Goal: Task Accomplishment & Management: Complete application form

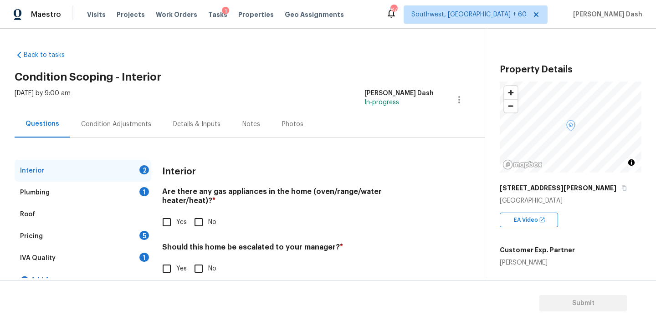
drag, startPoint x: 196, startPoint y: 207, endPoint x: 196, endPoint y: 225, distance: 18.2
click at [196, 213] on input "No" at bounding box center [198, 222] width 19 height 19
checkbox input "true"
click at [196, 265] on input "No" at bounding box center [198, 269] width 19 height 19
checkbox input "true"
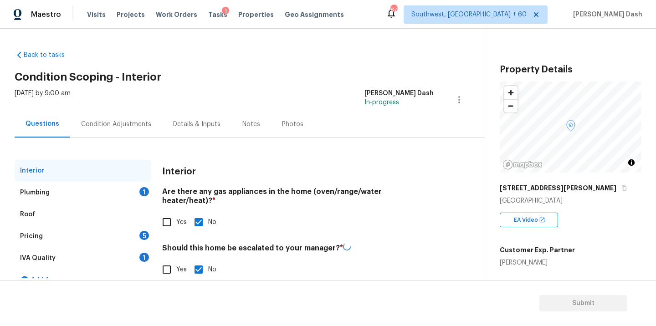
click at [145, 188] on div "1" at bounding box center [144, 191] width 10 height 9
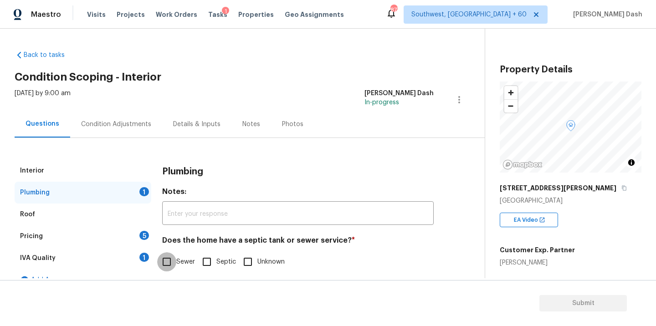
click at [168, 258] on input "Sewer" at bounding box center [166, 261] width 19 height 19
checkbox input "true"
click at [141, 255] on div "1" at bounding box center [144, 257] width 10 height 9
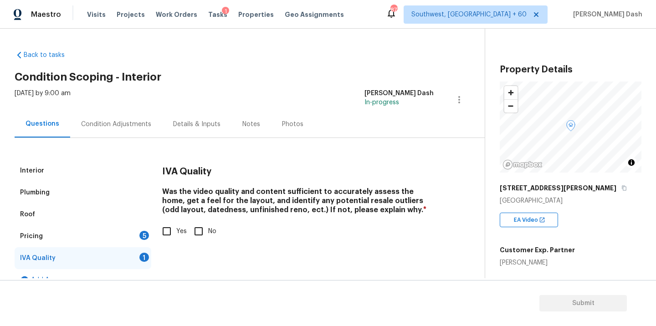
click at [167, 232] on input "Yes" at bounding box center [166, 231] width 19 height 19
checkbox input "true"
click at [144, 232] on div "5" at bounding box center [144, 235] width 10 height 9
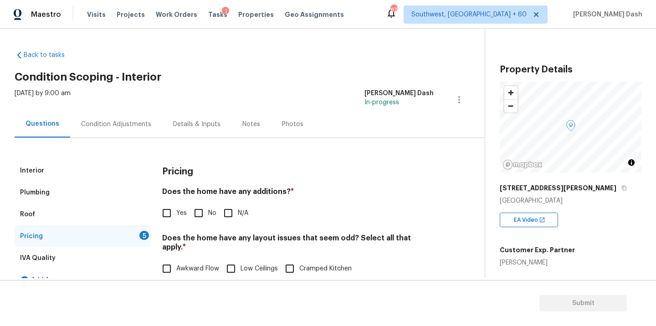
click at [193, 214] on input "No" at bounding box center [198, 212] width 19 height 19
checkbox input "true"
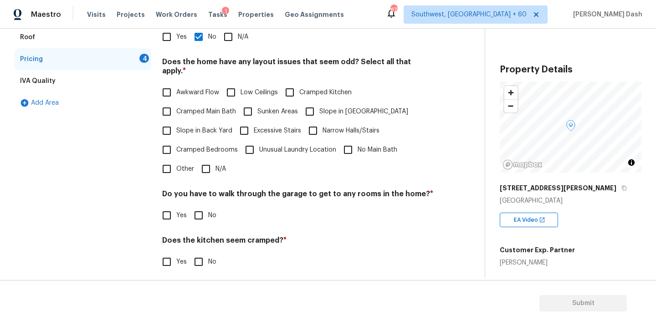
scroll to position [194, 0]
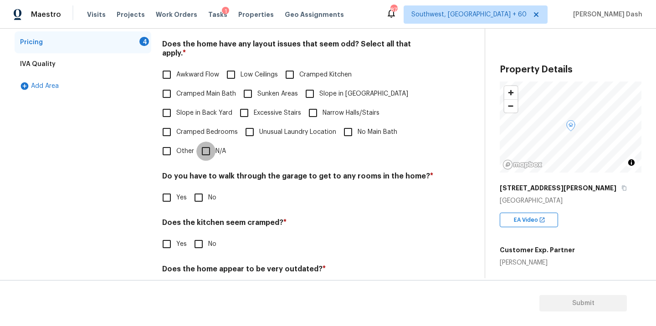
click at [208, 145] on input "N/A" at bounding box center [205, 151] width 19 height 19
checkbox input "true"
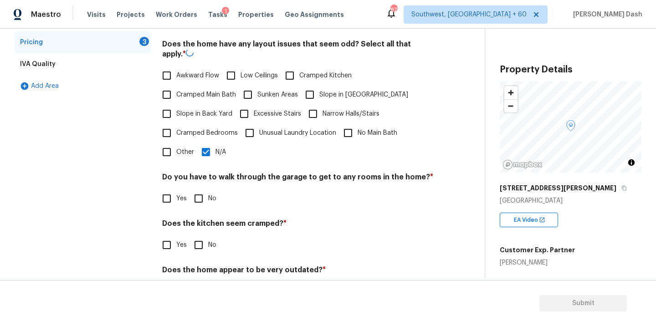
click at [199, 194] on input "No" at bounding box center [198, 198] width 19 height 19
checkbox input "true"
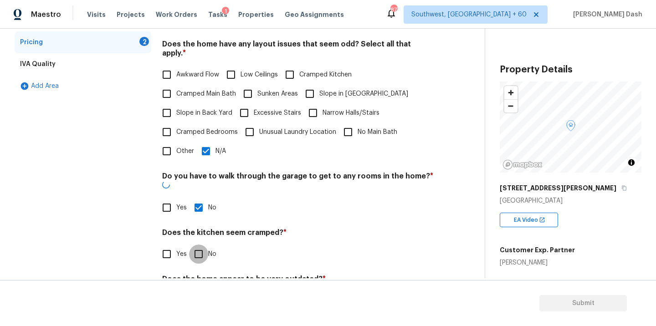
click at [199, 244] on input "No" at bounding box center [198, 253] width 19 height 19
checkbox input "true"
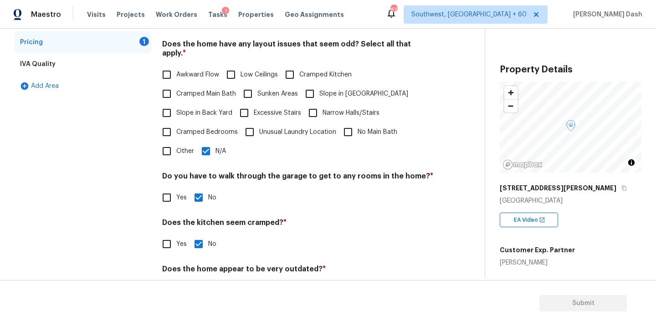
scroll to position [220, 0]
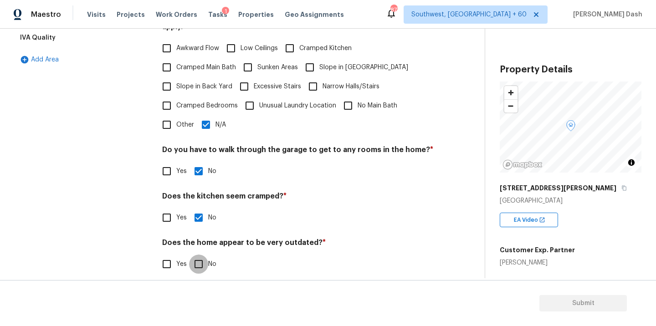
click at [198, 254] on input "No" at bounding box center [198, 263] width 19 height 19
checkbox input "true"
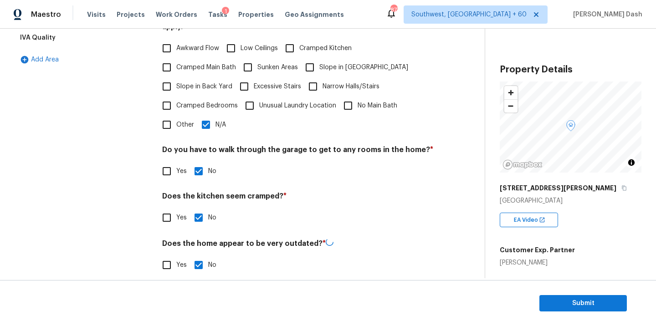
click at [131, 211] on div "Interior Plumbing Roof Pricing IVA Quality Add Area" at bounding box center [83, 112] width 137 height 346
click at [133, 189] on div "Interior Plumbing Roof Pricing IVA Quality Add Area" at bounding box center [83, 111] width 137 height 345
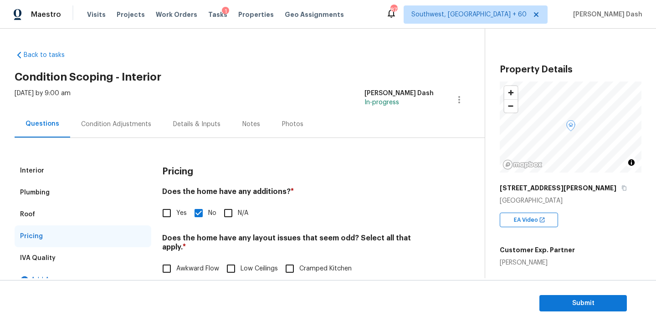
scroll to position [0, 0]
click at [151, 130] on div "Condition Adjustments" at bounding box center [116, 123] width 92 height 27
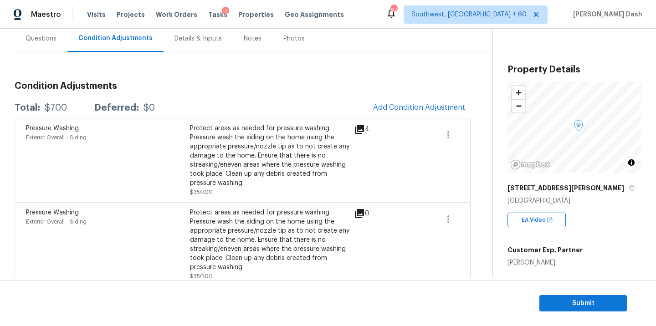
scroll to position [94, 0]
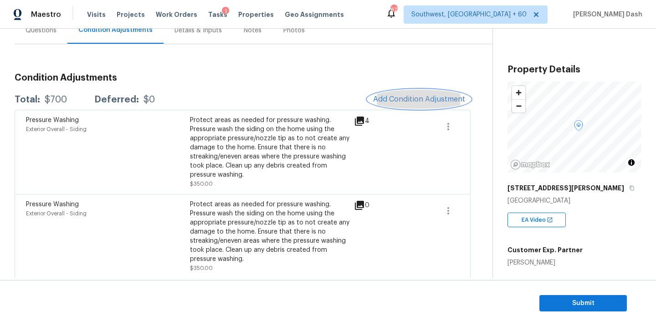
click at [411, 97] on span "Add Condition Adjustment" at bounding box center [419, 99] width 92 height 8
click at [558, 229] on body "Maestro Visits Projects Work Orders Tasks 1 Properties Geo Assignments 877 Sout…" at bounding box center [328, 163] width 656 height 326
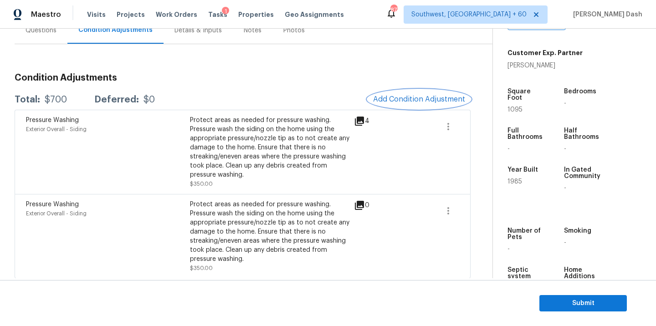
scroll to position [205, 0]
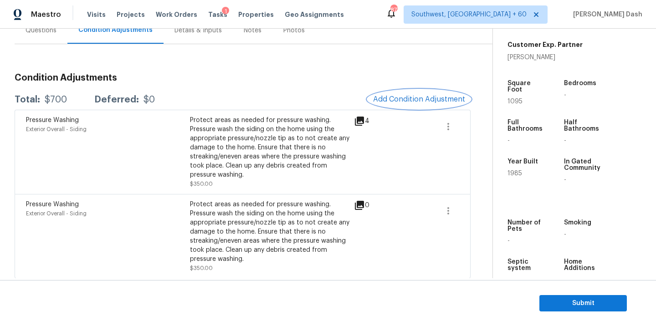
click at [410, 102] on span "Add Condition Adjustment" at bounding box center [419, 99] width 92 height 8
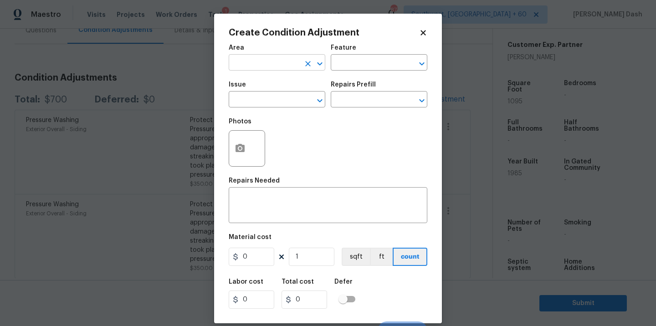
click at [300, 66] on div "​" at bounding box center [277, 63] width 97 height 14
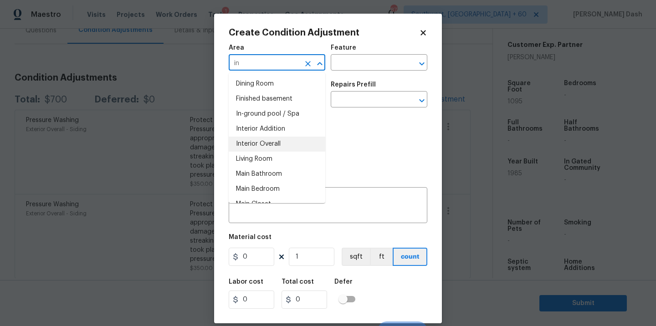
click at [282, 142] on li "Interior Overall" at bounding box center [277, 144] width 97 height 15
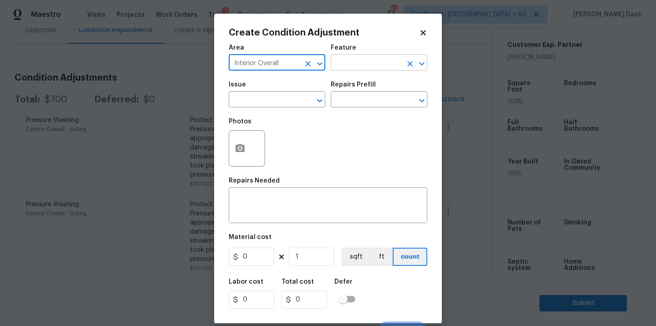
type input "Interior Overall"
drag, startPoint x: 369, startPoint y: 56, endPoint x: 369, endPoint y: 64, distance: 7.7
click at [369, 56] on input "text" at bounding box center [366, 63] width 71 height 14
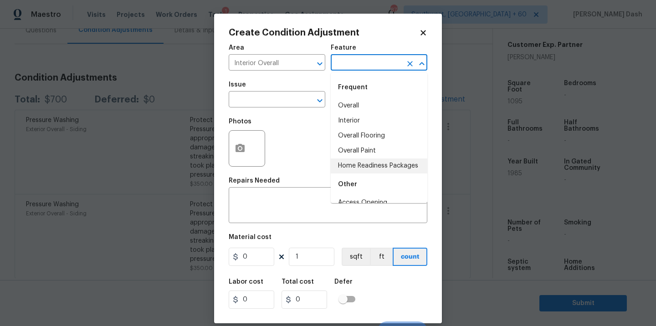
click at [363, 166] on li "Home Readiness Packages" at bounding box center [379, 165] width 97 height 15
type input "Home Readiness Packages"
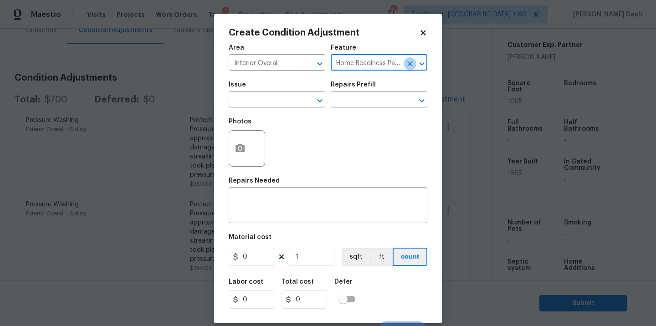
click at [407, 64] on icon "Clear" at bounding box center [409, 63] width 9 height 9
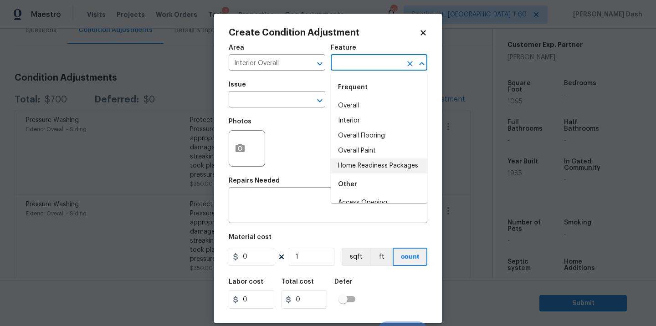
click at [374, 64] on input "text" at bounding box center [366, 63] width 71 height 14
click at [371, 146] on li "Overall Paint" at bounding box center [379, 150] width 97 height 15
type input "Overall Paint"
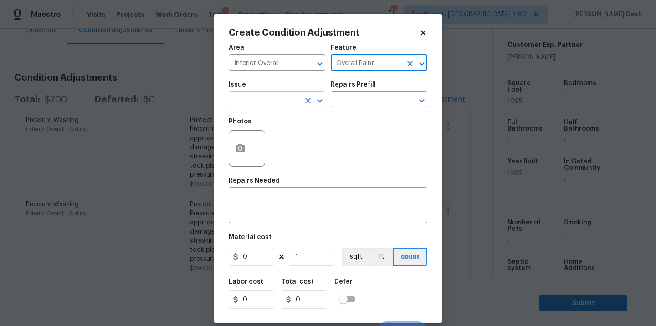
click at [295, 107] on input "text" at bounding box center [264, 100] width 71 height 14
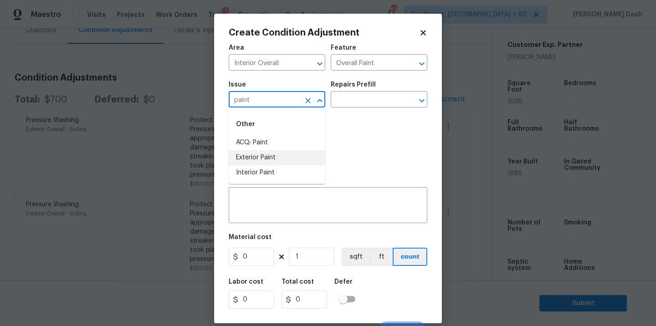
click at [263, 136] on li "ACQ: Paint" at bounding box center [277, 142] width 97 height 15
type input "ACQ: Paint"
click at [355, 106] on input "text" at bounding box center [366, 100] width 71 height 14
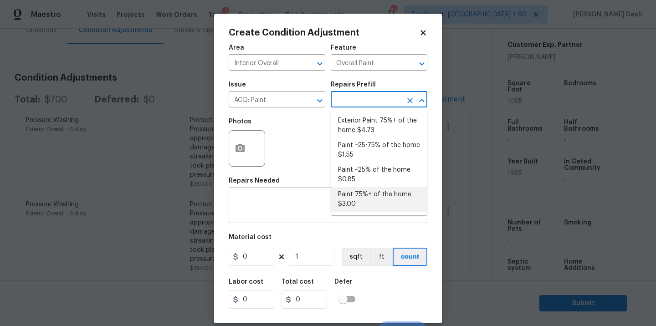
click at [354, 197] on li "Paint 75%+ of the home $3.00" at bounding box center [379, 199] width 97 height 25
type input "Acquisition"
type textarea "Acquisition Scope: 75%+ of the home will likely require interior paint"
type input "3"
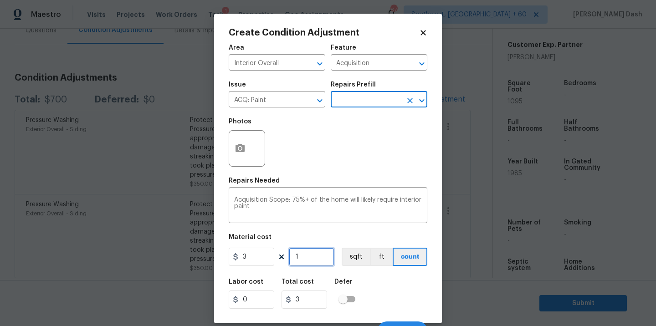
click at [312, 258] on input "1" at bounding box center [312, 257] width 46 height 18
type input "0"
type input "1"
type input "3"
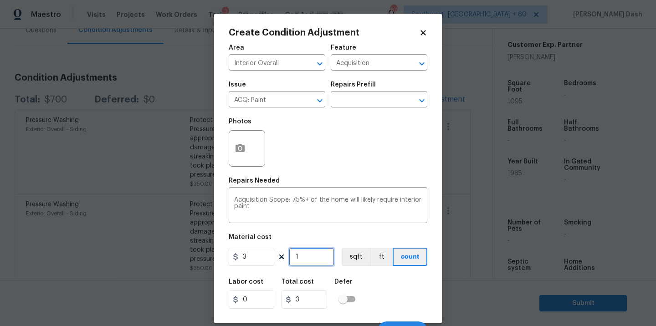
type input "10"
type input "30"
type input "109"
type input "327"
type input "1095"
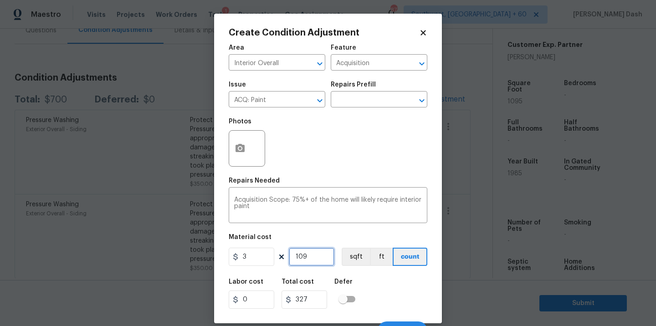
type input "3285"
type input "1095"
click at [358, 263] on button "sqft" at bounding box center [355, 257] width 28 height 18
click at [376, 290] on div "Labor cost 0 Total cost 3285 Defer" at bounding box center [328, 293] width 198 height 41
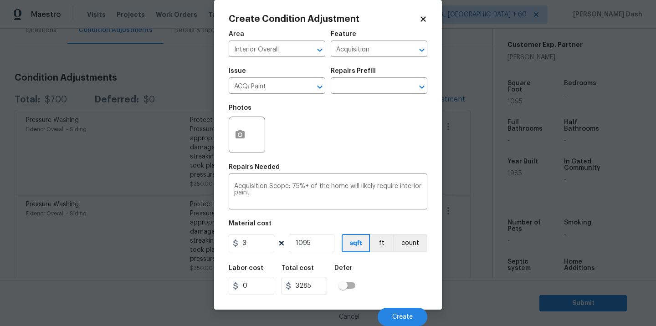
click at [392, 303] on div "Cancel Create" at bounding box center [328, 312] width 198 height 25
click at [392, 310] on button "Create" at bounding box center [402, 317] width 50 height 18
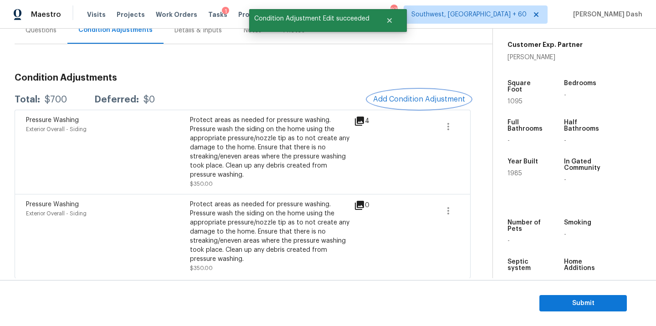
scroll to position [0, 0]
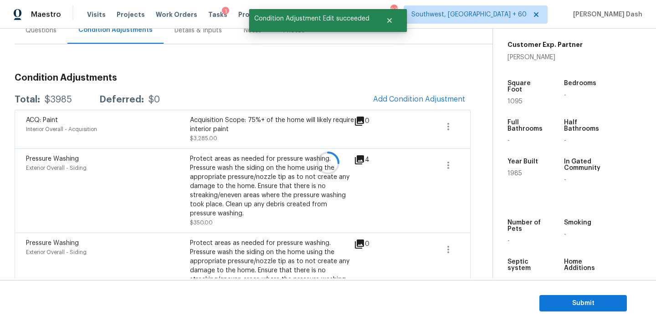
click at [397, 87] on div at bounding box center [328, 163] width 656 height 326
click at [397, 96] on div at bounding box center [328, 163] width 656 height 326
click at [393, 96] on span "Add Condition Adjustment" at bounding box center [419, 99] width 92 height 8
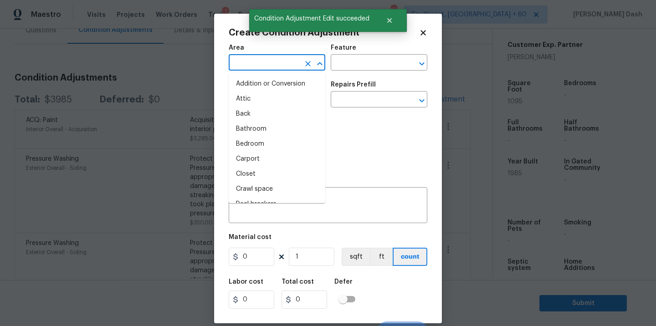
click at [286, 66] on input "text" at bounding box center [264, 63] width 71 height 14
click at [272, 140] on li "Interior Overall" at bounding box center [277, 144] width 97 height 15
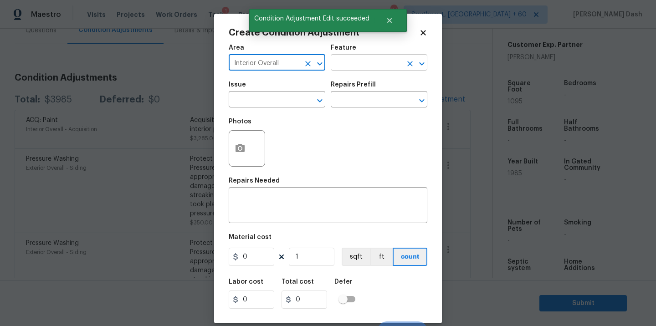
type input "Interior Overall"
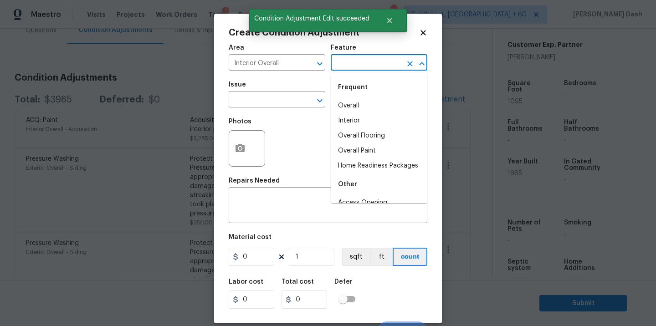
click at [348, 67] on input "text" at bounding box center [366, 63] width 71 height 14
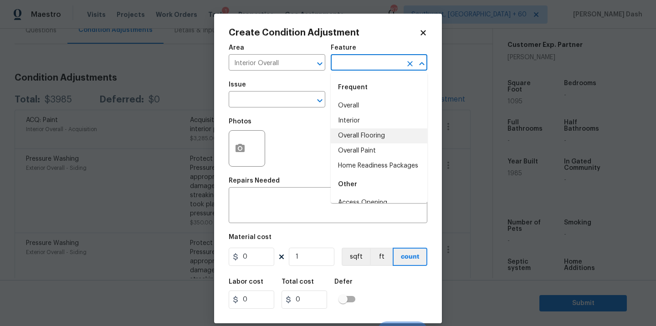
click at [348, 140] on li "Overall Flooring" at bounding box center [379, 135] width 97 height 15
type input "Overall Flooring"
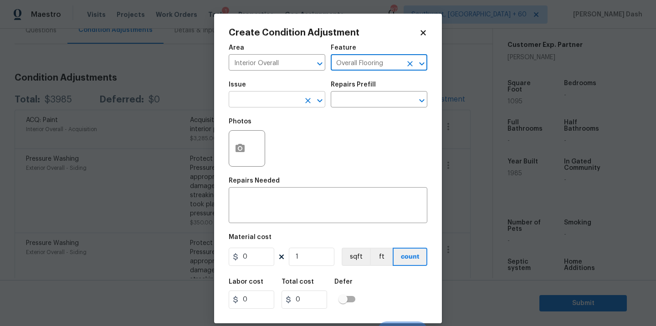
click at [277, 102] on input "text" at bounding box center [264, 100] width 71 height 14
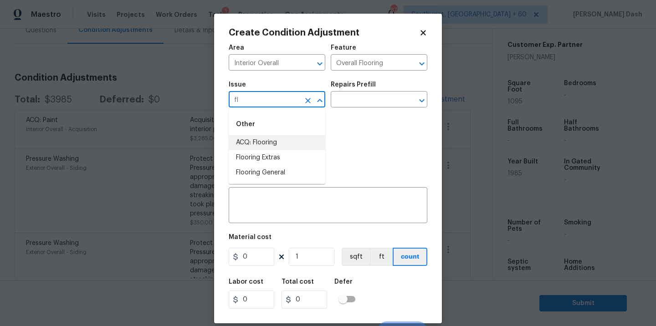
click at [257, 139] on li "ACQ: Flooring" at bounding box center [277, 142] width 97 height 15
type input "ACQ: Flooring"
click at [350, 103] on input "text" at bounding box center [366, 100] width 71 height 14
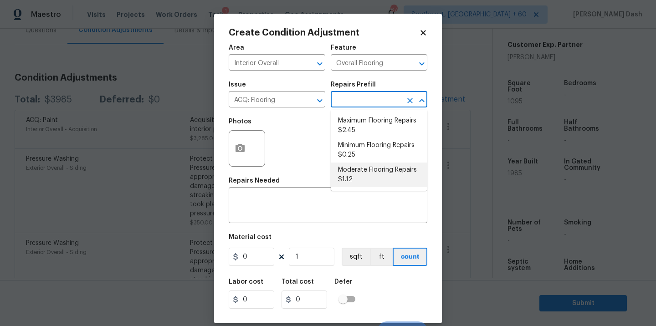
click at [349, 185] on li "Moderate Flooring Repairs $1.12" at bounding box center [379, 175] width 97 height 25
type input "Acquisition"
type textarea "Acquisition Scope: Moderate flooring repairs"
type input "1.12"
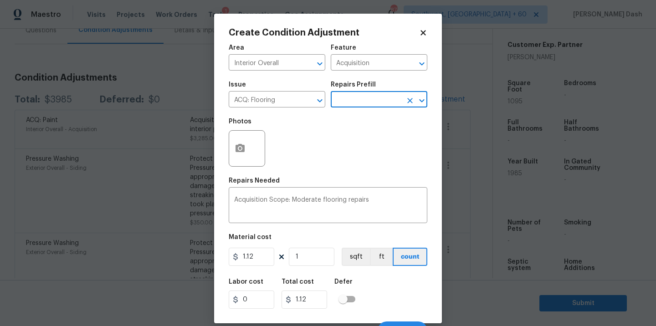
click at [359, 104] on input "text" at bounding box center [366, 100] width 71 height 14
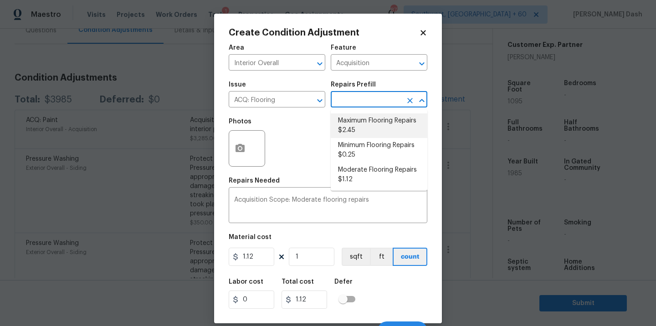
click at [351, 133] on li "Maximum Flooring Repairs $2.45" at bounding box center [379, 125] width 97 height 25
type textarea "Acquisition Scope: Maximum flooring repairs"
type input "2.45"
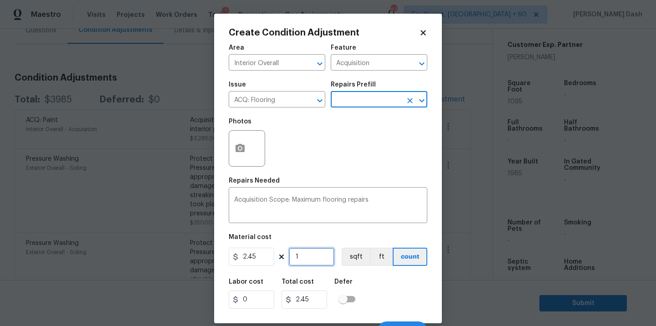
click at [305, 259] on input "1" at bounding box center [312, 257] width 46 height 18
type input "0"
type input "1"
type input "2.45"
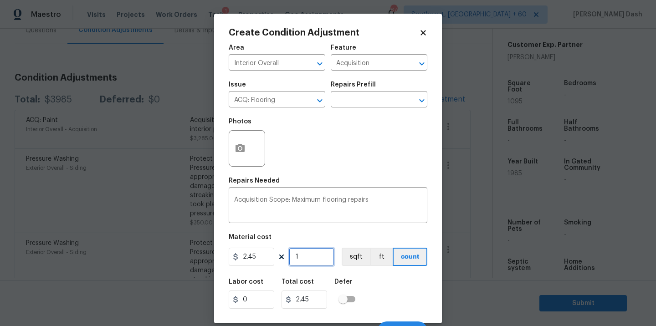
type input "10"
type input "24.5"
type input "109"
type input "267.05"
type input "1095"
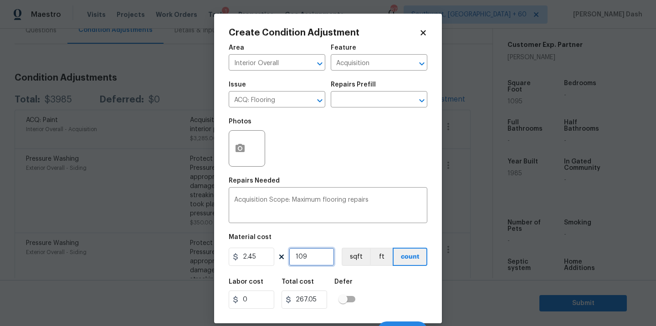
type input "2682.75"
type input "1095"
click at [356, 260] on button "sqft" at bounding box center [355, 257] width 28 height 18
click at [379, 288] on div "Labor cost 0 Total cost 2682.75 Defer" at bounding box center [328, 293] width 198 height 41
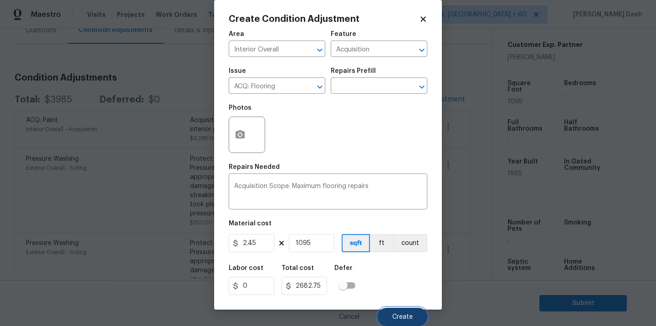
click at [407, 321] on button "Create" at bounding box center [402, 317] width 50 height 18
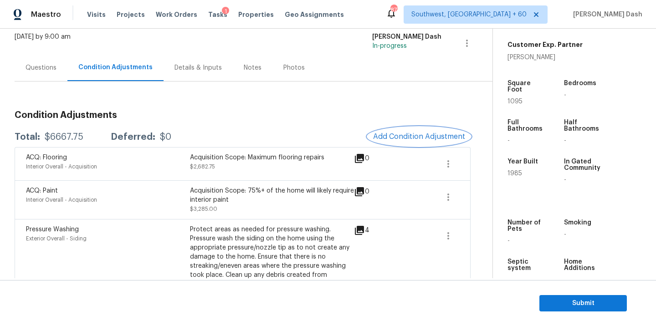
scroll to position [10, 0]
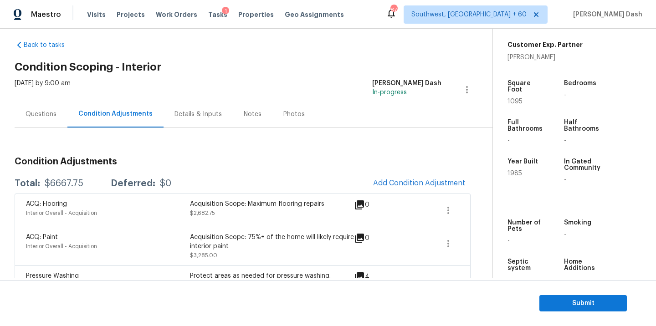
click at [38, 105] on div "Questions" at bounding box center [41, 114] width 53 height 27
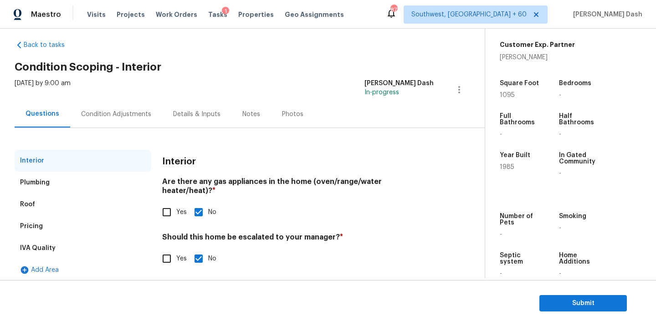
scroll to position [11, 0]
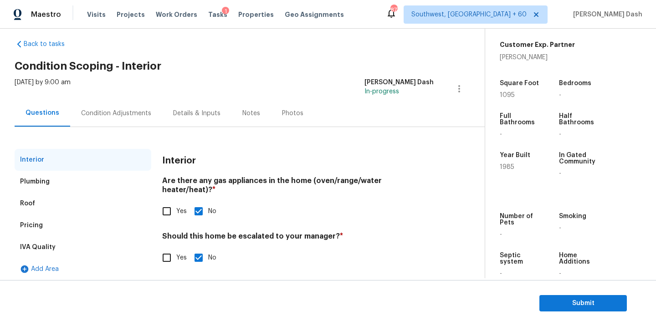
click at [122, 115] on div "Condition Adjustments" at bounding box center [116, 113] width 70 height 9
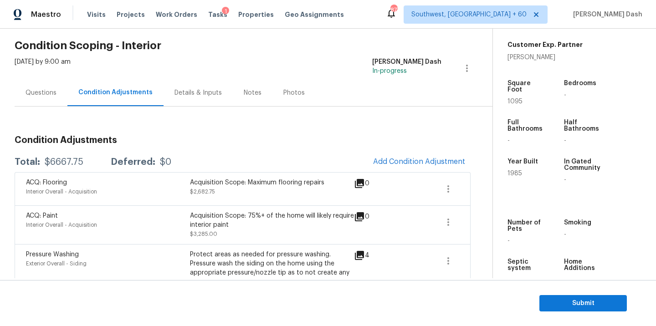
scroll to position [32, 0]
click at [55, 96] on div "Questions" at bounding box center [41, 91] width 53 height 27
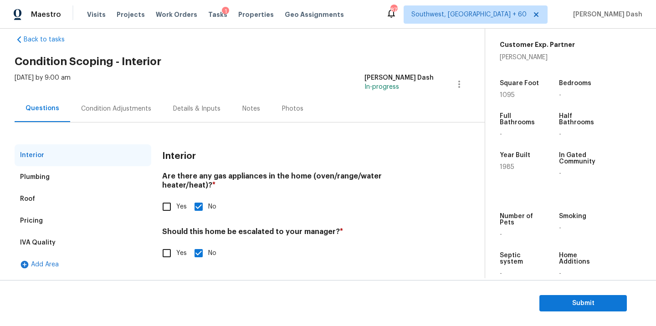
click at [176, 249] on span "Yes" at bounding box center [181, 254] width 10 height 10
click at [176, 245] on input "Yes" at bounding box center [166, 253] width 19 height 19
checkbox input "true"
checkbox input "false"
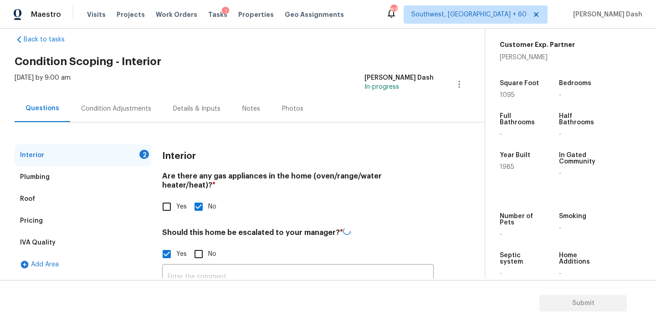
scroll to position [87, 0]
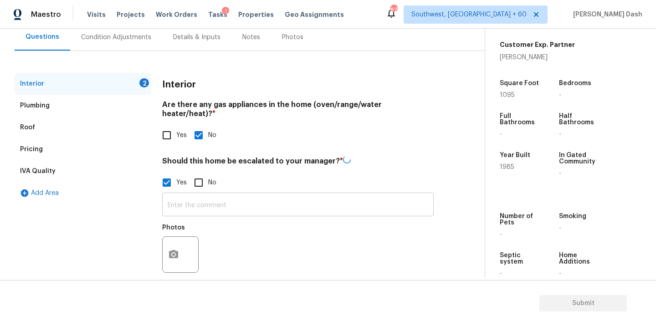
click at [209, 197] on input "text" at bounding box center [297, 205] width 271 height 21
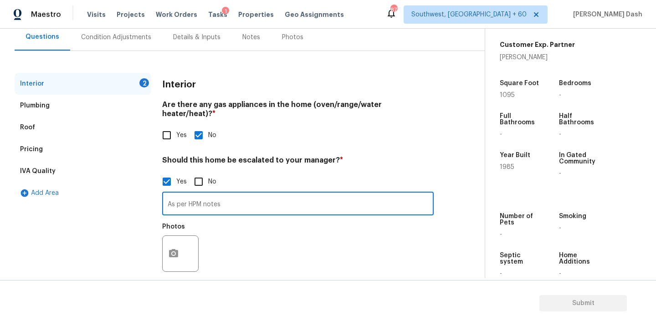
paste input "We also need to upgrade the kitchen and bathrooms"
type input "As per HPM notes We also need to upgrade the kitchen and bathrooms."
click at [162, 255] on div at bounding box center [180, 253] width 36 height 36
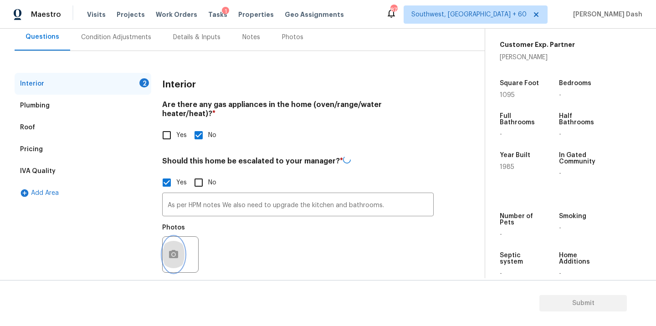
click at [178, 249] on icon "button" at bounding box center [173, 254] width 11 height 11
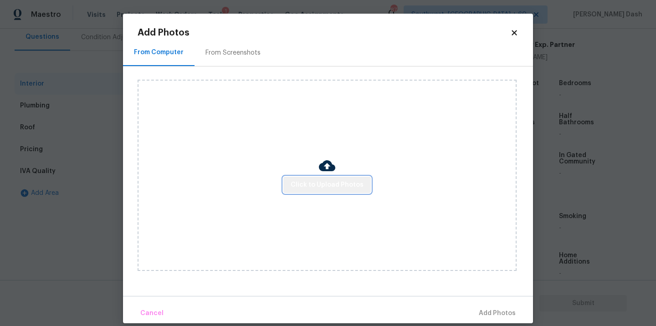
click at [353, 184] on span "Click to Upload Photos" at bounding box center [326, 184] width 73 height 11
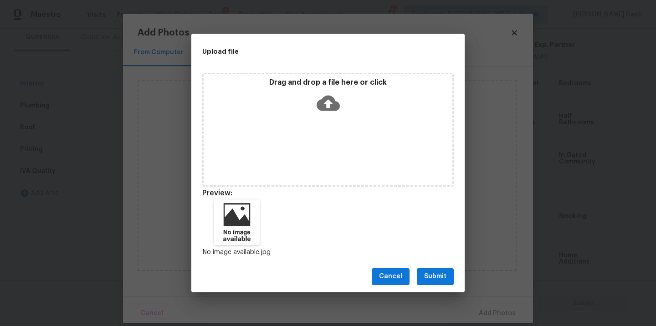
click at [440, 273] on span "Submit" at bounding box center [435, 276] width 22 height 11
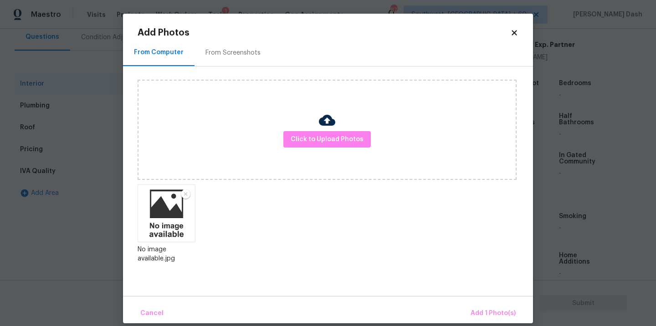
click at [490, 303] on div "Cancel Add 1 Photo(s)" at bounding box center [328, 309] width 410 height 27
click at [483, 315] on span "Add 1 Photo(s)" at bounding box center [492, 313] width 45 height 11
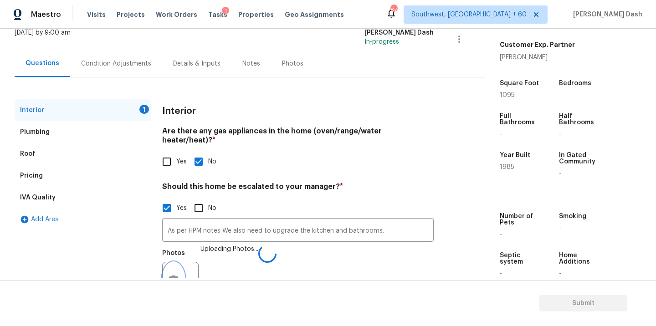
scroll to position [39, 0]
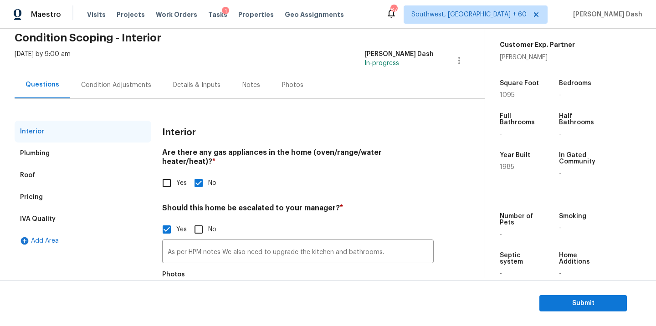
click at [109, 88] on div "Condition Adjustments" at bounding box center [116, 85] width 70 height 9
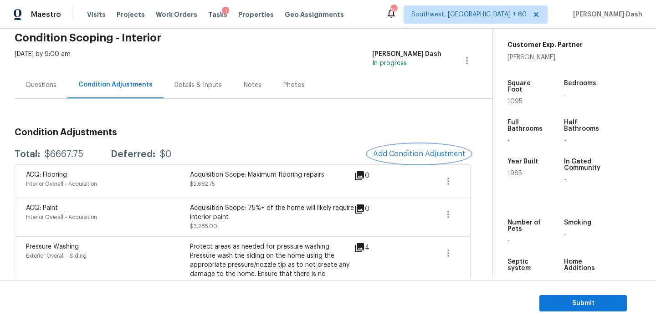
click at [406, 147] on button "Add Condition Adjustment" at bounding box center [418, 153] width 103 height 19
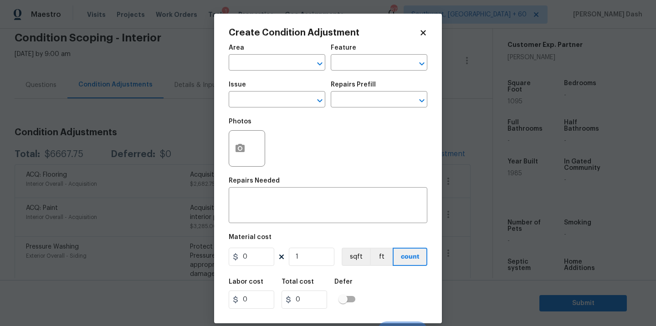
click at [286, 71] on span "Area ​" at bounding box center [277, 57] width 97 height 37
click at [286, 68] on input "text" at bounding box center [264, 63] width 71 height 14
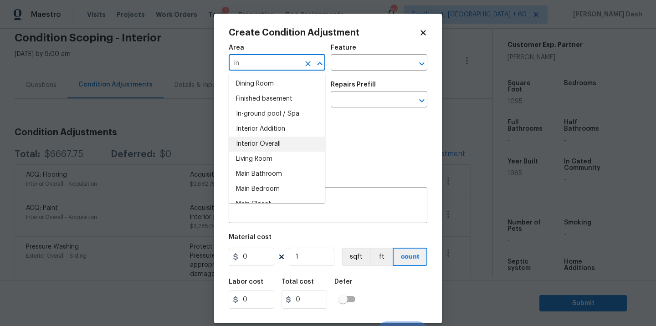
click at [277, 146] on li "Interior Overall" at bounding box center [277, 144] width 97 height 15
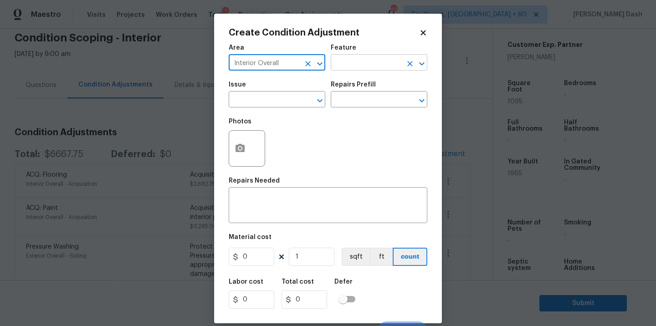
type input "Interior Overall"
click at [363, 69] on input "text" at bounding box center [366, 63] width 71 height 14
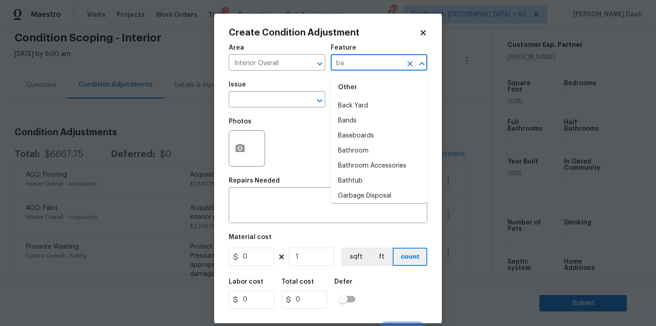
type input "b"
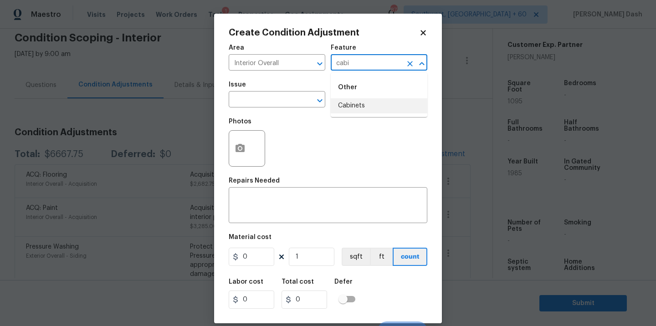
click at [351, 99] on li "Cabinets" at bounding box center [379, 105] width 97 height 15
type input "Cabinets"
click at [263, 99] on input "text" at bounding box center [264, 100] width 71 height 14
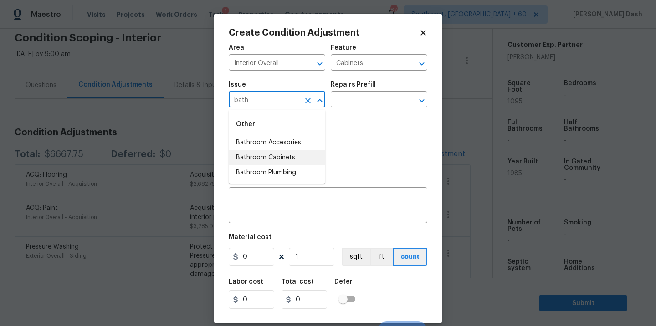
click at [260, 152] on li "Bathroom Cabinets" at bounding box center [277, 157] width 97 height 15
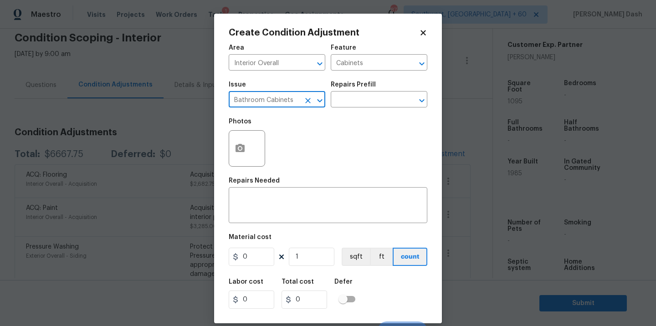
type input "Bathroom Cabinets"
click at [354, 88] on div "Repairs Prefill" at bounding box center [379, 87] width 97 height 12
click at [354, 93] on div "Repairs Prefill" at bounding box center [379, 87] width 97 height 12
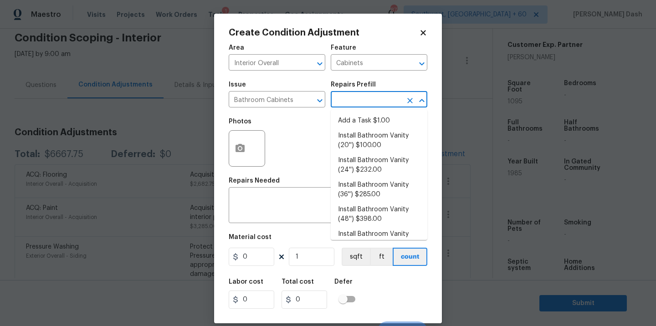
click at [352, 97] on input "text" at bounding box center [366, 100] width 71 height 14
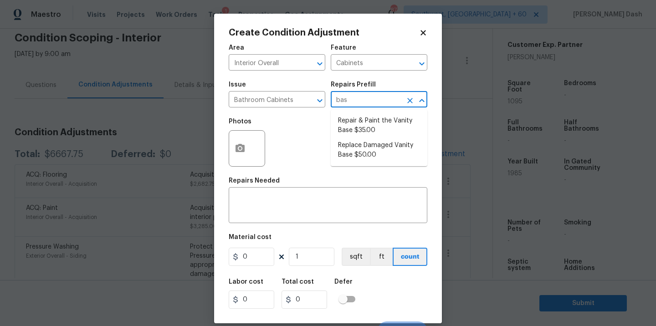
type input "base"
click at [362, 146] on li "Replace Damaged Vanity Base $50.00" at bounding box center [379, 150] width 97 height 25
type textarea "Remove the existing/damage cabinet base and replace with new. Ensure that the n…"
type input "50"
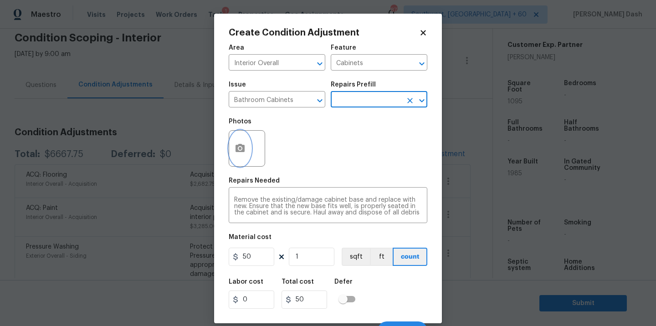
click at [249, 143] on button "button" at bounding box center [240, 149] width 22 height 36
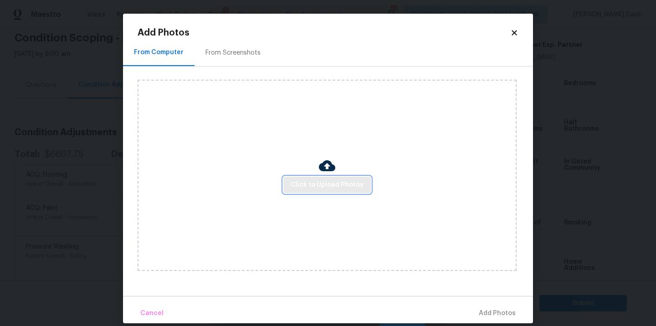
click at [324, 182] on span "Click to Upload Photos" at bounding box center [326, 184] width 73 height 11
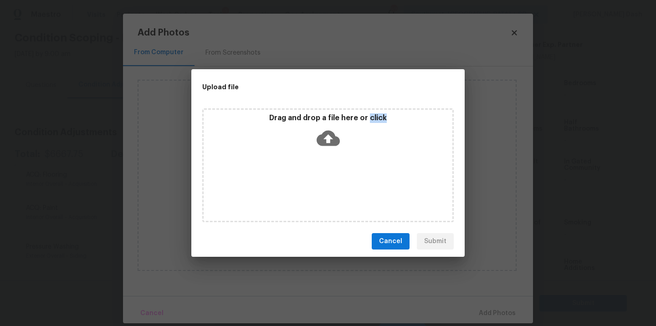
click at [324, 182] on div "Drag and drop a file here or click" at bounding box center [327, 165] width 251 height 114
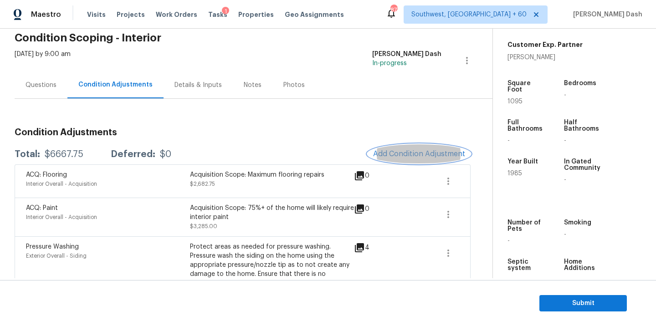
click at [382, 153] on span "Add Condition Adjustment" at bounding box center [419, 154] width 92 height 8
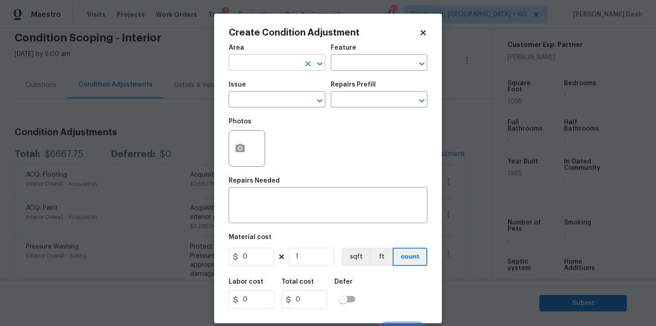
click at [289, 66] on input "text" at bounding box center [264, 63] width 71 height 14
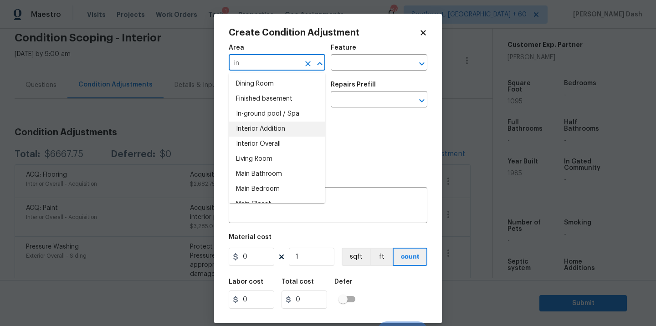
click at [284, 144] on li "Interior Overall" at bounding box center [277, 144] width 97 height 15
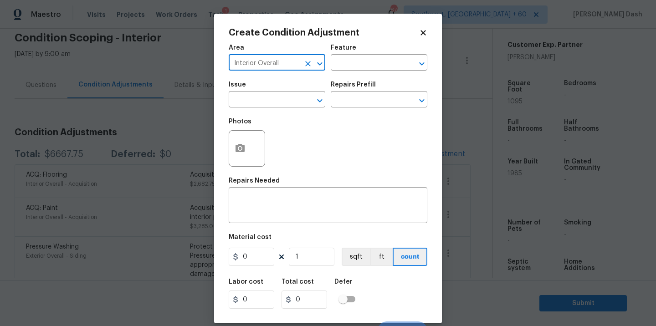
type input "Interior Overall"
click at [352, 49] on h5 "Feature" at bounding box center [343, 48] width 25 height 6
click at [352, 63] on input "text" at bounding box center [366, 63] width 71 height 14
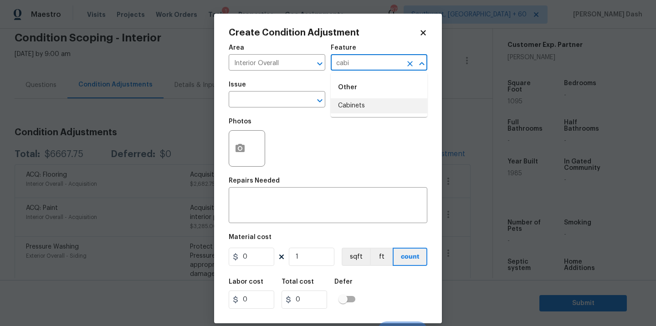
click at [351, 102] on li "Cabinets" at bounding box center [379, 105] width 97 height 15
type input "Cabinets"
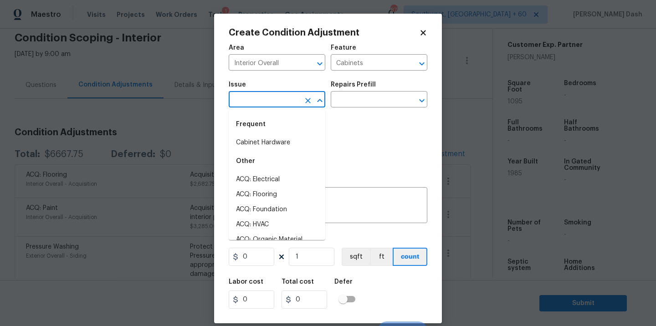
click at [272, 102] on input "text" at bounding box center [264, 100] width 71 height 14
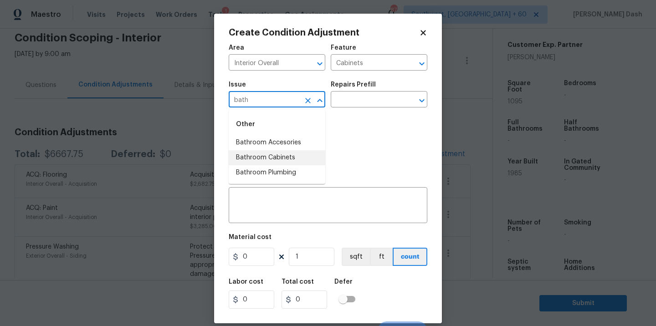
click at [272, 159] on li "Bathroom Cabinets" at bounding box center [277, 157] width 97 height 15
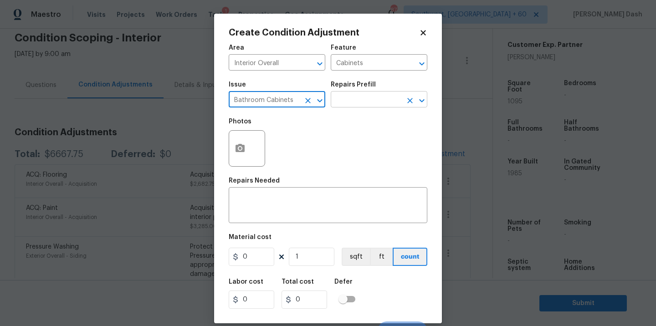
type input "Bathroom Cabinets"
click at [356, 104] on input "text" at bounding box center [366, 100] width 71 height 14
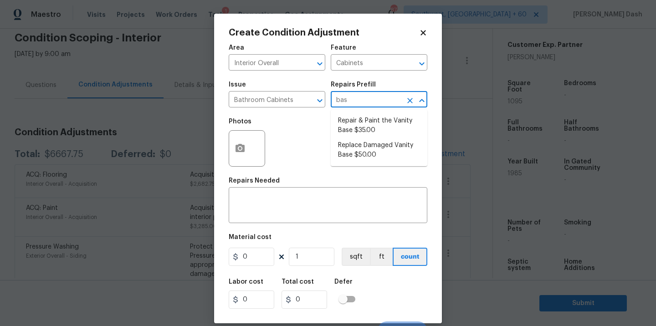
type input "base"
click at [366, 157] on li "Replace Damaged Vanity Base $50.00" at bounding box center [379, 150] width 97 height 25
type textarea "Remove the existing/damage cabinet base and replace with new. Ensure that the n…"
type input "50"
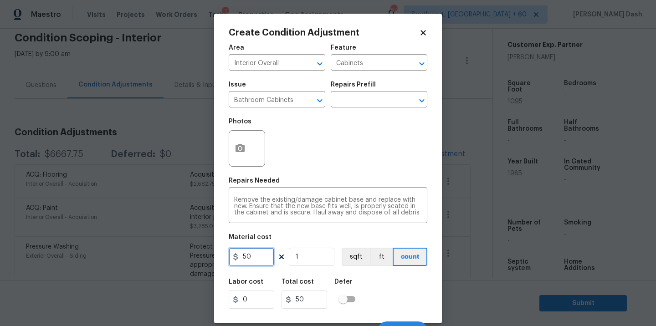
click at [261, 259] on input "50" at bounding box center [252, 257] width 46 height 18
type input "100"
click at [318, 263] on input "1" at bounding box center [312, 257] width 46 height 18
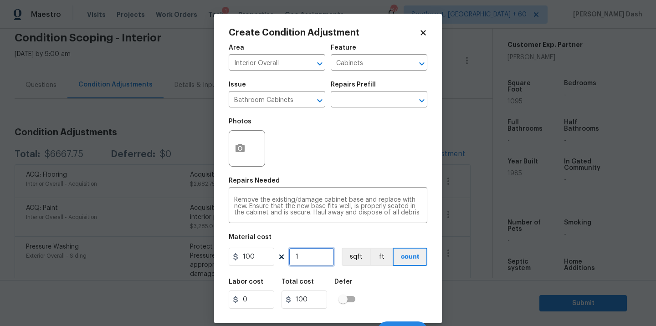
type input "0"
type input "2"
type input "200"
type input "2"
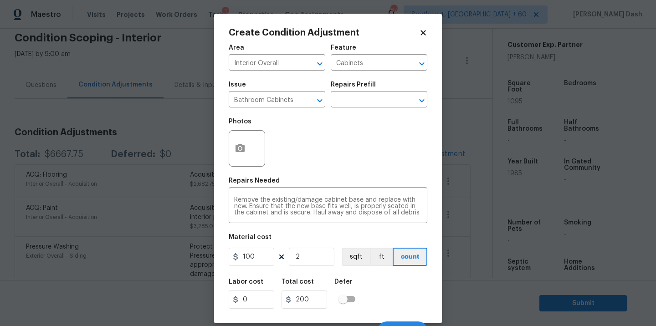
click at [412, 314] on div "Labor cost 0 Total cost 200 Defer" at bounding box center [328, 293] width 198 height 41
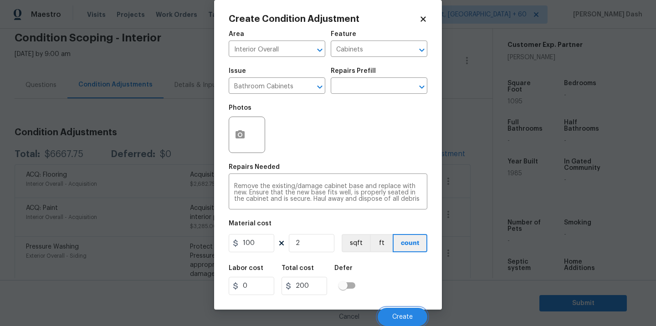
click at [412, 314] on span "Create" at bounding box center [402, 317] width 20 height 7
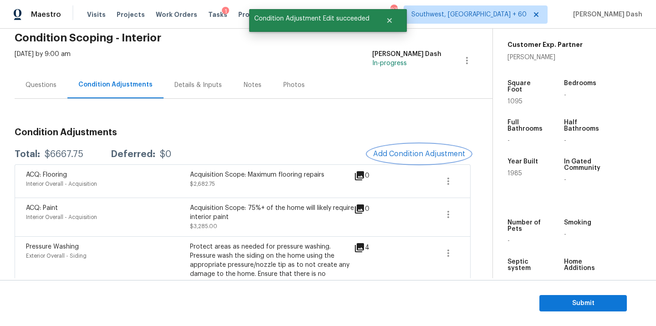
scroll to position [0, 0]
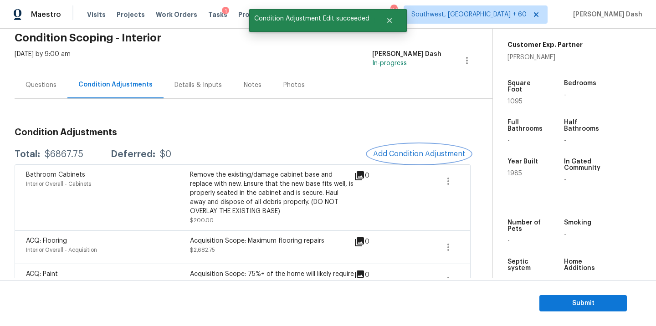
click at [421, 160] on button "Add Condition Adjustment" at bounding box center [418, 153] width 103 height 19
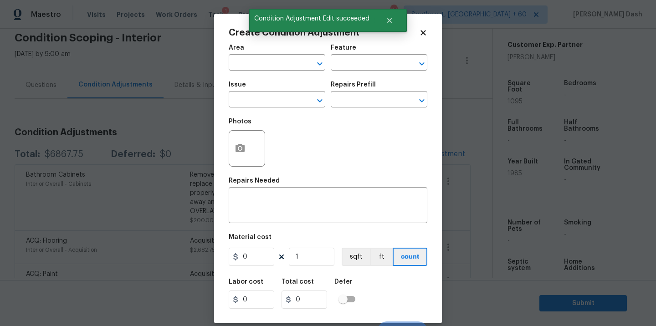
click at [269, 71] on span "Area ​" at bounding box center [277, 57] width 97 height 37
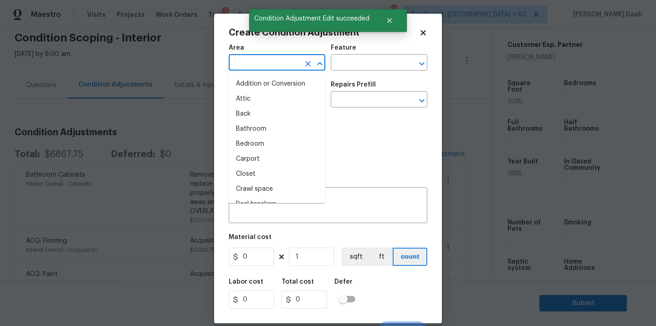
click at [269, 67] on input "text" at bounding box center [264, 63] width 71 height 14
click at [252, 140] on li "Interior Overall" at bounding box center [277, 144] width 97 height 15
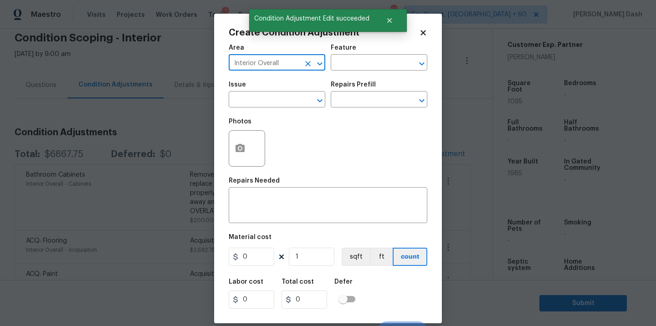
type input "Interior Overall"
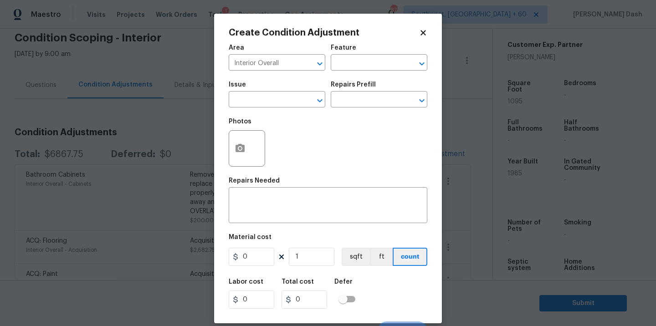
click at [340, 74] on div "Area Interior Overall ​ Feature ​" at bounding box center [328, 57] width 198 height 37
click at [340, 72] on div "Area Interior Overall ​ Feature ​" at bounding box center [328, 57] width 198 height 37
click at [344, 61] on input "text" at bounding box center [366, 63] width 71 height 14
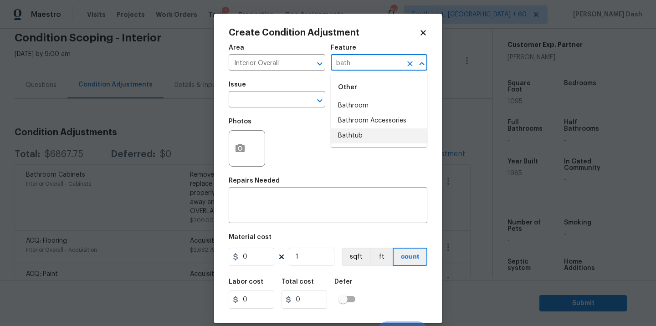
click at [349, 134] on li "Bathtub" at bounding box center [379, 135] width 97 height 15
type input "Bathtub"
click at [291, 97] on input "text" at bounding box center [264, 100] width 71 height 14
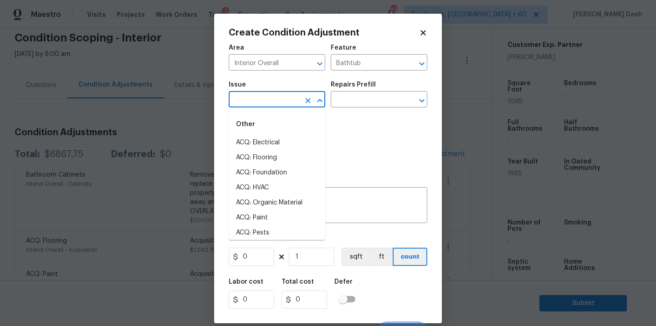
type input "s"
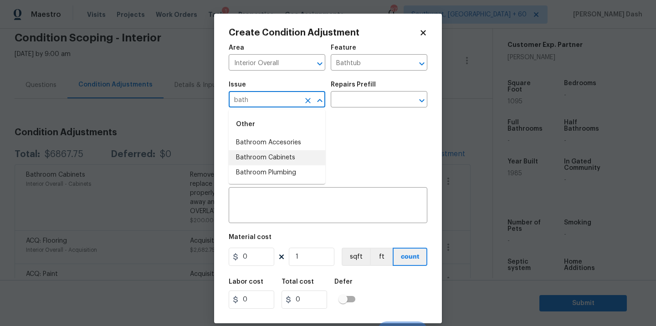
click at [292, 176] on li "Bathroom Plumbing" at bounding box center [277, 172] width 97 height 15
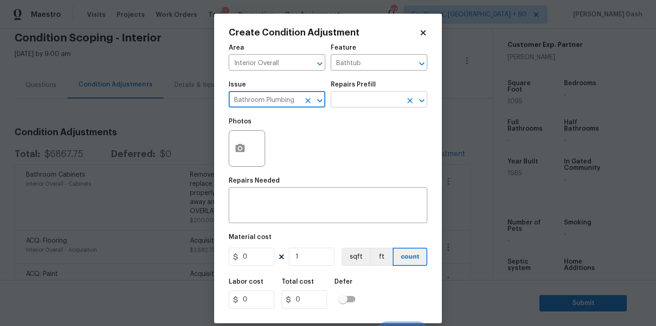
type input "Bathroom Plumbing"
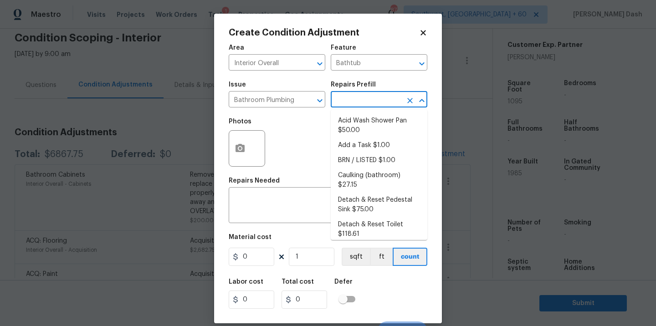
click at [357, 95] on input "text" at bounding box center [366, 100] width 71 height 14
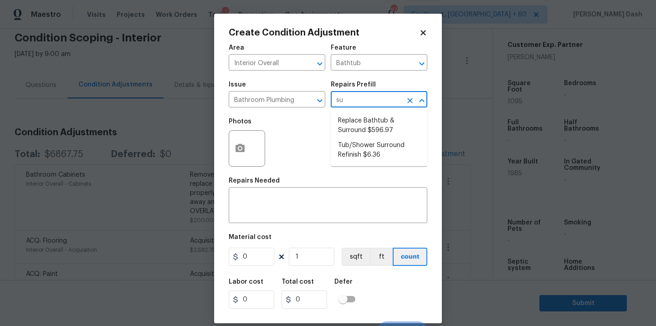
type input "s"
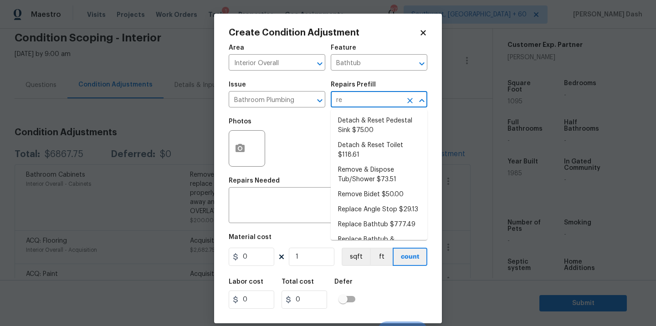
type input "ref"
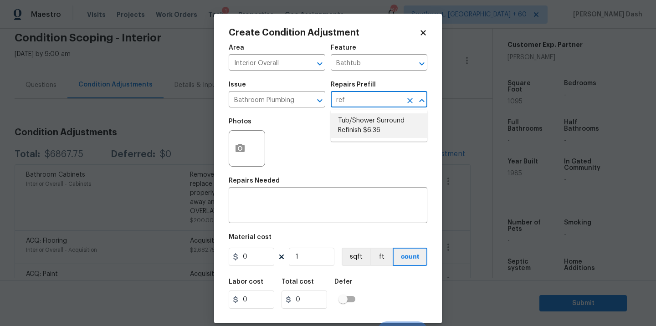
click at [357, 122] on li "Tub/Shower Surround Refinish $6.36" at bounding box center [379, 125] width 97 height 25
type input "Plumbing"
type textarea "Prep, mask, clean and refinish the tub/shower tile surround both all sides ensu…"
type input "6.36"
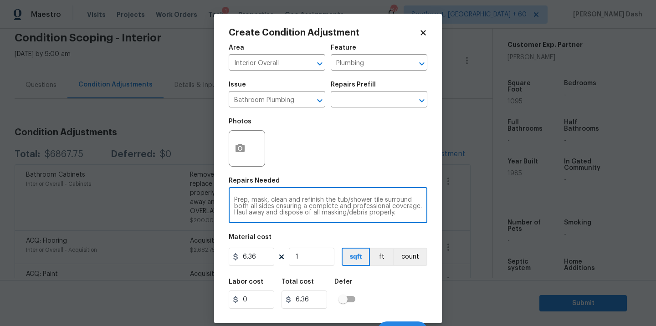
click at [369, 200] on textarea "Prep, mask, clean and refinish the tub/shower tile surround both all sides ensu…" at bounding box center [328, 206] width 188 height 19
click at [348, 200] on textarea "Prep, mask, clean and refinish the tub/shower and tile surround both all sides …" at bounding box center [328, 206] width 188 height 19
type textarea "Prep, mask, clean and refinish the shower and tile surround both all sides ensu…"
click at [256, 259] on input "6.36" at bounding box center [252, 257] width 46 height 18
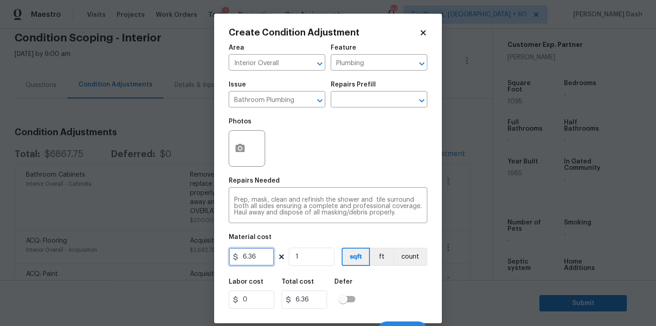
click at [256, 259] on input "6.36" at bounding box center [252, 257] width 46 height 18
type input "1000"
click at [367, 285] on div "Labor cost 0 Total cost 1000 Defer" at bounding box center [328, 293] width 198 height 41
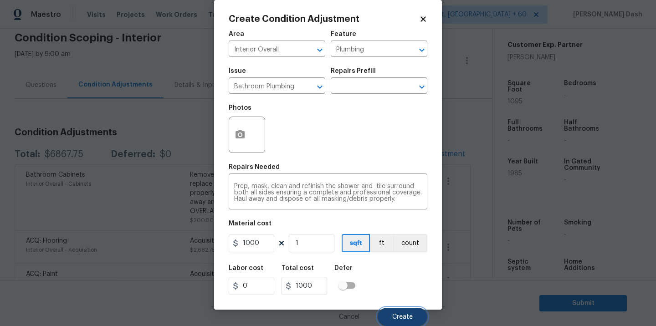
click at [405, 319] on span "Create" at bounding box center [402, 317] width 20 height 7
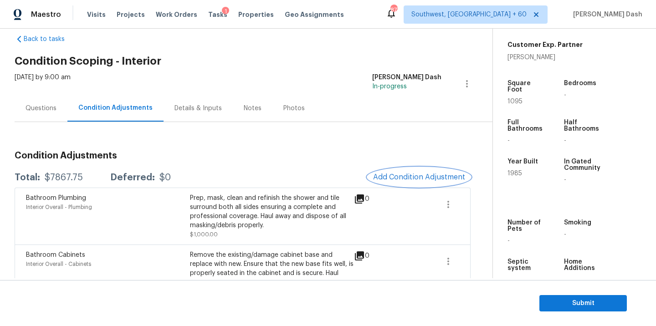
scroll to position [15, 0]
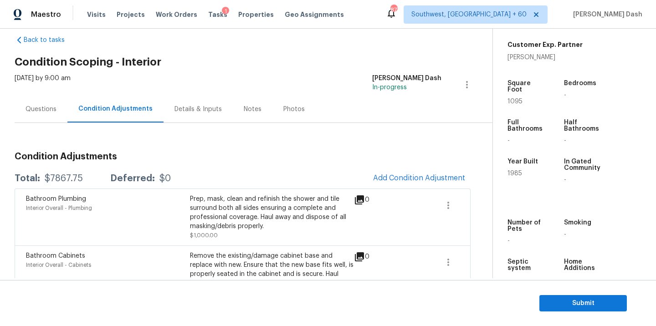
click at [70, 177] on div "$7867.75" at bounding box center [64, 178] width 38 height 9
copy div "$7867.75"
click at [45, 111] on div "Questions" at bounding box center [40, 109] width 31 height 9
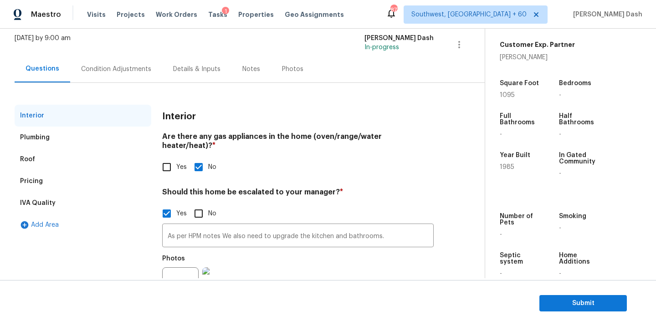
scroll to position [91, 0]
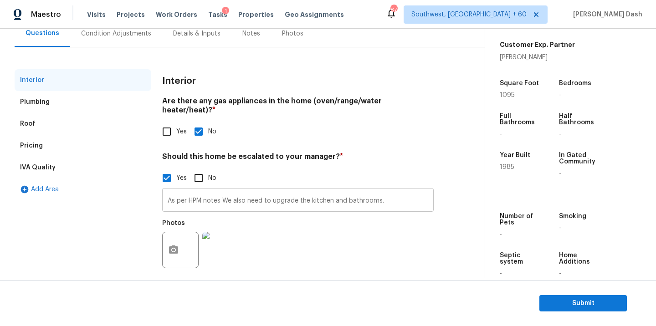
click at [392, 193] on input "As per HPM notes We also need to upgrade the kitchen and bathrooms." at bounding box center [297, 200] width 271 height 21
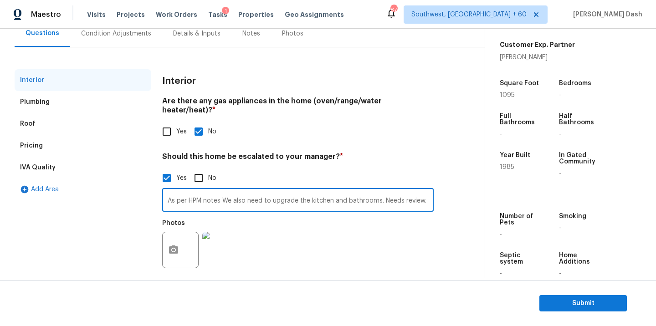
type input "As per HPM notes We also need to upgrade the kitchen and bathrooms. Needs revie…"
click at [375, 231] on div "Photos" at bounding box center [297, 243] width 271 height 59
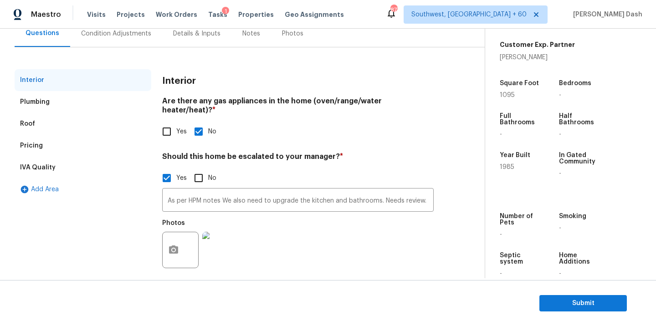
scroll to position [51, 0]
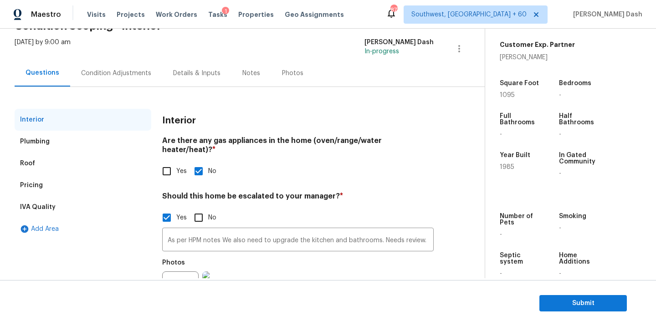
click at [103, 75] on div "Condition Adjustments" at bounding box center [116, 73] width 70 height 9
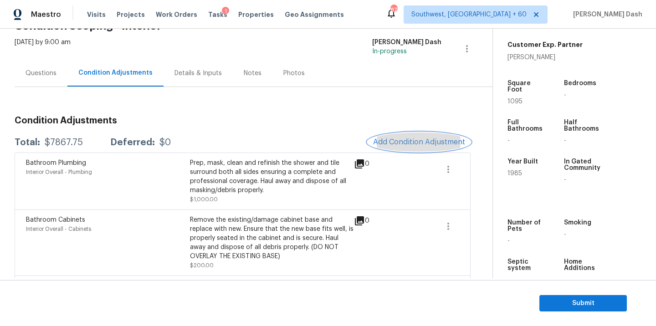
click at [385, 137] on button "Add Condition Adjustment" at bounding box center [418, 141] width 103 height 19
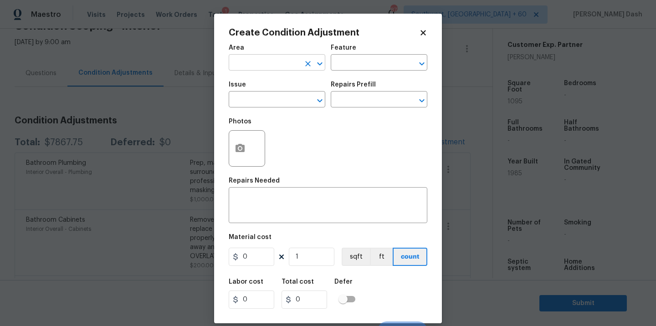
click at [268, 68] on input "text" at bounding box center [264, 63] width 71 height 14
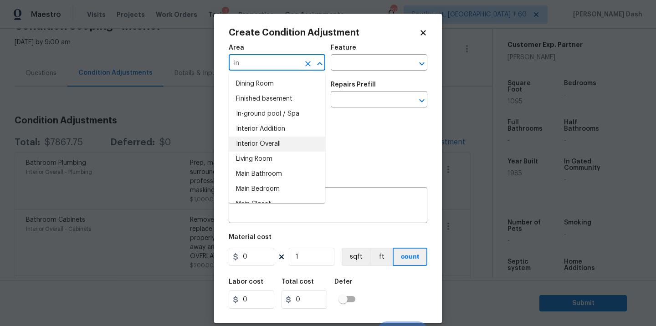
click at [254, 147] on li "Interior Overall" at bounding box center [277, 144] width 97 height 15
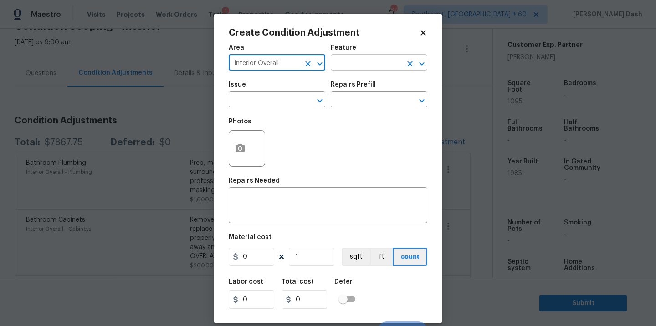
type input "Interior Overall"
click at [357, 64] on input "text" at bounding box center [366, 63] width 71 height 14
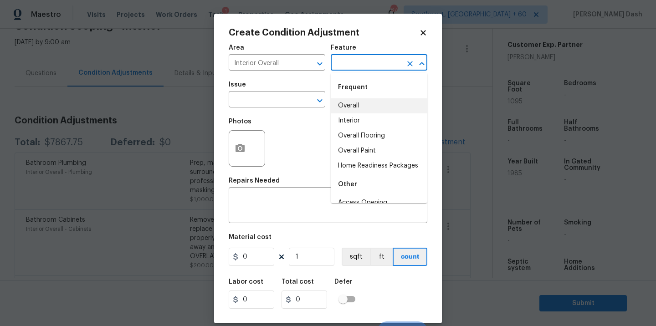
click at [338, 106] on li "Overall" at bounding box center [379, 105] width 97 height 15
type input "Overall"
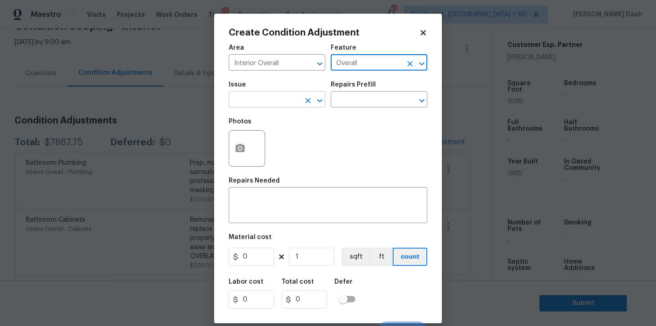
click at [280, 105] on input "text" at bounding box center [264, 100] width 71 height 14
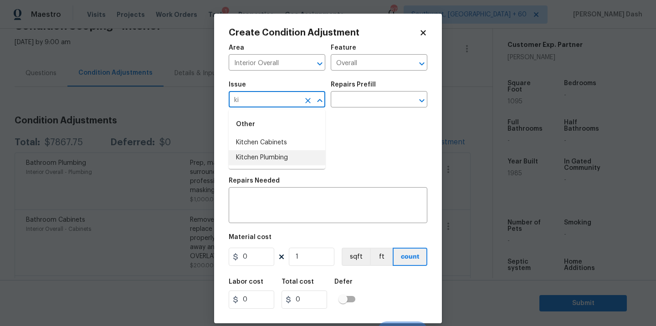
type input "ki"
click at [342, 149] on div "Photos" at bounding box center [328, 142] width 198 height 59
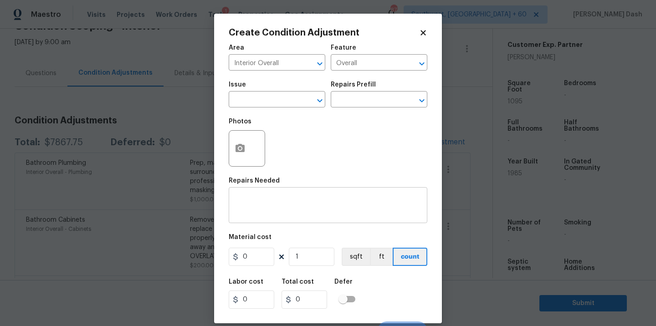
click at [258, 194] on div "x ​" at bounding box center [328, 206] width 198 height 34
paste textarea "$7867.75"
type textarea "$7867.75"
paste textarea "We also need to upgrade the kitchen and bathrooms"
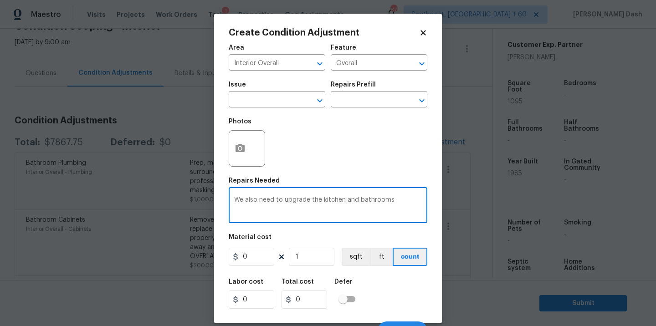
drag, startPoint x: 287, startPoint y: 199, endPoint x: 230, endPoint y: 203, distance: 56.6
click at [230, 203] on div "We also need to upgrade the kitchen and bathrooms x ​" at bounding box center [328, 206] width 198 height 34
type textarea "Upgrade the kitchen and bathrooms"
click at [265, 258] on input "0" at bounding box center [252, 257] width 46 height 18
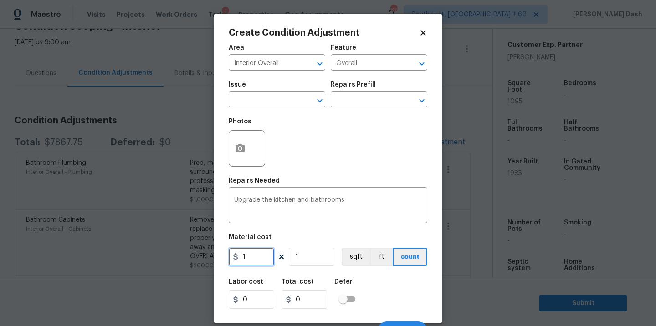
type input "1"
click at [374, 291] on div "Labor cost 0 Total cost 1 Defer" at bounding box center [328, 293] width 198 height 41
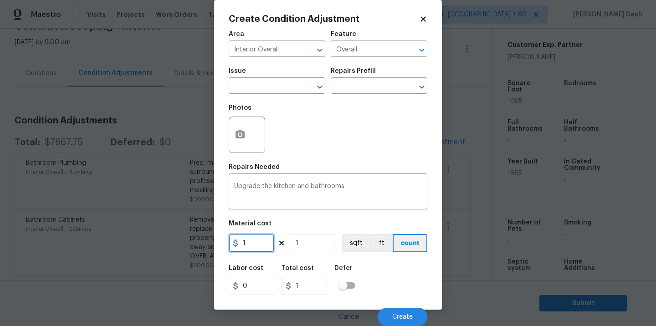
click at [250, 247] on input "1" at bounding box center [252, 243] width 46 height 18
click at [400, 318] on span "Create" at bounding box center [402, 317] width 20 height 7
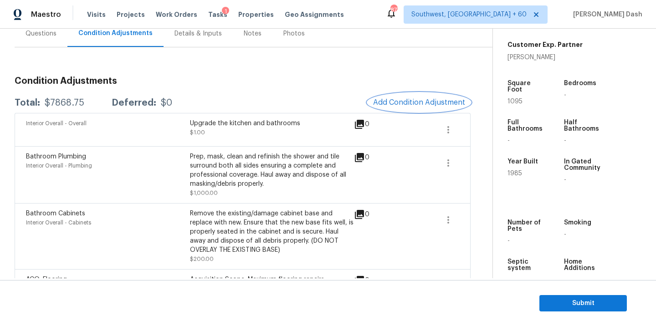
scroll to position [86, 0]
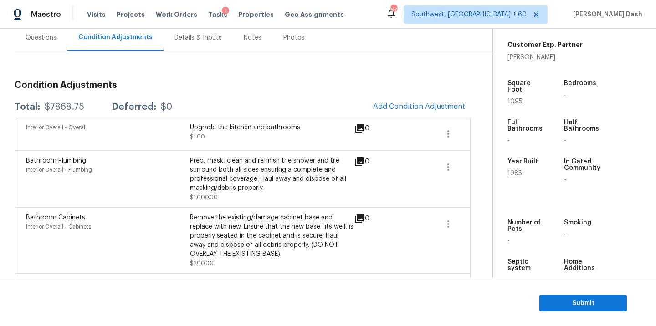
click at [58, 107] on div "$7868.75" at bounding box center [65, 106] width 40 height 9
copy div "$7868.75"
click at [38, 33] on div "Questions" at bounding box center [40, 37] width 31 height 9
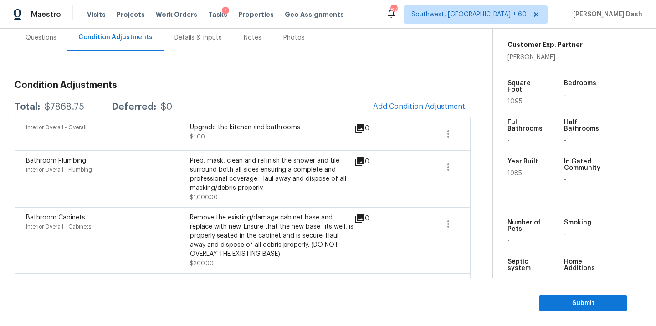
scroll to position [86, 0]
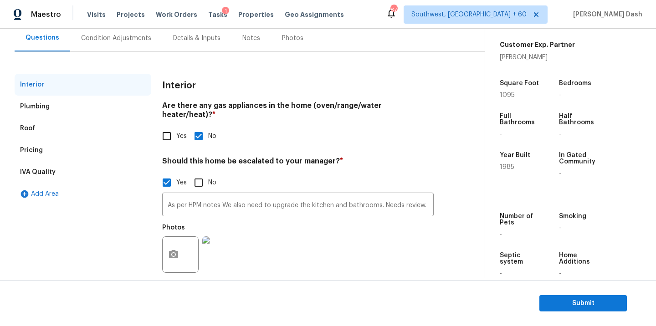
click at [46, 159] on div "Pricing" at bounding box center [83, 150] width 137 height 22
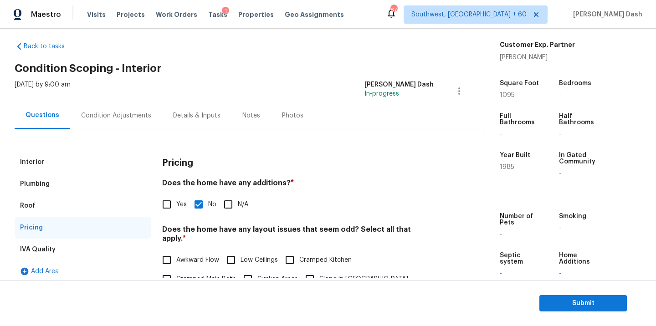
scroll to position [0, 0]
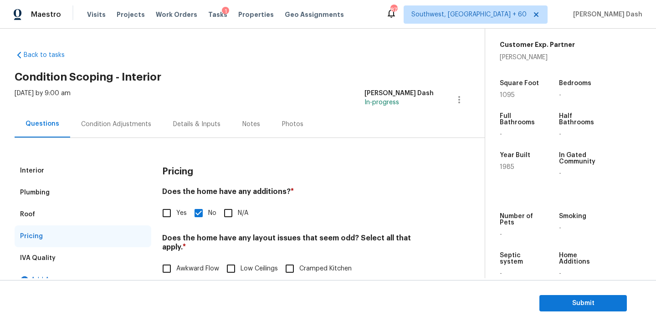
click at [138, 126] on div "Condition Adjustments" at bounding box center [116, 124] width 70 height 9
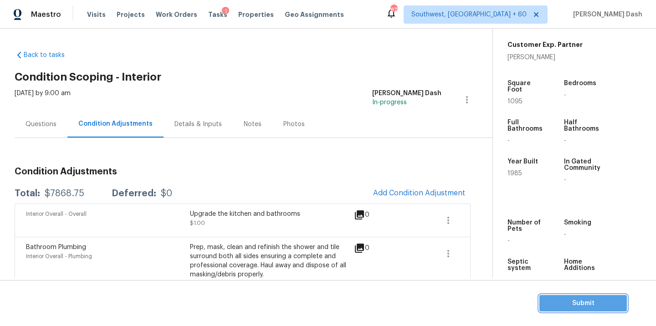
click at [586, 306] on span "Submit" at bounding box center [582, 303] width 73 height 11
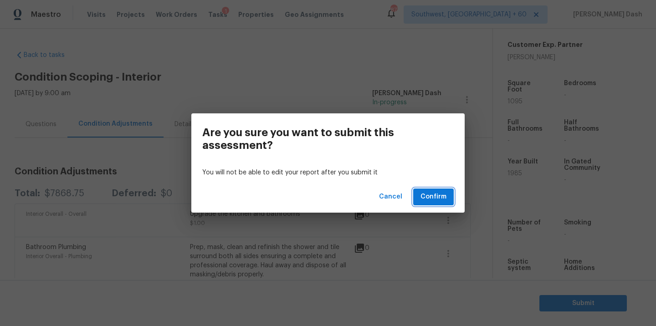
click at [432, 199] on span "Confirm" at bounding box center [433, 196] width 26 height 11
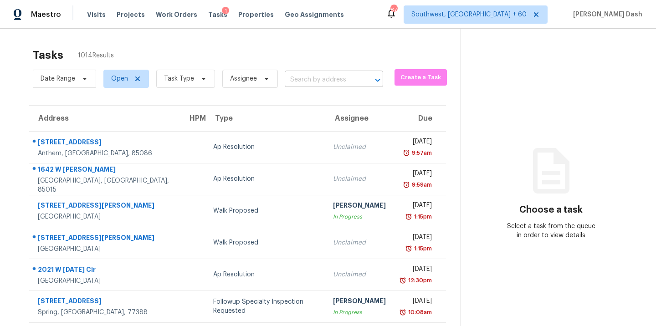
click at [324, 79] on input "text" at bounding box center [321, 80] width 73 height 14
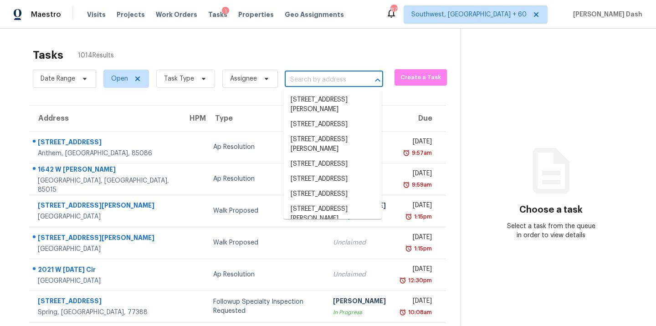
paste input "6909 Clayton Nicholas Ct, Arlington, TX 76001"
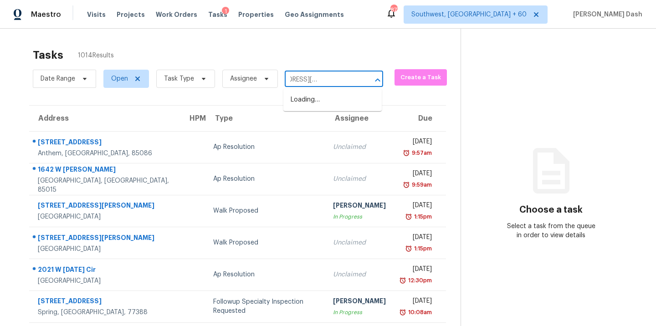
type input "6909 Clayton Nicholas Ct, Arlington, TX 76001"
click at [351, 112] on li "6909 Clayton Nicholas Ct, Arlington, TX 76001" at bounding box center [332, 104] width 98 height 25
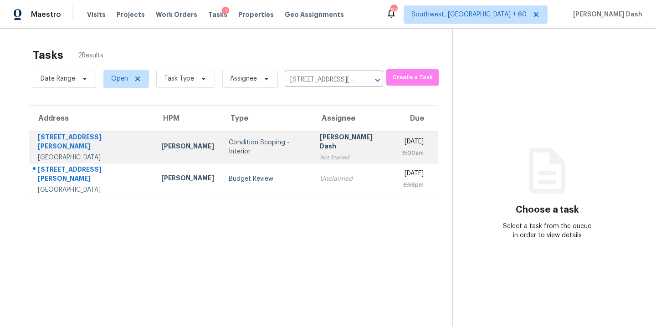
click at [229, 155] on div "Condition Scoping - Interior" at bounding box center [267, 147] width 76 height 18
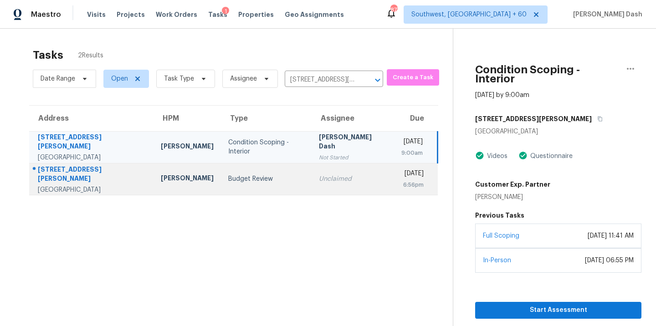
click at [333, 184] on td "Unclaimed" at bounding box center [352, 179] width 82 height 32
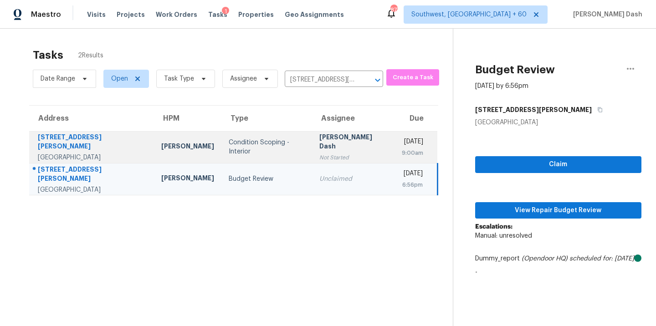
click at [324, 138] on div "[PERSON_NAME] Dash" at bounding box center [353, 142] width 68 height 20
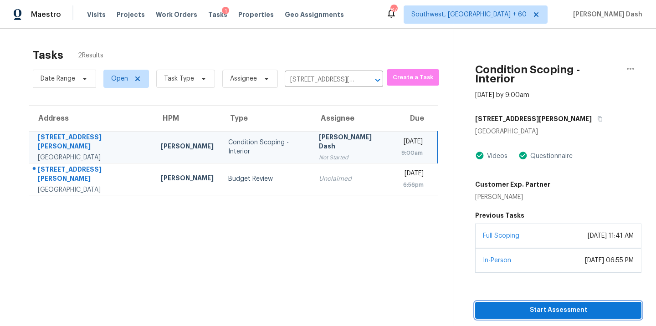
click at [536, 305] on span "Start Assessment" at bounding box center [558, 310] width 152 height 11
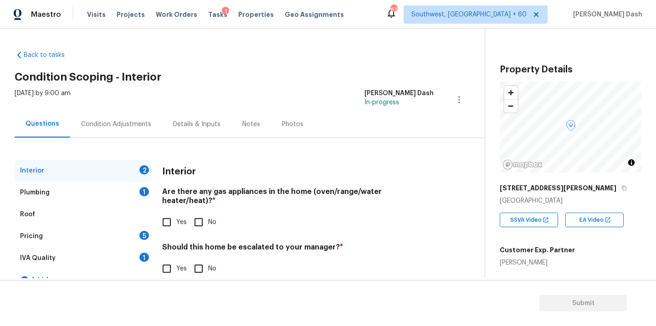
click at [169, 213] on input "Yes" at bounding box center [166, 222] width 19 height 19
checkbox input "true"
click at [206, 272] on div "Interior Are there any gas appliances in the home (oven/range/water heater/heat…" at bounding box center [297, 225] width 271 height 130
click at [198, 261] on input "No" at bounding box center [198, 268] width 19 height 19
checkbox input "true"
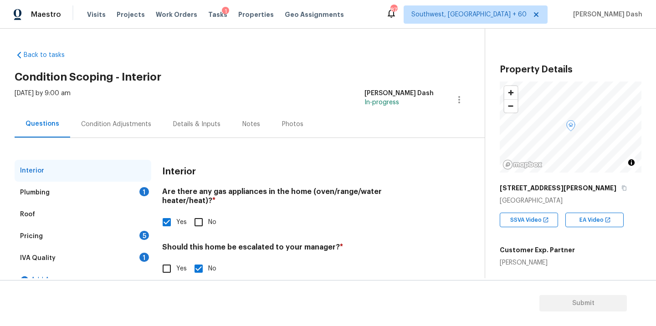
click at [132, 188] on div "Plumbing 1" at bounding box center [83, 193] width 137 height 22
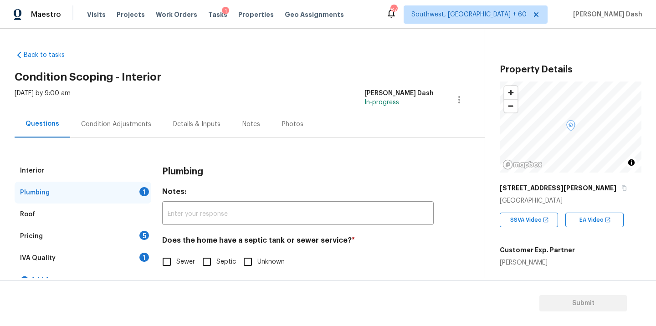
click at [173, 261] on input "Sewer" at bounding box center [166, 261] width 19 height 19
checkbox input "true"
click at [140, 254] on div "IVA Quality 1" at bounding box center [83, 258] width 137 height 22
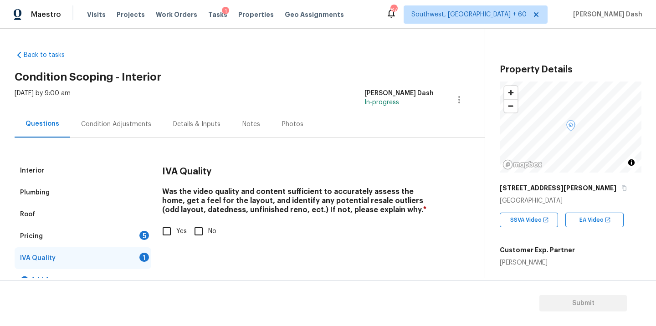
click at [173, 222] on input "Yes" at bounding box center [166, 231] width 19 height 19
checkbox input "true"
click at [137, 234] on div "Pricing 5" at bounding box center [83, 236] width 137 height 22
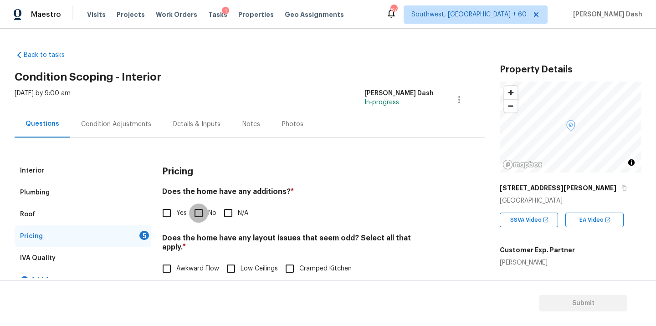
click at [191, 204] on input "No" at bounding box center [198, 212] width 19 height 19
checkbox input "true"
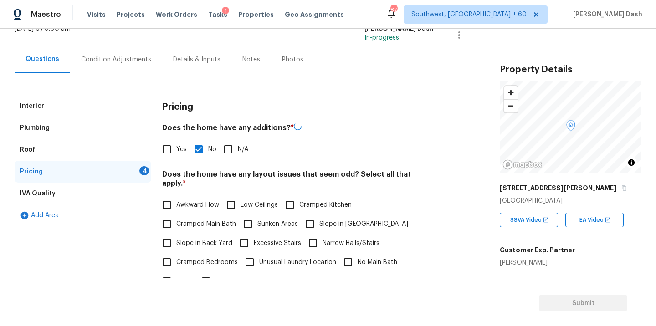
scroll to position [143, 0]
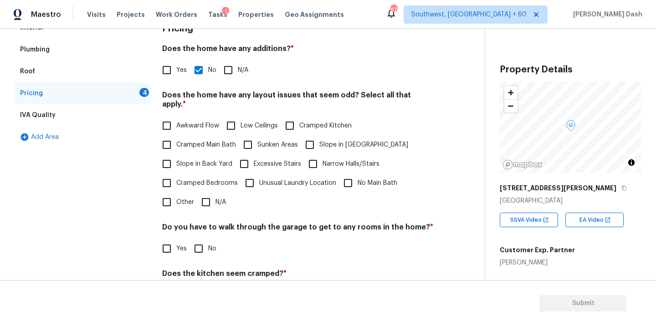
click at [204, 194] on input "N/A" at bounding box center [205, 202] width 19 height 19
checkbox input "true"
click at [202, 244] on input "No" at bounding box center [198, 249] width 19 height 19
checkbox input "true"
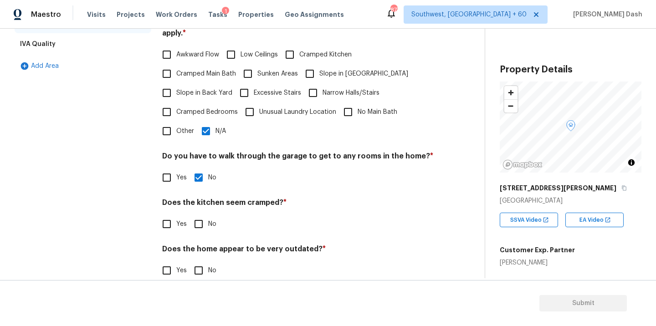
click at [202, 244] on h4 "Does the home appear to be very outdated? *" at bounding box center [297, 250] width 271 height 13
click at [202, 204] on div "Does the kitchen seem cramped? * Yes No" at bounding box center [297, 216] width 271 height 36
click at [200, 263] on input "No" at bounding box center [198, 270] width 19 height 19
checkbox input "true"
click at [199, 215] on input "No" at bounding box center [198, 223] width 19 height 19
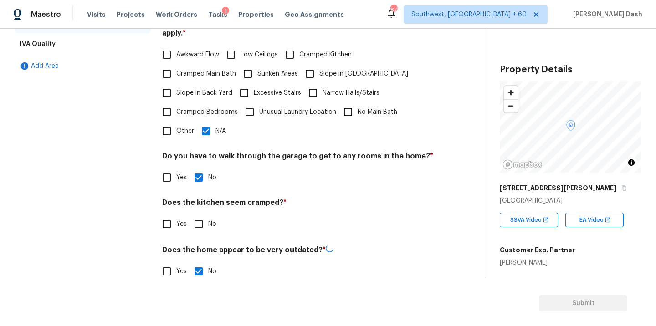
checkbox input "true"
click at [139, 195] on div "Interior Plumbing Roof Pricing IVA Quality Add Area" at bounding box center [83, 119] width 137 height 346
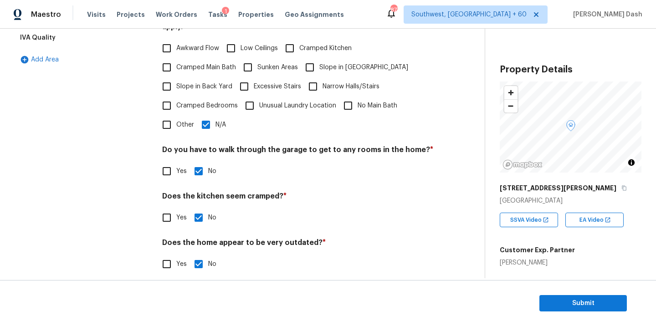
scroll to position [0, 0]
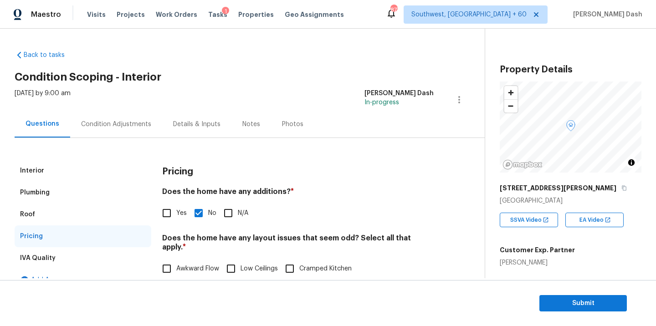
click at [131, 131] on div "Condition Adjustments" at bounding box center [116, 124] width 92 height 27
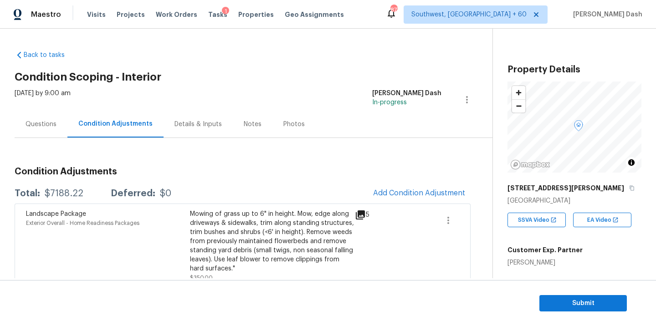
click at [391, 194] on span "Add Condition Adjustment" at bounding box center [419, 193] width 92 height 8
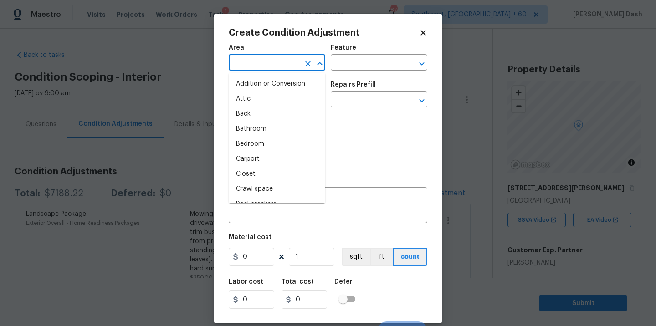
click at [264, 63] on input "text" at bounding box center [264, 63] width 71 height 14
type input "in"
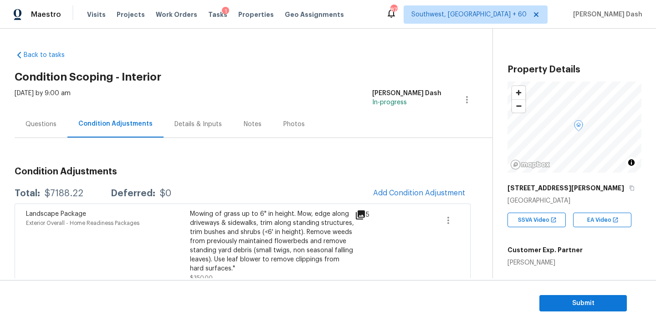
click at [169, 154] on body "Maestro Visits Projects Work Orders Tasks 1 Properties Geo Assignments 877 Sout…" at bounding box center [328, 163] width 656 height 326
click at [418, 193] on span "Add Condition Adjustment" at bounding box center [419, 193] width 92 height 8
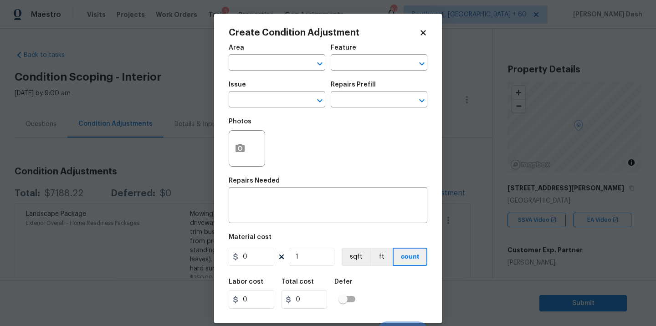
click at [553, 262] on body "Maestro Visits Projects Work Orders Tasks 1 Properties Geo Assignments 877 Sout…" at bounding box center [328, 163] width 656 height 326
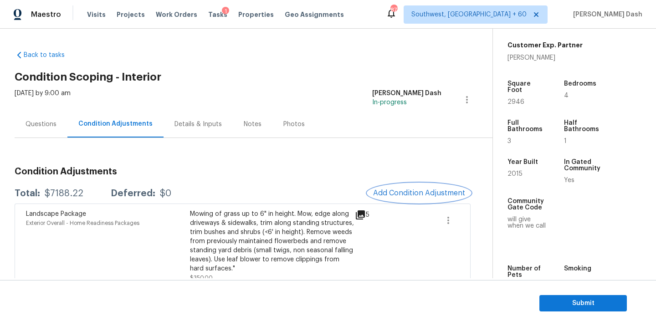
scroll to position [205, 0]
click at [411, 194] on span "Add Condition Adjustment" at bounding box center [419, 193] width 92 height 8
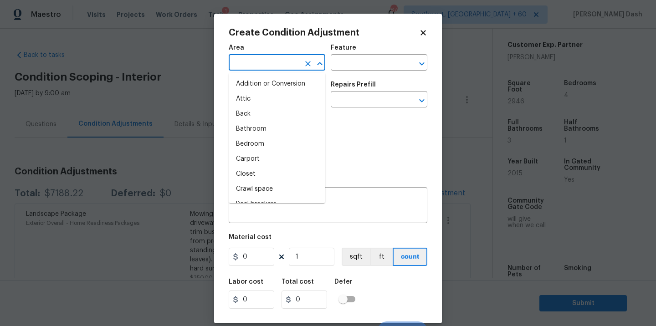
click at [298, 69] on input "text" at bounding box center [264, 63] width 71 height 14
drag, startPoint x: 274, startPoint y: 140, endPoint x: 282, endPoint y: 133, distance: 10.7
click at [273, 140] on li "Interior Overall" at bounding box center [277, 144] width 97 height 15
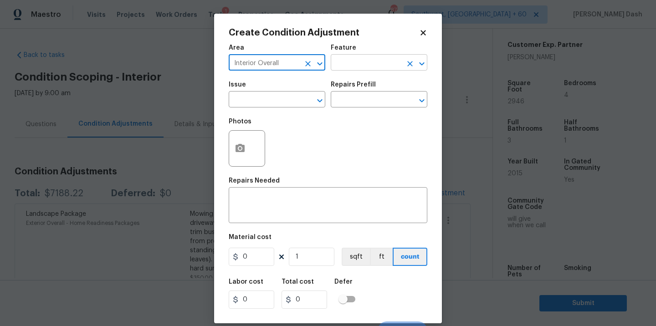
type input "Interior Overall"
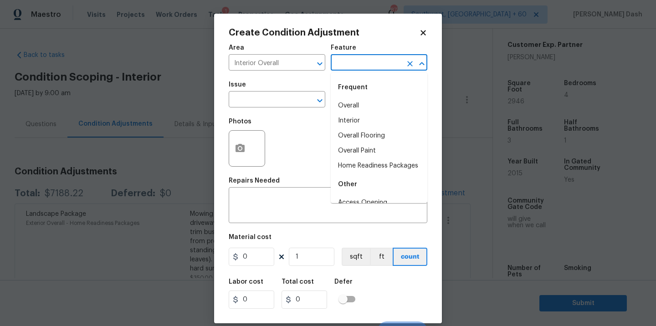
click at [354, 62] on input "text" at bounding box center [366, 63] width 71 height 14
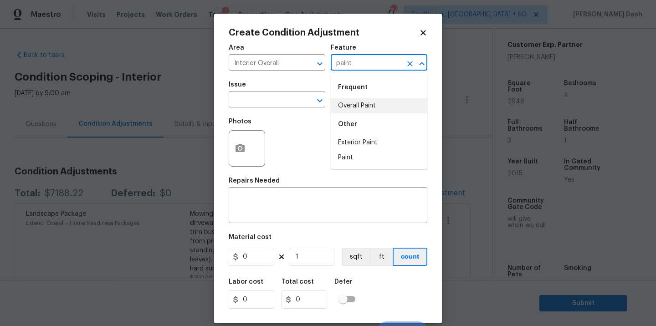
click at [351, 108] on li "Overall Paint" at bounding box center [379, 105] width 97 height 15
type input "Overall Paint"
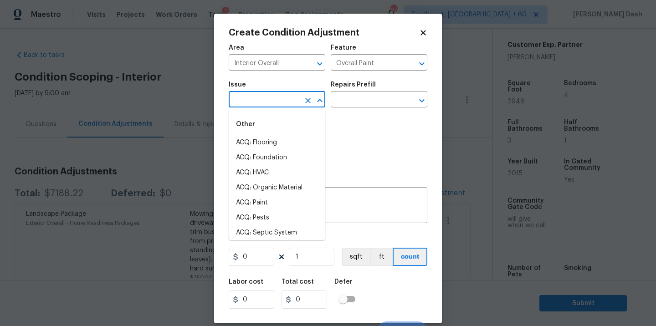
click at [279, 105] on input "text" at bounding box center [264, 100] width 71 height 14
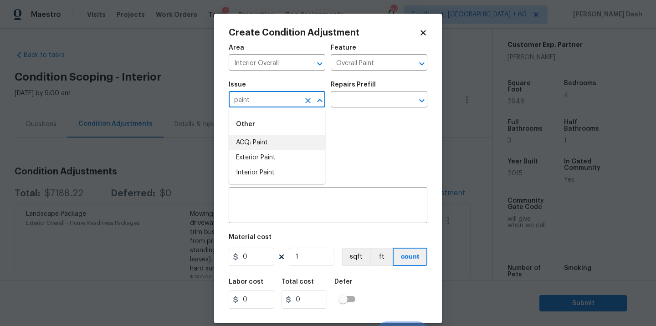
click at [257, 140] on li "ACQ: Paint" at bounding box center [277, 142] width 97 height 15
type input "ACQ: Paint"
click at [350, 107] on input "text" at bounding box center [366, 100] width 71 height 14
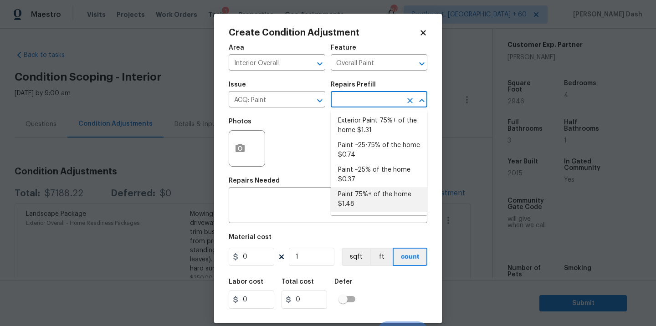
click at [350, 201] on li "Paint 75%+ of the home $1.48" at bounding box center [379, 199] width 97 height 25
type input "Acquisition"
type textarea "Acquisition Scope: 75%+ of the home will likely require interior paint"
type input "1.48"
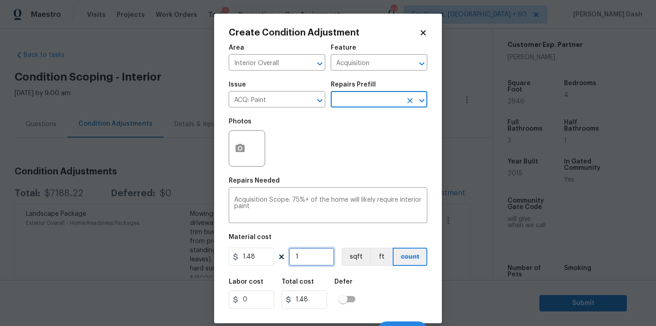
click at [318, 262] on input "1" at bounding box center [312, 257] width 46 height 18
type input "0"
type input "2"
type input "2.96"
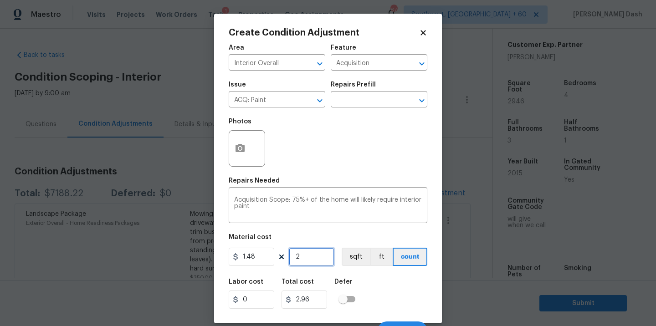
type input "29"
type input "42.92"
type input "294"
type input "435.12"
type input "2946"
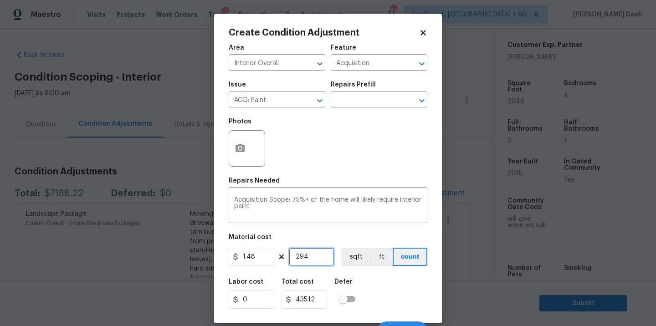
type input "4360.08"
type input "2946"
click at [363, 259] on button "sqft" at bounding box center [355, 257] width 28 height 18
click at [370, 286] on div "Labor cost 0 Total cost 4360.08 Defer" at bounding box center [328, 293] width 198 height 41
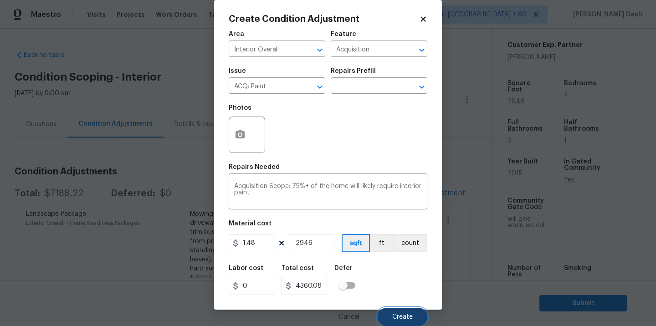
click at [400, 316] on span "Create" at bounding box center [402, 317] width 20 height 7
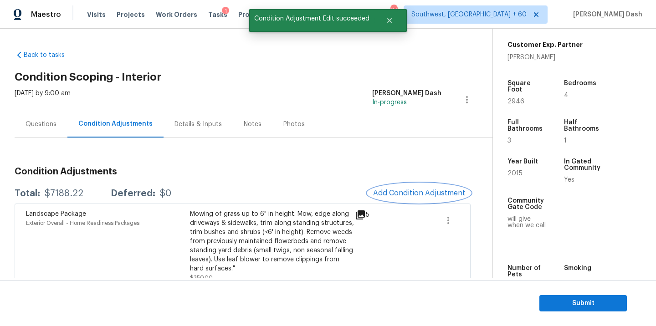
scroll to position [0, 0]
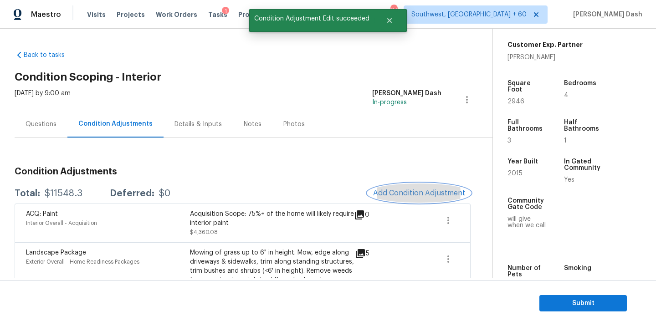
click at [396, 189] on span "Add Condition Adjustment" at bounding box center [419, 193] width 92 height 8
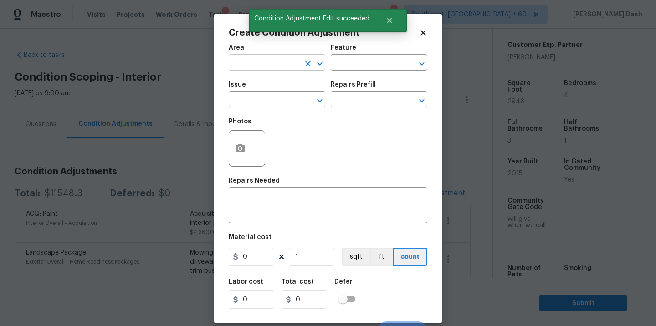
click at [269, 63] on input "text" at bounding box center [264, 63] width 71 height 14
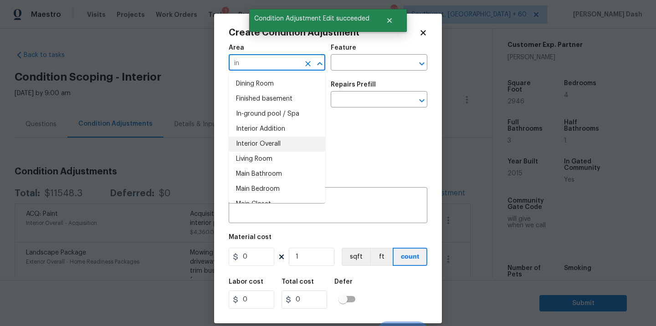
click at [266, 147] on li "Interior Overall" at bounding box center [277, 144] width 97 height 15
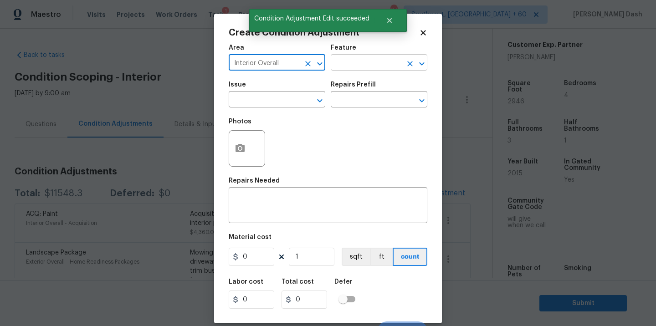
type input "Interior Overall"
click at [347, 61] on input "text" at bounding box center [366, 63] width 71 height 14
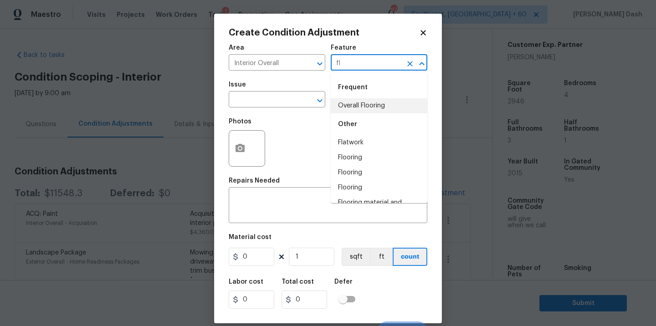
click at [375, 108] on li "Overall Flooring" at bounding box center [379, 105] width 97 height 15
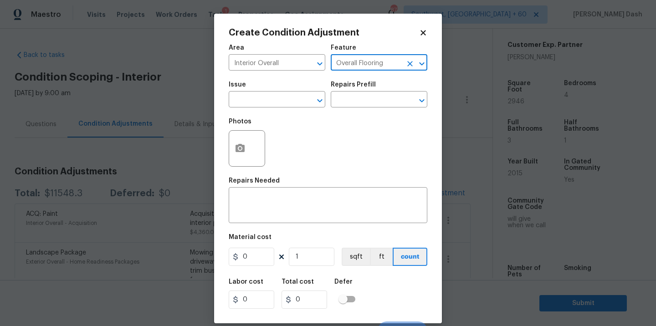
type input "Overall Flooring"
click at [283, 92] on div "Issue" at bounding box center [277, 87] width 97 height 12
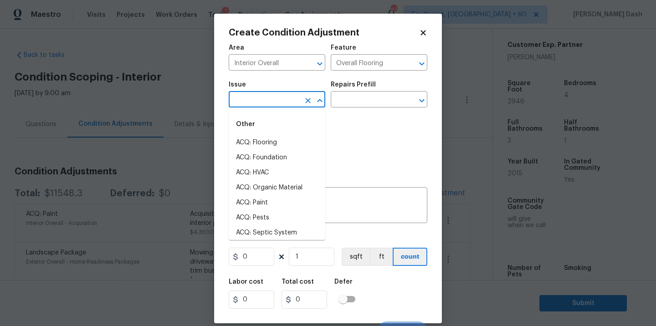
click at [281, 103] on input "text" at bounding box center [264, 100] width 71 height 14
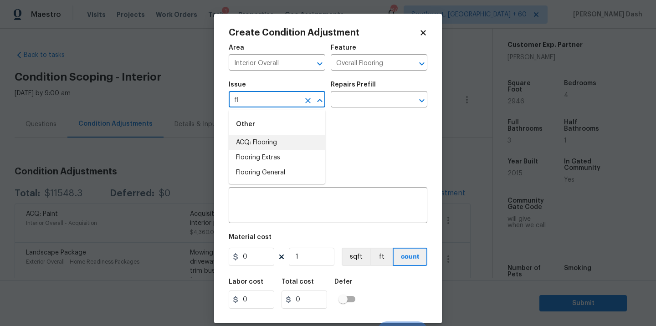
click at [268, 144] on li "ACQ: Flooring" at bounding box center [277, 142] width 97 height 15
type input "ACQ: Flooring"
click at [341, 96] on input "text" at bounding box center [366, 100] width 71 height 14
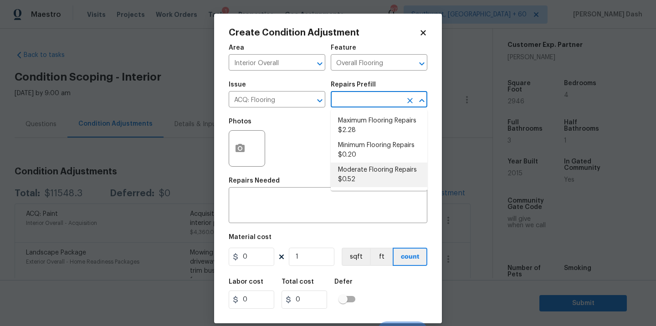
click at [359, 175] on li "Moderate Flooring Repairs $0.52" at bounding box center [379, 175] width 97 height 25
type input "Acquisition"
type textarea "Acquisition Scope: Moderate flooring repairs"
type input "0.52"
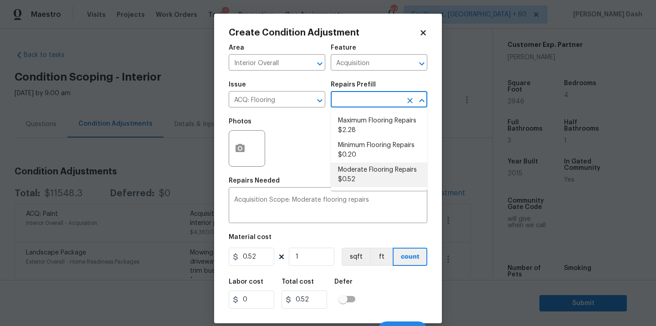
click at [369, 99] on input "text" at bounding box center [366, 100] width 71 height 14
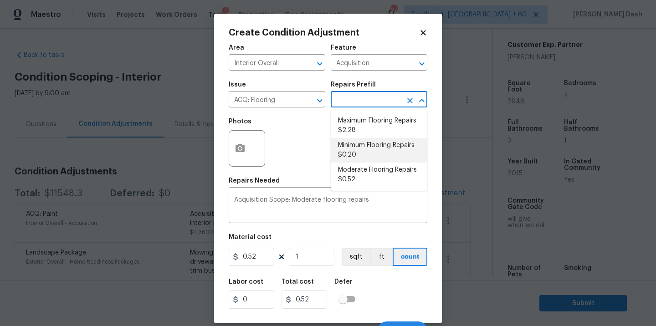
drag, startPoint x: 347, startPoint y: 145, endPoint x: 345, endPoint y: 158, distance: 13.4
click at [347, 145] on li "Minimum Flooring Repairs $0.20" at bounding box center [379, 150] width 97 height 25
type textarea "Acquisition Scope: Minimum flooring repairs"
type input "0.2"
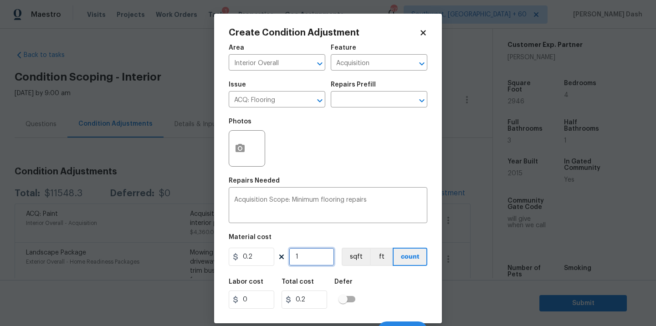
click at [308, 257] on input "1" at bounding box center [312, 257] width 46 height 18
type input "0"
type input "1"
type input "0.2"
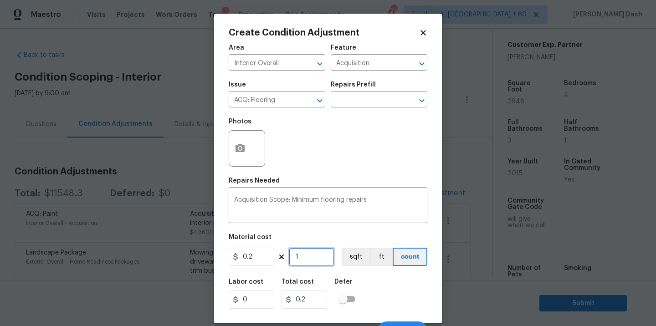
type input "17"
type input "3.4"
type input "174"
type input "34.8"
type input "1743"
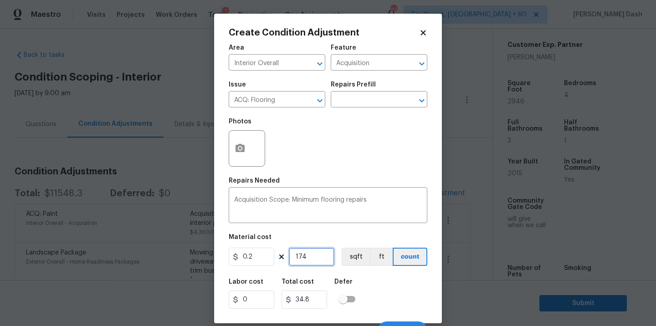
type input "348.6"
type input "174"
type input "34.8"
type input "17"
type input "3.4"
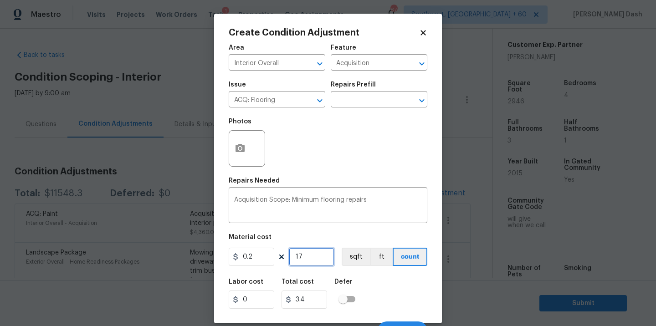
type input "1"
type input "0.2"
type input "14"
type input "2.8"
type input "147"
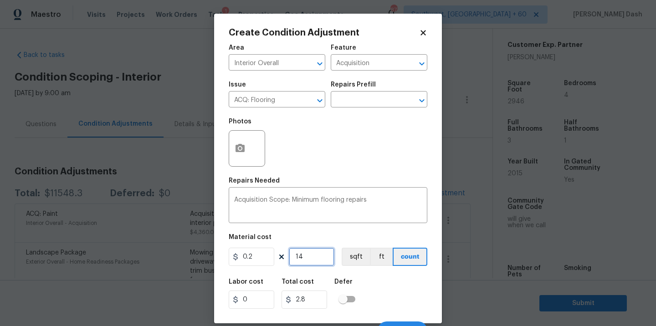
type input "29.4"
type input "1473"
type input "294.6"
type input "1473"
click at [355, 258] on button "sqft" at bounding box center [355, 257] width 28 height 18
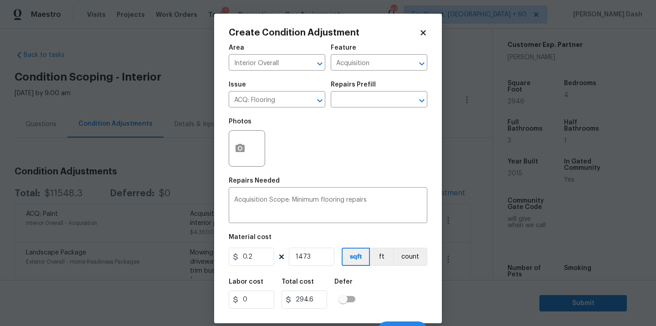
click at [374, 289] on div "Labor cost 0 Total cost 294.6 Defer" at bounding box center [328, 293] width 198 height 41
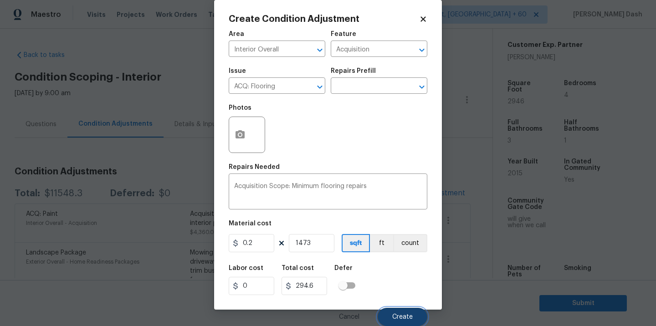
click at [396, 316] on span "Create" at bounding box center [402, 317] width 20 height 7
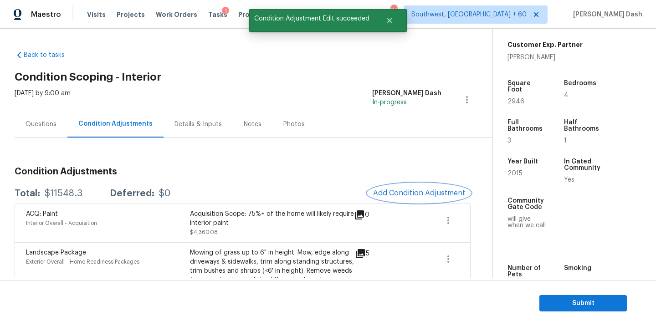
scroll to position [0, 0]
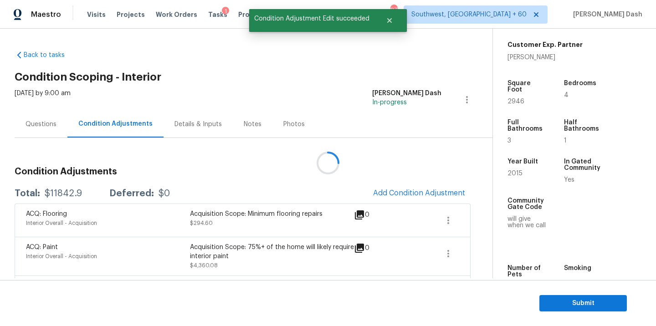
click at [408, 203] on div at bounding box center [328, 163] width 656 height 326
click at [408, 193] on div at bounding box center [328, 163] width 656 height 326
click at [408, 193] on span "Add Condition Adjustment" at bounding box center [419, 193] width 92 height 8
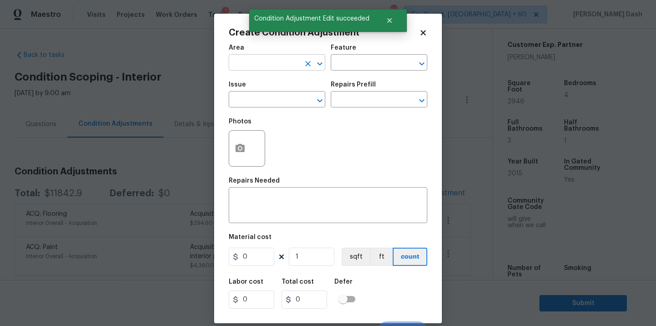
click at [275, 68] on input "text" at bounding box center [264, 63] width 71 height 14
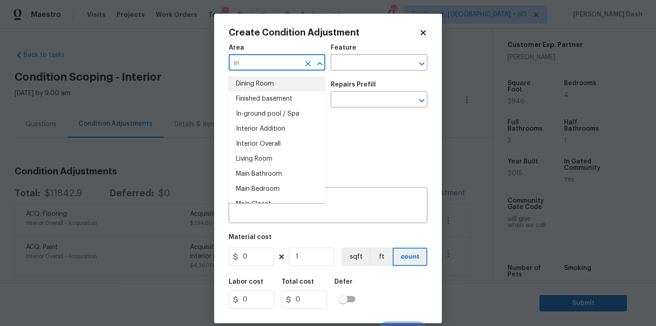
click at [264, 66] on input "in" at bounding box center [264, 63] width 71 height 14
type input "in"
click at [165, 79] on body "Maestro Visits Projects Work Orders Tasks 1 Properties Geo Assignments 877 Sout…" at bounding box center [328, 163] width 656 height 326
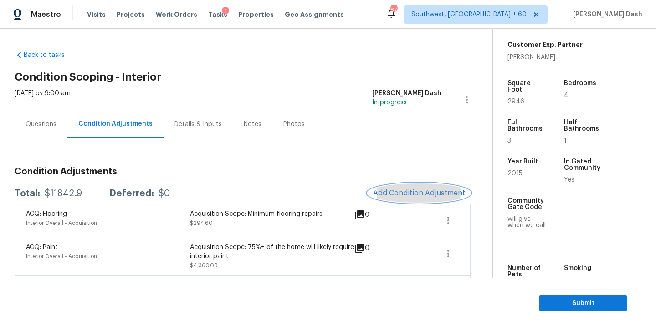
click at [399, 193] on span "Add Condition Adjustment" at bounding box center [419, 193] width 92 height 8
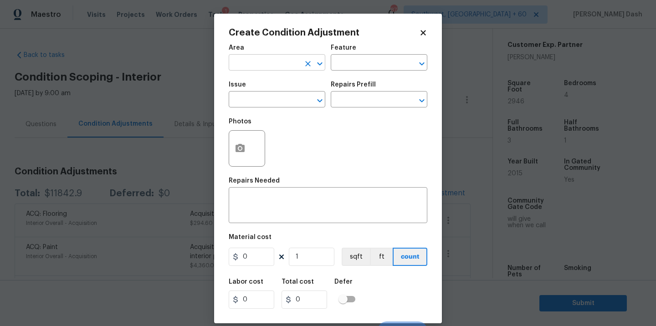
click at [265, 63] on input "text" at bounding box center [264, 63] width 71 height 14
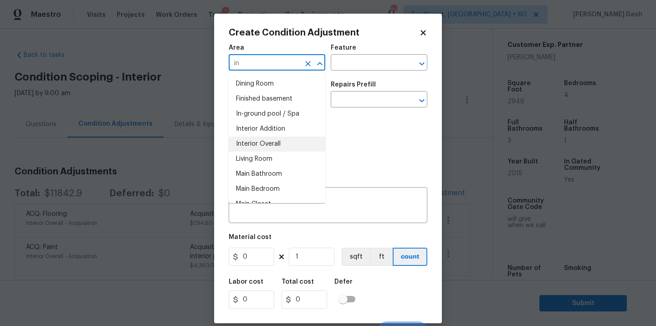
click at [247, 141] on li "Interior Overall" at bounding box center [277, 144] width 97 height 15
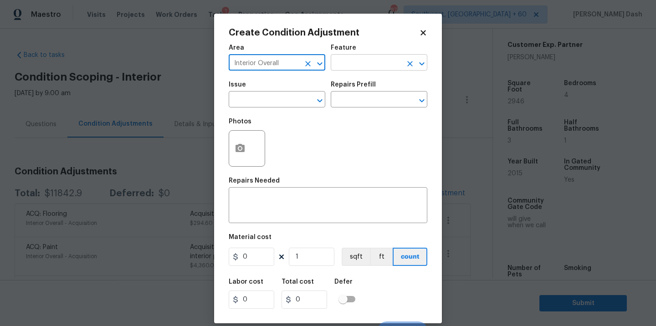
type input "Interior Overall"
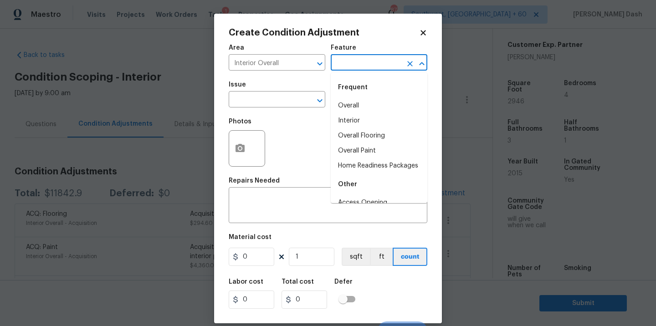
click at [346, 63] on input "text" at bounding box center [366, 63] width 71 height 14
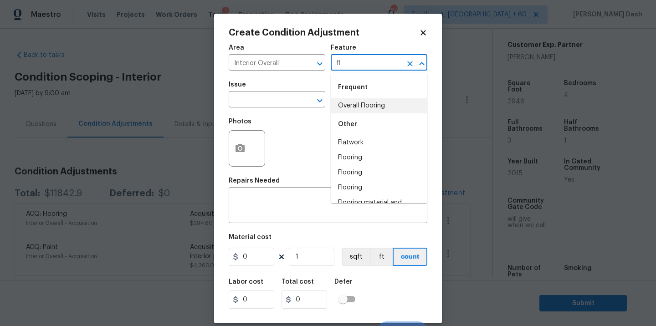
click at [350, 105] on li "Overall Flooring" at bounding box center [379, 105] width 97 height 15
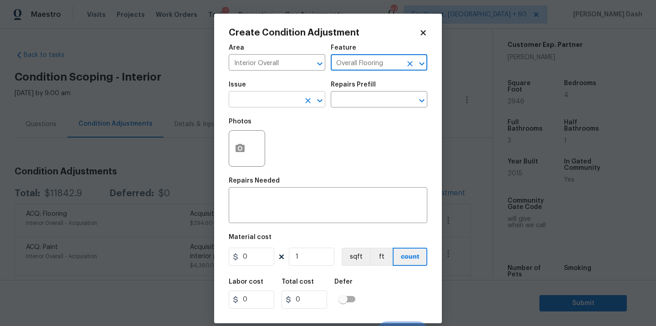
type input "Overall Flooring"
click at [286, 102] on input "text" at bounding box center [264, 100] width 71 height 14
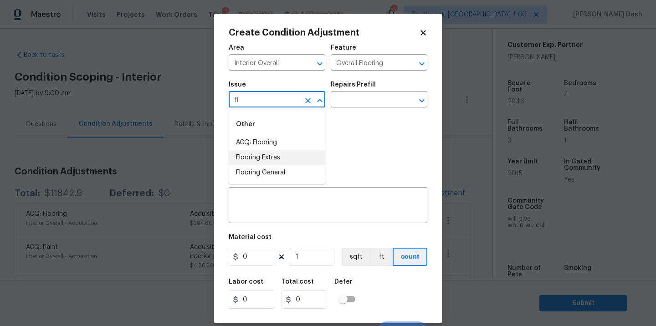
click at [266, 158] on li "Flooring Extras" at bounding box center [277, 157] width 97 height 15
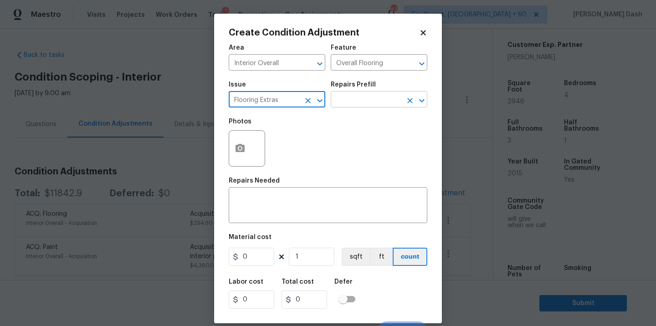
type input "Flooring Extras"
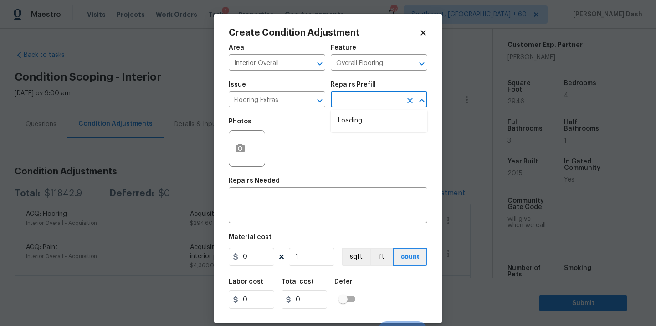
click at [334, 104] on input "text" at bounding box center [366, 100] width 71 height 14
type input "s"
type input "t"
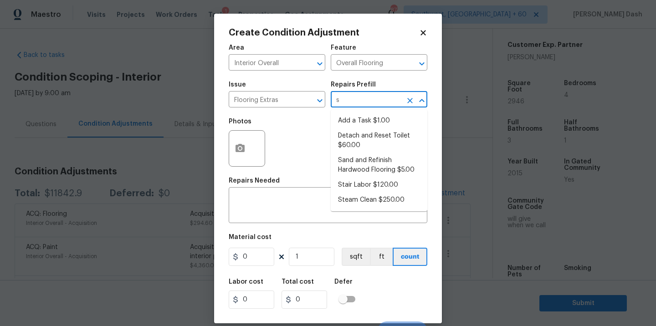
type input "st"
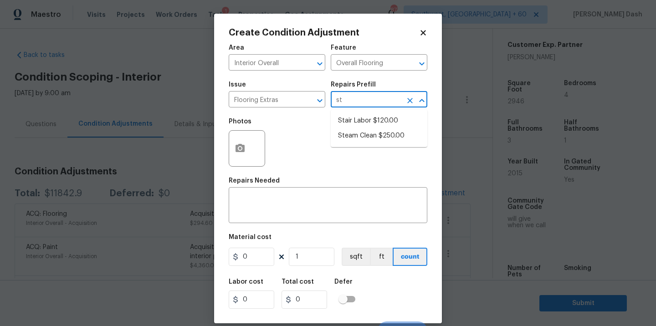
click at [367, 138] on li "Steam Clean $250.00" at bounding box center [379, 135] width 97 height 15
type textarea "Steam clean floors"
type input "250"
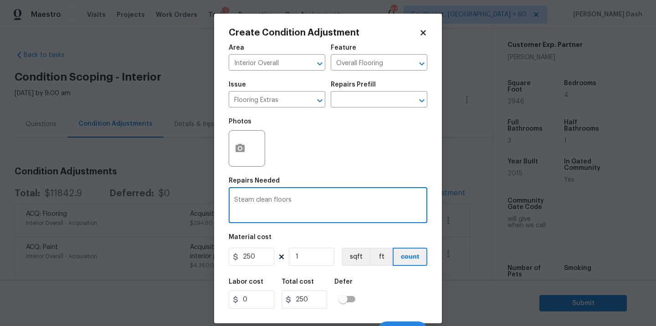
click at [272, 200] on textarea "Steam clean floors" at bounding box center [328, 206] width 188 height 19
type textarea "Steam clean floors"
click at [196, 182] on body "Maestro Visits Projects Work Orders Tasks 1 Properties Geo Assignments 877 Sout…" at bounding box center [328, 163] width 656 height 326
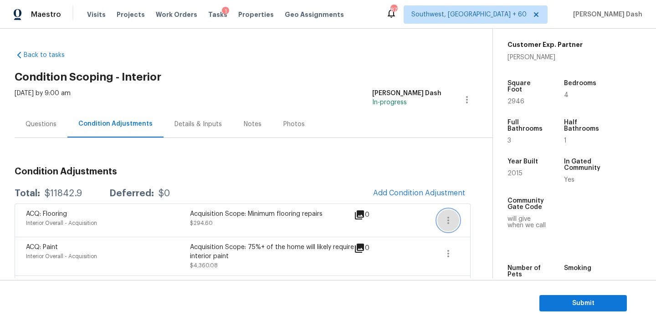
click at [446, 218] on icon "button" at bounding box center [447, 220] width 11 height 11
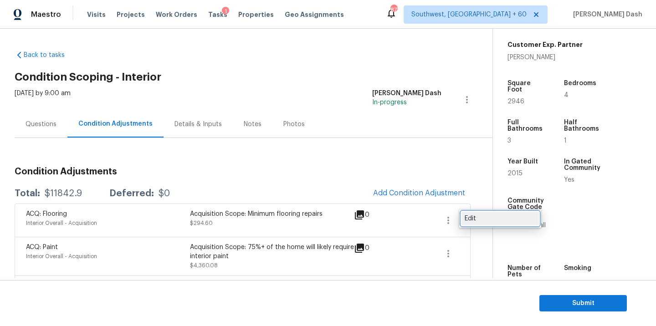
click at [471, 217] on div "Edit" at bounding box center [499, 218] width 71 height 9
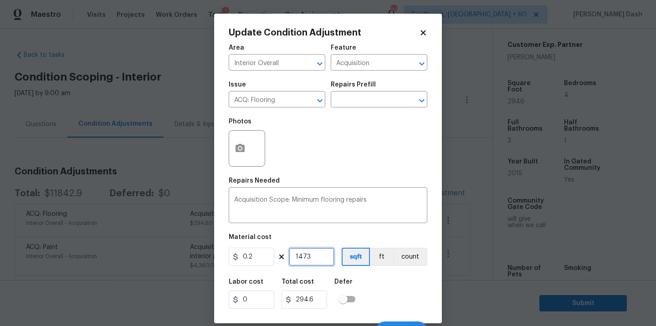
click at [307, 256] on input "1473" at bounding box center [312, 257] width 46 height 18
type input "2"
type input "0.4"
type input "29"
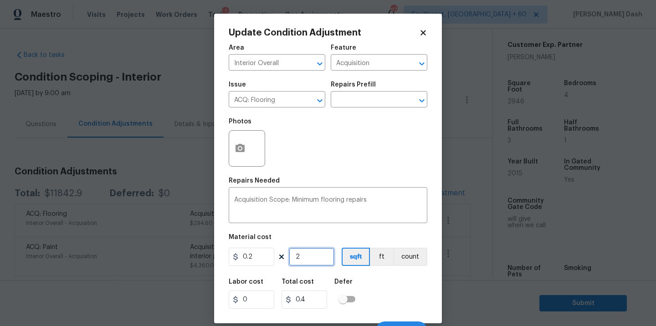
type input "5.8"
type input "294"
type input "58.8"
type input "2946"
type input "589.2"
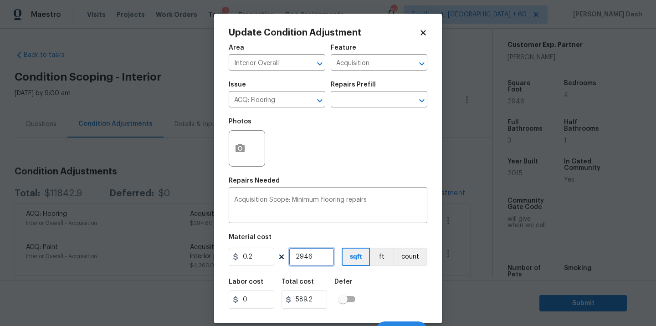
type input "2946"
click at [407, 289] on div "Labor cost 0 Total cost 589.2 Defer" at bounding box center [328, 293] width 198 height 41
click at [388, 295] on div "Labor cost 0 Total cost 589.2 Defer" at bounding box center [328, 293] width 198 height 41
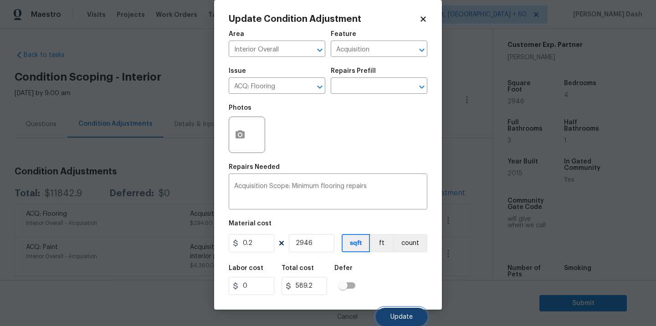
click at [394, 317] on span "Update" at bounding box center [401, 317] width 22 height 7
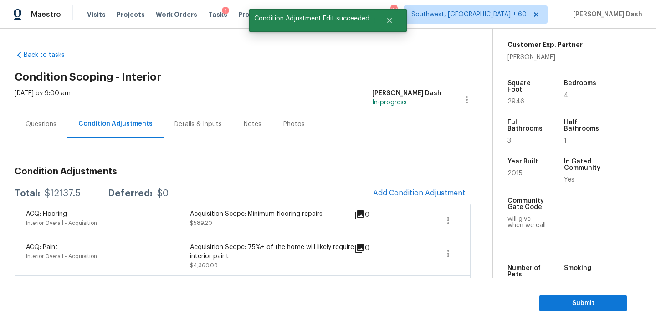
scroll to position [0, 0]
click at [407, 195] on span "Add Condition Adjustment" at bounding box center [419, 193] width 92 height 8
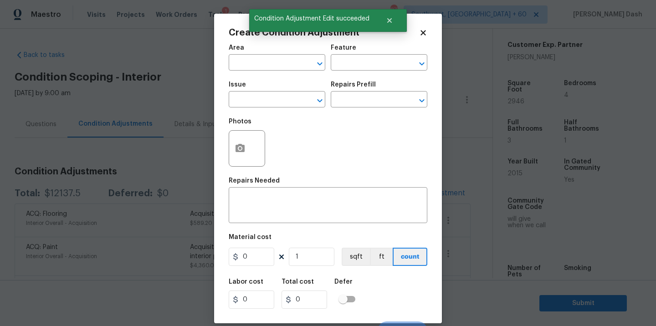
click at [279, 72] on span "Area ​" at bounding box center [277, 57] width 97 height 37
click at [279, 67] on input "text" at bounding box center [264, 63] width 71 height 14
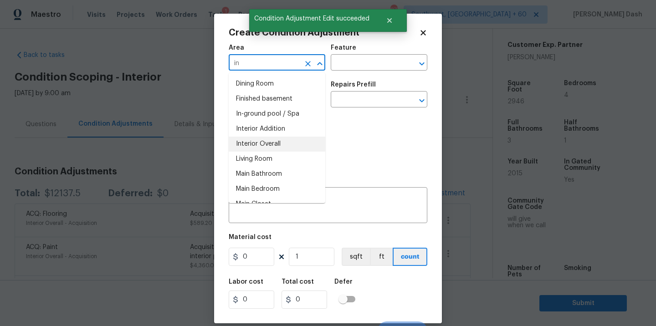
click at [259, 141] on li "Interior Overall" at bounding box center [277, 144] width 97 height 15
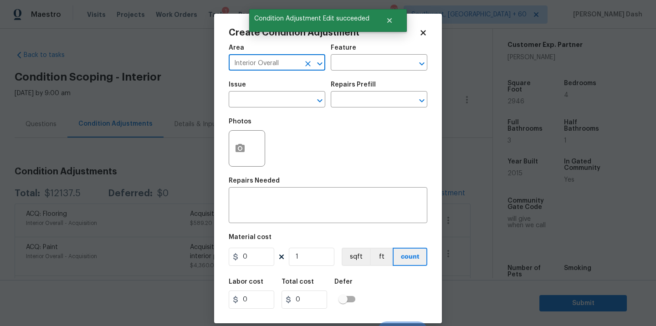
type input "Interior Overall"
click at [346, 56] on div "Feature" at bounding box center [379, 51] width 97 height 12
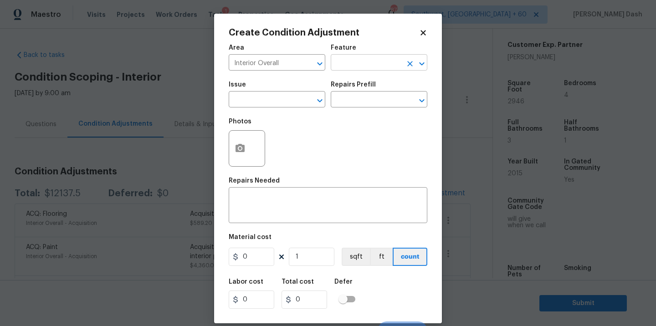
click at [346, 57] on input "text" at bounding box center [366, 63] width 71 height 14
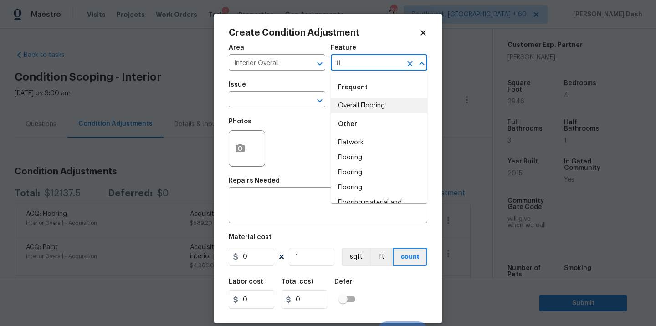
click at [356, 105] on li "Overall Flooring" at bounding box center [379, 105] width 97 height 15
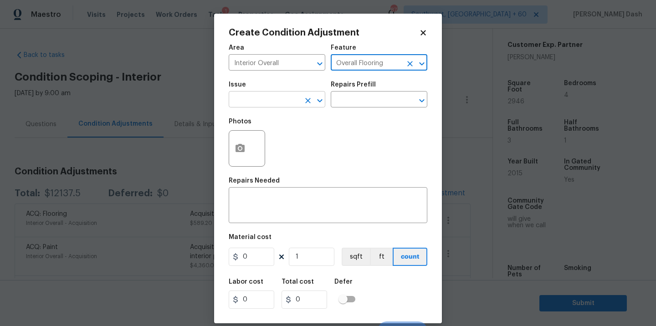
type input "Overall Flooring"
click at [255, 105] on input "text" at bounding box center [264, 100] width 71 height 14
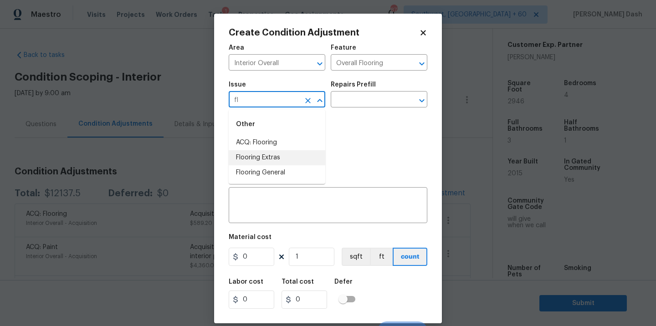
click at [251, 162] on li "Flooring Extras" at bounding box center [277, 157] width 97 height 15
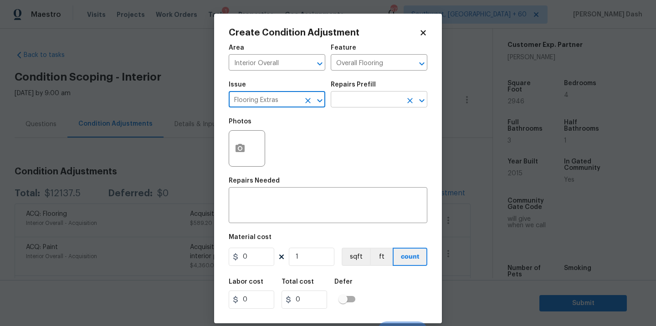
type input "Flooring Extras"
click at [348, 95] on input "text" at bounding box center [366, 100] width 71 height 14
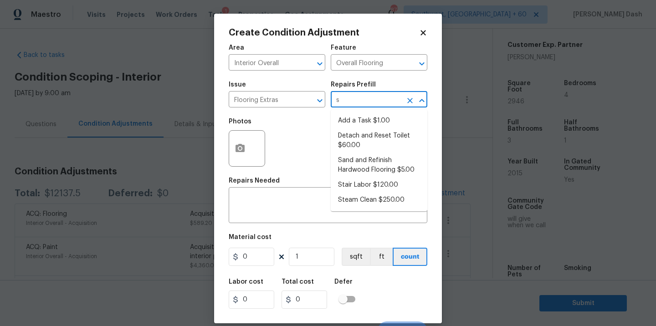
type input "st"
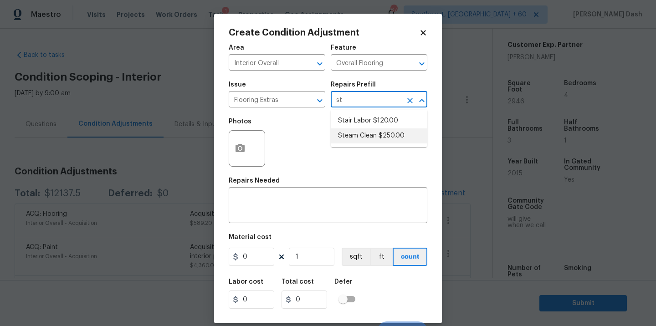
click at [369, 136] on li "Steam Clean $250.00" at bounding box center [379, 135] width 97 height 15
type textarea "Steam clean floors"
type input "250"
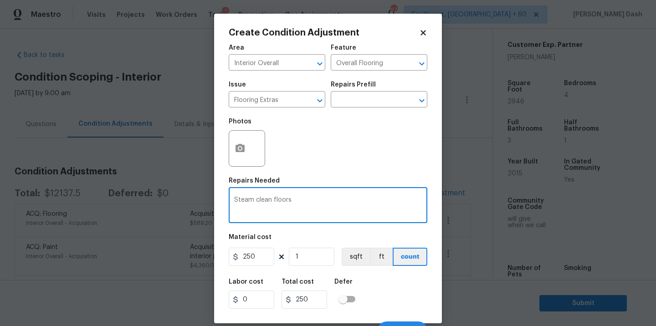
click at [272, 202] on textarea "Steam clean floors" at bounding box center [328, 206] width 188 height 19
click at [391, 306] on div "Labor cost 0 Total cost 250 Defer" at bounding box center [328, 293] width 198 height 41
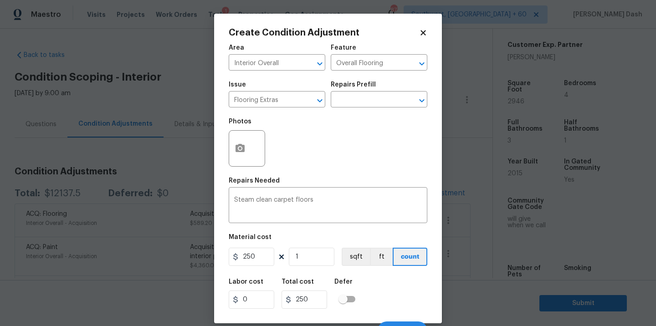
scroll to position [14, 0]
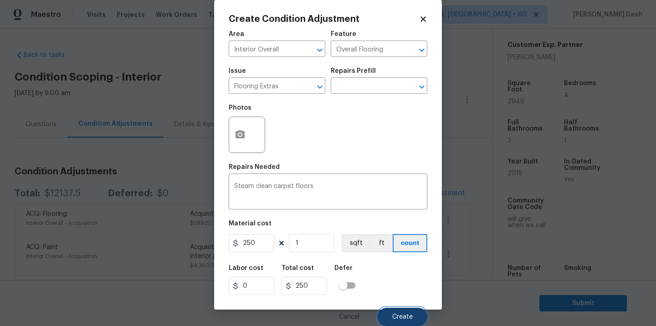
click at [397, 315] on span "Create" at bounding box center [402, 317] width 20 height 7
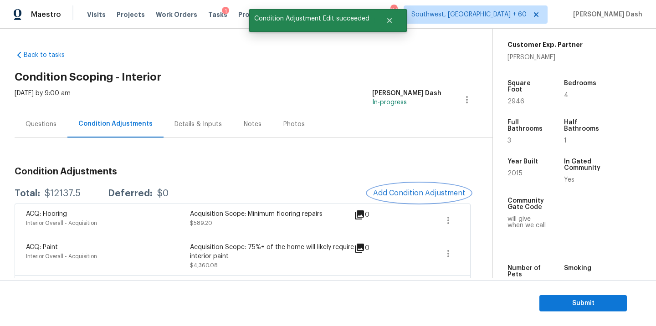
scroll to position [0, 0]
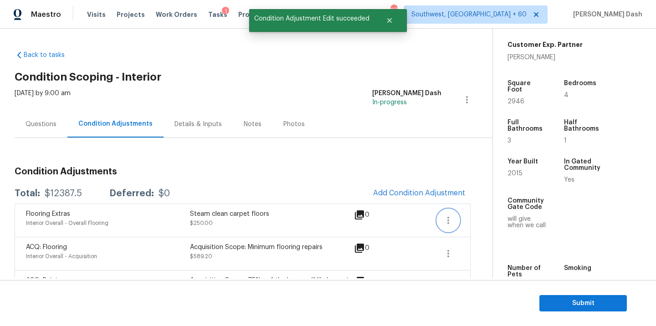
click at [445, 223] on icon "button" at bounding box center [447, 220] width 11 height 11
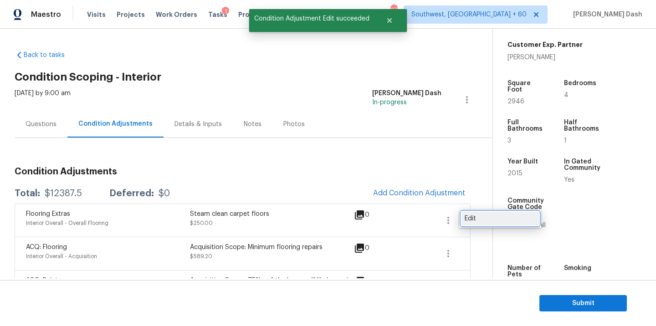
click at [469, 216] on div "Edit" at bounding box center [499, 218] width 71 height 9
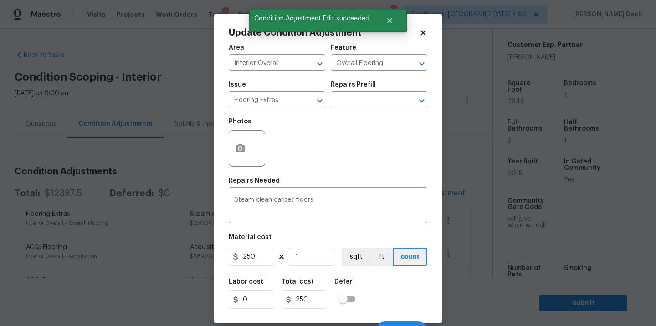
scroll to position [14, 0]
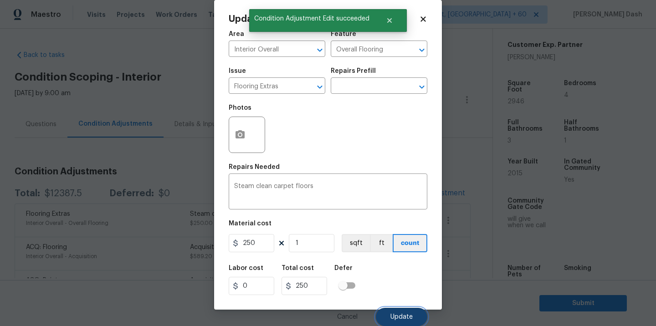
click at [397, 314] on span "Update" at bounding box center [401, 317] width 22 height 7
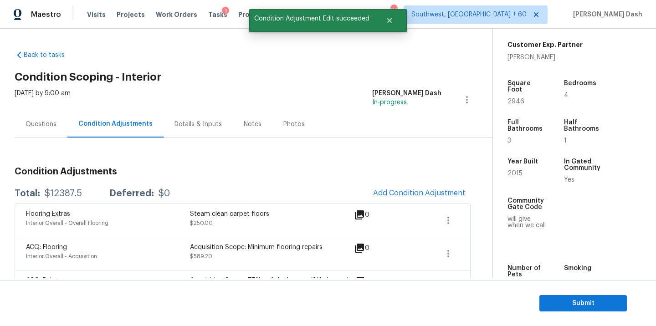
scroll to position [0, 0]
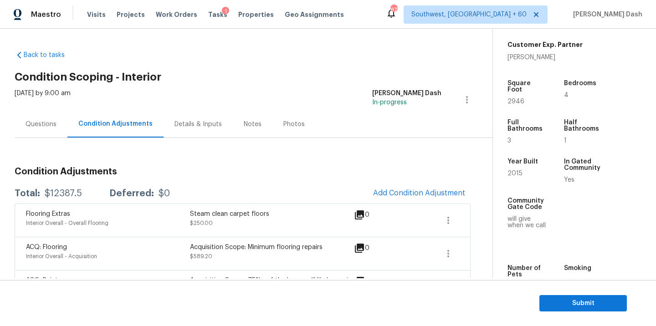
click at [67, 201] on div "Total: $12387.5 Deferred: $0 Add Condition Adjustment" at bounding box center [243, 193] width 456 height 20
click at [67, 192] on div "$12387.5" at bounding box center [63, 193] width 37 height 9
copy div "$12387.5"
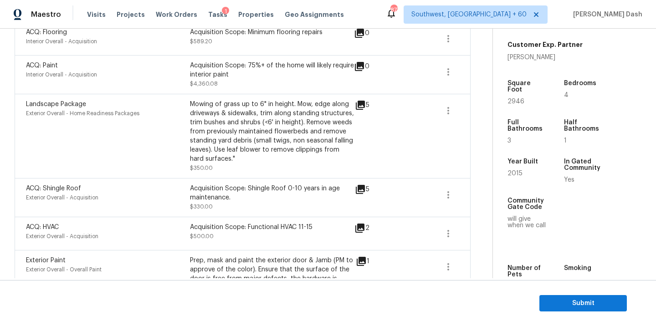
scroll to position [146, 0]
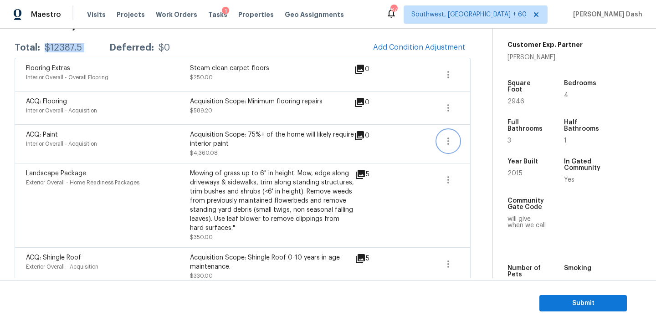
click at [448, 141] on icon "button" at bounding box center [448, 140] width 2 height 7
click at [462, 138] on link "Edit" at bounding box center [499, 139] width 77 height 14
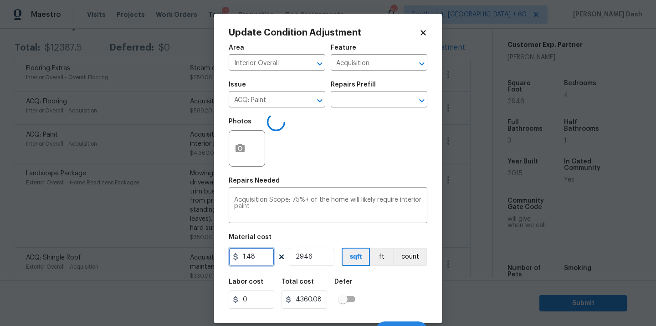
click at [270, 260] on input "1.48" at bounding box center [252, 257] width 46 height 18
click at [328, 257] on input "2946" at bounding box center [312, 257] width 46 height 18
click at [400, 285] on div "Labor cost 0 Total cost 0 Defer" at bounding box center [328, 293] width 198 height 41
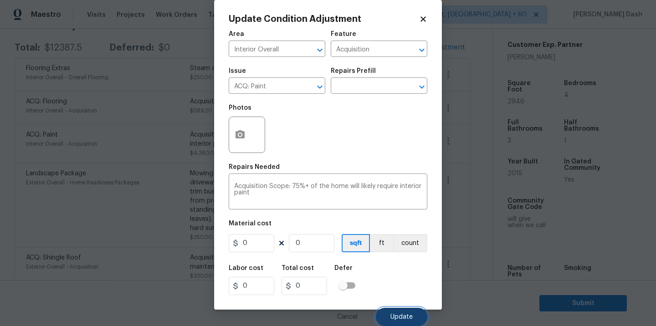
click at [379, 310] on button "Update" at bounding box center [401, 317] width 51 height 18
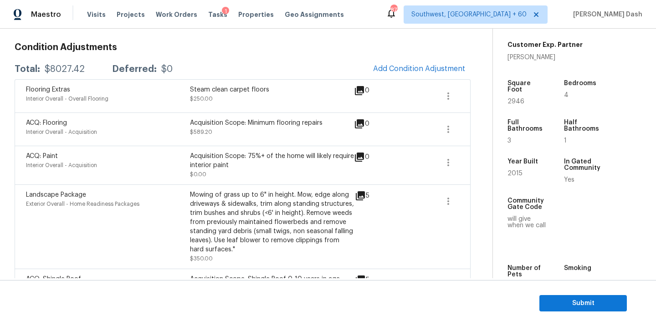
scroll to position [134, 0]
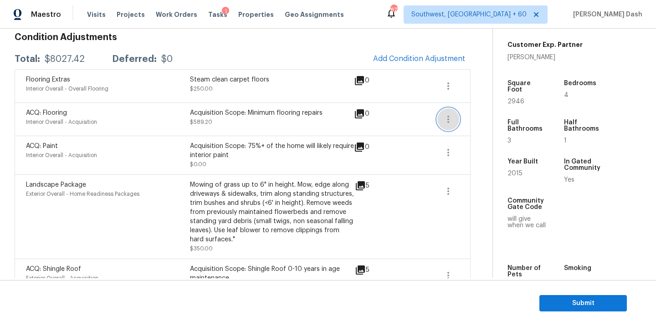
click at [442, 118] on icon "button" at bounding box center [447, 119] width 11 height 11
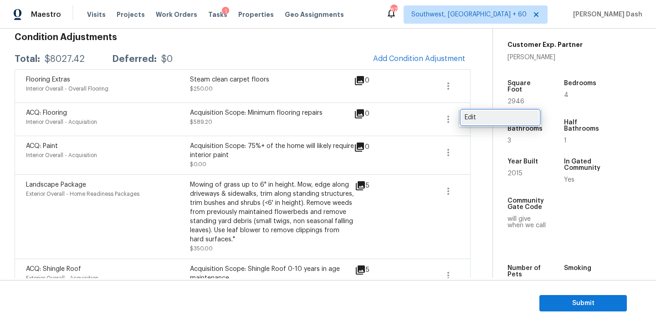
click at [467, 119] on div "Edit" at bounding box center [499, 117] width 71 height 9
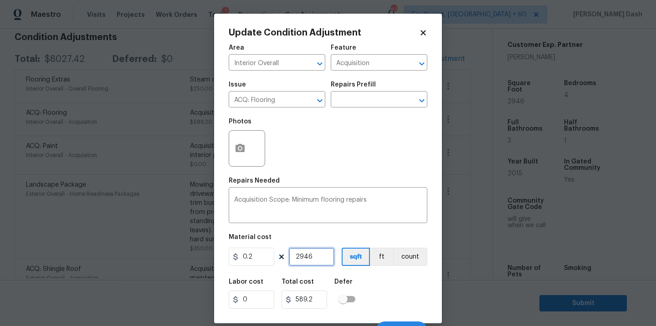
click at [313, 257] on input "2946" at bounding box center [312, 257] width 46 height 18
click at [262, 259] on input "0.2" at bounding box center [252, 257] width 46 height 18
click at [383, 287] on div "Labor cost 0 Total cost 0 Defer" at bounding box center [328, 293] width 198 height 41
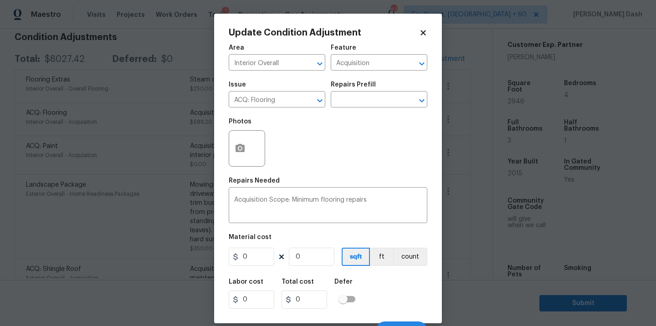
scroll to position [14, 0]
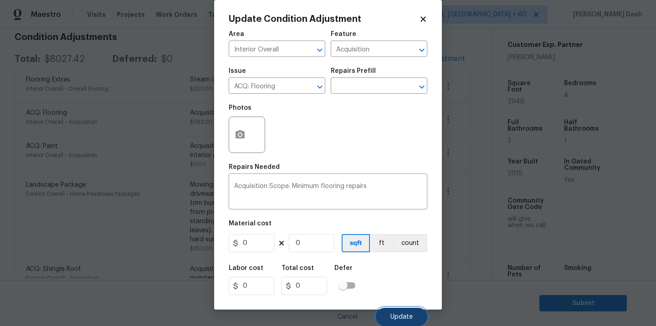
click at [399, 313] on button "Update" at bounding box center [401, 317] width 51 height 18
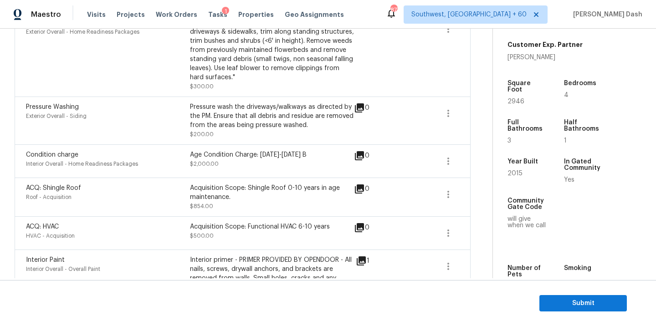
scroll to position [527, 0]
click at [442, 162] on button "button" at bounding box center [448, 162] width 22 height 22
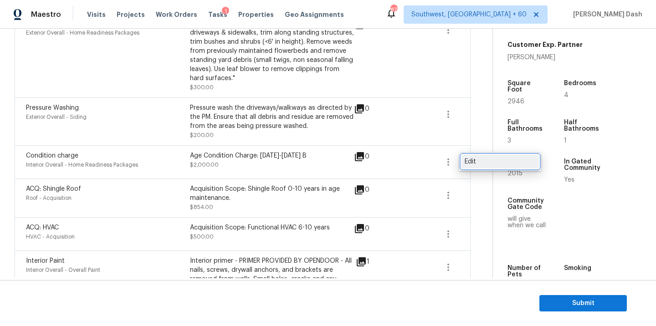
click at [473, 167] on link "Edit" at bounding box center [499, 162] width 77 height 14
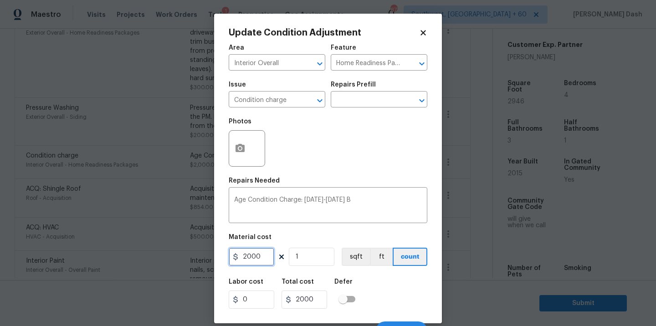
click at [263, 257] on input "2000" at bounding box center [252, 257] width 46 height 18
click at [359, 274] on div "Labor cost 0 Total cost 0 Defer" at bounding box center [328, 293] width 198 height 41
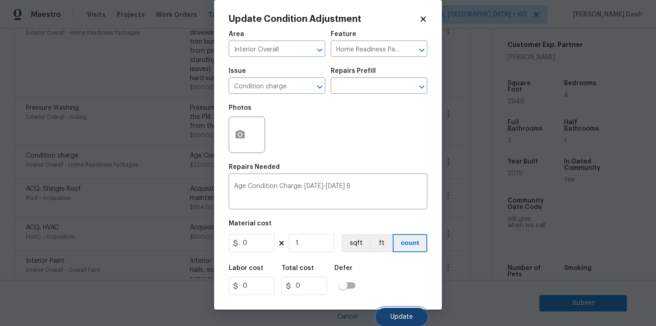
click at [392, 313] on button "Update" at bounding box center [401, 317] width 51 height 18
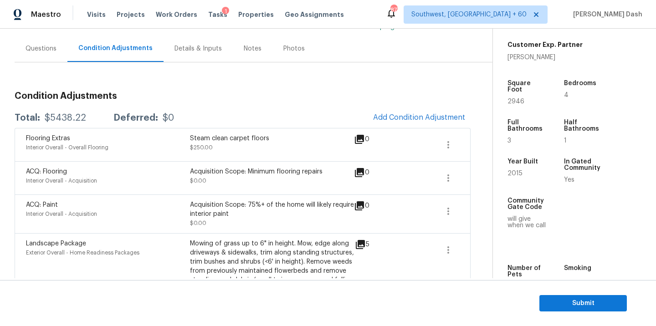
scroll to position [75, 0]
click at [66, 116] on div "$5438.22" at bounding box center [65, 118] width 41 height 9
copy div "$5438.22"
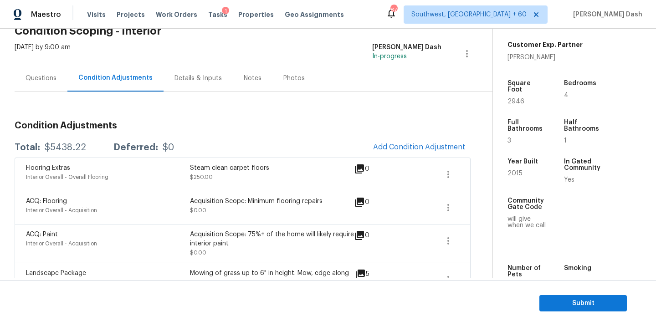
click at [52, 79] on div "Questions" at bounding box center [40, 78] width 31 height 9
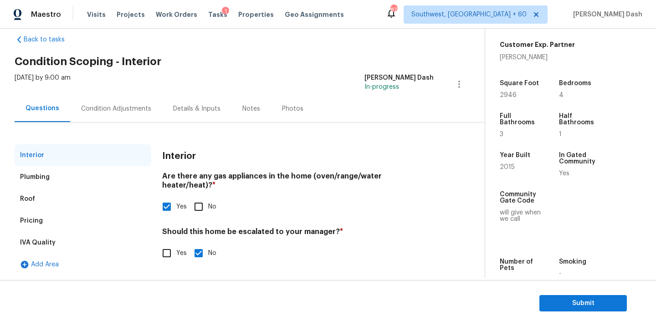
click at [167, 244] on input "Yes" at bounding box center [166, 253] width 19 height 19
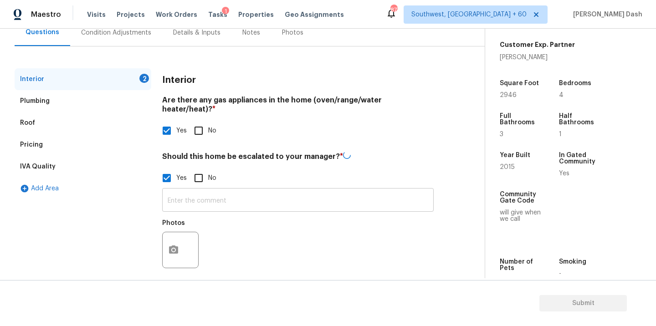
scroll to position [91, 0]
click at [254, 191] on input "text" at bounding box center [297, 201] width 271 height 21
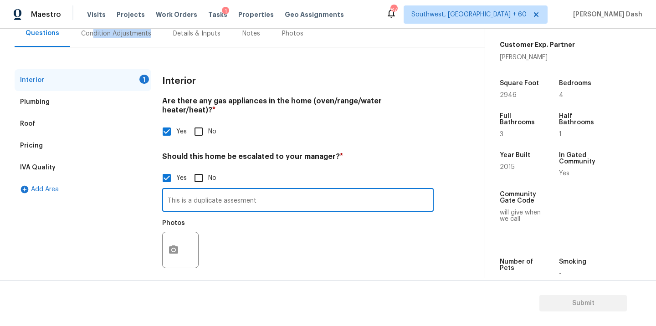
click at [89, 37] on div "Condition Adjustments" at bounding box center [116, 33] width 92 height 27
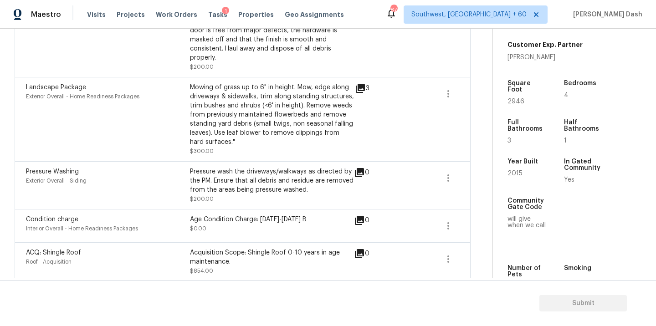
scroll to position [511, 0]
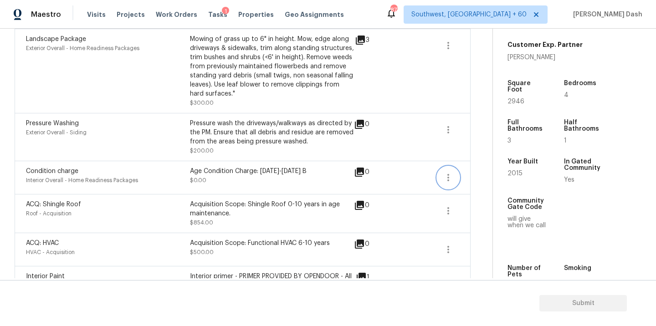
click at [453, 176] on button "button" at bounding box center [448, 178] width 22 height 22
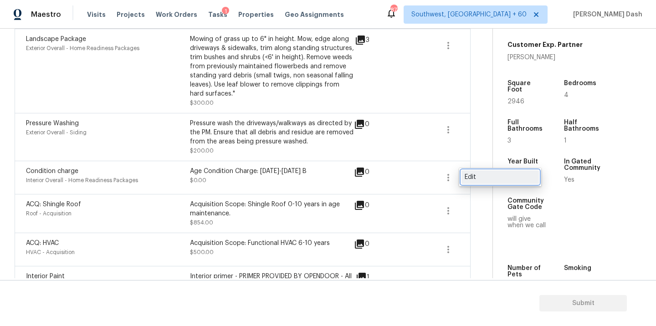
click at [473, 175] on div "Edit" at bounding box center [499, 177] width 71 height 9
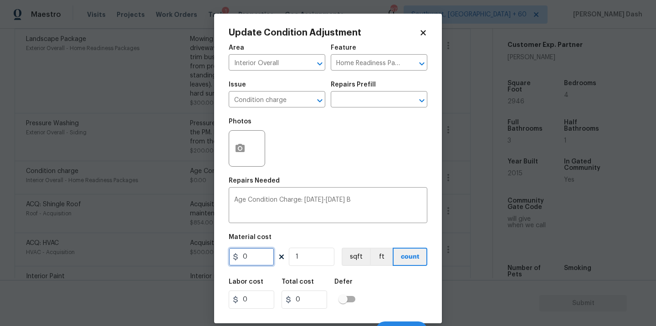
click at [254, 259] on input "0" at bounding box center [252, 257] width 46 height 18
click at [376, 274] on div "Labor cost 0 Total cost 2000 Defer" at bounding box center [328, 293] width 198 height 41
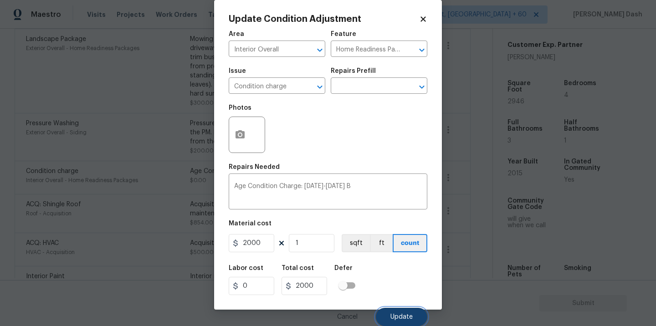
click at [392, 314] on span "Update" at bounding box center [401, 317] width 22 height 7
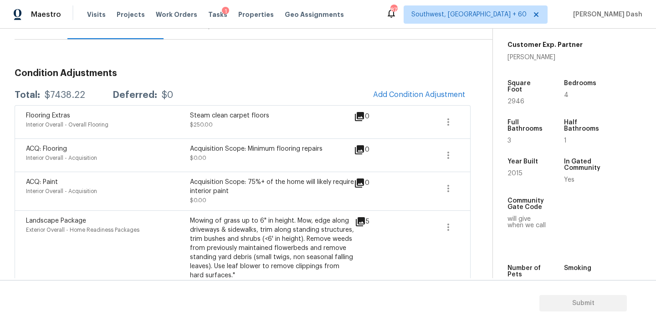
scroll to position [61, 0]
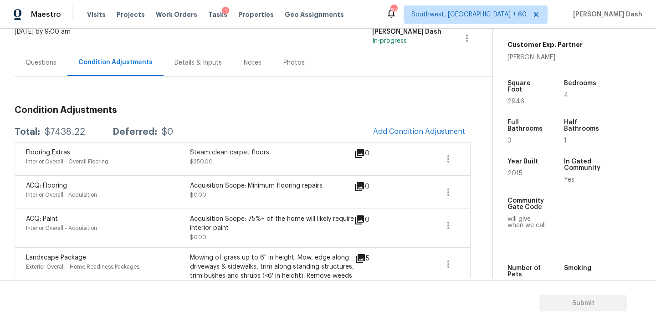
click at [46, 66] on div "Questions" at bounding box center [40, 62] width 31 height 9
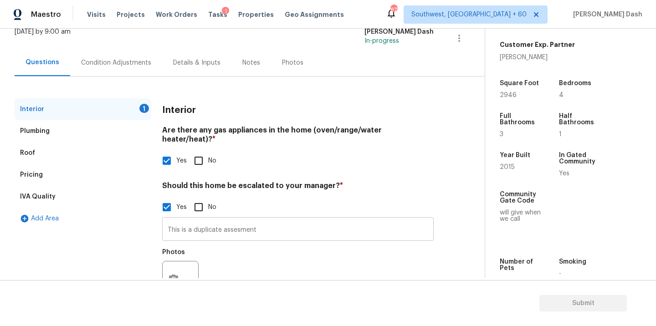
scroll to position [85, 0]
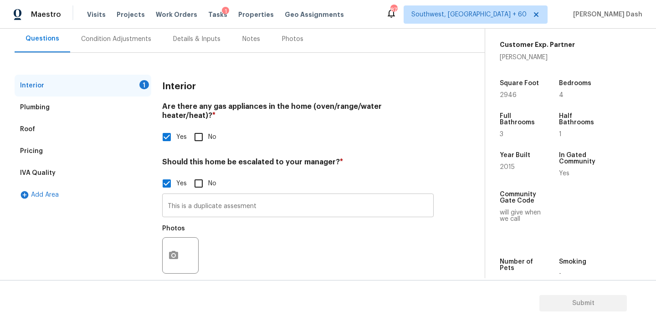
click at [285, 196] on input "This is a duplicate assesment" at bounding box center [297, 206] width 271 height 21
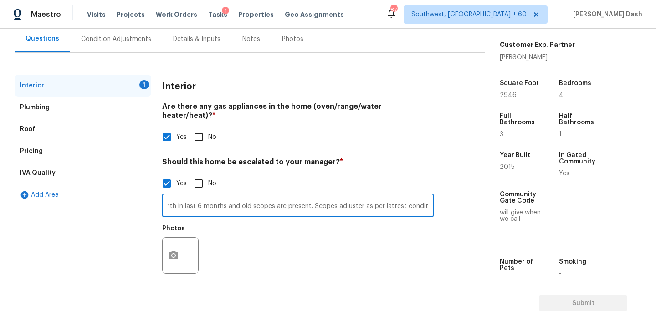
scroll to position [0, 135]
click at [394, 197] on input "This is a duplicate assessment completed with in last 6 months and old scopes a…" at bounding box center [297, 206] width 271 height 21
click at [417, 196] on input "This is a duplicate assessment completed with in last 6 months and old scopes a…" at bounding box center [297, 206] width 271 height 21
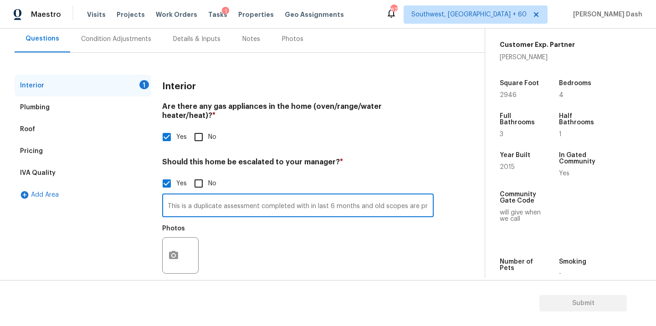
click at [434, 197] on div "Interior 1 Plumbing Roof Pricing IVA Quality Add Area Interior Are there any ga…" at bounding box center [239, 182] width 448 height 215
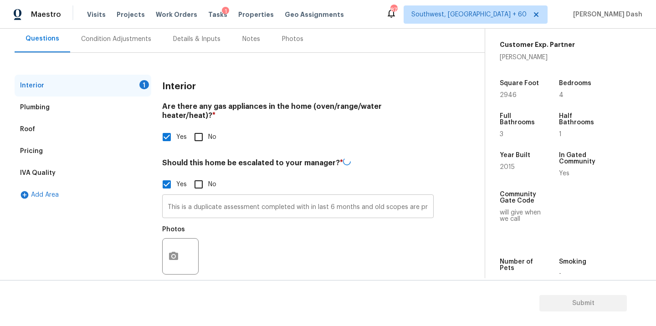
click at [427, 198] on input "This is a duplicate assessment completed with in last 6 months and old scopes a…" at bounding box center [297, 207] width 271 height 21
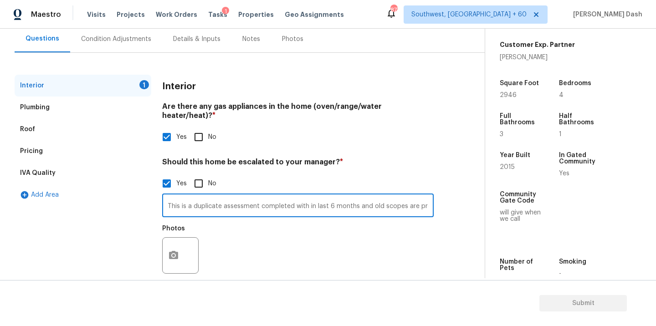
scroll to position [0, 132]
click at [427, 198] on input "This is a duplicate assessment completed with in last 6 months and old scopes a…" at bounding box center [297, 206] width 271 height 21
drag, startPoint x: 349, startPoint y: 198, endPoint x: 461, endPoint y: 198, distance: 112.0
click at [461, 198] on div "Interior 1 Plumbing Roof Pricing IVA Quality Add Area Interior Are there any ga…" at bounding box center [239, 182] width 448 height 215
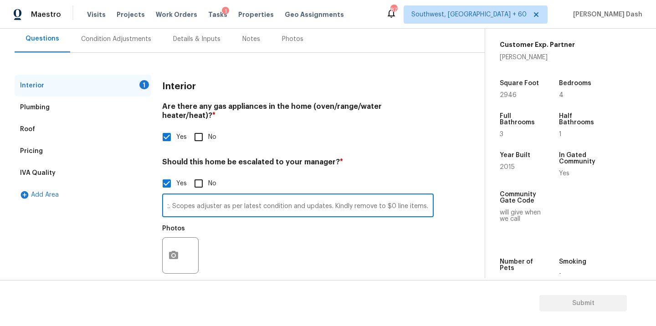
scroll to position [0, 264]
click at [333, 199] on input "This is a duplicate assessment completed with in last 6 months and old scopes a…" at bounding box center [297, 206] width 271 height 21
paste input "do the final review. Kindly"
click at [429, 196] on input "This is a duplicate assessment completed with in last 6 months and old scopes a…" at bounding box center [297, 206] width 271 height 21
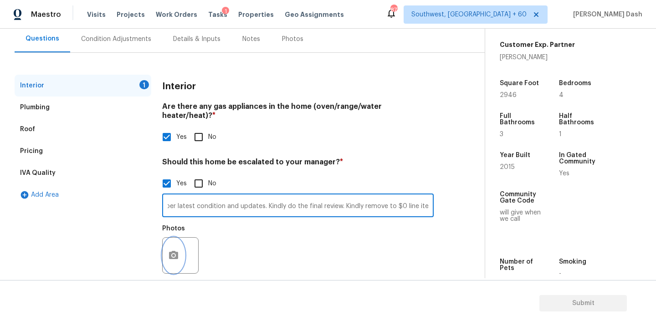
click at [167, 239] on button "button" at bounding box center [174, 256] width 22 height 36
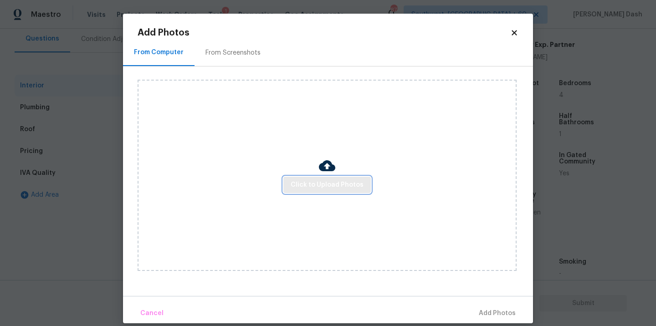
click at [341, 191] on button "Click to Upload Photos" at bounding box center [326, 185] width 87 height 17
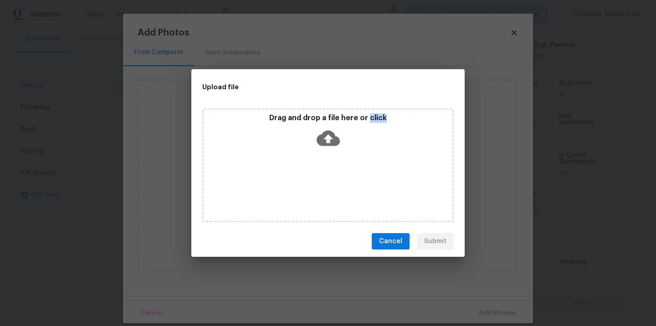
click at [341, 191] on div "Drag and drop a file here or click" at bounding box center [327, 165] width 251 height 114
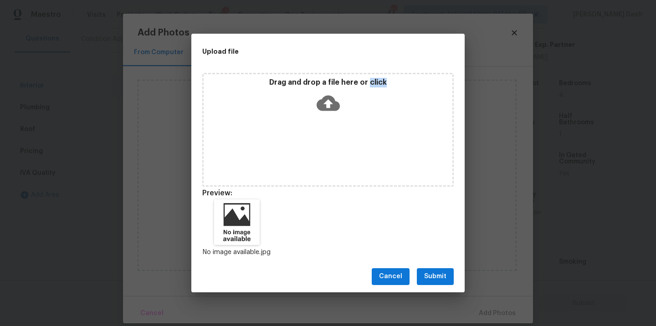
click at [440, 274] on span "Submit" at bounding box center [435, 276] width 22 height 11
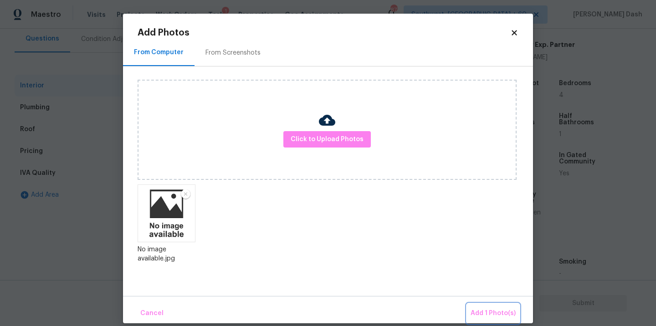
click at [479, 306] on button "Add 1 Photo(s)" at bounding box center [493, 314] width 52 height 20
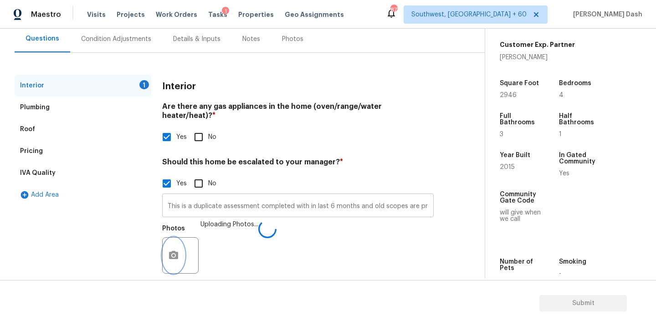
scroll to position [91, 0]
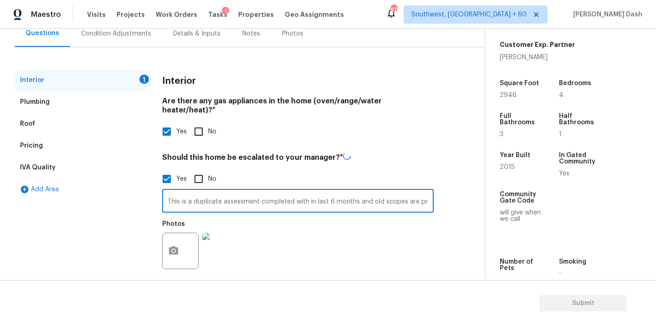
click at [396, 191] on input "This is a duplicate assessment completed with in last 6 months and old scopes a…" at bounding box center [297, 201] width 271 height 21
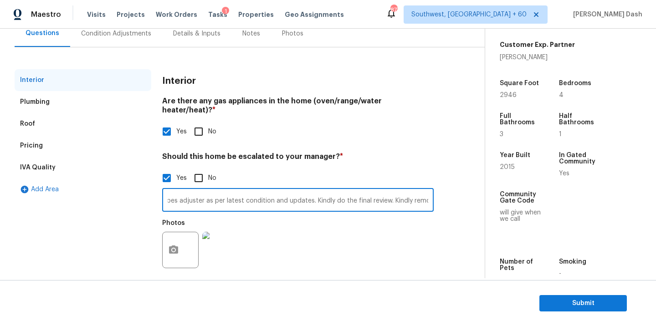
scroll to position [0, 342]
click at [355, 232] on div "Photos" at bounding box center [297, 243] width 271 height 59
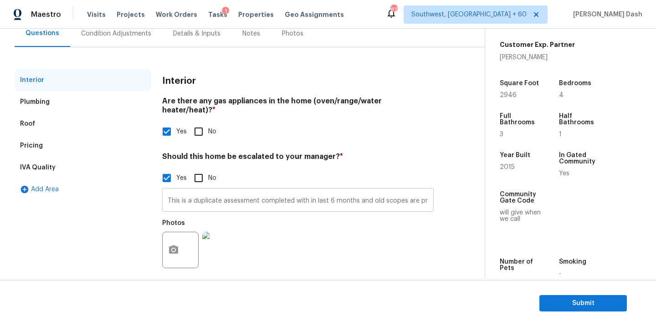
click at [306, 190] on input "This is a duplicate assessment completed with in last 6 months and old scopes a…" at bounding box center [297, 200] width 271 height 21
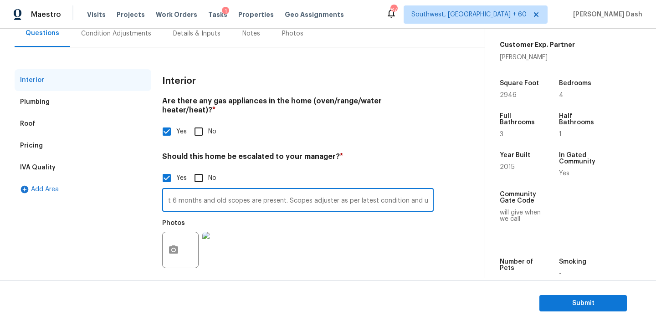
scroll to position [0, 159]
click at [329, 191] on input "This is a duplicate assessment completed with in last 6 months and old scopes a…" at bounding box center [297, 200] width 271 height 21
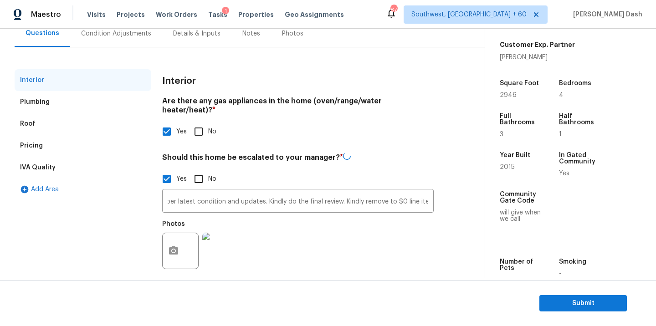
click at [341, 225] on div "Photos" at bounding box center [297, 244] width 271 height 59
click at [99, 36] on div "Condition Adjustments" at bounding box center [116, 33] width 70 height 9
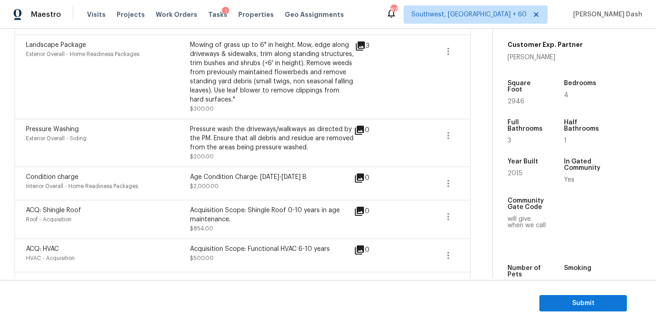
scroll to position [510, 0]
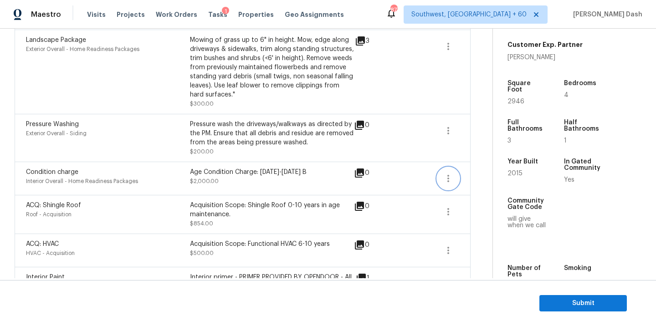
click at [448, 177] on icon "button" at bounding box center [448, 178] width 2 height 7
click at [474, 178] on div "Edit" at bounding box center [499, 177] width 71 height 9
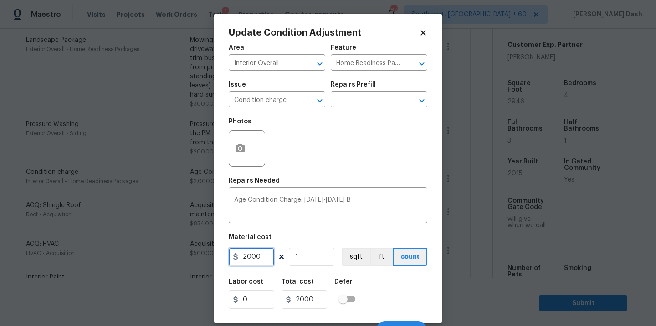
click at [257, 257] on input "2000" at bounding box center [252, 257] width 46 height 18
click at [389, 290] on div "Labor cost 0 Total cost 0 Defer" at bounding box center [328, 293] width 198 height 41
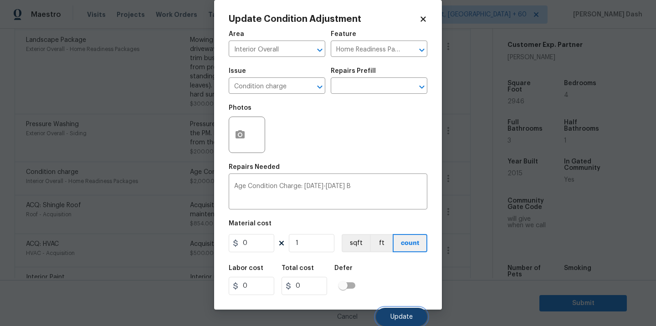
click at [402, 321] on button "Update" at bounding box center [401, 317] width 51 height 18
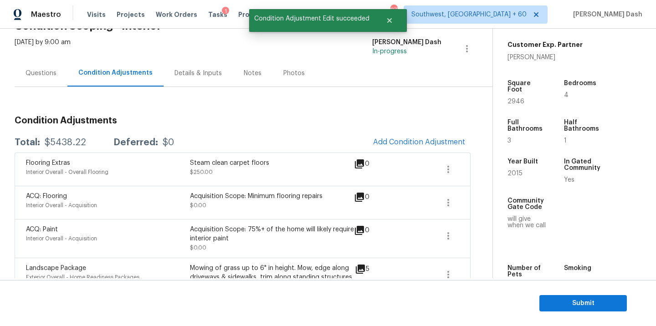
scroll to position [18, 0]
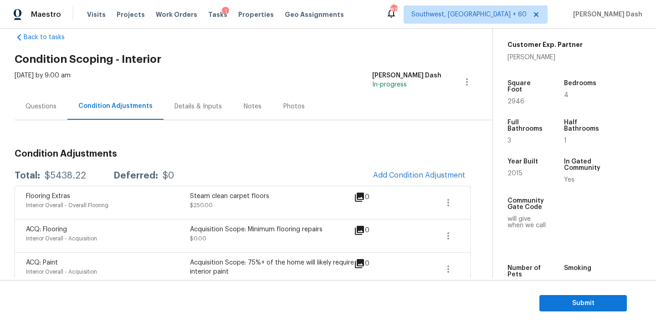
click at [61, 178] on div "$5438.22" at bounding box center [65, 175] width 41 height 9
copy div "$5438.22"
click at [590, 317] on section "Submit" at bounding box center [328, 303] width 656 height 46
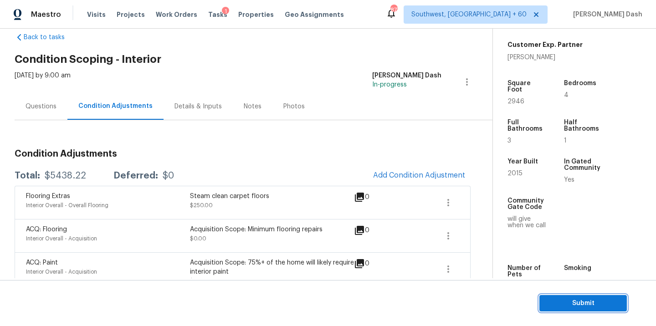
click at [589, 307] on span "Submit" at bounding box center [582, 303] width 73 height 11
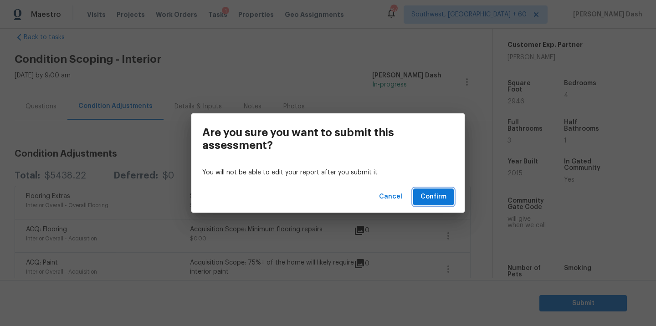
click at [434, 198] on span "Confirm" at bounding box center [433, 196] width 26 height 11
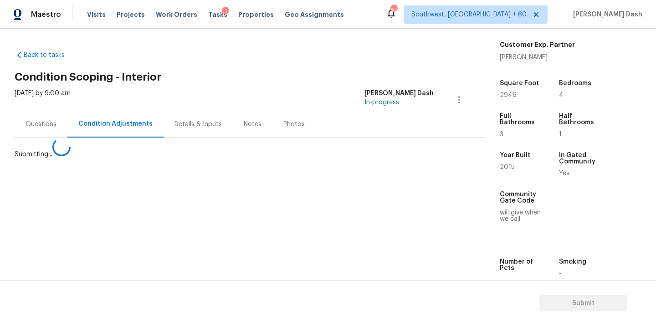
scroll to position [0, 0]
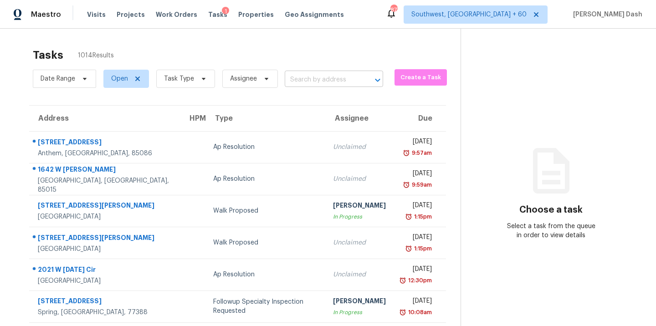
click at [336, 86] on body "Maestro Visits Projects Work Orders Tasks 1 Properties Geo Assignments 877 Sout…" at bounding box center [328, 163] width 656 height 326
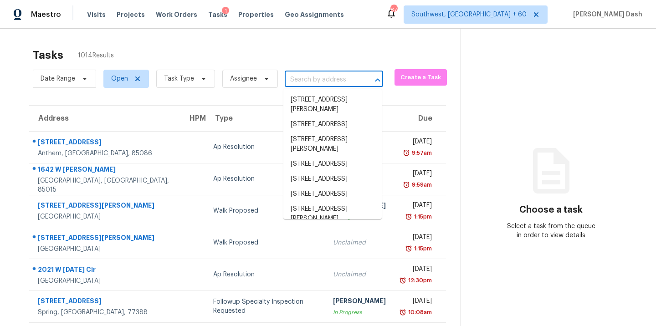
paste input "10219 Pinewood Ave Apt 2, Tujunga, CA 91042"
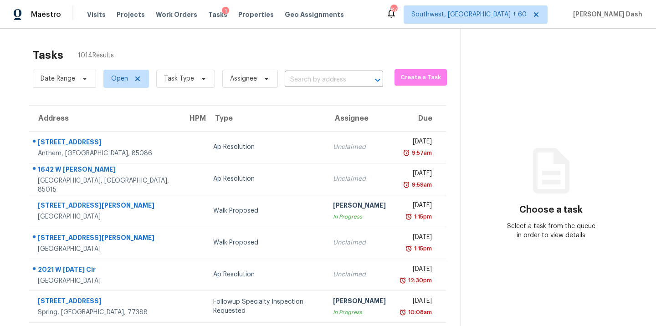
click at [325, 62] on div "Tasks 1014 Results" at bounding box center [246, 55] width 427 height 24
click at [325, 75] on input "text" at bounding box center [321, 80] width 73 height 14
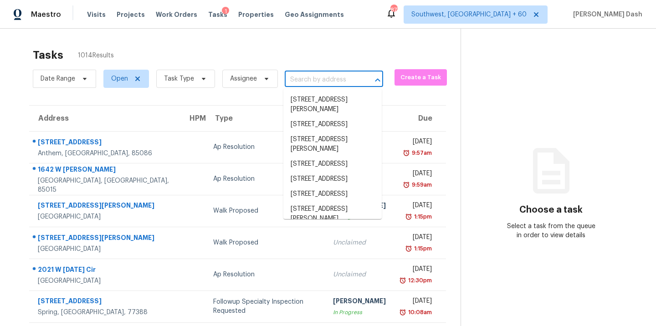
paste input "10219 Pinewood Ave Apt 2, Tujunga, CA 91042"
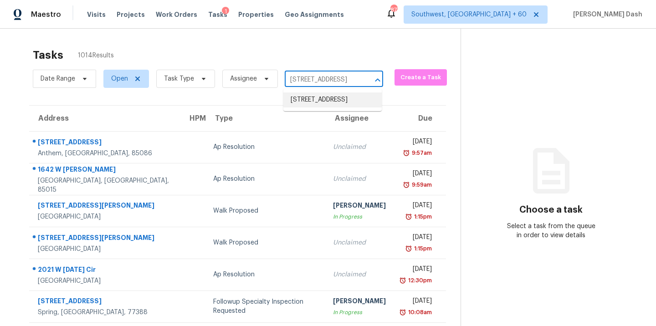
click at [331, 97] on li "10219 Pinewood Ave Apt 2, Tujunga, CA 91042" at bounding box center [332, 99] width 98 height 15
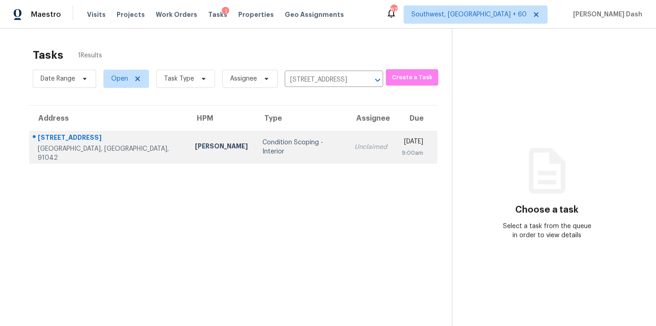
click at [278, 151] on div "Condition Scoping - Interior" at bounding box center [301, 147] width 78 height 18
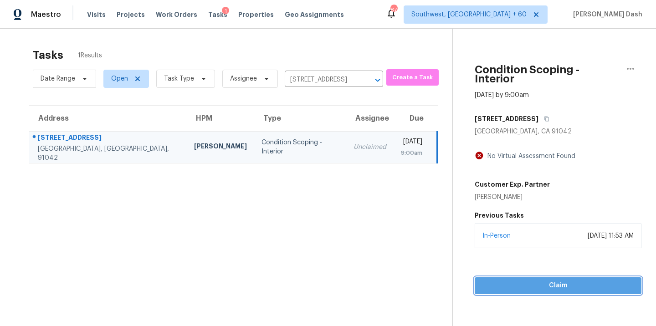
click at [539, 280] on span "Claim" at bounding box center [558, 285] width 152 height 11
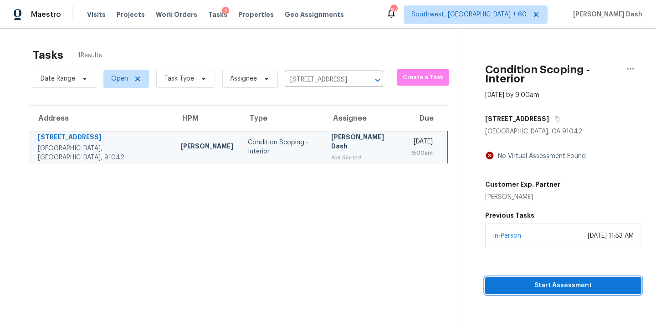
click at [554, 285] on span "Start Assessment" at bounding box center [563, 285] width 142 height 11
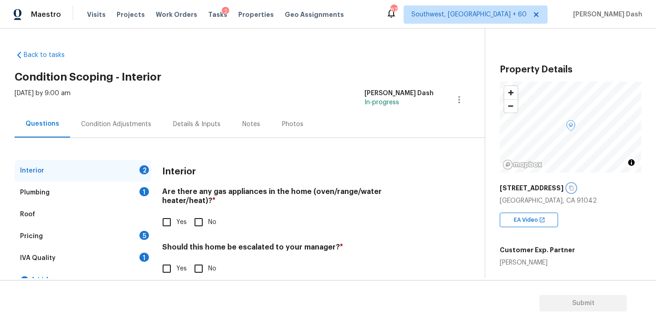
click at [570, 190] on icon "button" at bounding box center [570, 187] width 5 height 5
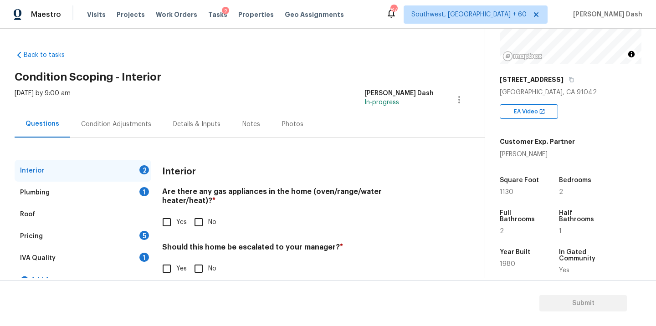
scroll to position [108, 0]
click at [175, 214] on input "Yes" at bounding box center [166, 222] width 19 height 19
click at [199, 267] on input "No" at bounding box center [198, 269] width 19 height 19
drag, startPoint x: 141, startPoint y: 190, endPoint x: 142, endPoint y: 202, distance: 12.3
click at [141, 190] on div "1" at bounding box center [144, 191] width 10 height 9
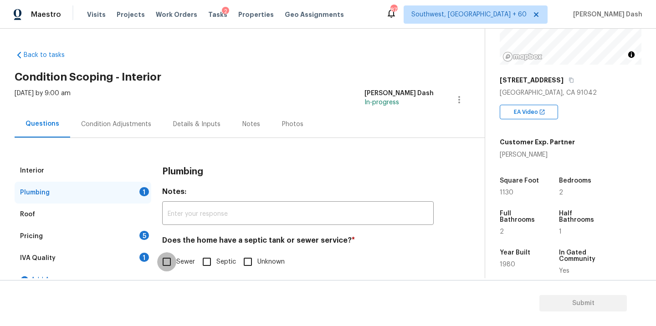
click at [174, 262] on input "Sewer" at bounding box center [166, 261] width 19 height 19
click at [139, 261] on div "IVA Quality 1" at bounding box center [83, 258] width 137 height 22
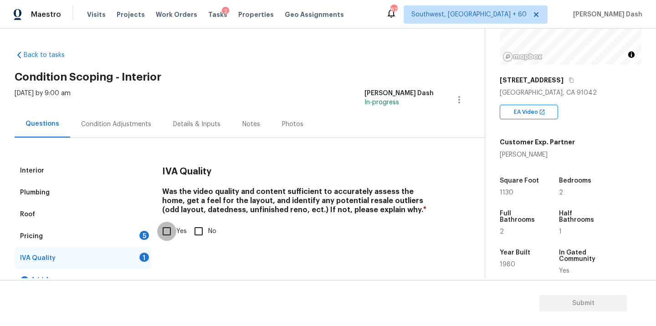
click at [167, 235] on input "Yes" at bounding box center [166, 231] width 19 height 19
click at [141, 237] on div "5" at bounding box center [144, 235] width 10 height 9
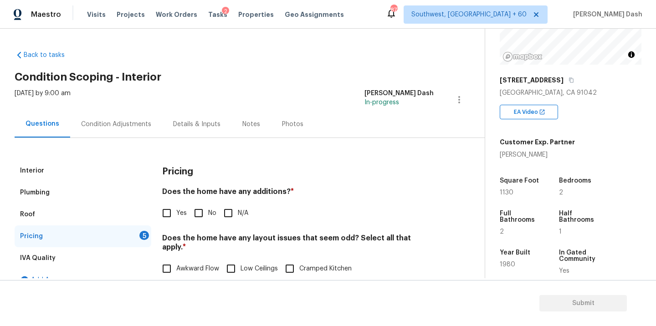
click at [186, 206] on label "Yes" at bounding box center [172, 212] width 30 height 19
click at [176, 206] on input "Yes" at bounding box center [166, 212] width 19 height 19
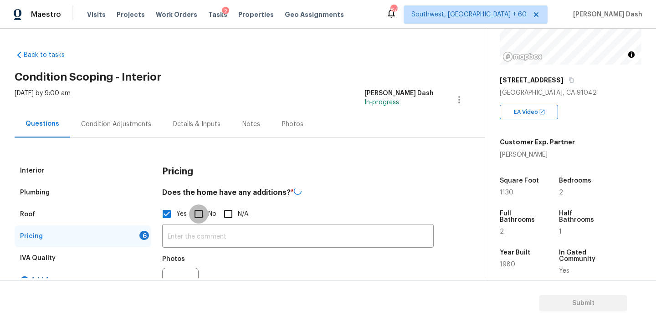
click at [189, 213] on input "No" at bounding box center [198, 213] width 19 height 19
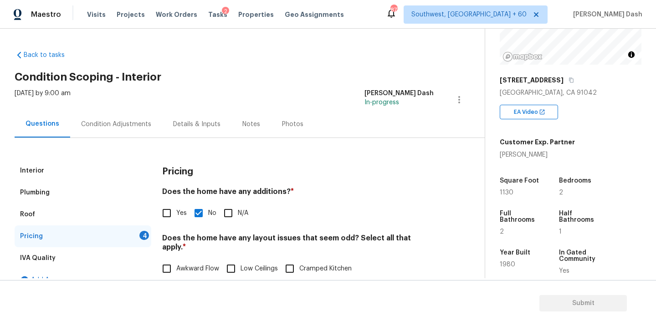
scroll to position [120, 0]
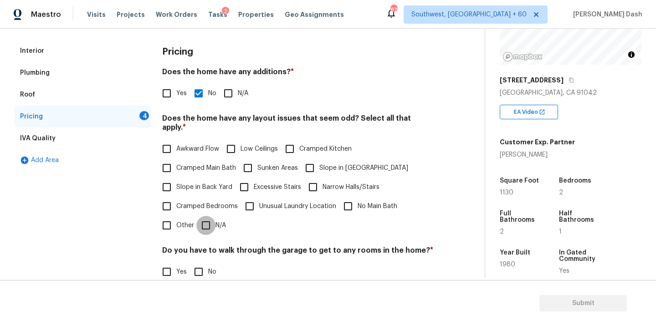
click at [210, 216] on input "N/A" at bounding box center [205, 225] width 19 height 19
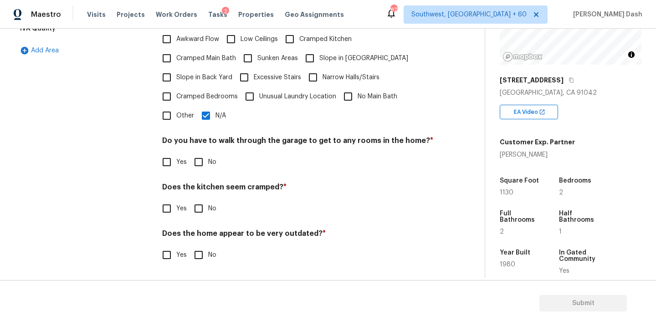
scroll to position [220, 0]
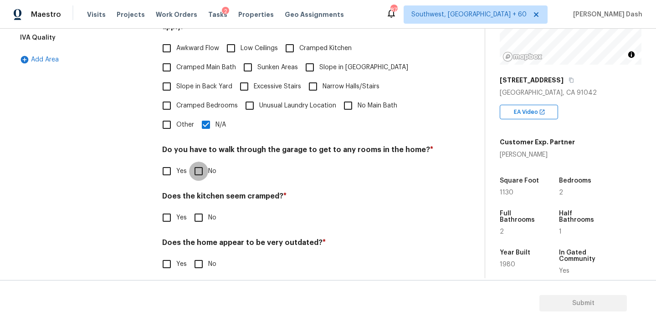
click at [200, 164] on input "No" at bounding box center [198, 171] width 19 height 19
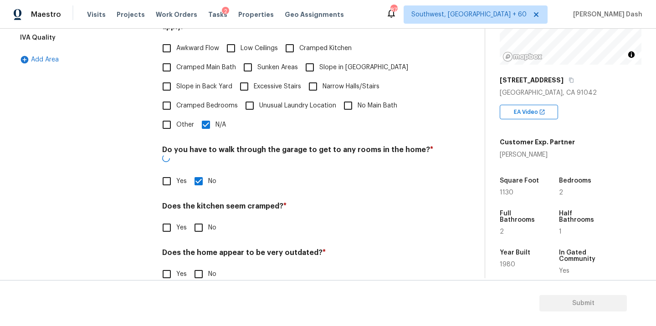
click at [200, 218] on input "No" at bounding box center [198, 227] width 19 height 19
click at [200, 265] on input "No" at bounding box center [198, 274] width 19 height 19
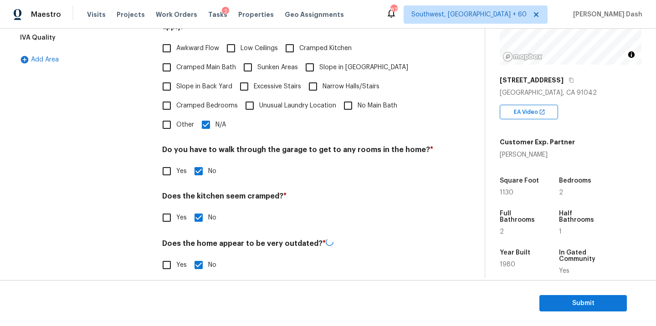
click at [119, 143] on div "Interior Plumbing Roof Pricing IVA Quality Add Area" at bounding box center [83, 112] width 137 height 346
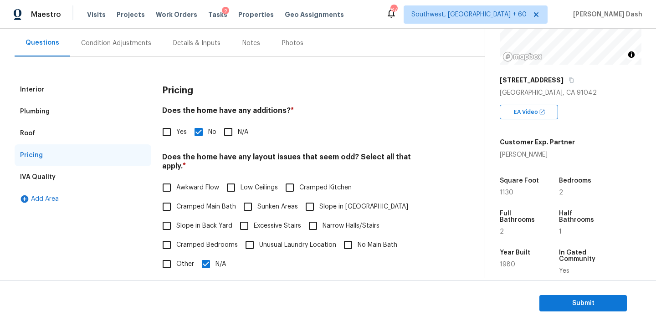
scroll to position [0, 0]
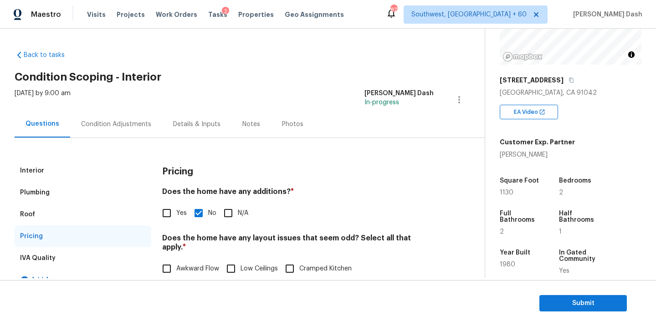
click at [121, 128] on div "Condition Adjustments" at bounding box center [116, 124] width 70 height 9
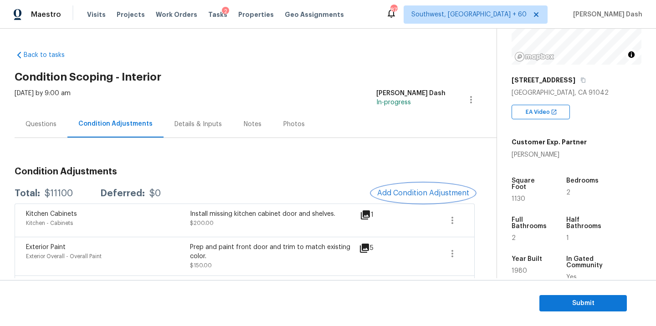
click at [418, 194] on span "Add Condition Adjustment" at bounding box center [423, 193] width 92 height 8
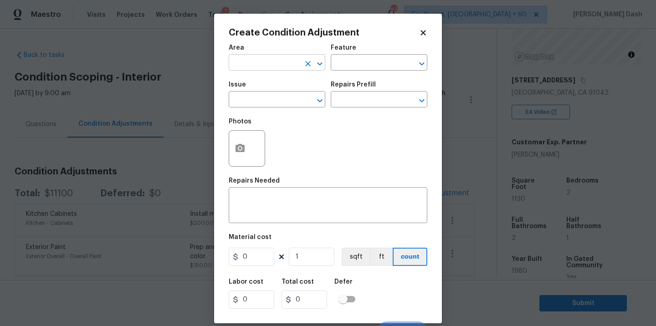
click at [285, 58] on input "text" at bounding box center [264, 63] width 71 height 14
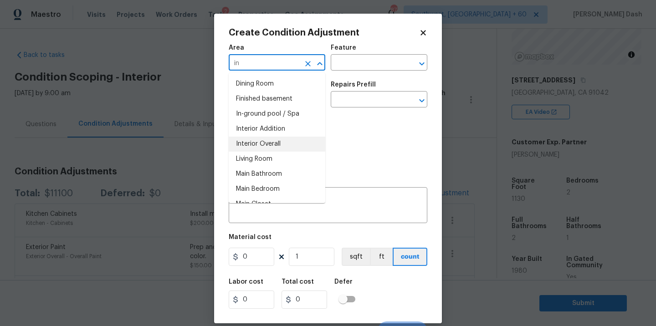
click at [257, 144] on li "Interior Overall" at bounding box center [277, 144] width 97 height 15
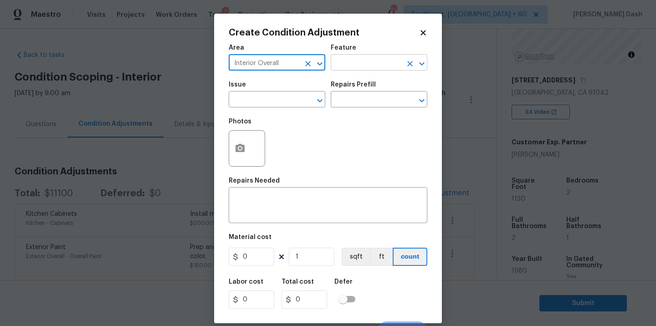
click at [351, 58] on input "text" at bounding box center [366, 63] width 71 height 14
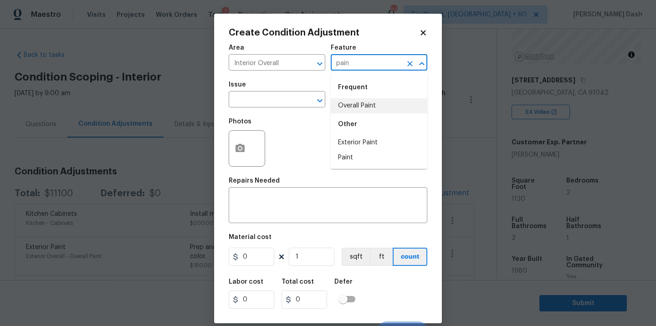
click at [342, 107] on li "Overall Paint" at bounding box center [379, 105] width 97 height 15
click at [270, 95] on input "text" at bounding box center [264, 100] width 71 height 14
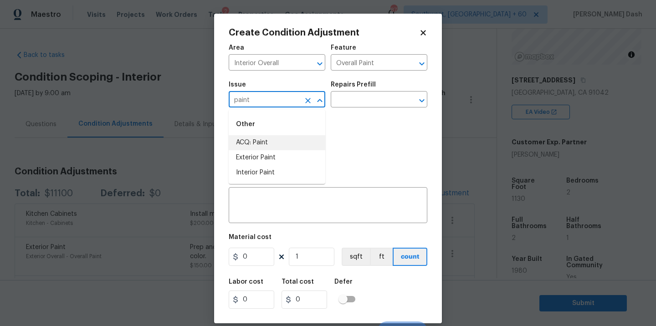
click at [252, 146] on li "ACQ: Paint" at bounding box center [277, 142] width 97 height 15
click at [307, 102] on icon "Clear" at bounding box center [307, 100] width 9 height 9
click at [284, 176] on li "Interior Paint" at bounding box center [277, 172] width 97 height 15
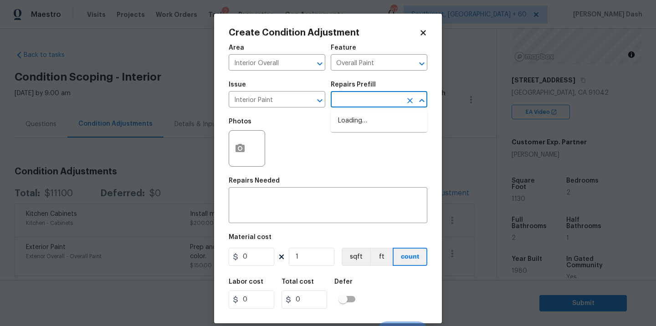
click at [352, 95] on input "text" at bounding box center [366, 100] width 71 height 14
click at [345, 117] on li "Primer - Labor Only $0.40" at bounding box center [379, 120] width 97 height 15
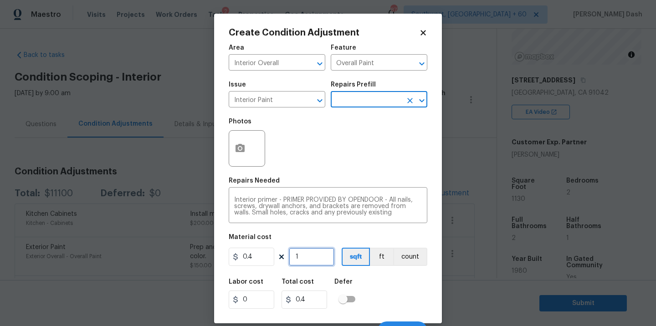
click at [304, 260] on input "1" at bounding box center [312, 257] width 46 height 18
click at [384, 299] on div "Labor cost 0 Total cost 452 Defer" at bounding box center [328, 293] width 198 height 41
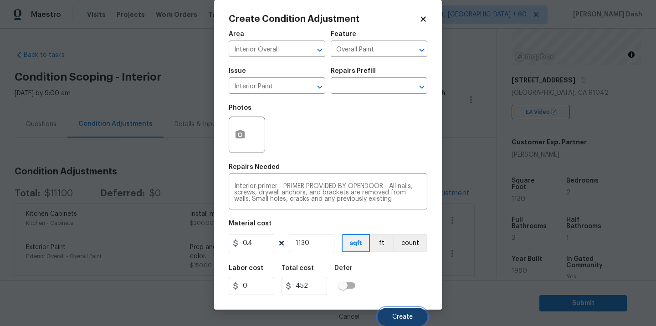
click at [407, 320] on span "Create" at bounding box center [402, 317] width 20 height 7
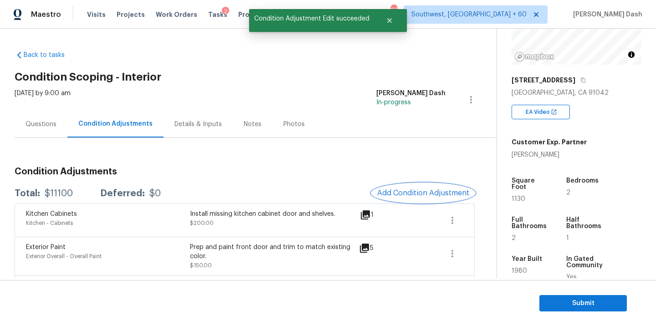
scroll to position [0, 0]
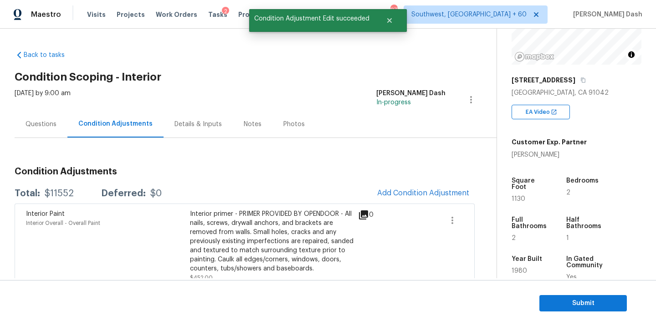
click at [449, 208] on div "Interior Paint Interior Overall - Overall Paint Interior primer - PRIMER PROVID…" at bounding box center [245, 245] width 460 height 84
click at [449, 213] on button "button" at bounding box center [452, 220] width 22 height 22
click at [446, 214] on button "button" at bounding box center [452, 220] width 22 height 22
click at [475, 214] on link "Edit" at bounding box center [502, 219] width 77 height 14
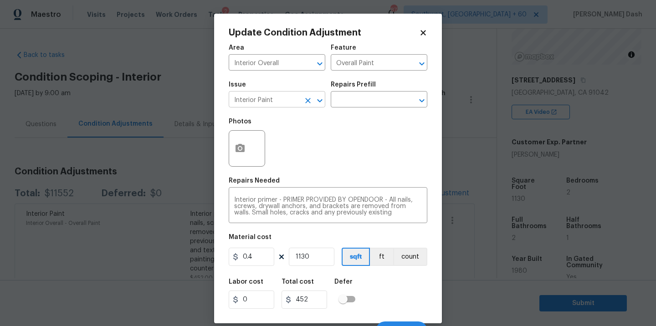
click at [290, 98] on input "Interior Paint" at bounding box center [264, 100] width 71 height 14
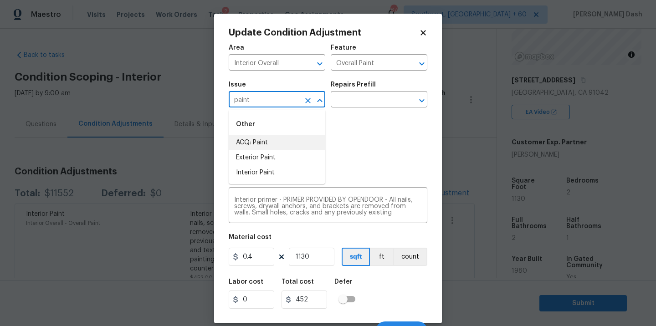
click at [266, 139] on li "ACQ: Paint" at bounding box center [277, 142] width 97 height 15
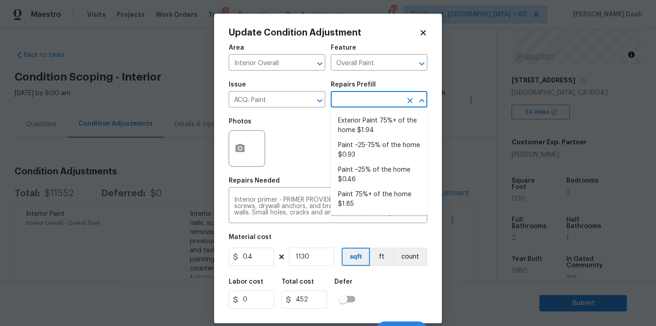
click at [353, 104] on input "text" at bounding box center [366, 100] width 71 height 14
click at [350, 143] on li "Paint ~25-75% of the home $0.93" at bounding box center [379, 150] width 97 height 25
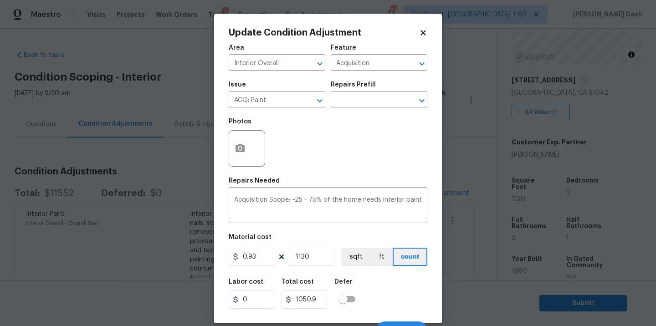
click at [396, 304] on div "Labor cost 0 Total cost 1050.9 Defer" at bounding box center [328, 293] width 198 height 41
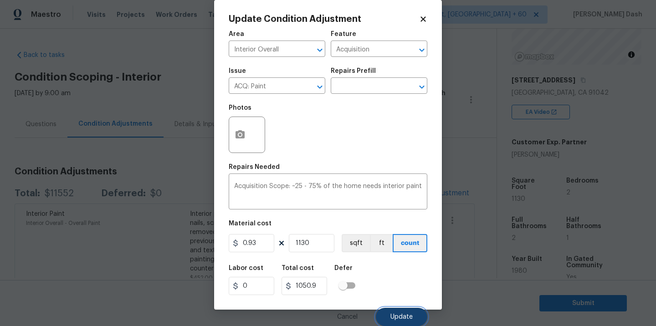
click at [398, 315] on span "Update" at bounding box center [401, 317] width 22 height 7
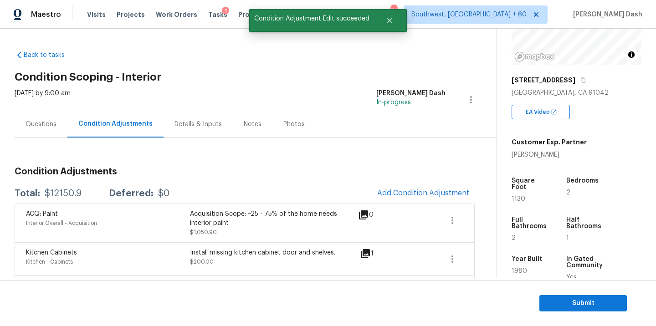
scroll to position [0, 0]
click at [419, 189] on span "Add Condition Adjustment" at bounding box center [423, 193] width 92 height 8
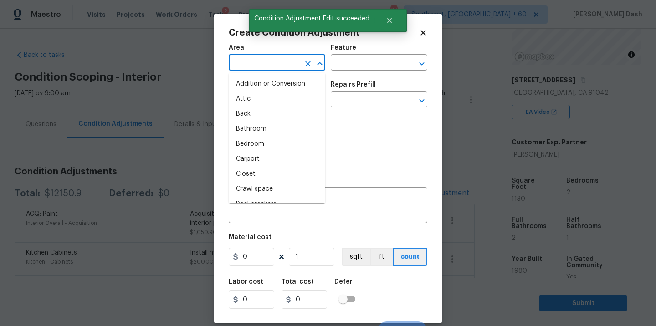
click at [274, 62] on input "text" at bounding box center [264, 63] width 71 height 14
click at [270, 153] on li "Living Room" at bounding box center [277, 159] width 97 height 15
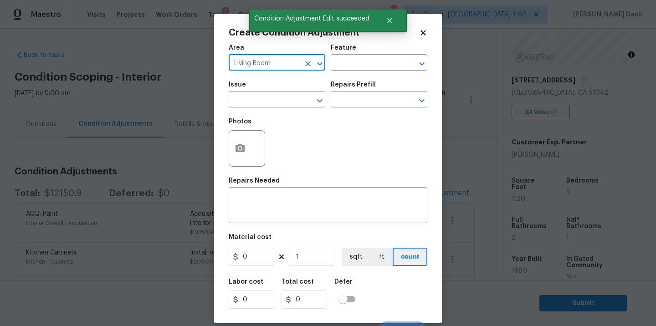
click at [307, 64] on icon "Clear" at bounding box center [307, 63] width 5 height 5
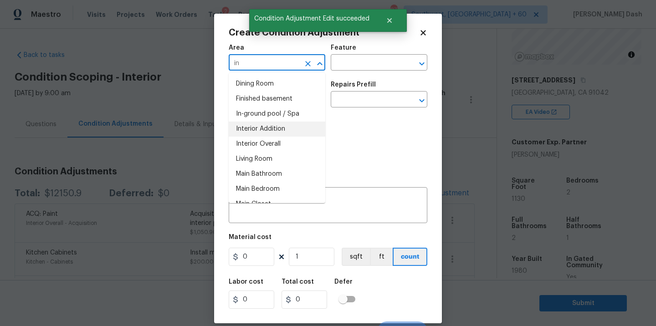
click at [284, 142] on li "Interior Overall" at bounding box center [277, 144] width 97 height 15
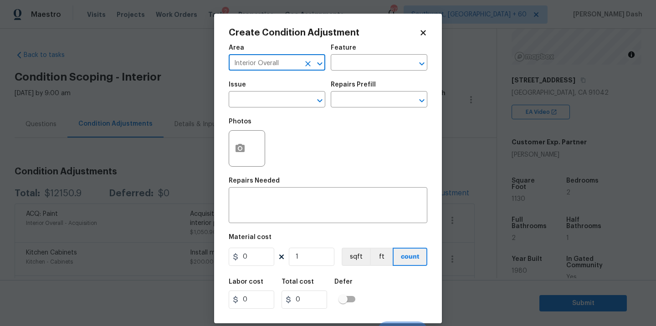
click at [357, 72] on div "Area Interior Overall ​ Feature ​" at bounding box center [328, 57] width 198 height 37
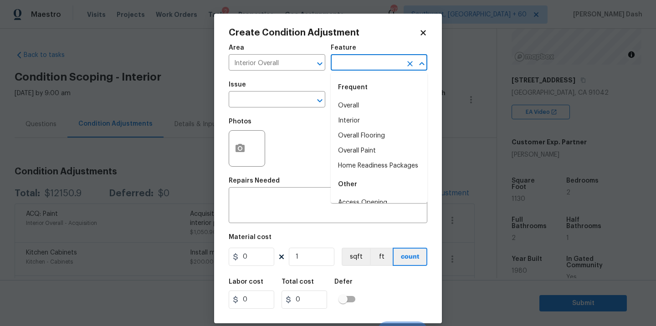
click at [360, 65] on input "text" at bounding box center [366, 63] width 71 height 14
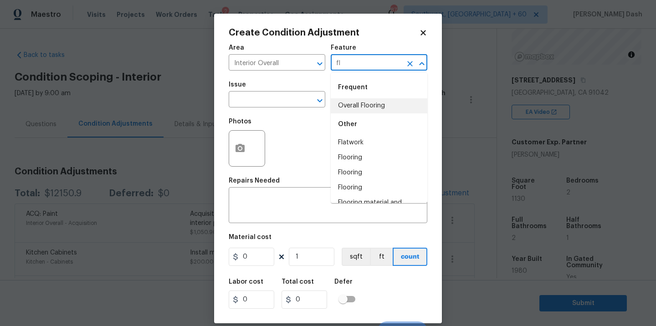
click at [335, 109] on li "Overall Flooring" at bounding box center [379, 105] width 97 height 15
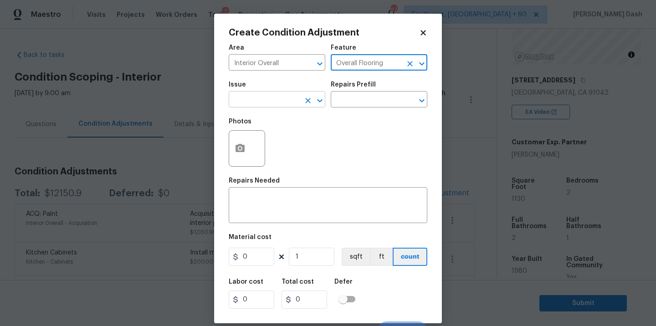
click at [287, 103] on input "text" at bounding box center [264, 100] width 71 height 14
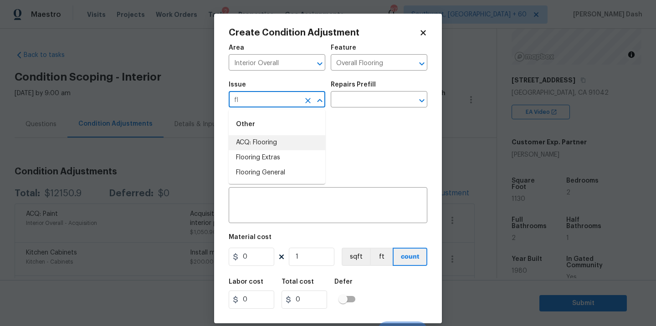
click at [267, 136] on li "ACQ: Flooring" at bounding box center [277, 142] width 97 height 15
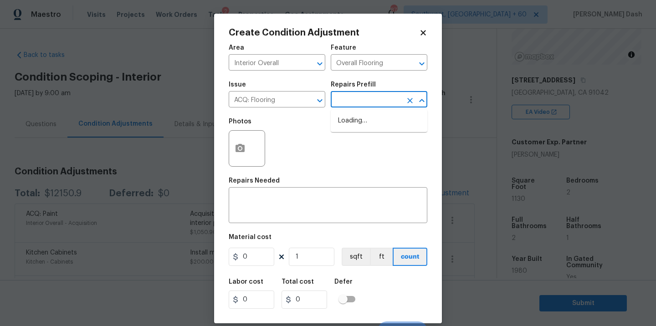
click at [353, 100] on input "text" at bounding box center [366, 100] width 71 height 14
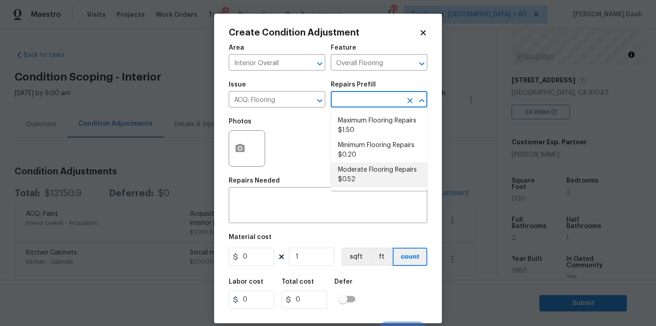
click at [347, 168] on li "Moderate Flooring Repairs $0.52" at bounding box center [379, 175] width 97 height 25
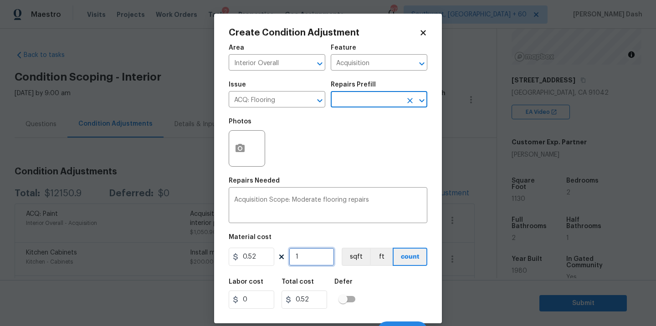
click at [310, 251] on input "1" at bounding box center [312, 257] width 46 height 18
click at [350, 254] on button "sqft" at bounding box center [355, 257] width 28 height 18
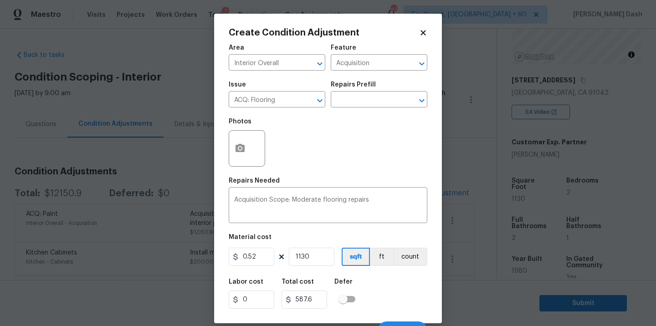
click at [364, 292] on div "Labor cost 0 Total cost 587.6 Defer" at bounding box center [328, 293] width 198 height 41
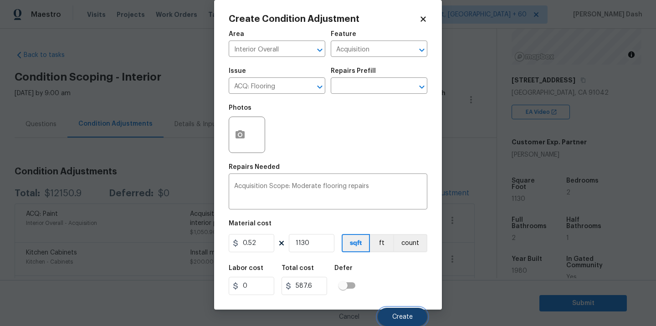
click at [407, 315] on span "Create" at bounding box center [402, 317] width 20 height 7
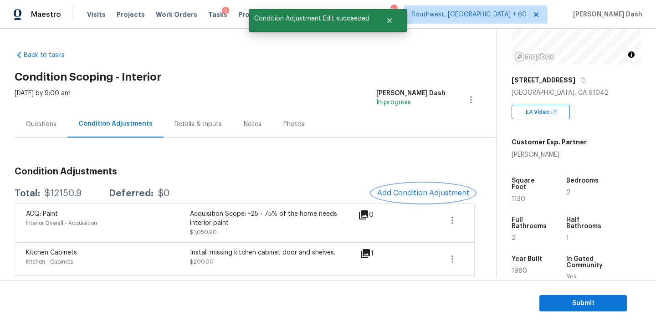
scroll to position [0, 0]
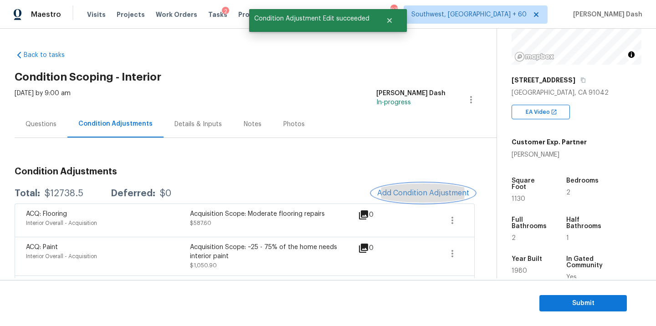
click at [406, 189] on span "Add Condition Adjustment" at bounding box center [423, 193] width 92 height 8
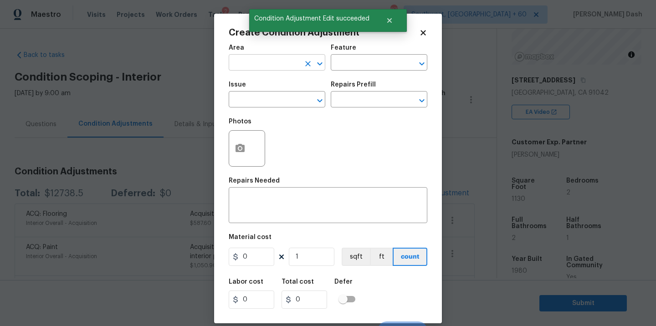
click at [288, 67] on input "text" at bounding box center [264, 63] width 71 height 14
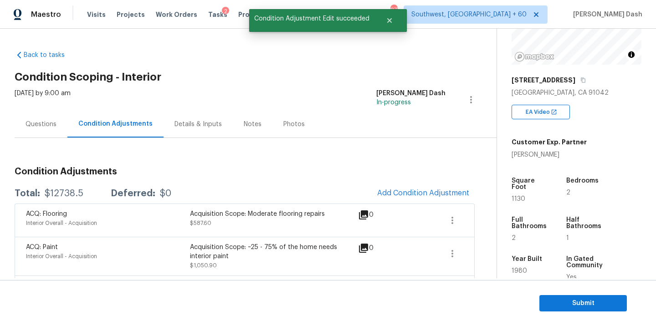
click at [478, 63] on body "Maestro Visits Projects Work Orders Tasks 2 Properties Geo Assignments 877 Sout…" at bounding box center [328, 163] width 656 height 326
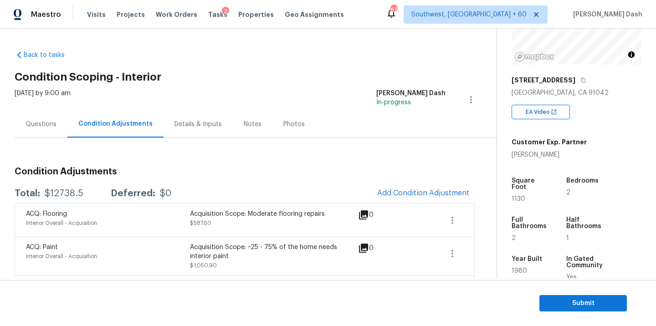
click at [351, 111] on div "Questions Condition Adjustments Details & Inputs Notes Photos" at bounding box center [256, 124] width 482 height 27
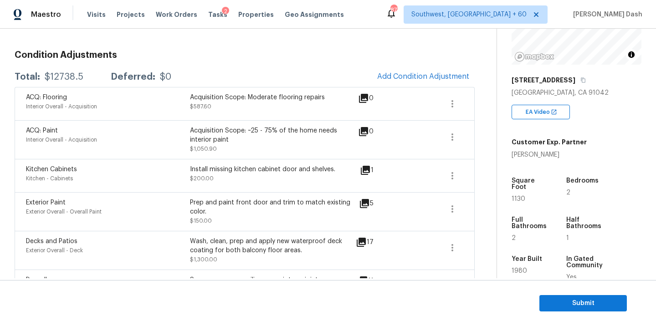
scroll to position [126, 0]
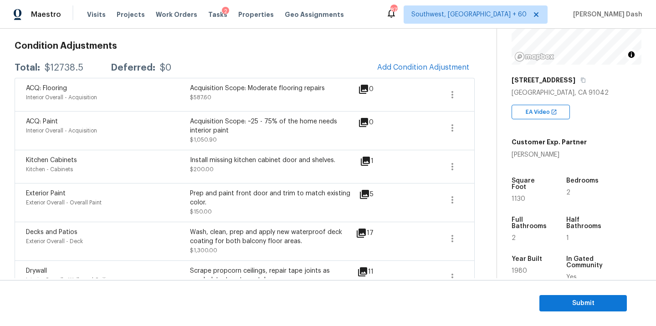
click at [189, 61] on div "Total: $12738.5 Deferred: $0 Add Condition Adjustment" at bounding box center [245, 68] width 460 height 20
click at [414, 62] on button "Add Condition Adjustment" at bounding box center [422, 67] width 103 height 19
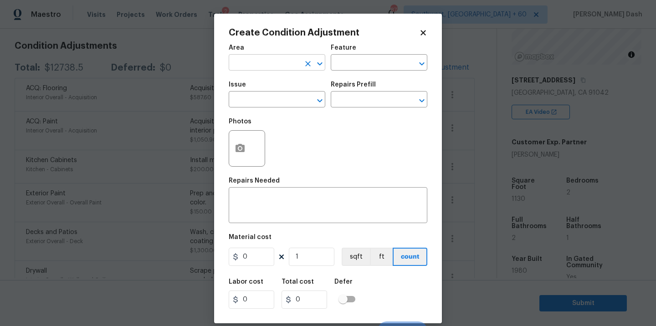
click at [292, 65] on input "text" at bounding box center [264, 63] width 71 height 14
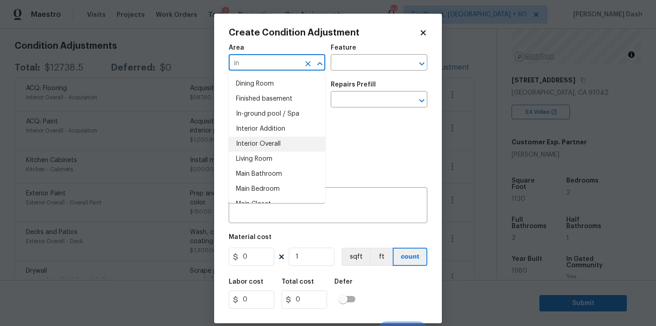
click at [258, 144] on li "Interior Overall" at bounding box center [277, 144] width 97 height 15
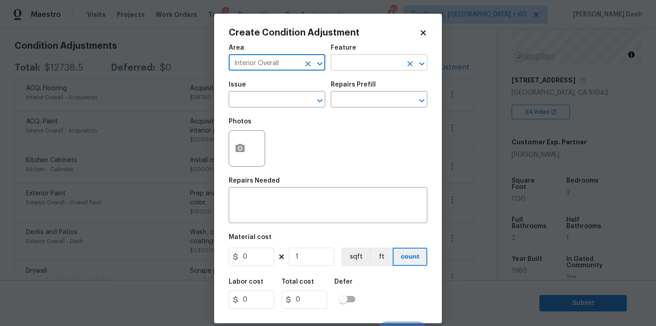
click at [361, 62] on input "text" at bounding box center [366, 63] width 71 height 14
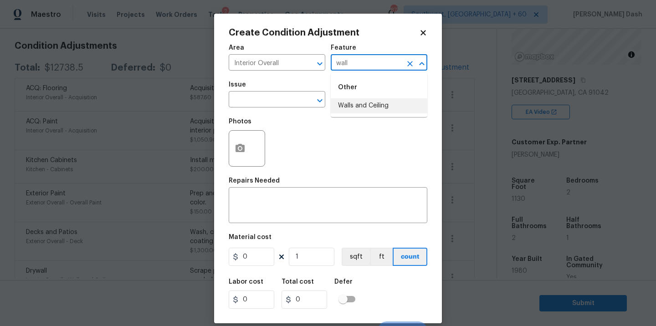
click at [351, 109] on li "Walls and Ceiling" at bounding box center [379, 105] width 97 height 15
click at [297, 106] on input "text" at bounding box center [264, 100] width 71 height 14
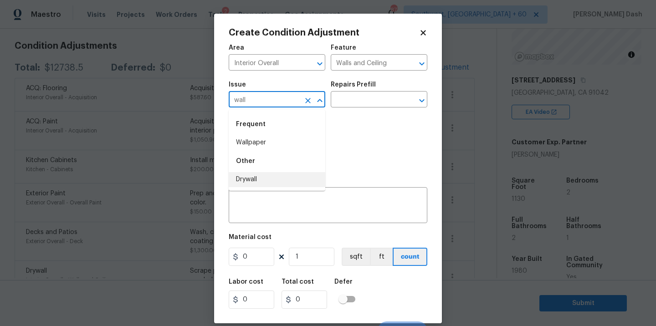
click at [257, 179] on li "Drywall" at bounding box center [277, 179] width 97 height 15
click at [253, 212] on textarea at bounding box center [328, 206] width 188 height 19
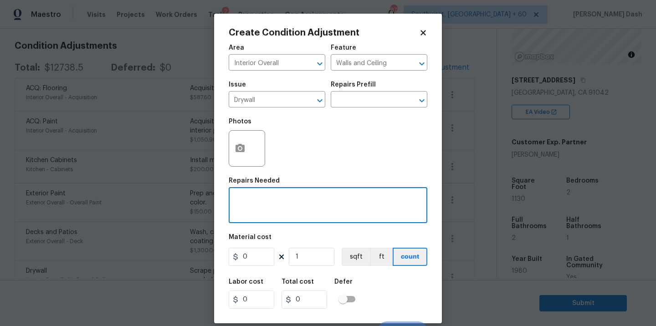
paste textarea "Popcorn ceiling needs to be scraped and ceiling painted."
drag, startPoint x: 319, startPoint y: 199, endPoint x: 343, endPoint y: 200, distance: 24.1
click at [343, 200] on textarea "Popcorn ceiling needs to be scraped and ceiling painted." at bounding box center [328, 206] width 188 height 19
drag, startPoint x: 317, startPoint y: 200, endPoint x: 282, endPoint y: 202, distance: 35.1
click at [282, 202] on textarea "Popcorn ceiling needs to be and ceiling painted." at bounding box center [328, 206] width 188 height 19
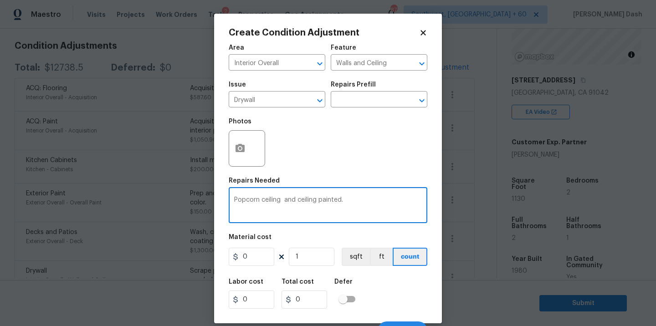
click at [234, 201] on textarea "Popcorn ceiling and ceiling painted." at bounding box center [328, 206] width 188 height 19
paste textarea "scraped"
click at [235, 199] on textarea "scrape popcorn ceiling and ceiling painted." at bounding box center [328, 206] width 188 height 19
click at [307, 199] on textarea "Scrape popcorn ceiling and ceiling painted." at bounding box center [328, 206] width 188 height 19
click at [249, 256] on input "0" at bounding box center [252, 257] width 46 height 18
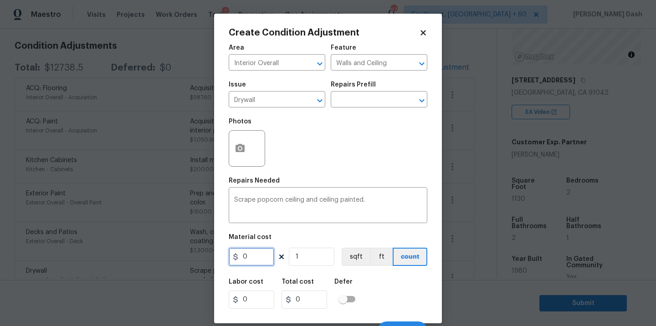
click at [249, 256] on input "0" at bounding box center [252, 257] width 46 height 18
click at [392, 280] on div "Labor cost 0 Total cost 1000 Defer" at bounding box center [328, 293] width 198 height 41
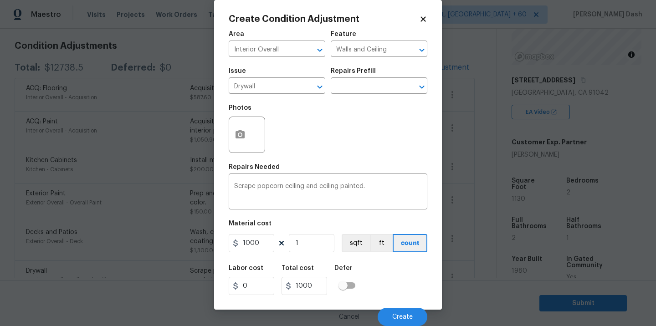
click at [404, 302] on div "Cancel Create" at bounding box center [328, 312] width 198 height 25
click at [404, 309] on button "Create" at bounding box center [402, 317] width 50 height 18
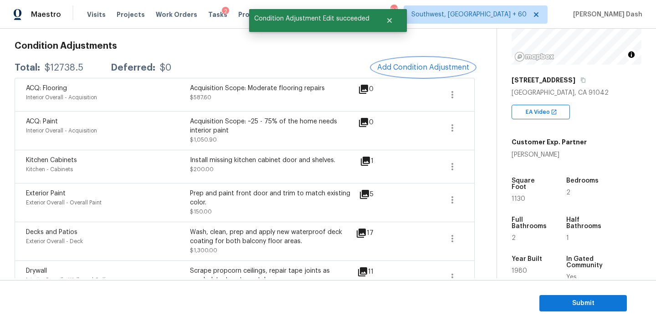
scroll to position [0, 0]
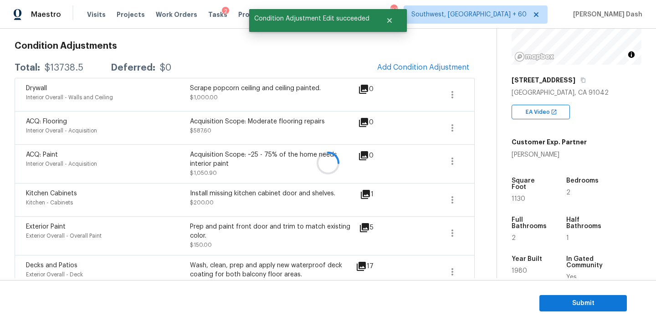
click at [456, 98] on div at bounding box center [328, 163] width 656 height 326
click at [456, 98] on icon "button" at bounding box center [452, 94] width 11 height 11
click at [490, 105] on div "Back to tasks Condition Scoping - Interior Mon, Aug 25 2025 by 9:00 am Soumya R…" at bounding box center [256, 259] width 482 height 682
click at [451, 91] on icon "button" at bounding box center [452, 94] width 11 height 11
click at [489, 97] on div "Edit" at bounding box center [503, 92] width 71 height 9
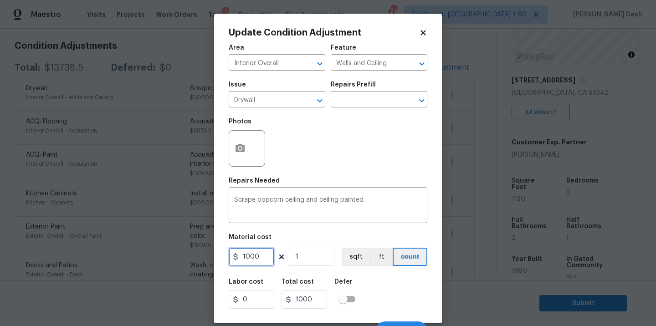
click at [266, 258] on input "1000" at bounding box center [252, 257] width 46 height 18
click at [383, 267] on figure "Material cost 1500 1 sqft ft count" at bounding box center [328, 251] width 198 height 34
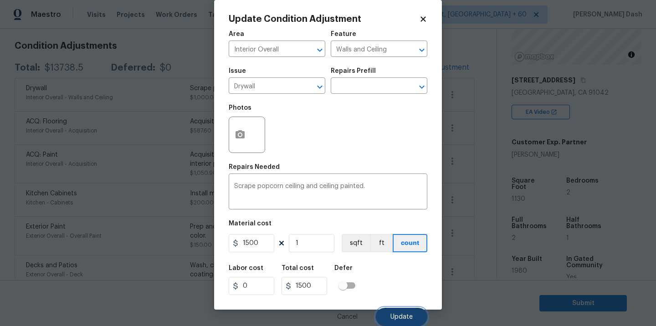
click at [406, 311] on button "Update" at bounding box center [401, 317] width 51 height 18
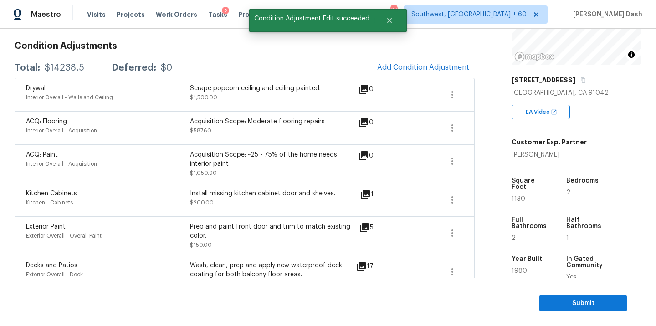
scroll to position [0, 0]
click at [70, 66] on div "$14238.5" at bounding box center [65, 67] width 40 height 9
copy div "$14238.5"
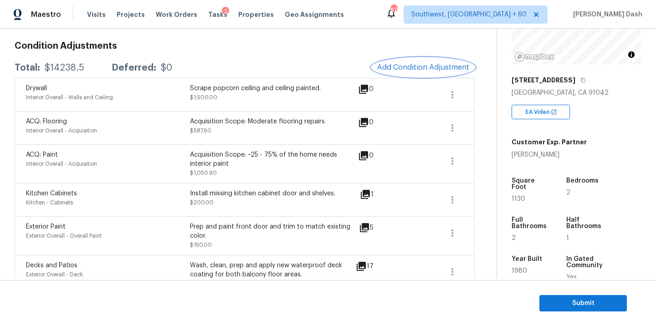
click at [401, 73] on button "Add Condition Adjustment" at bounding box center [422, 67] width 103 height 19
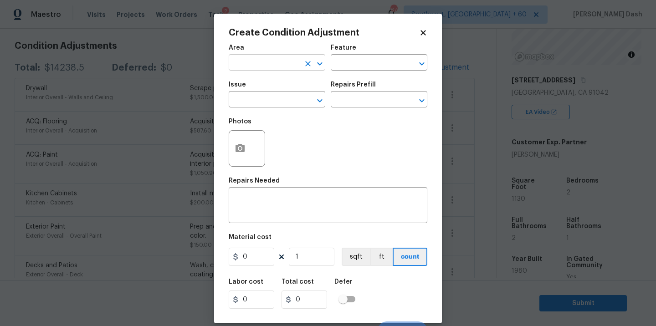
click at [279, 65] on input "text" at bounding box center [264, 63] width 71 height 14
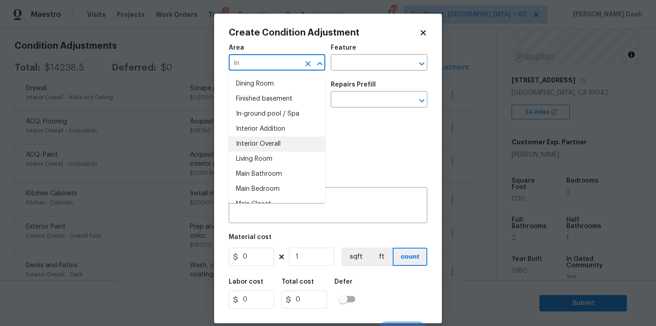
click at [271, 146] on li "Interior Overall" at bounding box center [277, 144] width 97 height 15
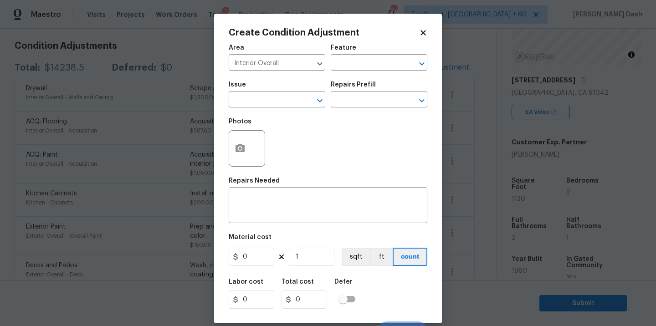
click at [355, 52] on div "Feature" at bounding box center [379, 51] width 97 height 12
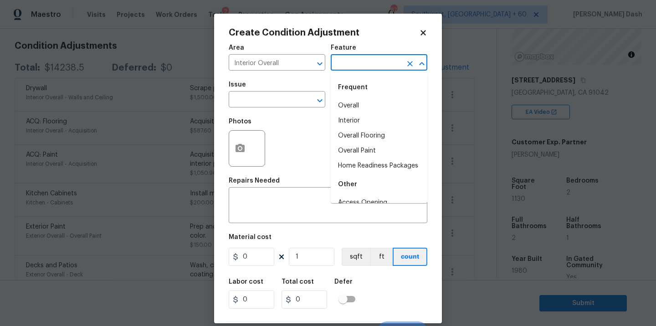
click at [355, 62] on input "text" at bounding box center [366, 63] width 71 height 14
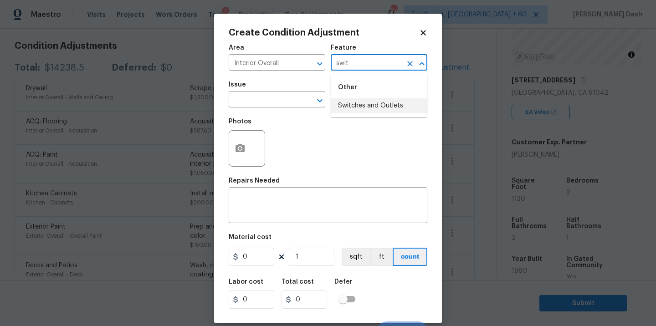
click at [379, 102] on li "Switches and Outlets" at bounding box center [379, 105] width 97 height 15
click at [281, 98] on input "text" at bounding box center [264, 100] width 71 height 14
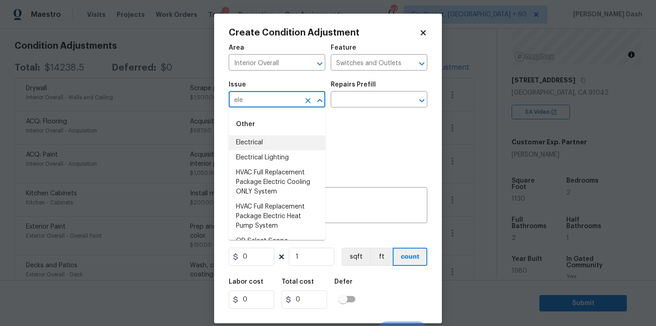
click at [264, 144] on li "Electrical" at bounding box center [277, 142] width 97 height 15
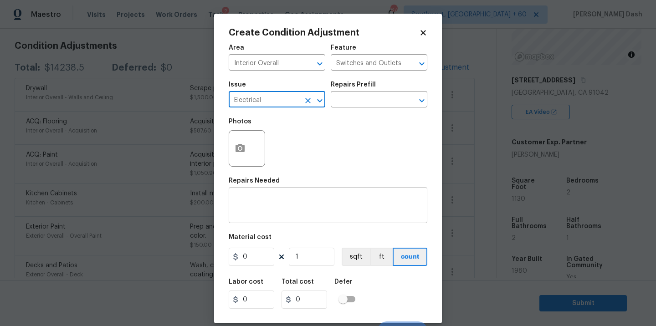
click at [251, 203] on textarea at bounding box center [328, 206] width 188 height 19
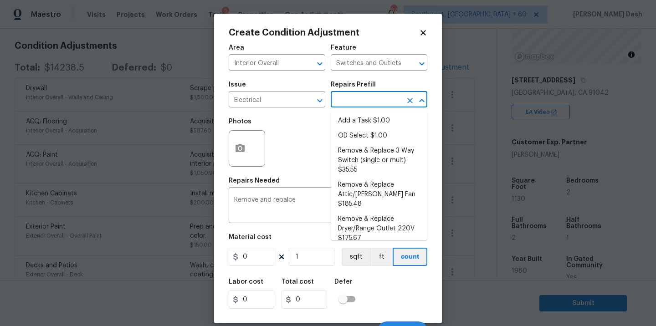
click at [351, 101] on input "text" at bounding box center [366, 100] width 71 height 14
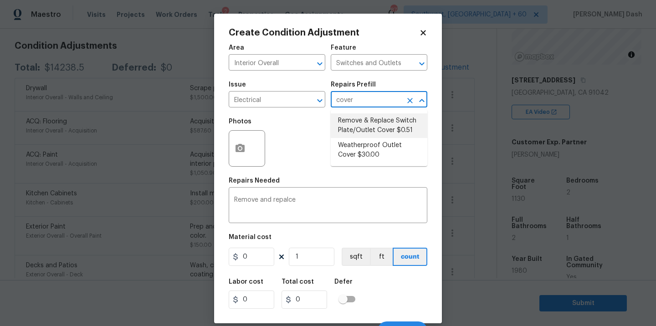
click at [360, 126] on li "Remove & Replace Switch Plate/Outlet Cover $0.51" at bounding box center [379, 125] width 97 height 25
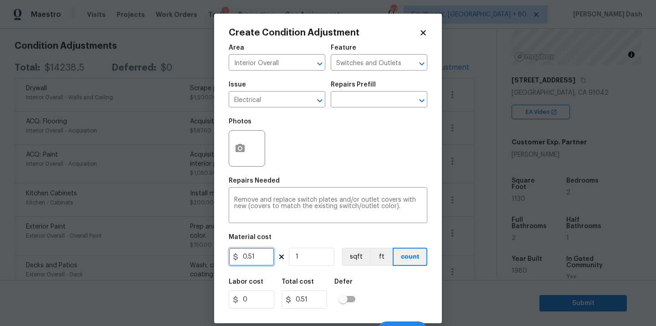
click at [260, 259] on input "0.51" at bounding box center [252, 257] width 46 height 18
click at [371, 308] on div "Labor cost 0 Total cost 300 Defer" at bounding box center [328, 293] width 198 height 41
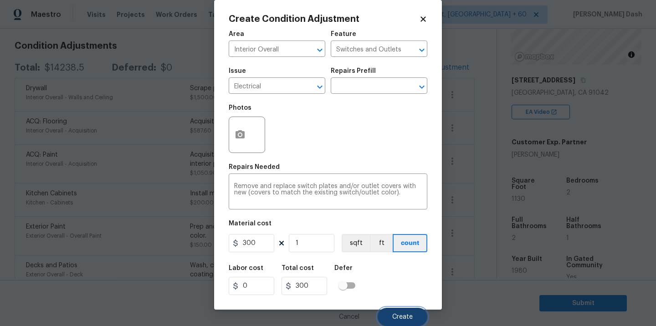
click at [407, 318] on span "Create" at bounding box center [402, 317] width 20 height 7
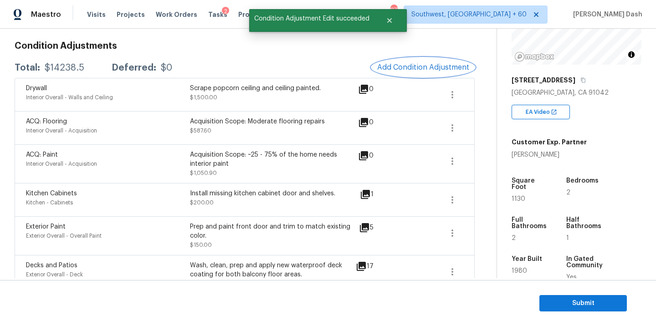
scroll to position [0, 0]
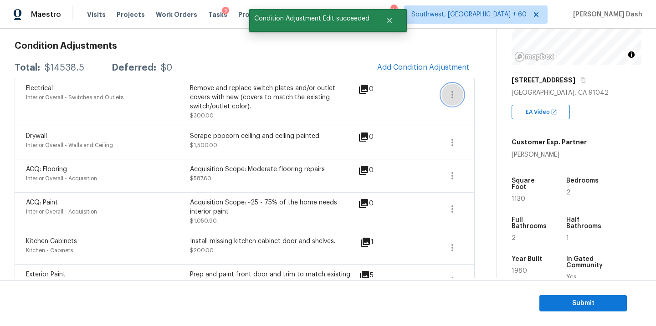
click at [448, 94] on icon "button" at bounding box center [452, 94] width 11 height 11
click at [473, 94] on div "Edit" at bounding box center [503, 92] width 71 height 9
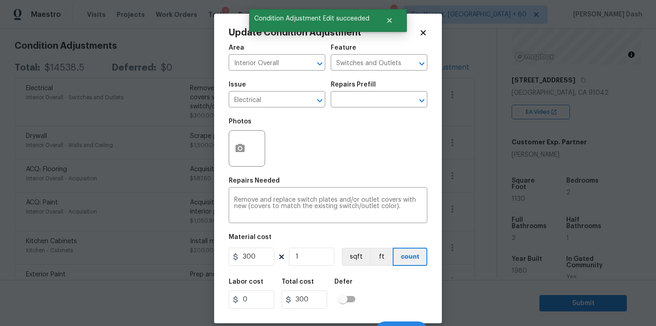
click at [381, 275] on div "Labor cost 0 Total cost 300 Defer" at bounding box center [328, 293] width 198 height 41
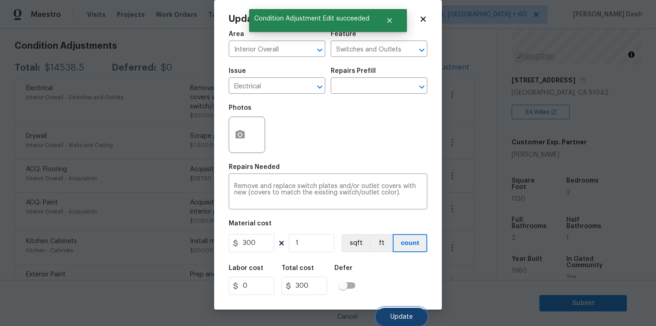
click at [393, 316] on span "Update" at bounding box center [401, 317] width 22 height 7
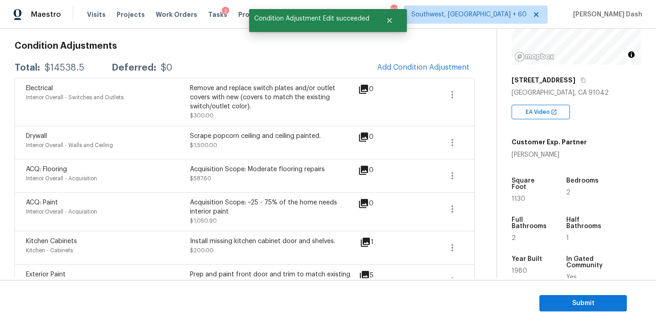
scroll to position [0, 0]
click at [56, 63] on div "$14538.5" at bounding box center [65, 67] width 40 height 9
copy div "$14538.5"
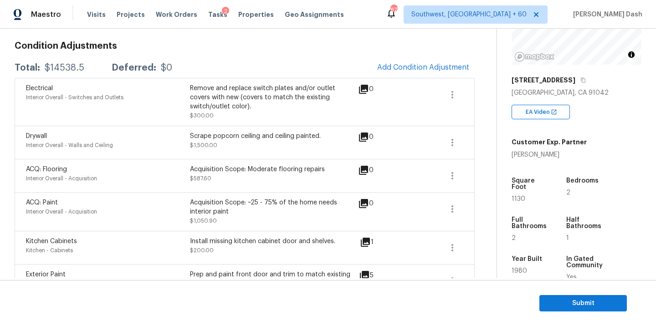
click at [74, 69] on div "$14538.5" at bounding box center [65, 67] width 40 height 9
copy div "$14538.5"
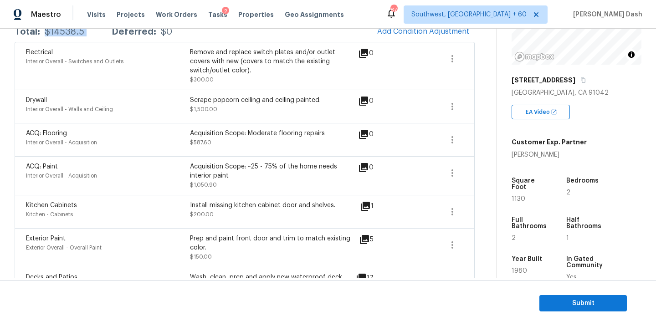
scroll to position [163, 0]
click at [448, 168] on icon "button" at bounding box center [452, 172] width 11 height 11
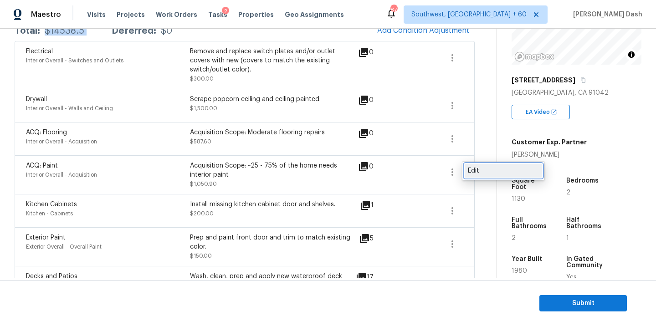
click at [473, 169] on div "Edit" at bounding box center [503, 170] width 71 height 9
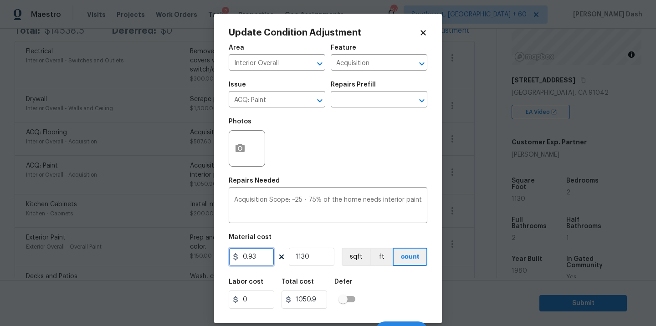
click at [259, 255] on input "0.93" at bounding box center [252, 257] width 46 height 18
click at [400, 290] on div "Labor cost 0 Total cost 1130 Defer" at bounding box center [328, 293] width 198 height 41
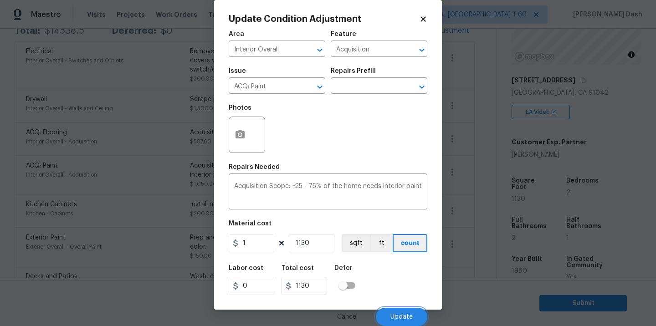
click at [408, 320] on button "Update" at bounding box center [401, 317] width 51 height 18
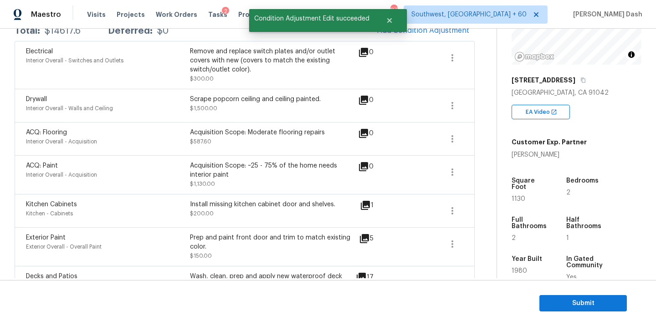
scroll to position [0, 0]
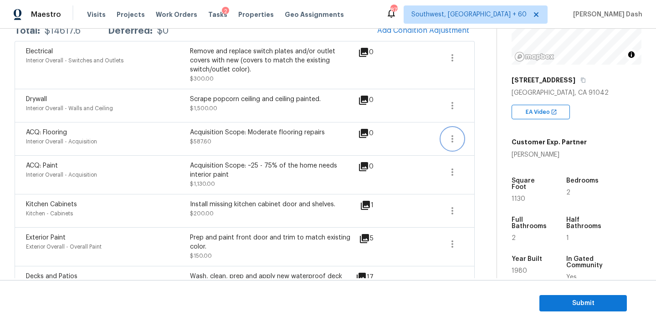
click at [453, 132] on button "button" at bounding box center [452, 139] width 22 height 22
click at [477, 136] on div "Edit" at bounding box center [503, 137] width 71 height 9
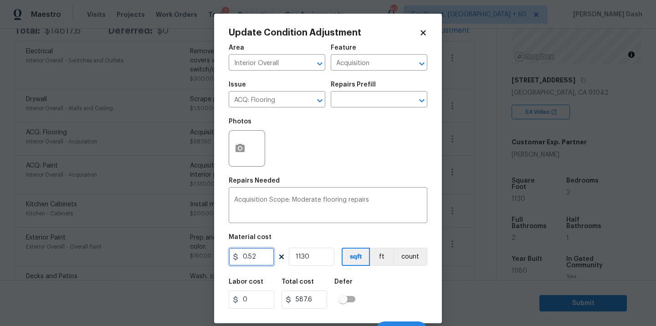
click at [257, 262] on input "0.52" at bounding box center [252, 257] width 46 height 18
click at [356, 95] on input "text" at bounding box center [366, 100] width 71 height 14
click at [359, 235] on div "Material cost" at bounding box center [328, 240] width 198 height 12
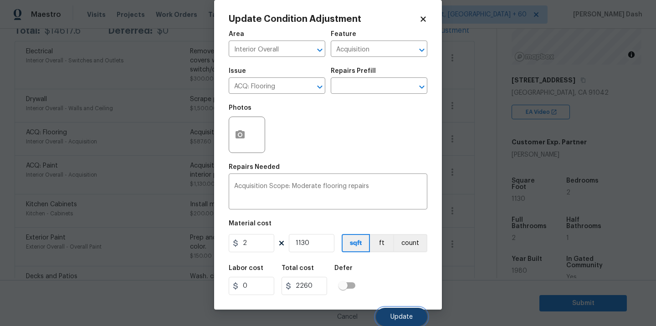
click at [389, 313] on button "Update" at bounding box center [401, 317] width 51 height 18
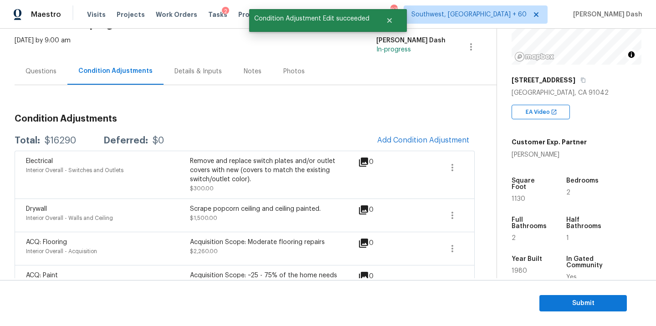
scroll to position [28, 0]
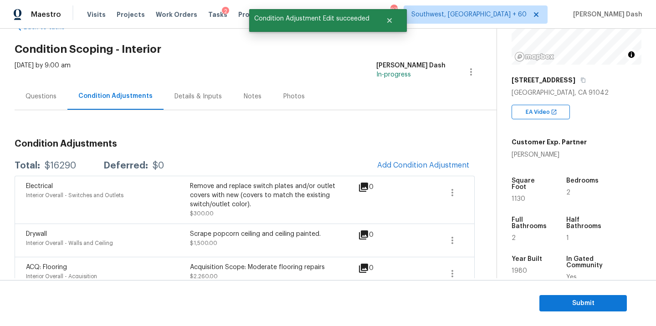
click at [63, 167] on div "$16290" at bounding box center [60, 165] width 31 height 9
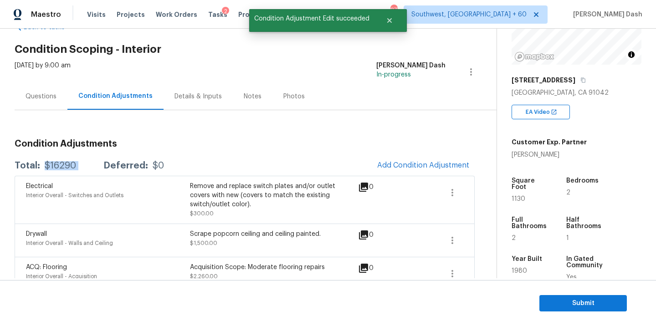
click at [63, 167] on div "$16290" at bounding box center [60, 165] width 31 height 9
copy div "$16290"
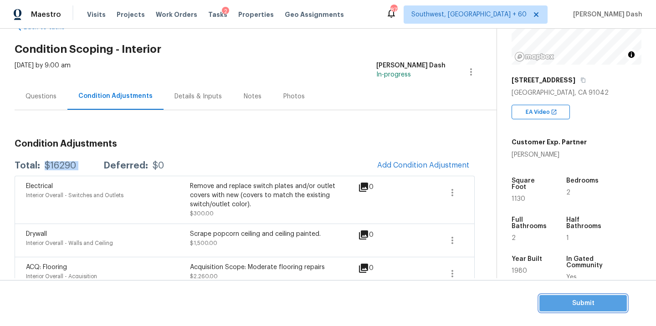
click at [557, 296] on button "Submit" at bounding box center [582, 303] width 87 height 17
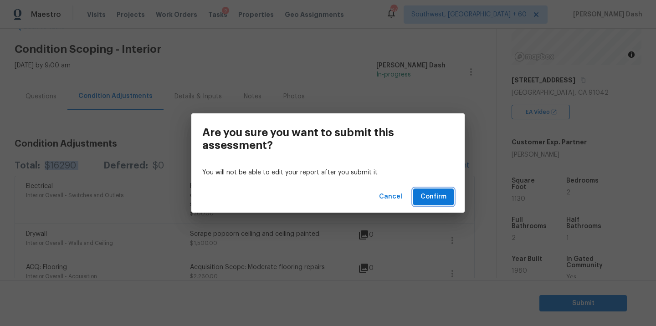
click at [442, 196] on span "Confirm" at bounding box center [433, 196] width 26 height 11
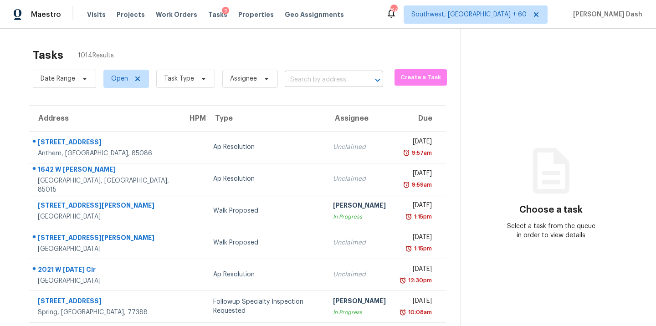
click at [311, 80] on input "text" at bounding box center [321, 80] width 73 height 14
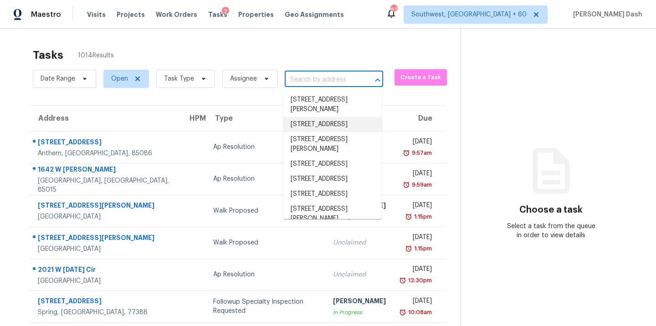
paste input "3818 Dartmouth St, Garland, TX 75043"
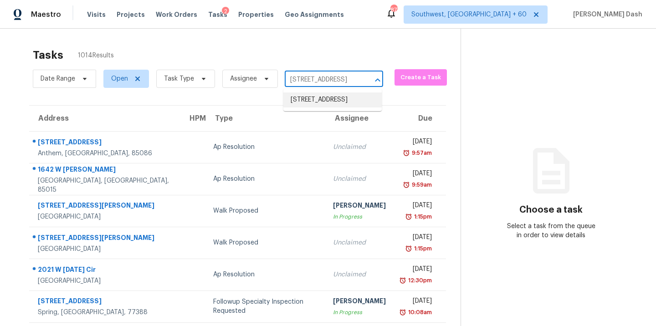
click at [319, 104] on li "3818 Dartmouth St, Garland, TX 75043" at bounding box center [332, 99] width 98 height 15
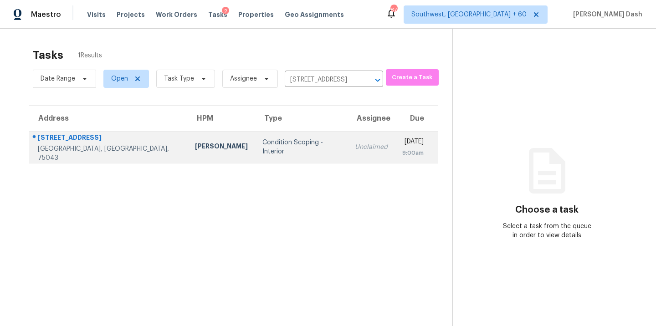
click at [347, 156] on td "Unclaimed" at bounding box center [370, 147] width 47 height 32
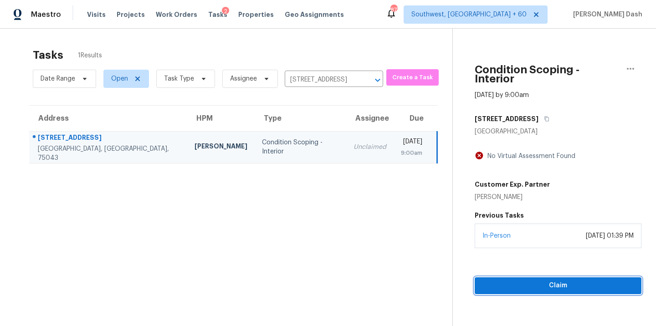
click at [574, 234] on div "Condition Scoping - Interior Aug 25th 2025 by 9:00am 3818 Dartmouth St Garland,…" at bounding box center [547, 161] width 188 height 265
click at [531, 284] on button "Claim" at bounding box center [557, 285] width 167 height 17
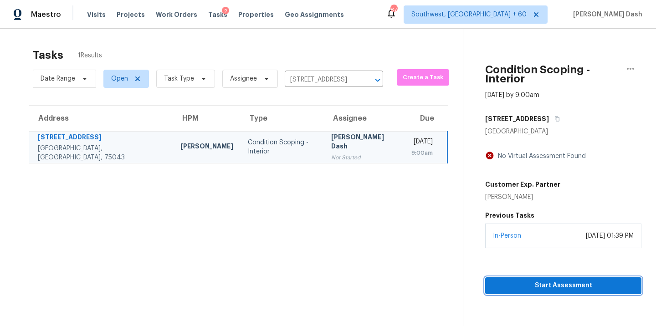
click at [564, 283] on button "Start Assessment" at bounding box center [563, 285] width 156 height 17
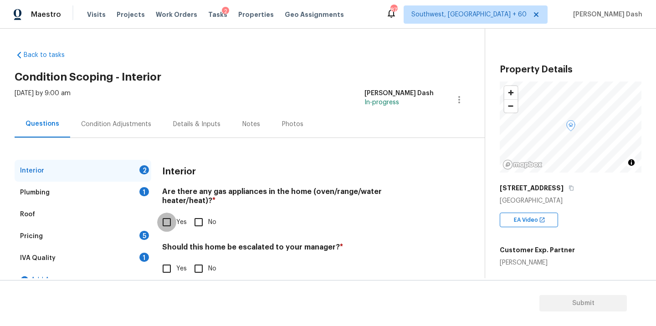
click at [166, 217] on input "Yes" at bounding box center [166, 222] width 19 height 19
click at [193, 267] on input "No" at bounding box center [198, 269] width 19 height 19
drag, startPoint x: 139, startPoint y: 183, endPoint x: 145, endPoint y: 210, distance: 27.9
click at [139, 183] on div "Plumbing 1" at bounding box center [83, 193] width 137 height 22
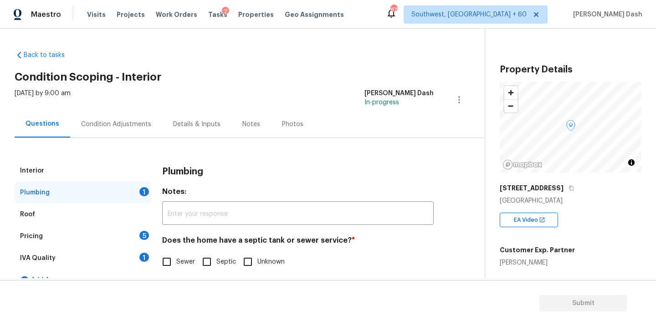
click at [165, 257] on input "Sewer" at bounding box center [166, 261] width 19 height 19
click at [150, 252] on div "IVA Quality 1" at bounding box center [83, 258] width 137 height 22
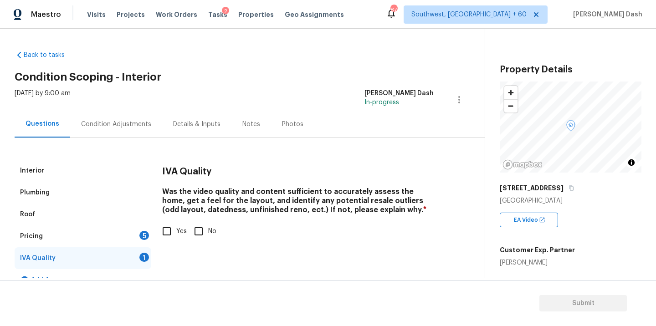
click at [173, 234] on input "Yes" at bounding box center [166, 231] width 19 height 19
click at [144, 239] on div "5" at bounding box center [144, 235] width 10 height 9
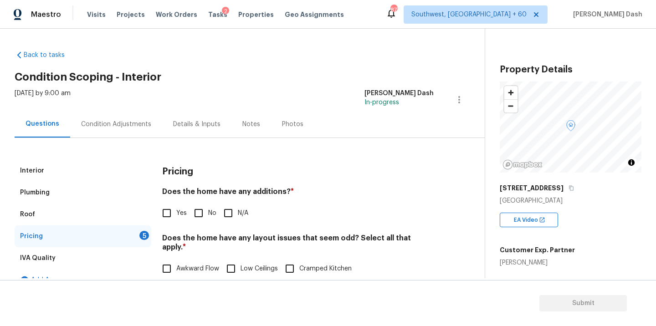
click at [187, 208] on div "Yes No N/A" at bounding box center [297, 212] width 271 height 19
click at [196, 215] on input "No" at bounding box center [198, 212] width 19 height 19
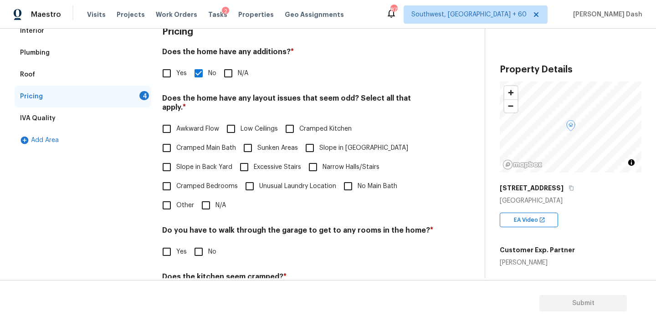
click at [206, 196] on input "N/A" at bounding box center [205, 205] width 19 height 19
click at [201, 245] on input "No" at bounding box center [198, 251] width 19 height 19
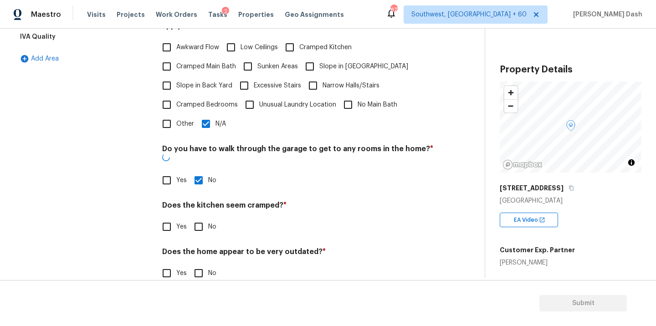
scroll to position [220, 0]
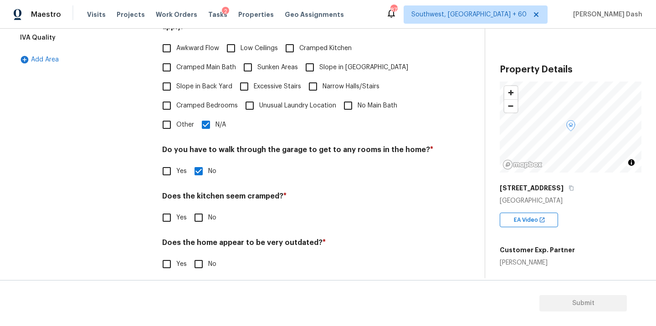
click at [201, 219] on div "Pricing Does the home have any additions? * Yes No N/A Does the home have any l…" at bounding box center [297, 111] width 271 height 345
click at [201, 211] on input "No" at bounding box center [198, 217] width 19 height 19
click at [201, 255] on input "No" at bounding box center [198, 264] width 19 height 19
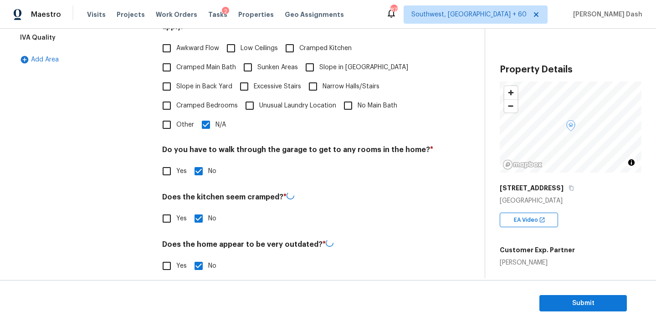
click at [101, 179] on div "Interior Plumbing Roof Pricing IVA Quality Add Area" at bounding box center [83, 112] width 137 height 347
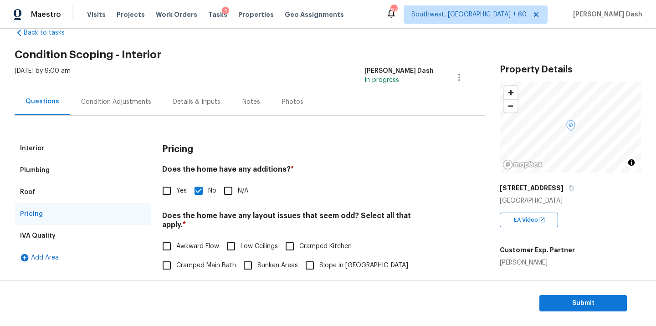
click at [112, 104] on div "Condition Adjustments" at bounding box center [116, 101] width 70 height 9
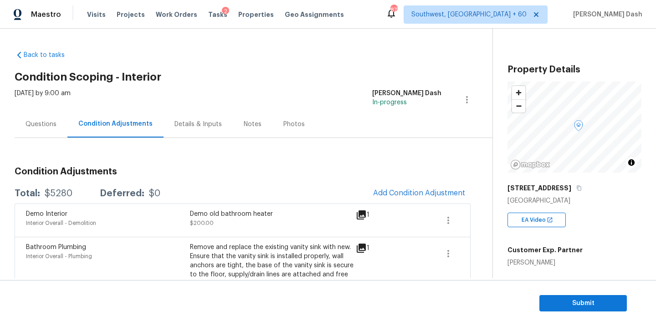
click at [395, 205] on div "Demo Interior Interior Overall - Demolition Demo old bathroom heater $200.00 1" at bounding box center [243, 219] width 456 height 33
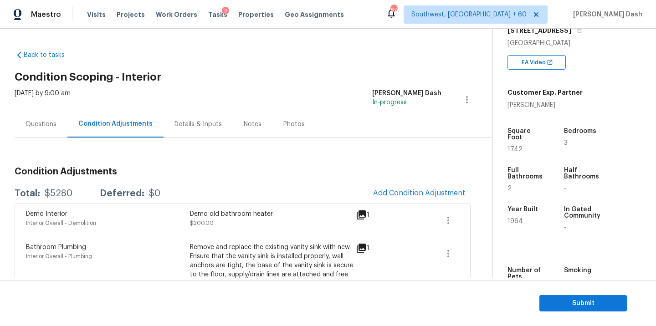
scroll to position [160, 0]
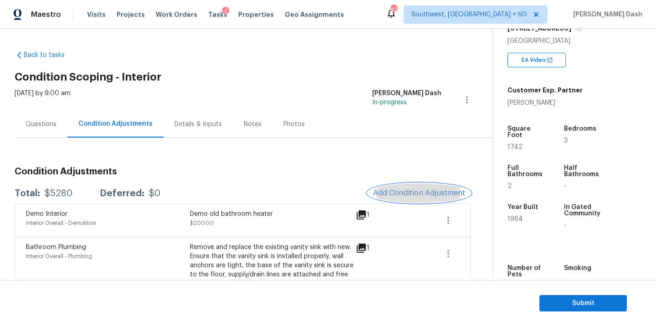
click at [448, 191] on span "Add Condition Adjustment" at bounding box center [419, 193] width 92 height 8
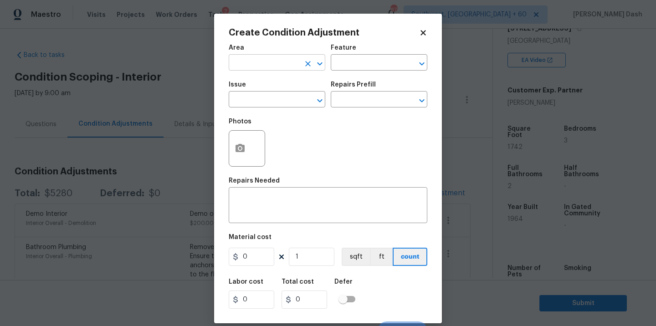
click at [272, 59] on input "text" at bounding box center [264, 63] width 71 height 14
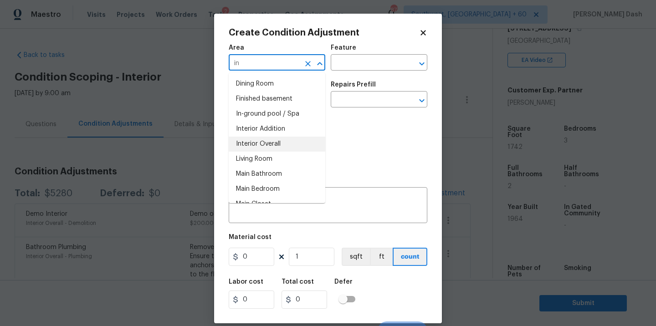
click at [266, 140] on li "Interior Overall" at bounding box center [277, 144] width 97 height 15
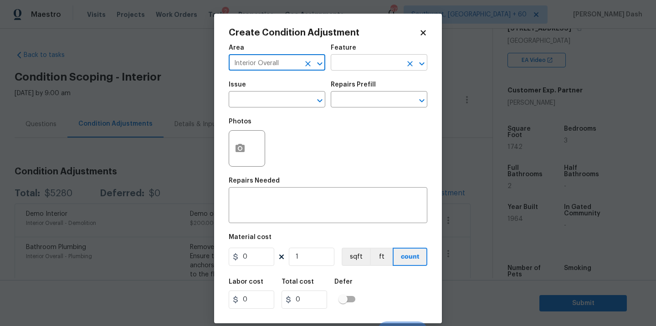
click at [351, 64] on input "text" at bounding box center [366, 63] width 71 height 14
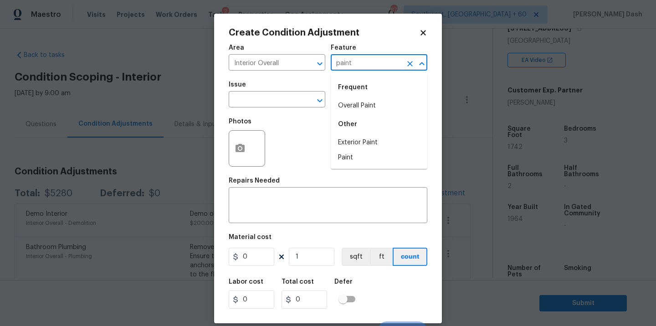
click at [349, 100] on li "Overall Paint" at bounding box center [379, 105] width 97 height 15
click at [262, 94] on input "text" at bounding box center [264, 100] width 71 height 14
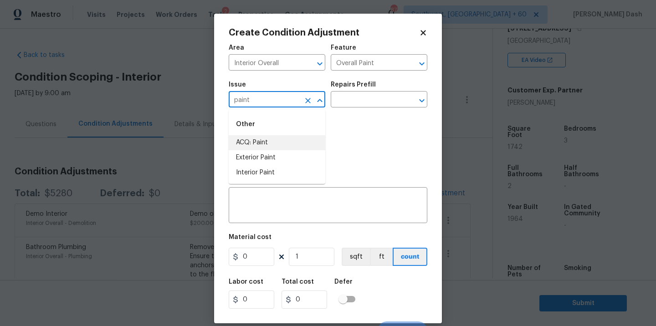
click at [250, 138] on li "ACQ: Paint" at bounding box center [277, 142] width 97 height 15
click at [351, 105] on input "text" at bounding box center [366, 100] width 71 height 14
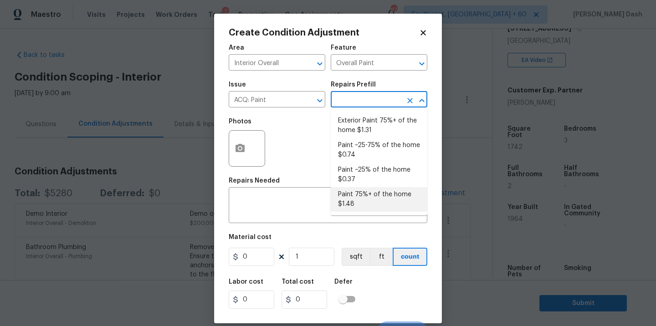
click at [347, 196] on li "Paint 75%+ of the home $1.48" at bounding box center [379, 199] width 97 height 25
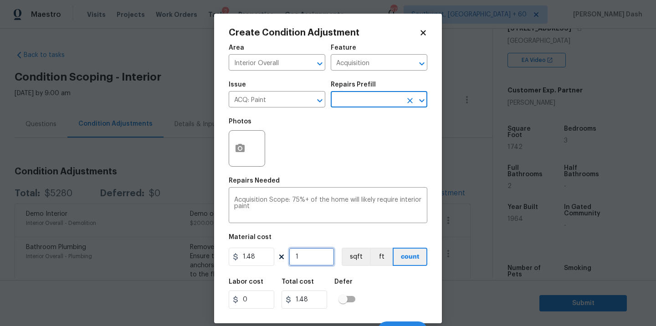
click at [313, 253] on input "1" at bounding box center [312, 257] width 46 height 18
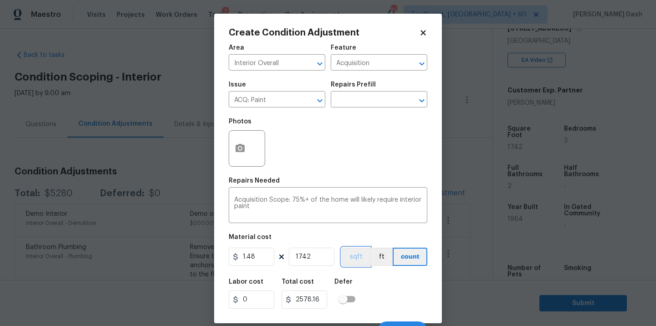
click at [356, 259] on button "sqft" at bounding box center [355, 257] width 28 height 18
click at [366, 284] on div "Labor cost 0 Total cost 2578.16 Defer" at bounding box center [328, 293] width 198 height 41
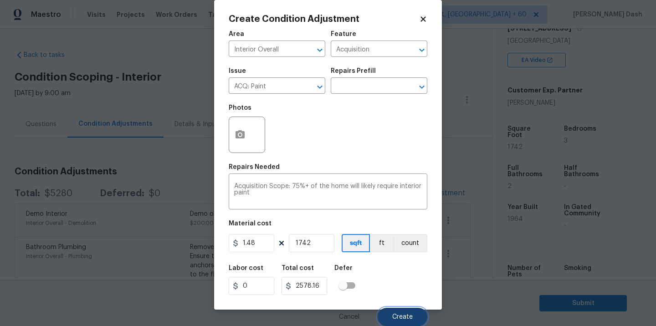
click at [403, 319] on span "Create" at bounding box center [402, 317] width 20 height 7
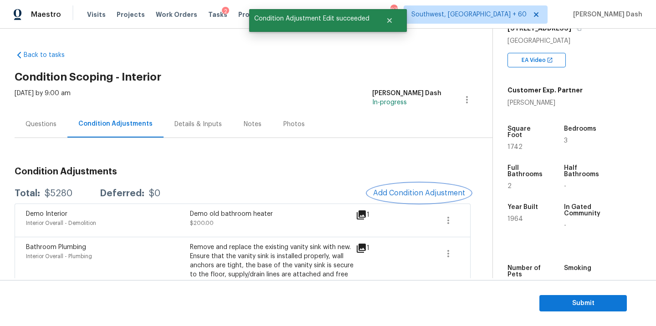
scroll to position [0, 0]
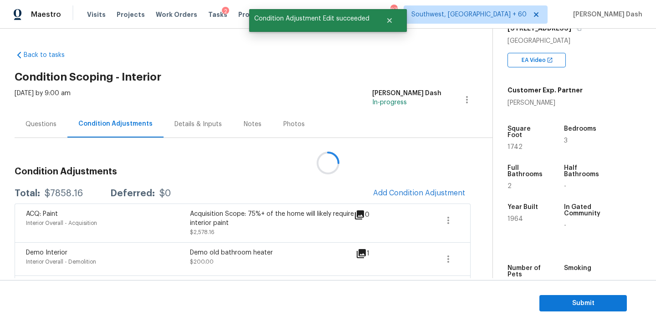
click at [427, 198] on div at bounding box center [328, 163] width 656 height 326
click at [427, 190] on span "Add Condition Adjustment" at bounding box center [419, 193] width 92 height 8
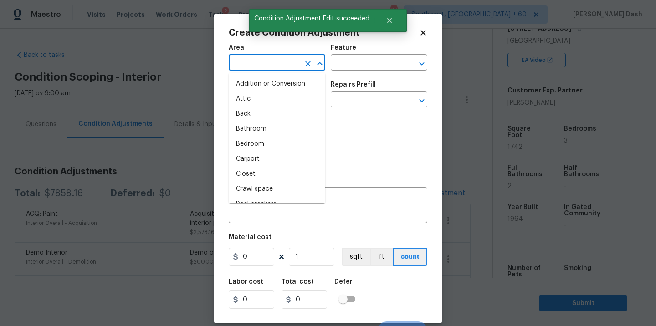
click at [256, 61] on input "text" at bounding box center [264, 63] width 71 height 14
click at [249, 143] on li "Interior Overall" at bounding box center [277, 144] width 97 height 15
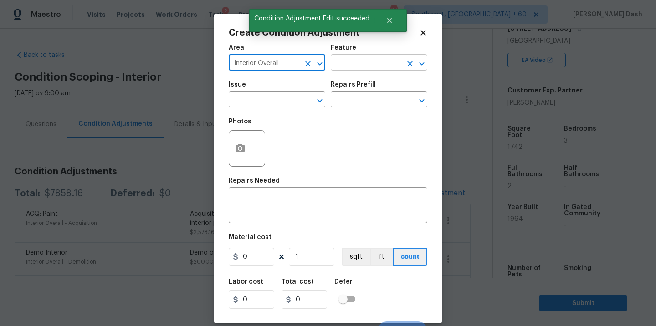
click at [370, 58] on input "text" at bounding box center [366, 63] width 71 height 14
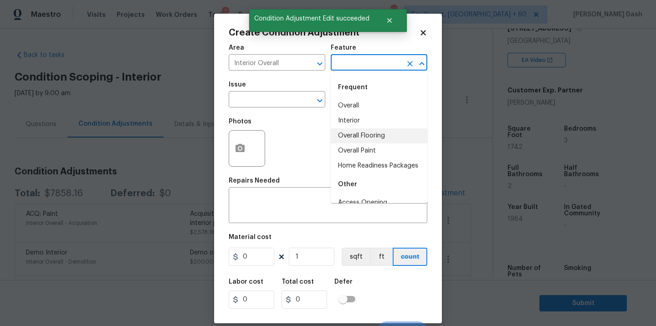
click at [357, 138] on li "Overall Flooring" at bounding box center [379, 135] width 97 height 15
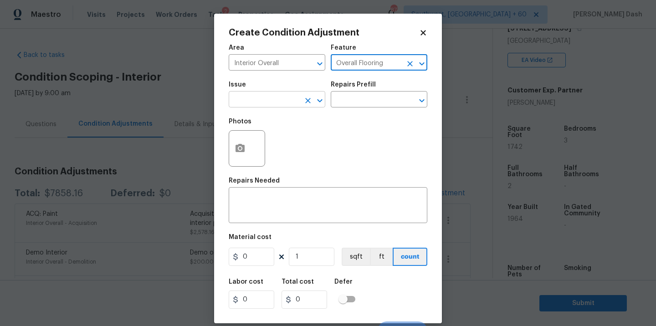
click at [279, 105] on input "text" at bounding box center [264, 100] width 71 height 14
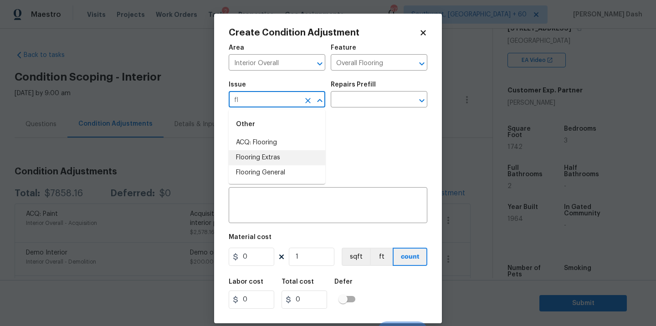
click at [253, 143] on li "ACQ: Flooring" at bounding box center [277, 142] width 97 height 15
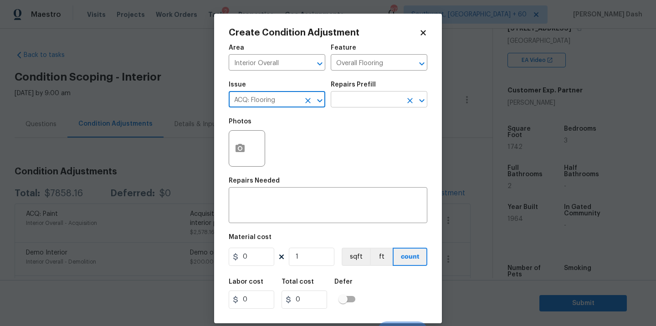
click at [339, 98] on input "text" at bounding box center [366, 100] width 71 height 14
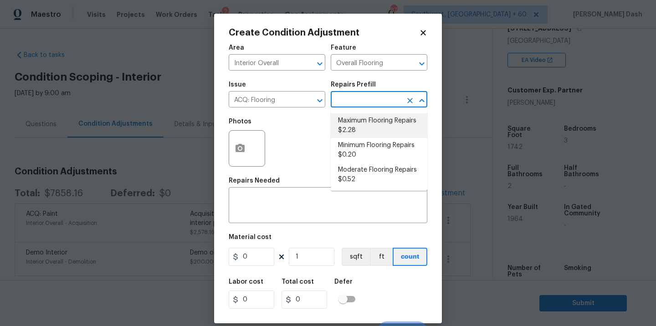
click at [349, 123] on li "Maximum Flooring Repairs $2.28" at bounding box center [379, 125] width 97 height 25
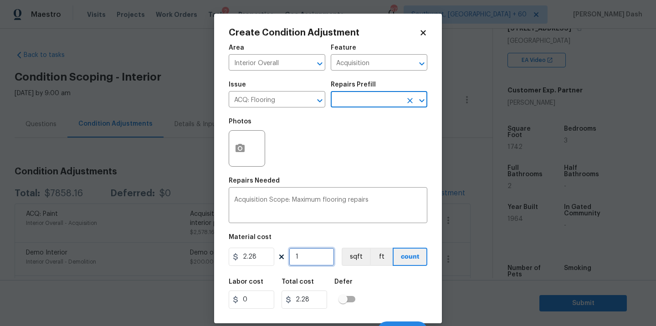
click at [305, 264] on input "1" at bounding box center [312, 257] width 46 height 18
click at [361, 265] on button "sqft" at bounding box center [355, 257] width 28 height 18
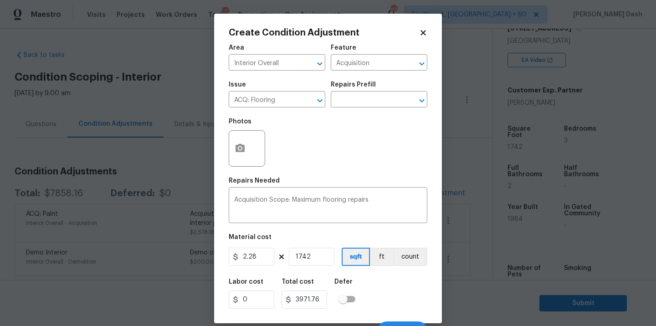
click at [372, 291] on div "Labor cost 0 Total cost 3971.76 Defer" at bounding box center [328, 293] width 198 height 41
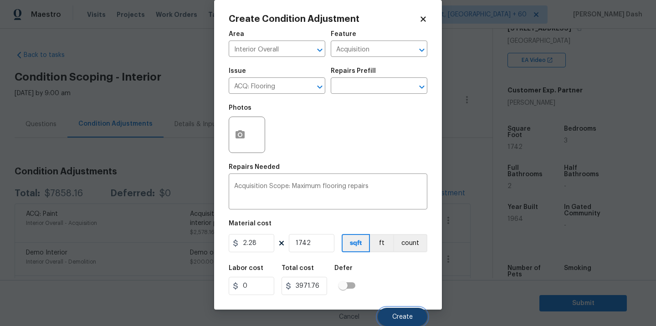
click at [415, 323] on button "Create" at bounding box center [402, 317] width 50 height 18
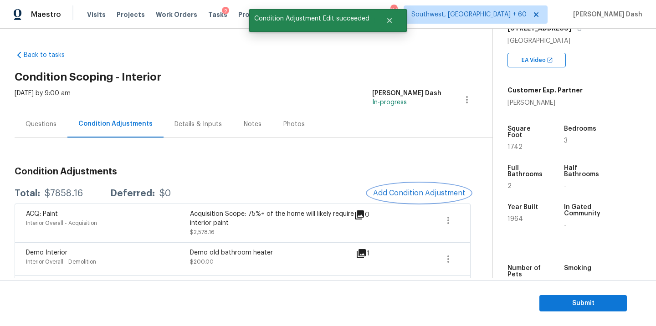
scroll to position [0, 0]
click at [408, 193] on span "Add Condition Adjustment" at bounding box center [419, 193] width 92 height 8
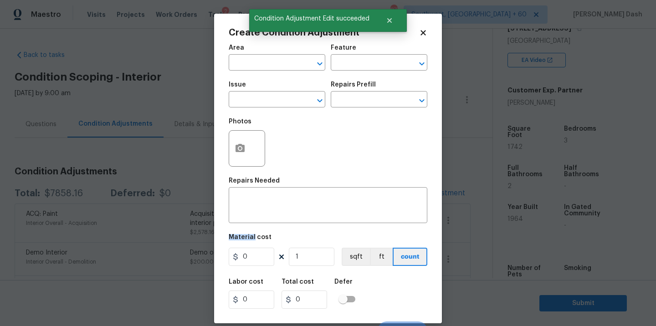
click at [408, 193] on div "x ​" at bounding box center [328, 206] width 198 height 34
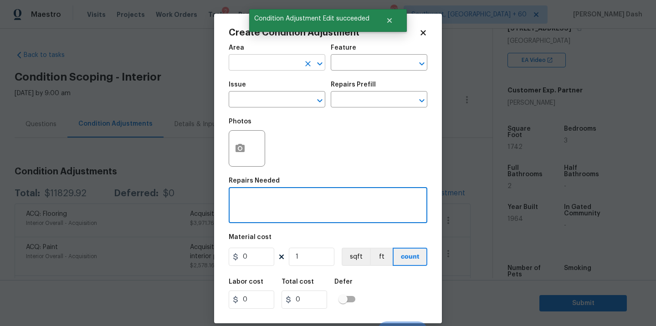
click at [291, 62] on input "text" at bounding box center [264, 63] width 71 height 14
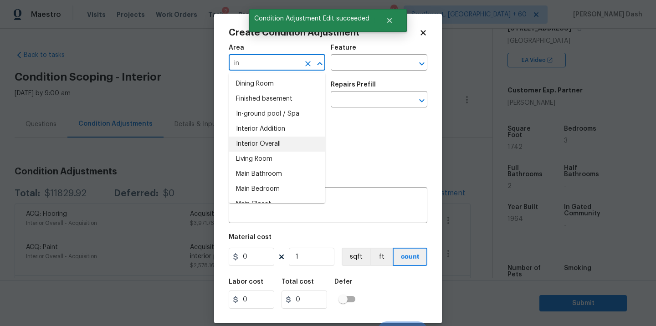
click at [274, 139] on li "Interior Overall" at bounding box center [277, 144] width 97 height 15
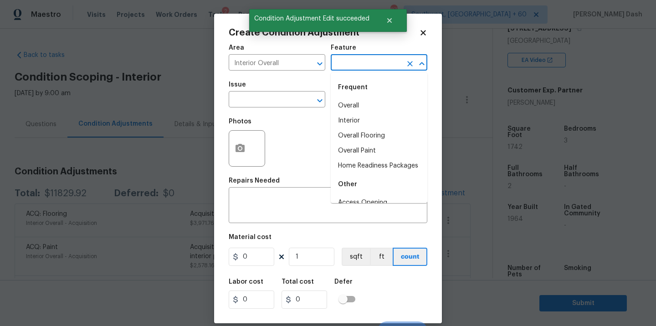
click at [356, 66] on input "text" at bounding box center [366, 63] width 71 height 14
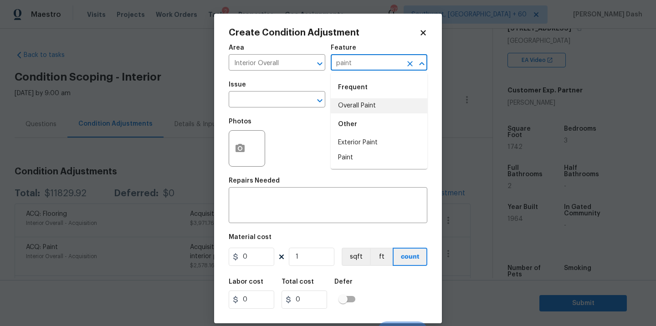
click at [347, 107] on li "Overall Paint" at bounding box center [379, 105] width 97 height 15
click at [278, 91] on div "Issue" at bounding box center [277, 87] width 97 height 12
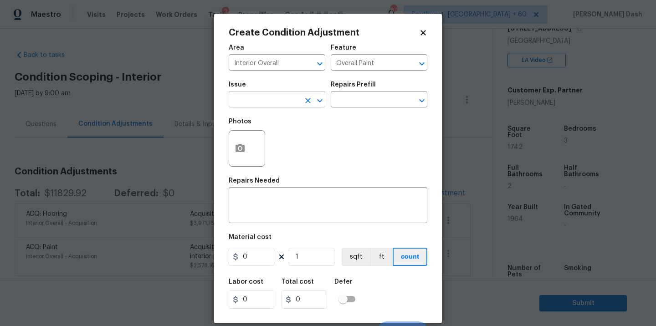
click at [276, 102] on input "text" at bounding box center [264, 100] width 71 height 14
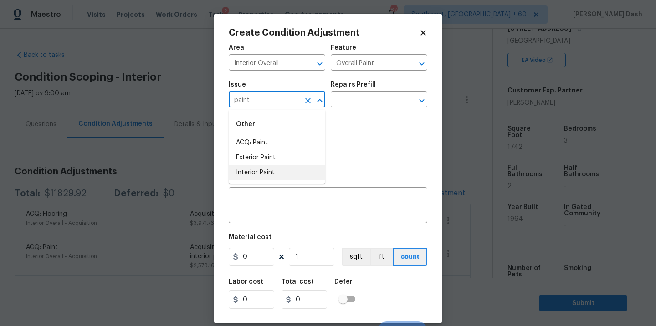
click at [266, 178] on li "Interior Paint" at bounding box center [277, 172] width 97 height 15
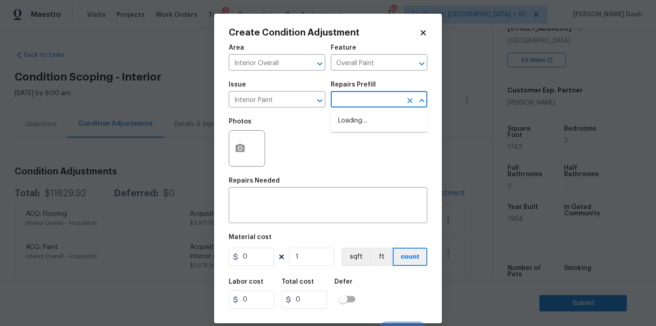
click at [365, 105] on input "text" at bounding box center [366, 100] width 71 height 14
click at [366, 119] on li "Primer - Labor Only $0.40" at bounding box center [379, 120] width 97 height 15
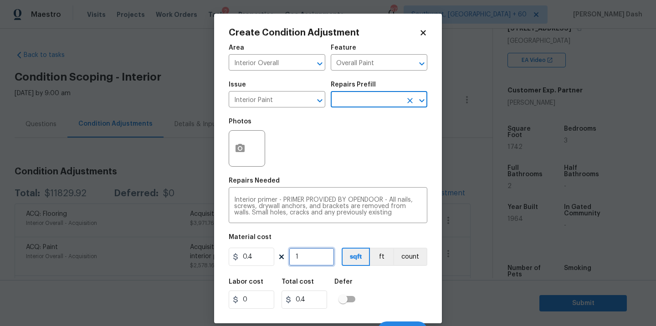
click at [318, 260] on input "1" at bounding box center [312, 257] width 46 height 18
click at [401, 304] on div "Labor cost 0 Total cost 696.8 Defer" at bounding box center [328, 293] width 198 height 41
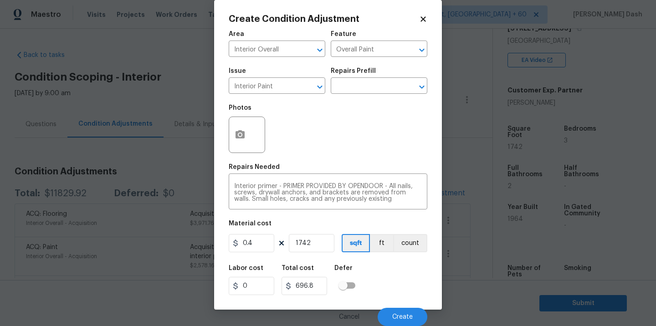
click at [401, 304] on div "Cancel Create" at bounding box center [328, 312] width 198 height 25
click at [401, 310] on button "Create" at bounding box center [402, 317] width 50 height 18
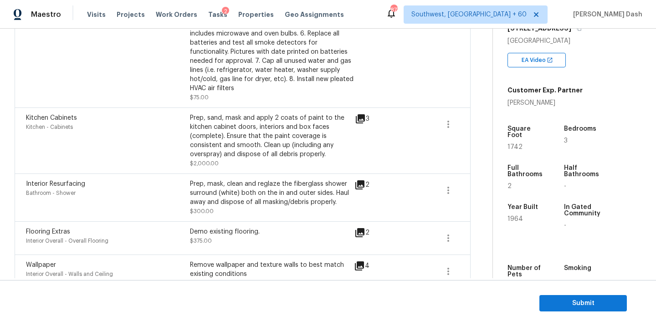
scroll to position [522, 0]
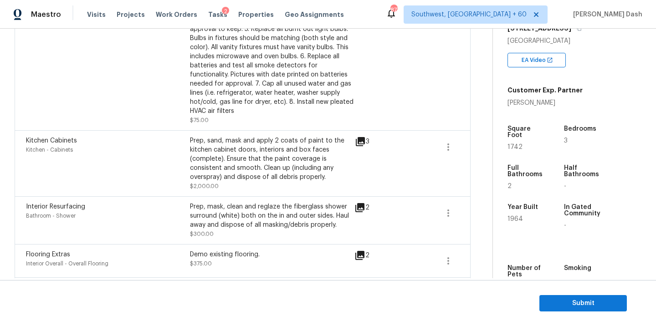
click at [361, 254] on icon at bounding box center [359, 255] width 9 height 9
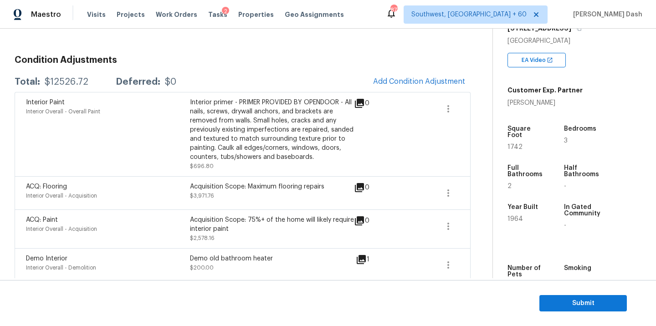
scroll to position [105, 0]
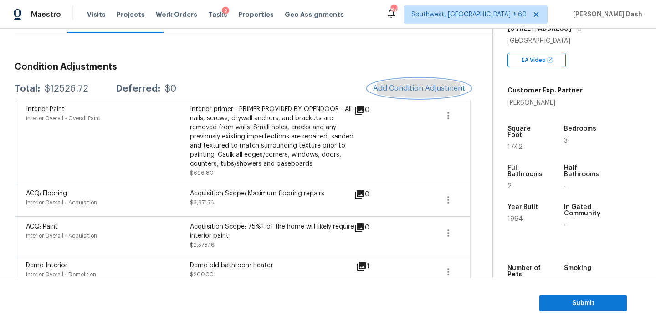
click at [402, 90] on span "Add Condition Adjustment" at bounding box center [419, 88] width 92 height 8
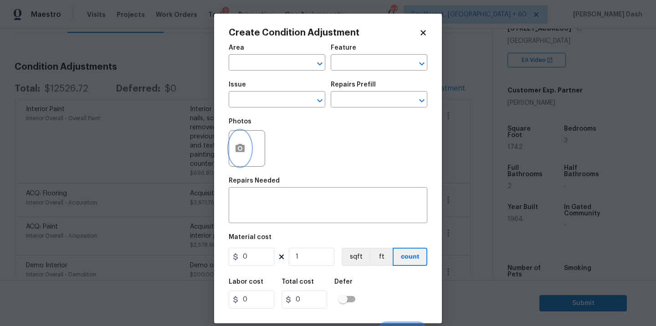
click at [243, 153] on icon "button" at bounding box center [239, 148] width 11 height 11
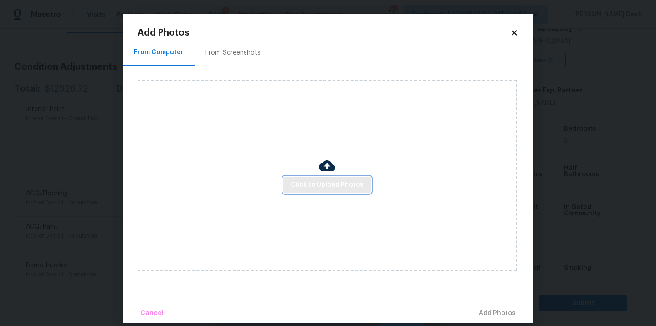
click at [353, 188] on span "Click to Upload Photos" at bounding box center [326, 184] width 73 height 11
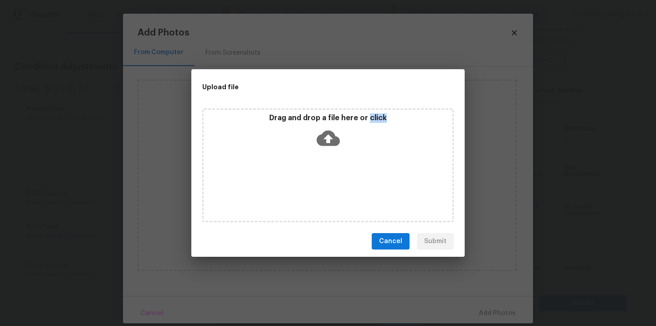
click at [353, 188] on div "Drag and drop a file here or click" at bounding box center [327, 165] width 251 height 114
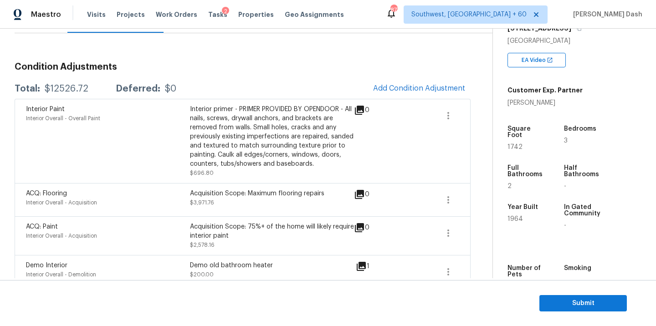
click at [129, 154] on body "Maestro Visits Projects Work Orders Tasks 2 Properties Geo Assignments 877 Sout…" at bounding box center [328, 163] width 656 height 326
click at [44, 31] on div "Questions" at bounding box center [41, 19] width 53 height 27
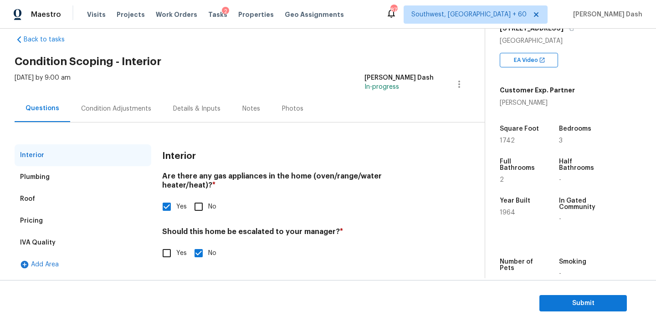
click at [162, 247] on input "Yes" at bounding box center [166, 253] width 19 height 19
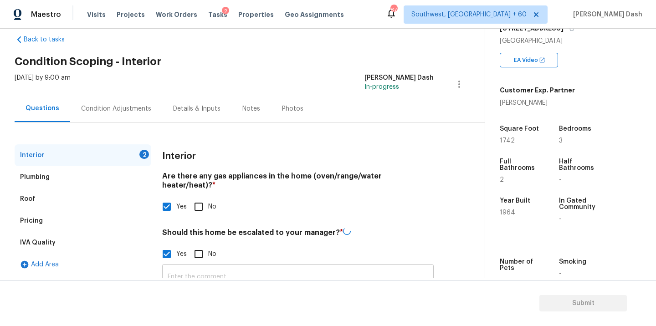
click at [212, 269] on input "text" at bounding box center [297, 276] width 271 height 21
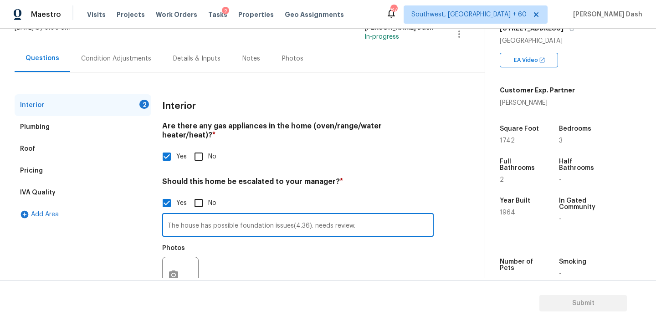
scroll to position [84, 0]
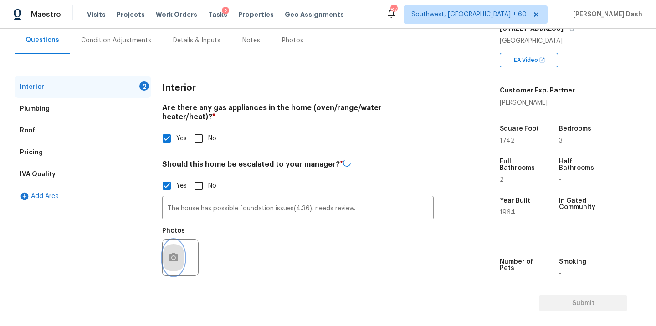
click at [168, 240] on button "button" at bounding box center [174, 258] width 22 height 36
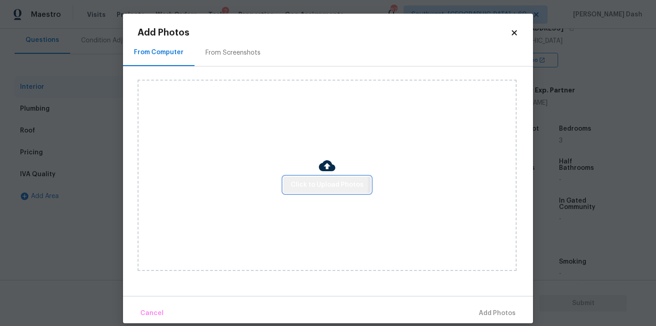
click at [305, 184] on span "Click to Upload Photos" at bounding box center [326, 184] width 73 height 11
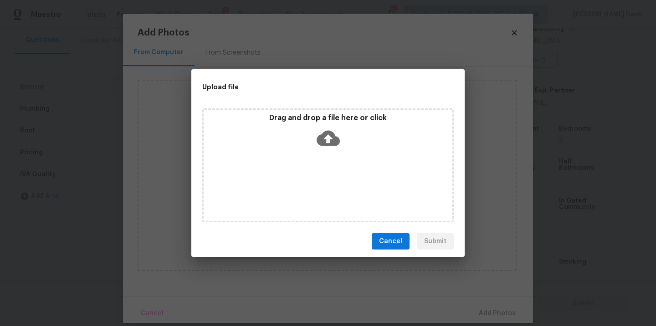
click at [305, 184] on div "Drag and drop a file here or click" at bounding box center [327, 165] width 251 height 114
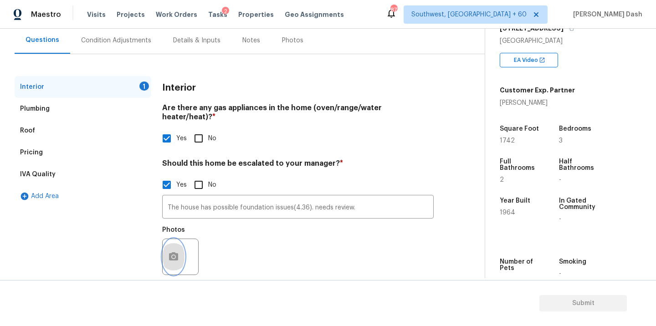
click at [173, 251] on icon "button" at bounding box center [173, 256] width 11 height 11
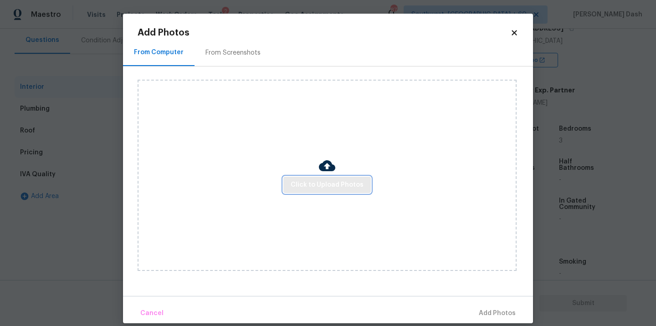
click at [342, 178] on button "Click to Upload Photos" at bounding box center [326, 185] width 87 height 17
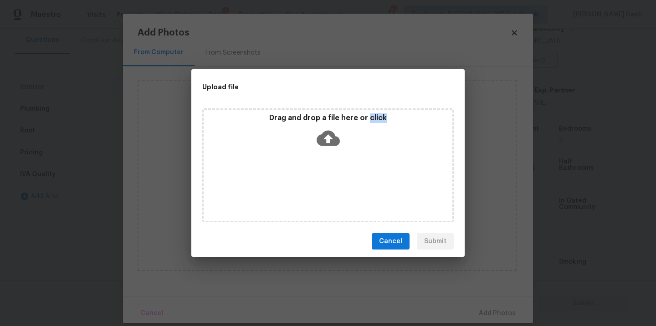
click at [342, 178] on div "Drag and drop a file here or click" at bounding box center [327, 165] width 251 height 114
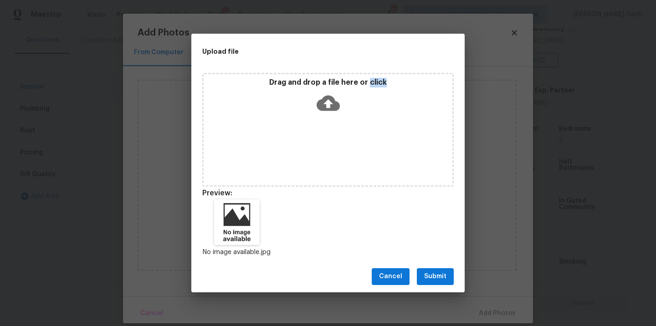
click at [442, 279] on span "Submit" at bounding box center [435, 276] width 22 height 11
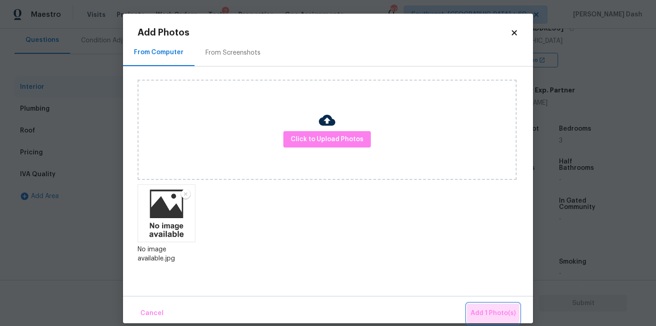
click at [487, 307] on button "Add 1 Photo(s)" at bounding box center [493, 314] width 52 height 20
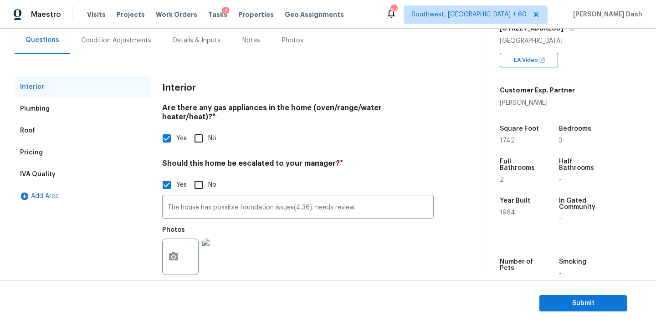
click at [284, 238] on div "Photos" at bounding box center [297, 250] width 271 height 59
click at [123, 219] on div "Interior Plumbing Roof Pricing IVA Quality Add Area" at bounding box center [83, 183] width 137 height 215
click at [114, 41] on div "Condition Adjustments" at bounding box center [116, 40] width 70 height 9
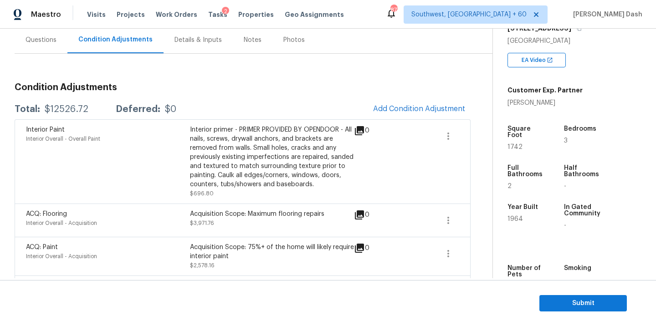
click at [392, 100] on span "Add Condition Adjustment" at bounding box center [418, 109] width 103 height 20
click at [393, 107] on span "Add Condition Adjustment" at bounding box center [419, 109] width 92 height 8
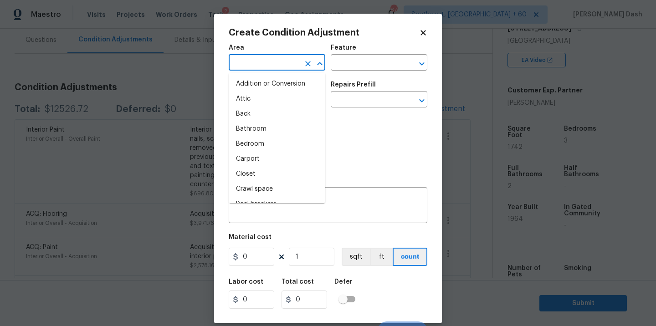
click at [281, 67] on input "text" at bounding box center [264, 63] width 71 height 14
click at [272, 148] on li "Interior Overall" at bounding box center [277, 144] width 97 height 15
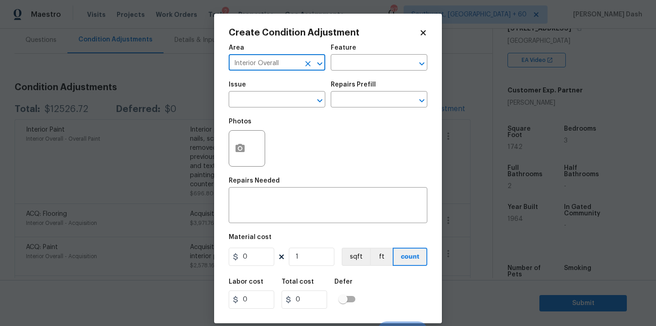
click at [364, 54] on div "Feature" at bounding box center [379, 51] width 97 height 12
click at [361, 66] on input "text" at bounding box center [366, 63] width 71 height 14
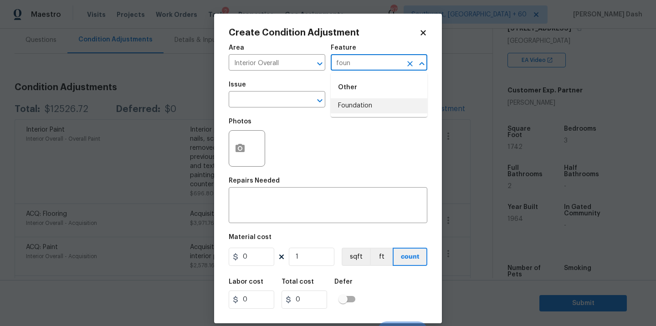
click at [353, 102] on li "Foundation" at bounding box center [379, 105] width 97 height 15
click at [283, 101] on input "text" at bounding box center [264, 100] width 71 height 14
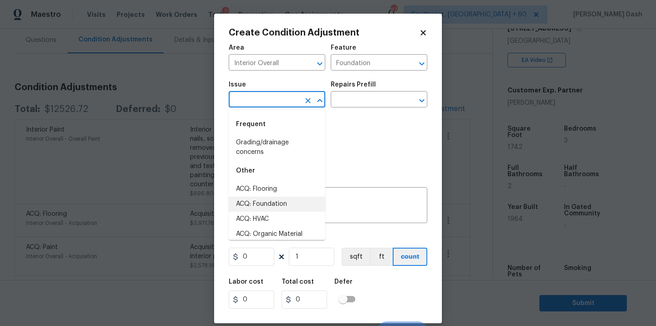
click at [272, 202] on li "ACQ: Foundation" at bounding box center [277, 204] width 97 height 15
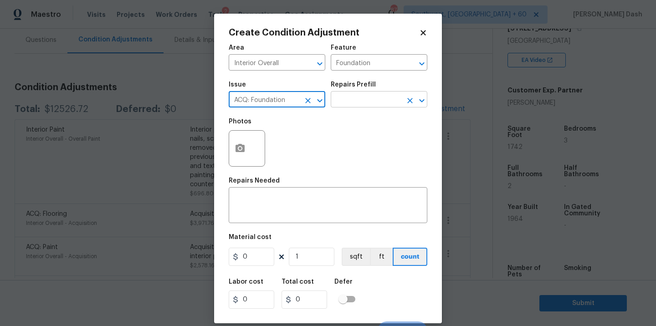
click at [369, 95] on input "text" at bounding box center [366, 100] width 71 height 14
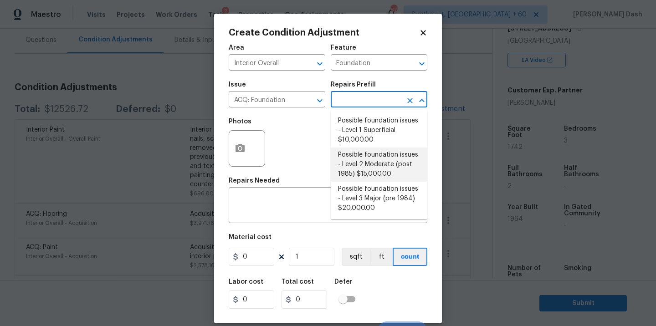
click at [353, 158] on li "Possible foundation issues - Level 2 Moderate (post 1985) $15,000.00" at bounding box center [379, 164] width 97 height 34
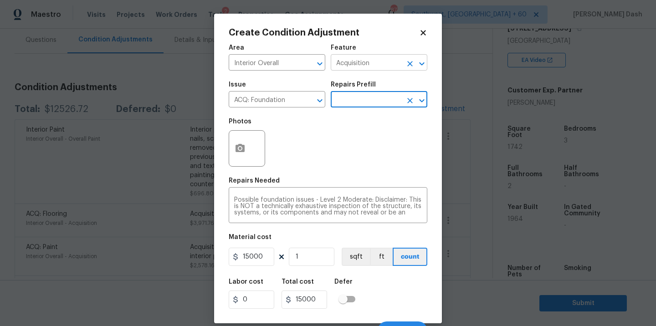
click at [370, 66] on input "Acquisition" at bounding box center [366, 63] width 71 height 14
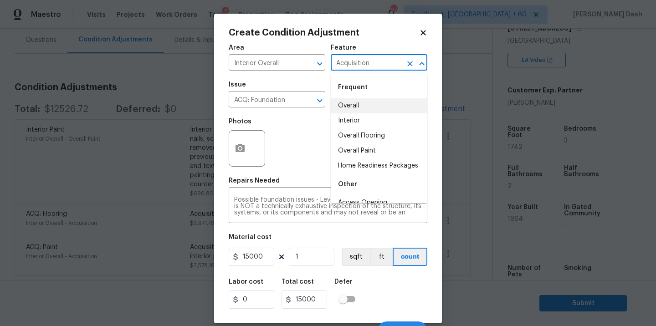
click at [370, 92] on div "Frequent" at bounding box center [379, 87] width 97 height 22
click at [376, 63] on input "Acquisition" at bounding box center [366, 63] width 71 height 14
click at [384, 63] on input "Acquisition" at bounding box center [366, 63] width 71 height 14
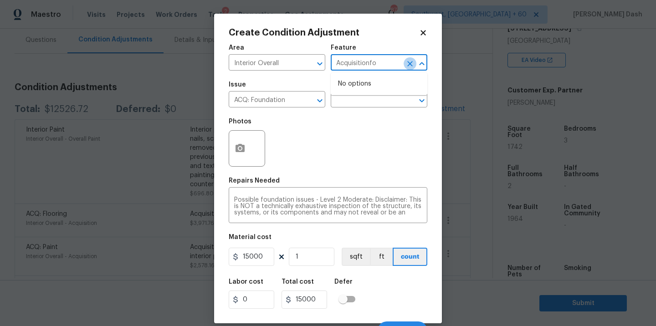
click at [410, 65] on icon "Clear" at bounding box center [409, 63] width 9 height 9
click at [348, 109] on li "Acquisition" at bounding box center [379, 105] width 97 height 15
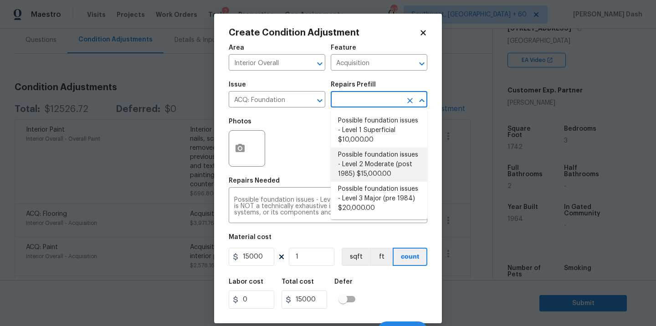
click at [346, 95] on input "text" at bounding box center [366, 100] width 71 height 14
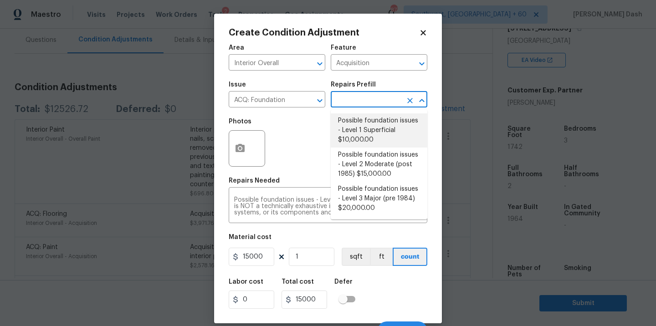
click at [351, 126] on li "Possible foundation issues - Level 1 Superficial $10,000.00" at bounding box center [379, 130] width 97 height 34
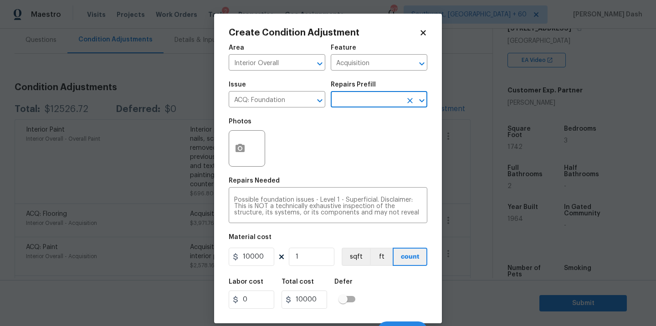
scroll to position [14, 0]
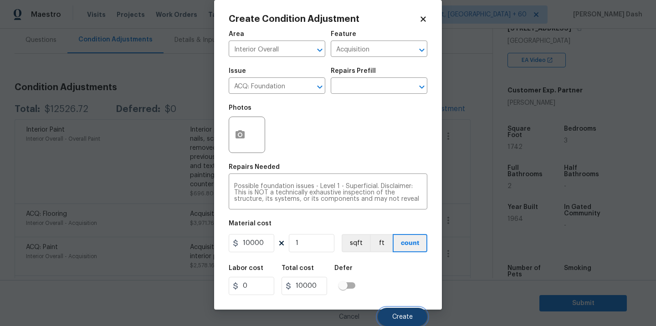
click at [388, 308] on button "Create" at bounding box center [402, 317] width 50 height 18
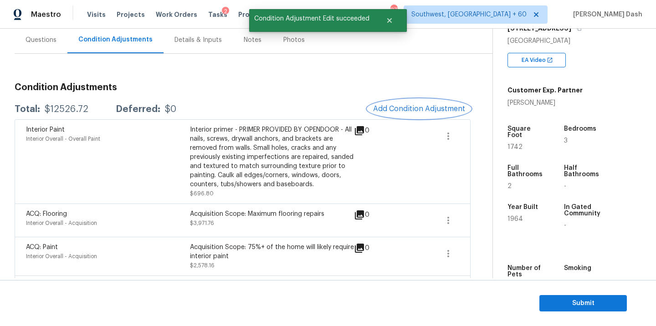
scroll to position [0, 0]
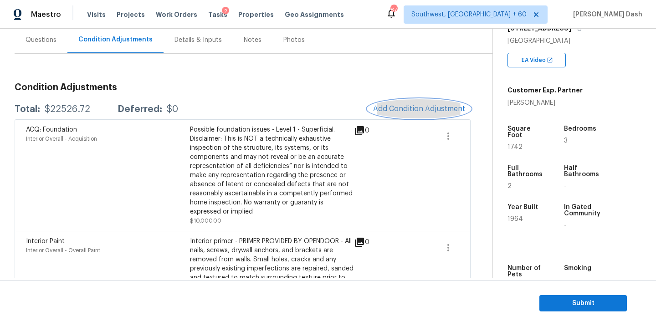
click at [421, 107] on span "Add Condition Adjustment" at bounding box center [419, 109] width 92 height 8
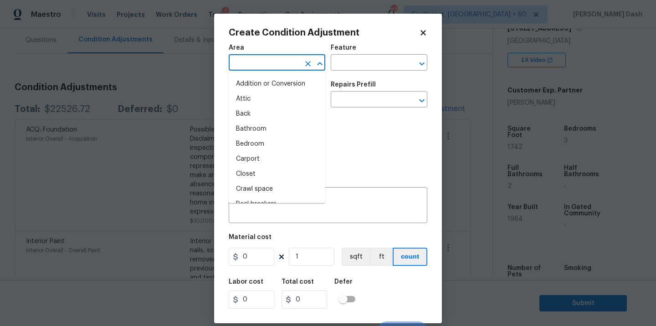
click at [270, 62] on input "text" at bounding box center [264, 63] width 71 height 14
click at [272, 140] on li "Interior Overall" at bounding box center [277, 144] width 97 height 15
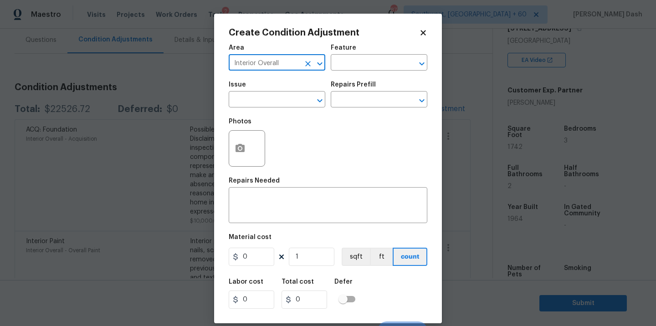
click at [359, 54] on div "Feature" at bounding box center [379, 51] width 97 height 12
click at [351, 69] on input "text" at bounding box center [366, 63] width 71 height 14
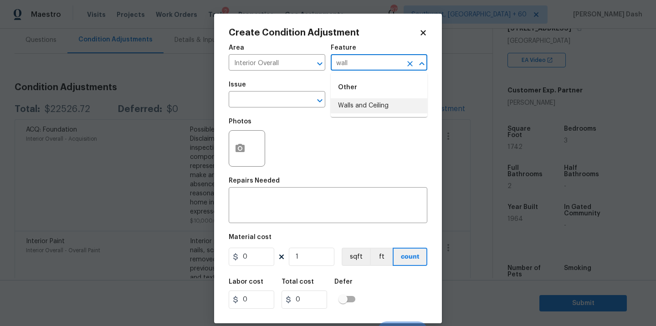
click at [351, 105] on li "Walls and Ceiling" at bounding box center [379, 105] width 97 height 15
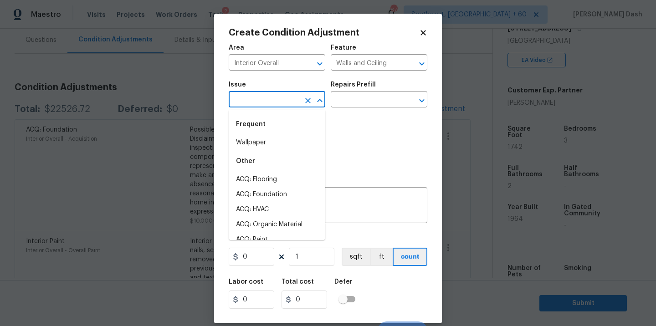
click at [295, 105] on input "text" at bounding box center [264, 100] width 71 height 14
click at [251, 207] on li "Drywall" at bounding box center [277, 209] width 97 height 15
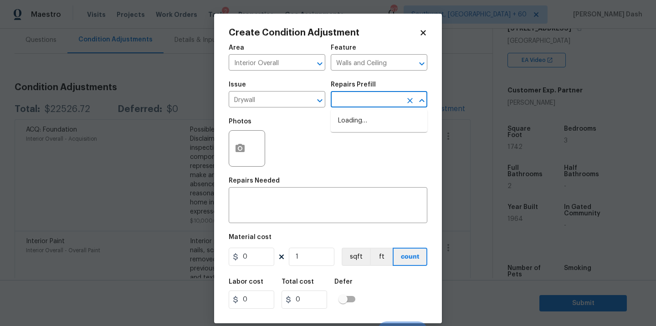
click at [354, 96] on input "text" at bounding box center [366, 100] width 71 height 14
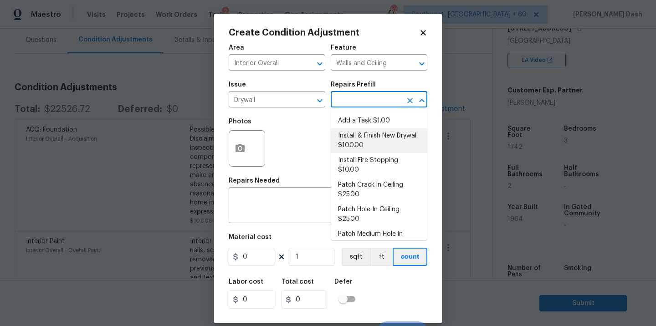
click at [351, 150] on li "Install & Finish New Drywall $100.00" at bounding box center [379, 140] width 97 height 25
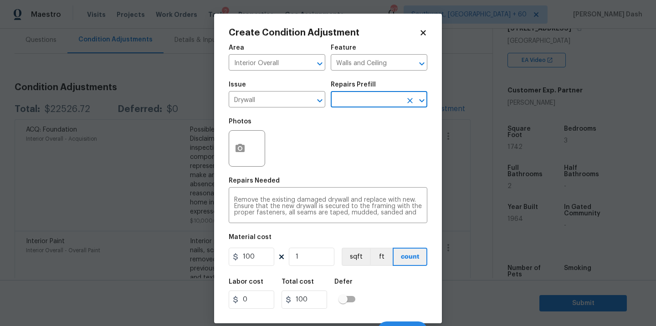
click at [253, 246] on figure "Material cost 100 1 sqft ft count" at bounding box center [328, 251] width 198 height 34
click at [258, 253] on input "100" at bounding box center [252, 257] width 46 height 18
click at [362, 270] on div "Area Interior Overall ​ Feature Walls and Ceiling ​ Issue Drywall ​ Repairs Pre…" at bounding box center [328, 189] width 198 height 300
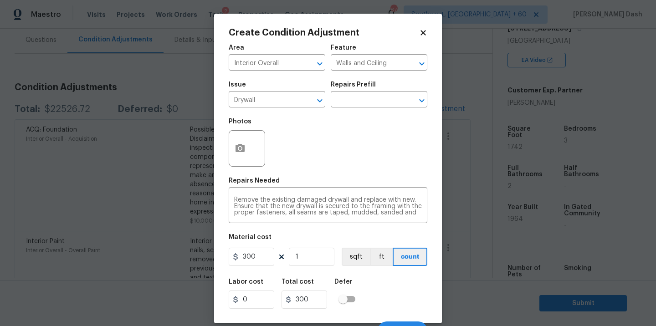
scroll to position [14, 0]
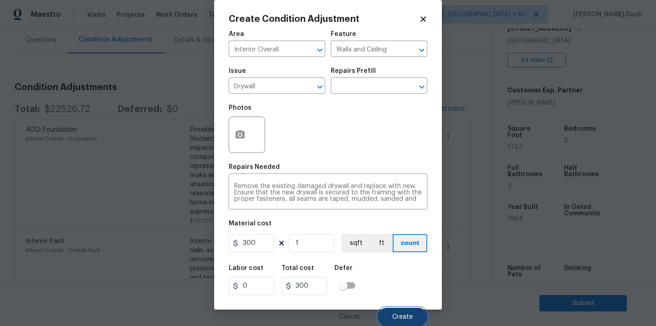
click at [404, 310] on button "Create" at bounding box center [402, 317] width 50 height 18
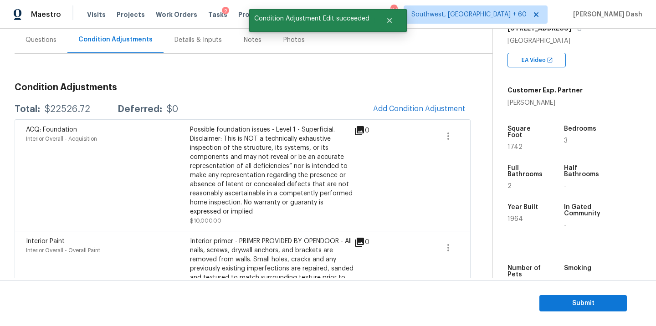
scroll to position [150, 0]
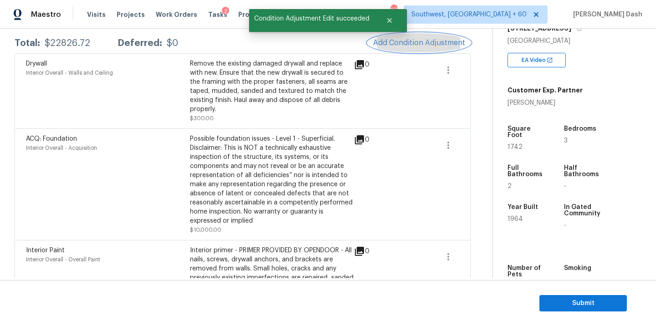
click at [410, 41] on span "Add Condition Adjustment" at bounding box center [419, 43] width 92 height 8
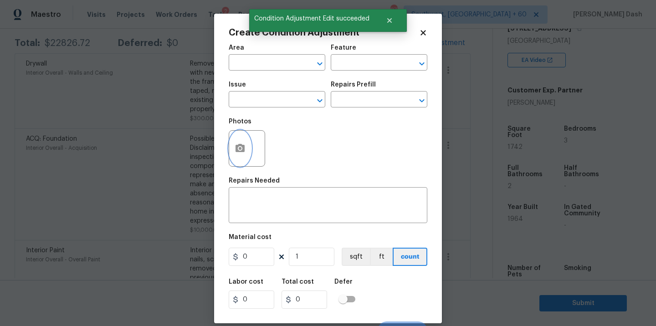
click at [239, 148] on circle "button" at bounding box center [240, 148] width 3 height 3
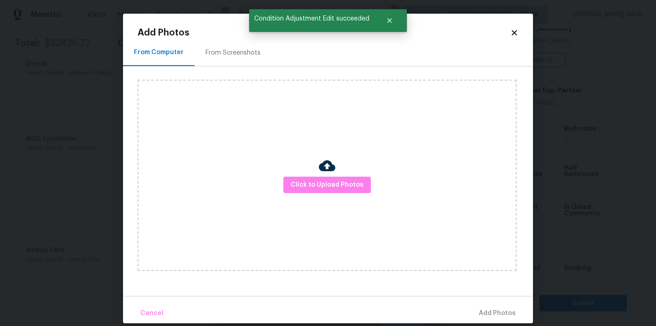
click at [310, 197] on div "Click to Upload Photos" at bounding box center [326, 175] width 379 height 191
click at [310, 187] on span "Click to Upload Photos" at bounding box center [326, 184] width 73 height 11
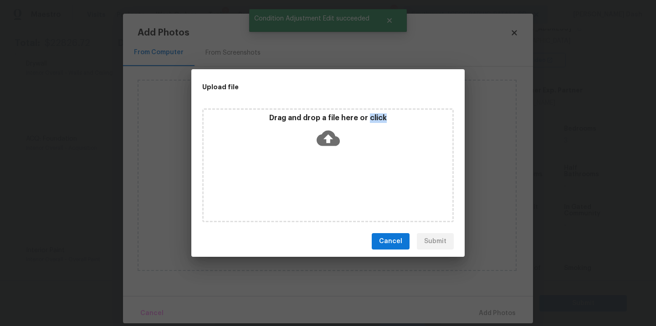
click at [310, 187] on div "Drag and drop a file here or click" at bounding box center [327, 165] width 251 height 114
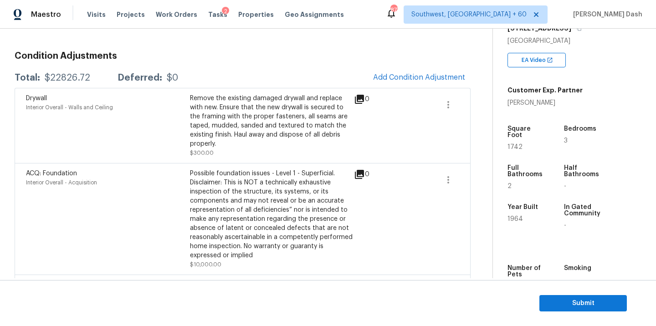
scroll to position [0, 0]
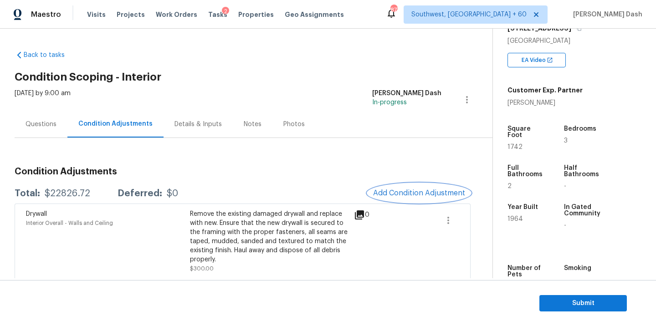
click at [386, 192] on span "Add Condition Adjustment" at bounding box center [419, 193] width 92 height 8
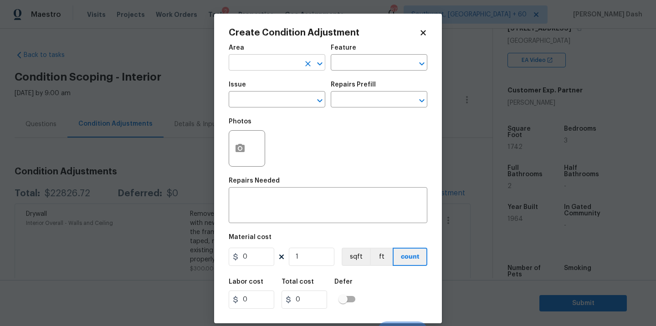
click at [282, 61] on input "text" at bounding box center [264, 63] width 71 height 14
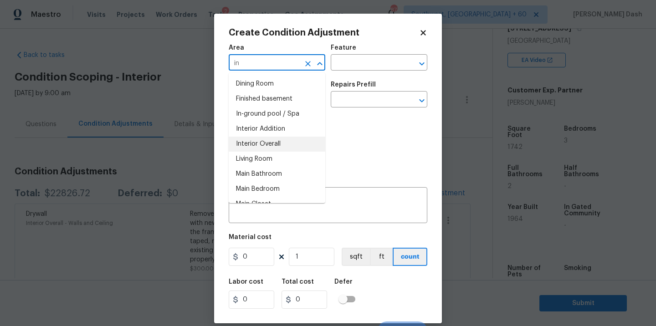
click at [268, 146] on li "Interior Overall" at bounding box center [277, 144] width 97 height 15
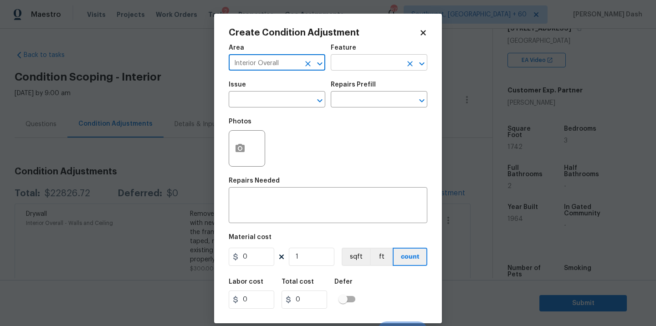
click at [350, 64] on input "text" at bounding box center [366, 63] width 71 height 14
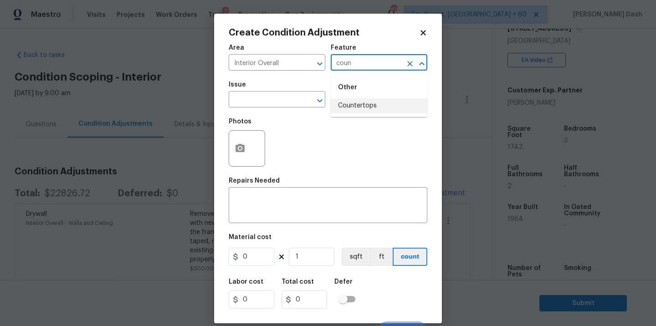
click at [343, 104] on li "Countertops" at bounding box center [379, 105] width 97 height 15
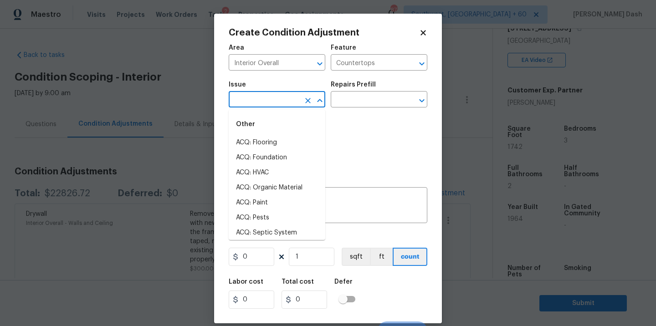
click at [287, 104] on input "text" at bounding box center [264, 100] width 71 height 14
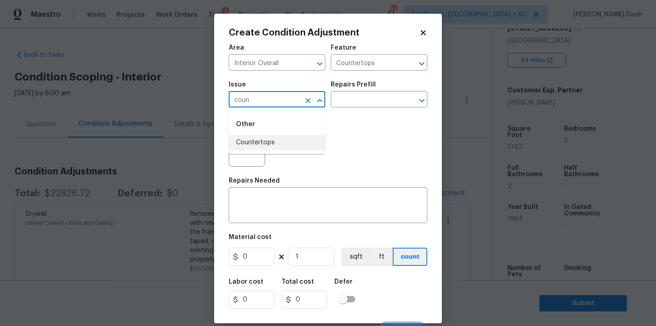
click at [262, 145] on li "Countertops" at bounding box center [277, 142] width 97 height 15
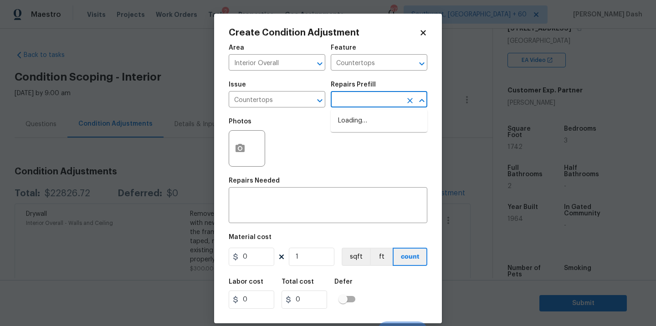
click at [341, 105] on input "text" at bounding box center [366, 100] width 71 height 14
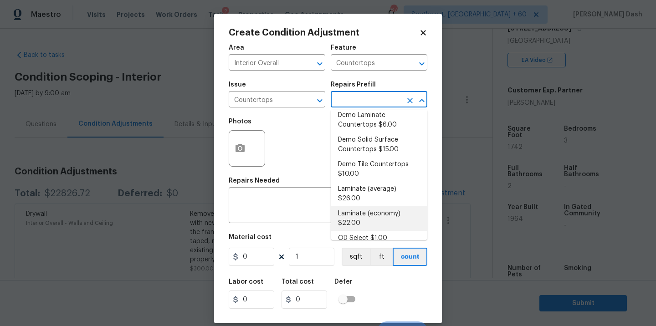
scroll to position [95, 0]
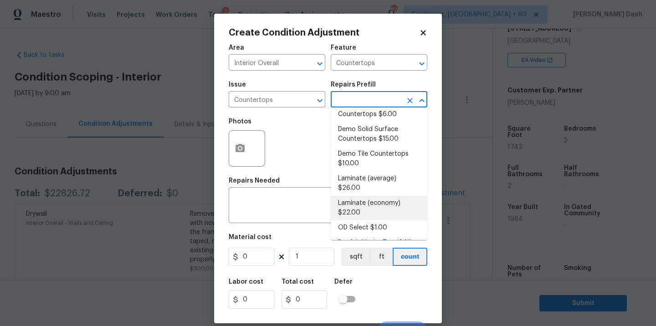
click at [361, 196] on li "Laminate (economy) $22.00" at bounding box center [379, 208] width 97 height 25
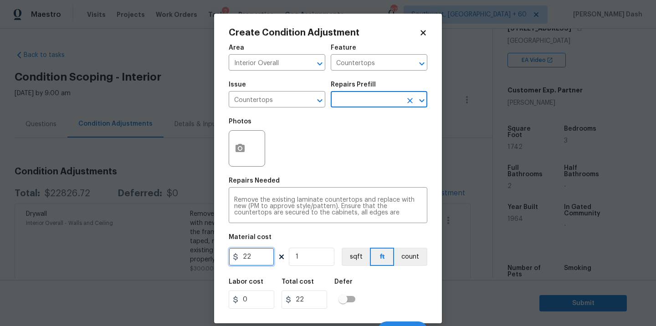
click at [260, 262] on input "22" at bounding box center [252, 257] width 46 height 18
click at [368, 270] on div "Area Interior Overall ​ Feature Countertops ​ Issue Countertops ​ Repairs Prefi…" at bounding box center [328, 189] width 198 height 300
click at [266, 259] on input "1000" at bounding box center [252, 257] width 46 height 18
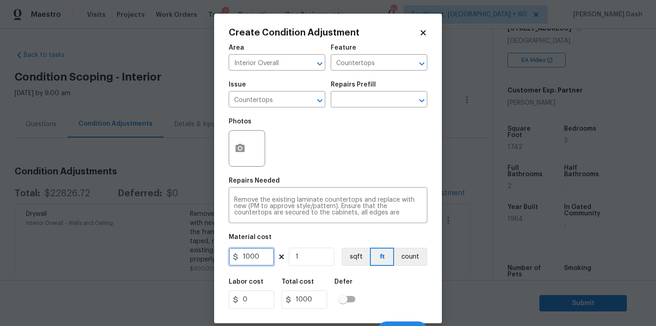
click at [266, 259] on input "1000" at bounding box center [252, 257] width 46 height 18
drag, startPoint x: 405, startPoint y: 261, endPoint x: 405, endPoint y: 291, distance: 30.0
click at [405, 261] on button "count" at bounding box center [410, 257] width 33 height 18
click at [405, 294] on div "Labor cost 0 Total cost 2000 Defer" at bounding box center [328, 293] width 198 height 41
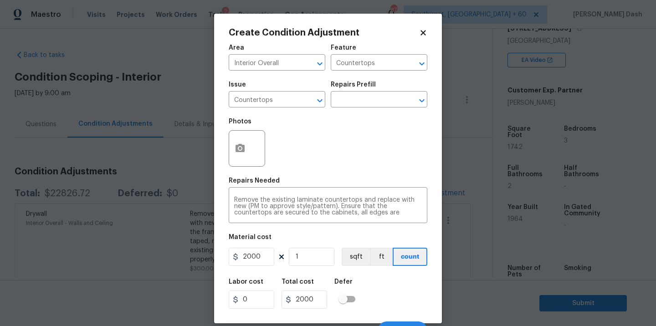
scroll to position [14, 0]
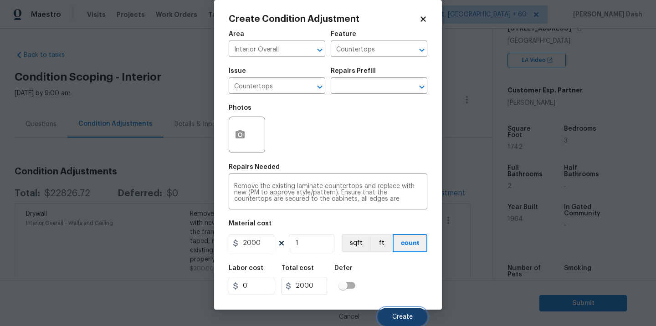
click at [406, 316] on span "Create" at bounding box center [402, 317] width 20 height 7
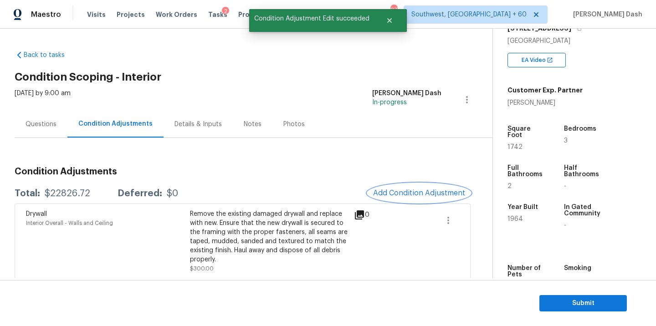
scroll to position [0, 0]
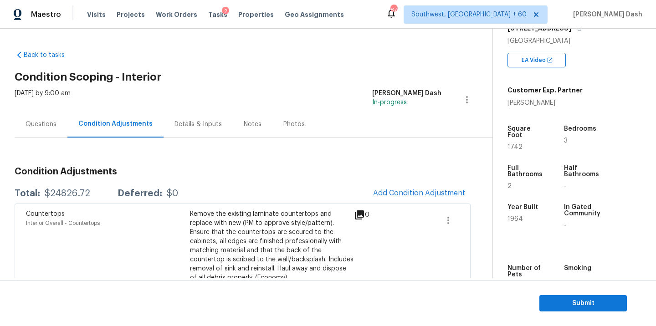
click at [74, 194] on div "$24826.72" at bounding box center [68, 193] width 46 height 9
copy div "$24826.72"
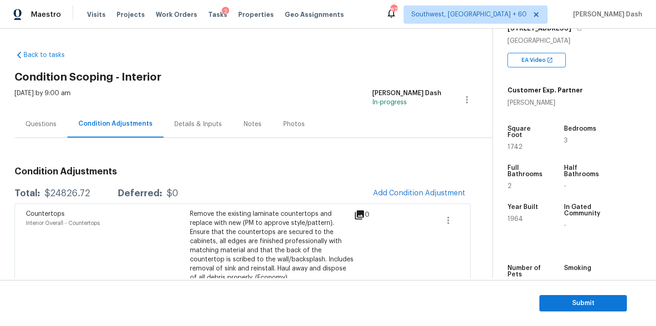
click at [52, 131] on div "Questions" at bounding box center [41, 124] width 53 height 27
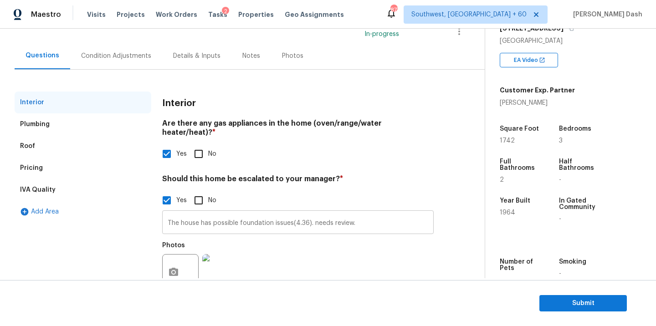
scroll to position [91, 0]
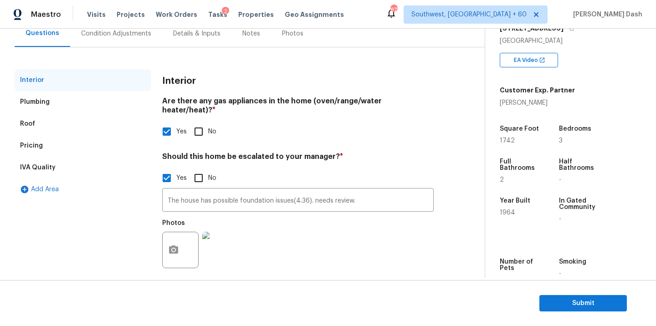
click at [51, 147] on div "Pricing" at bounding box center [83, 146] width 137 height 22
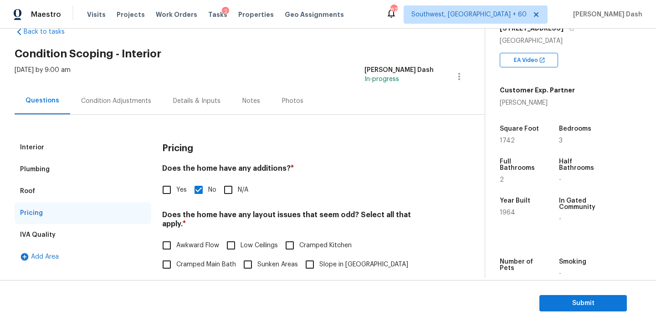
scroll to position [3, 0]
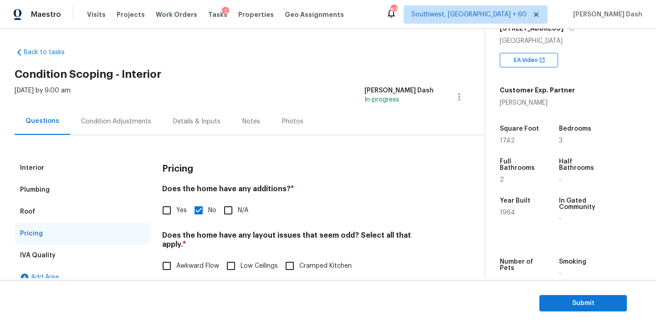
click at [97, 116] on div "Condition Adjustments" at bounding box center [116, 121] width 92 height 27
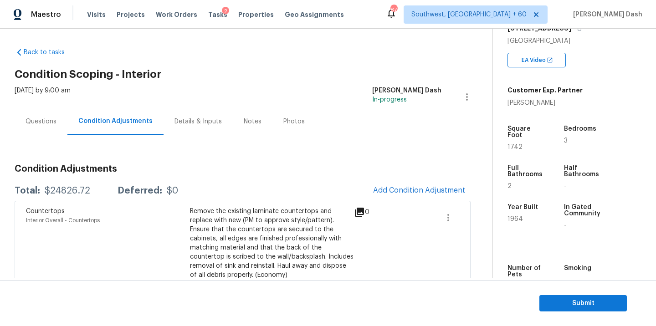
click at [70, 188] on div "$24826.72" at bounding box center [68, 190] width 46 height 9
click at [33, 115] on div "Questions" at bounding box center [41, 121] width 53 height 27
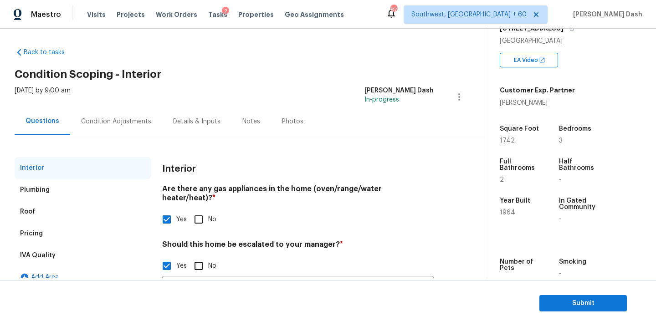
scroll to position [28, 0]
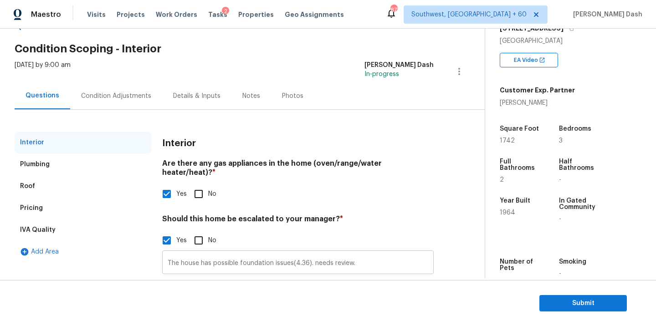
click at [236, 253] on input "The house has possible foundation issues(4.36). needs review." at bounding box center [297, 263] width 271 height 21
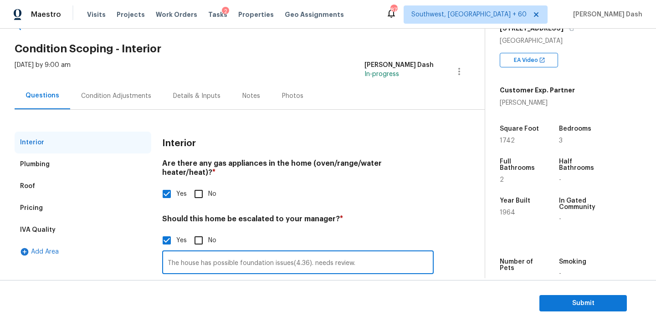
click at [236, 253] on input "The house has possible foundation issues(4.36). needs review." at bounding box center [297, 263] width 271 height 21
click at [560, 300] on span "Submit" at bounding box center [582, 303] width 73 height 11
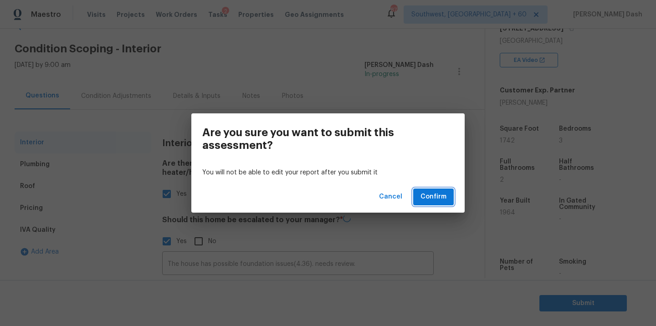
click at [432, 202] on span "Confirm" at bounding box center [433, 196] width 26 height 11
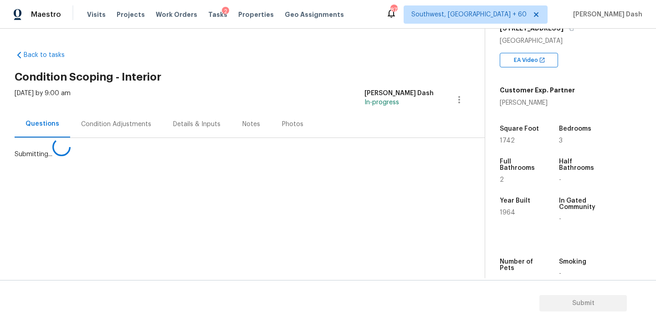
scroll to position [0, 0]
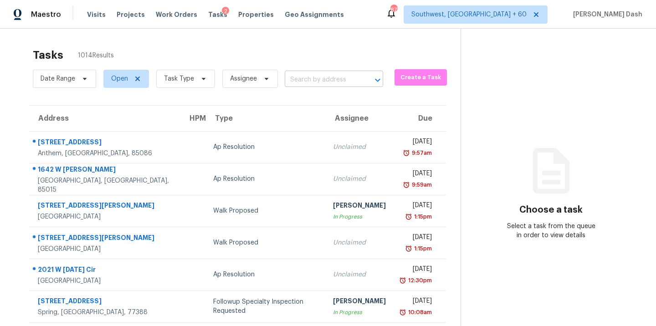
click at [309, 81] on input "text" at bounding box center [321, 80] width 73 height 14
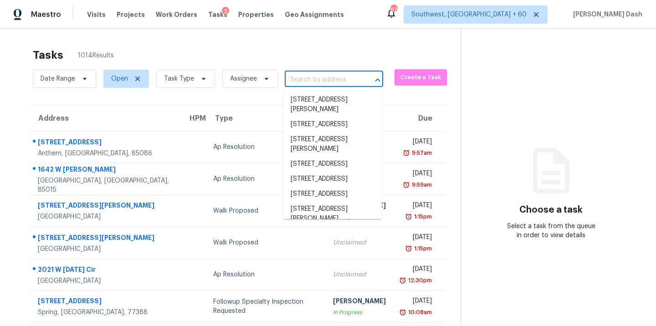
paste input "10633 Kiowa Trl W, Fort Worth, TX 76108"
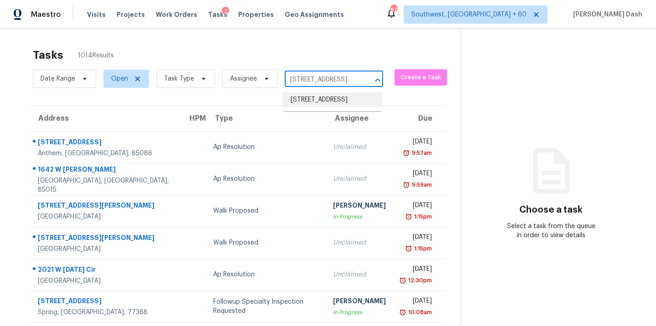
click at [309, 106] on li "10633 Kiowa Trl W, Fort Worth, TX 76108" at bounding box center [332, 99] width 98 height 15
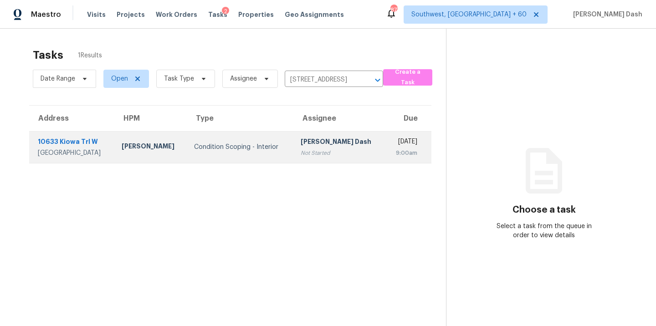
click at [266, 142] on td "Condition Scoping - Interior" at bounding box center [240, 147] width 107 height 32
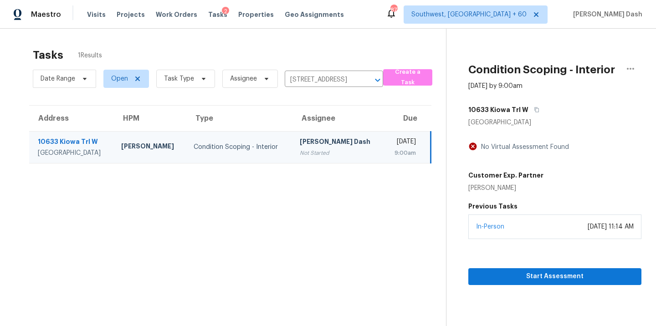
click at [300, 142] on div "[PERSON_NAME] Dash" at bounding box center [338, 142] width 77 height 11
click at [568, 278] on span "Start Assessment" at bounding box center [554, 276] width 158 height 11
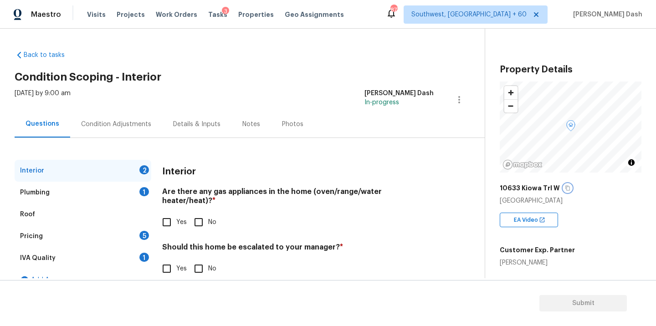
click at [564, 184] on button "button" at bounding box center [567, 188] width 8 height 8
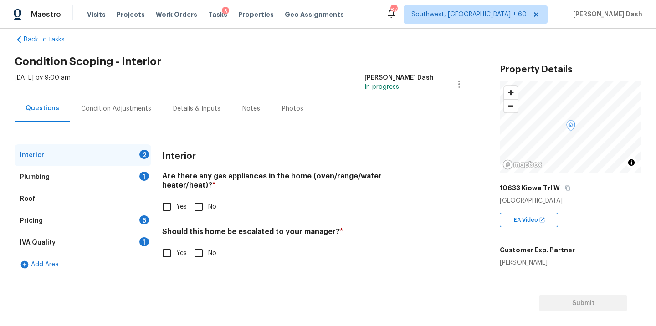
click at [180, 249] on span "Yes" at bounding box center [181, 254] width 10 height 10
click at [176, 247] on input "Yes" at bounding box center [166, 253] width 19 height 19
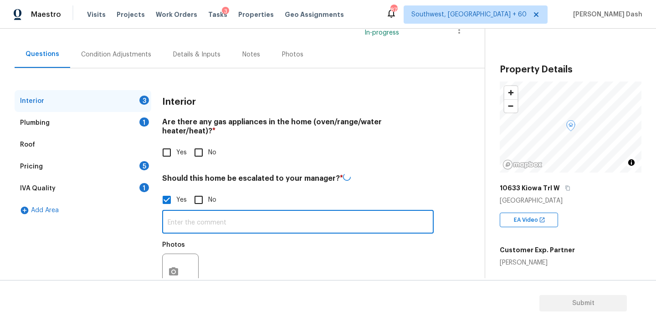
click at [197, 212] on input "text" at bounding box center [297, 222] width 271 height 21
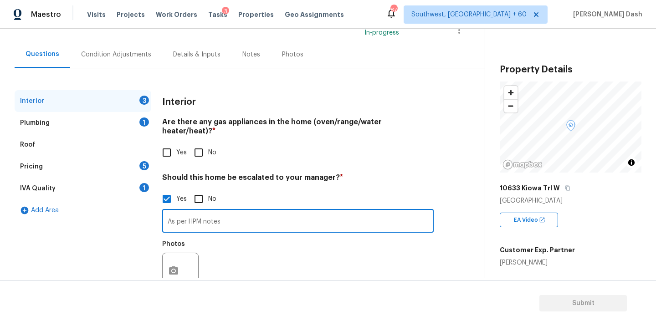
paste input "Multiple step cracks in brick and drywall cracking throughout home."
click at [169, 266] on icon "button" at bounding box center [173, 270] width 9 height 8
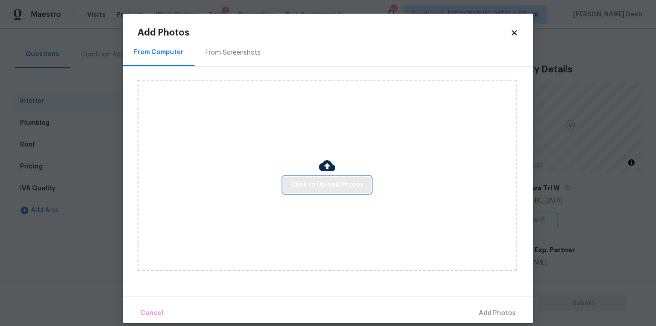
click at [312, 187] on span "Click to Upload Photos" at bounding box center [326, 184] width 73 height 11
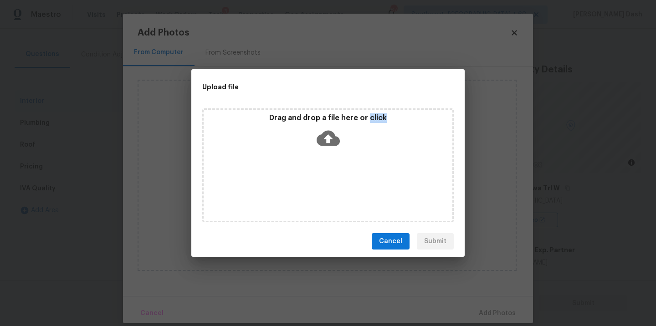
click at [312, 187] on div "Drag and drop a file here or click" at bounding box center [327, 165] width 251 height 114
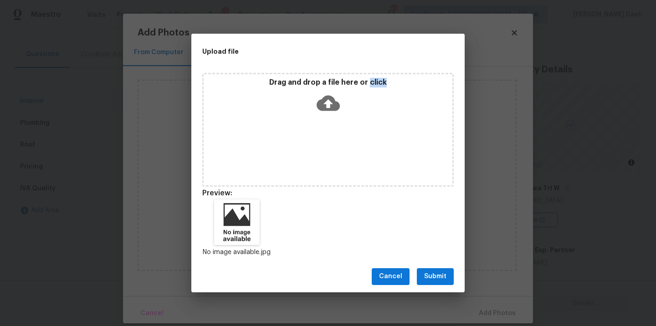
click at [422, 278] on button "Submit" at bounding box center [435, 276] width 37 height 17
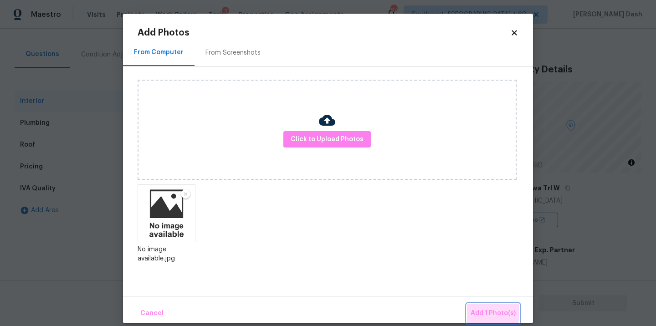
click at [471, 307] on button "Add 1 Photo(s)" at bounding box center [493, 314] width 52 height 20
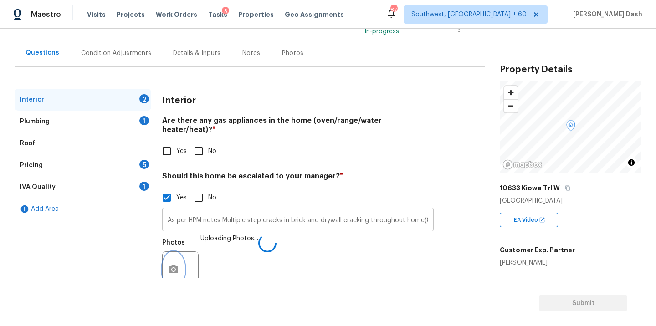
scroll to position [91, 0]
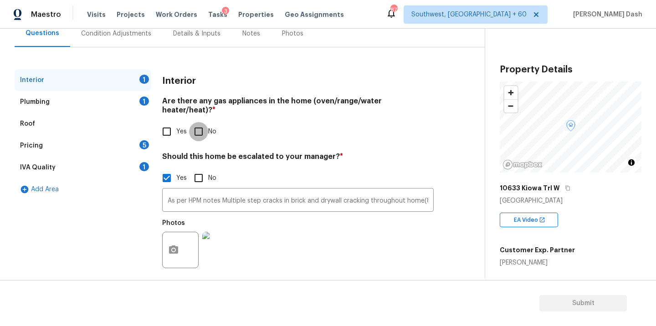
click at [200, 122] on input "No" at bounding box center [198, 131] width 19 height 19
click at [135, 98] on div "Plumbing 1" at bounding box center [83, 102] width 137 height 22
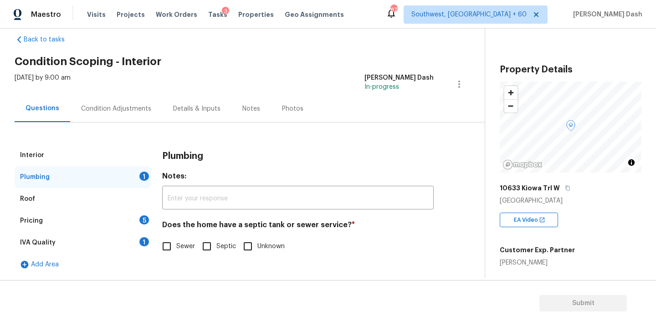
click at [255, 241] on input "Unknown" at bounding box center [247, 246] width 19 height 19
click at [157, 245] on input "Sewer" at bounding box center [166, 246] width 19 height 19
click at [147, 245] on div "IVA Quality 1" at bounding box center [83, 243] width 137 height 22
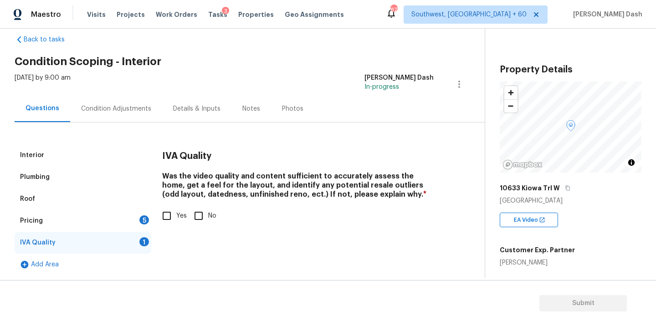
click at [122, 186] on div "Plumbing" at bounding box center [83, 177] width 137 height 22
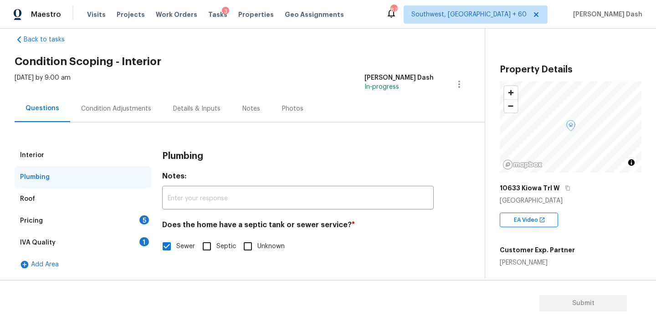
click at [248, 241] on input "Unknown" at bounding box center [247, 246] width 19 height 19
click at [135, 241] on div "IVA Quality 1" at bounding box center [83, 243] width 137 height 22
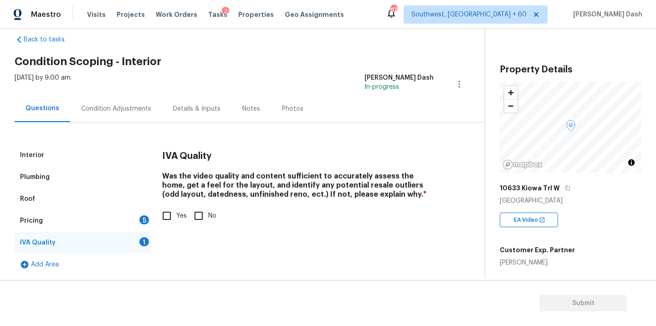
click at [136, 183] on div "Plumbing" at bounding box center [83, 177] width 137 height 22
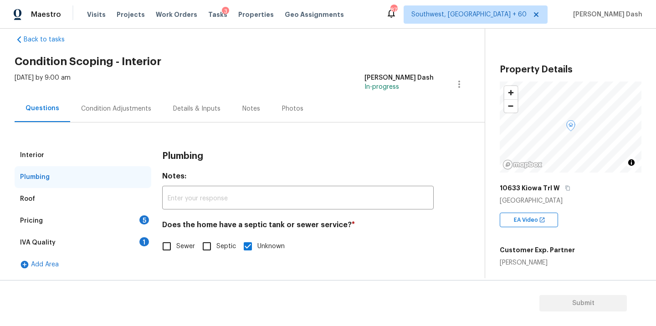
click at [139, 244] on div "IVA Quality 1" at bounding box center [83, 243] width 137 height 22
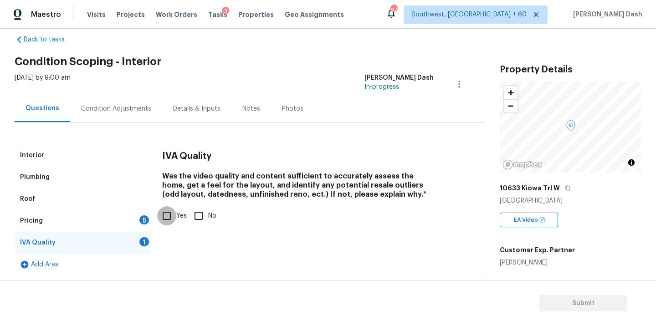
click at [167, 216] on input "Yes" at bounding box center [166, 215] width 19 height 19
click at [131, 216] on div "Pricing 5" at bounding box center [83, 221] width 137 height 22
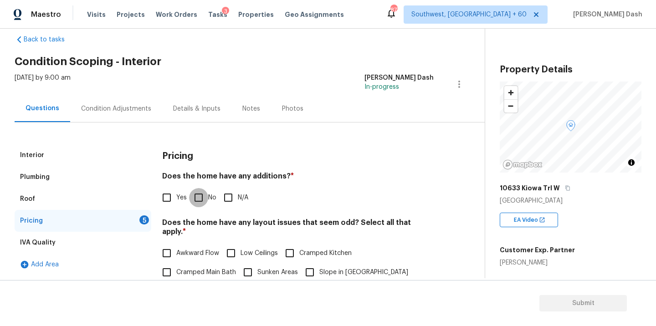
click at [196, 195] on input "No" at bounding box center [198, 197] width 19 height 19
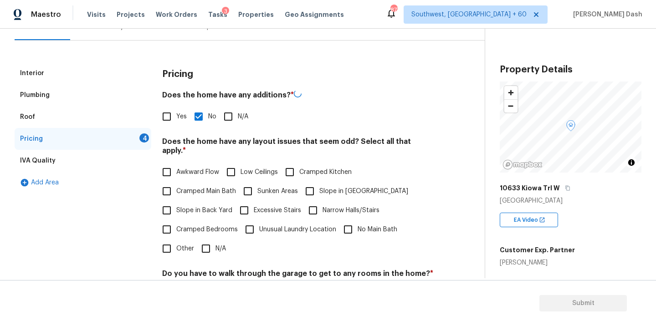
scroll to position [202, 0]
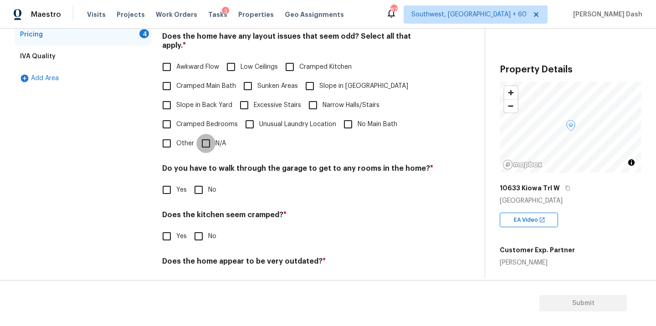
click at [206, 136] on input "N/A" at bounding box center [205, 143] width 19 height 19
click at [199, 191] on input "No" at bounding box center [198, 190] width 19 height 19
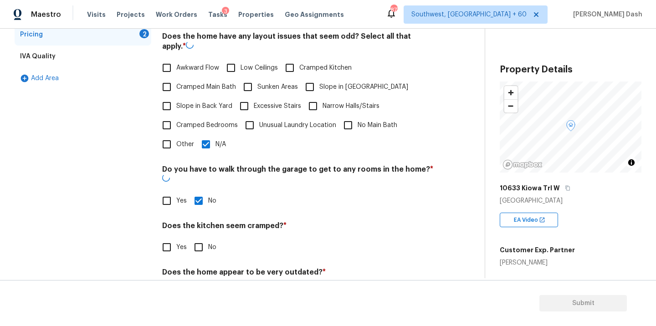
click at [199, 238] on div "Pricing Does the home have any additions? * Yes No N/A Does the home have any l…" at bounding box center [297, 136] width 271 height 356
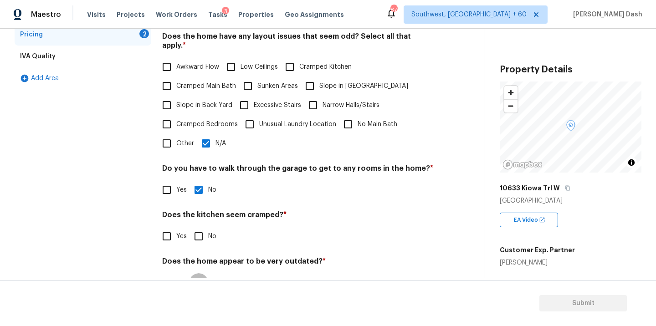
click at [199, 273] on input "No" at bounding box center [198, 282] width 19 height 19
click at [194, 229] on input "No" at bounding box center [198, 236] width 19 height 19
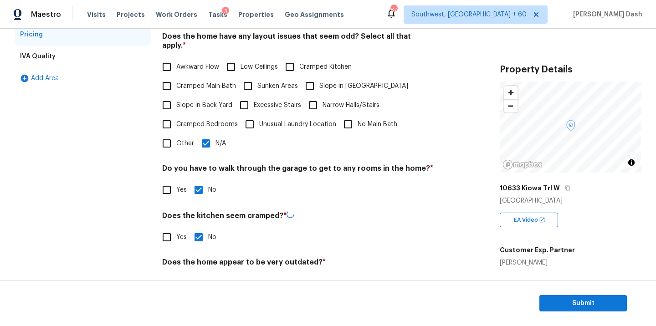
click at [106, 213] on div "Interior Plumbing Roof Pricing IVA Quality Add Area" at bounding box center [83, 131] width 137 height 346
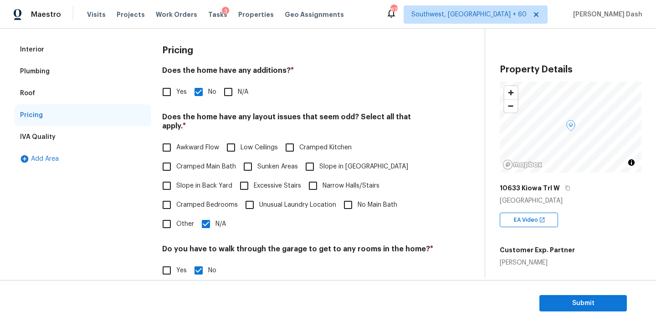
scroll to position [0, 0]
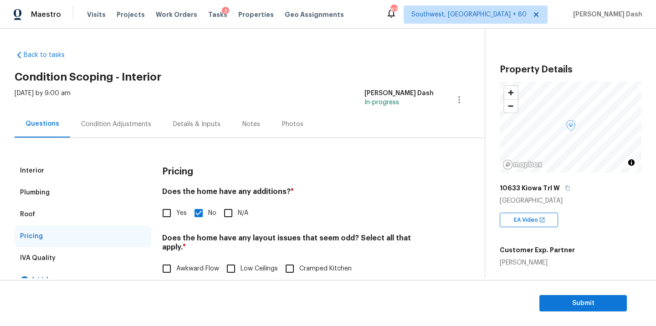
click at [126, 111] on div "Condition Adjustments" at bounding box center [116, 124] width 92 height 27
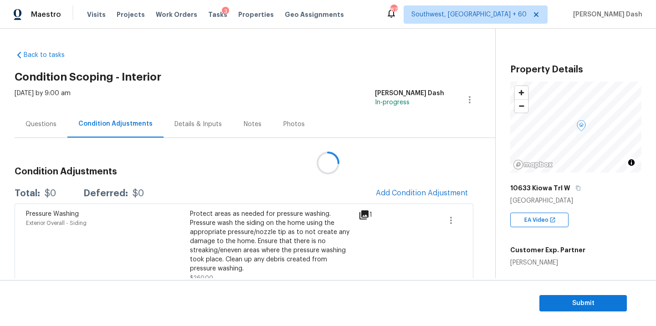
click at [38, 125] on div at bounding box center [328, 163] width 656 height 326
click at [35, 130] on div at bounding box center [328, 163] width 656 height 326
click at [39, 124] on div at bounding box center [328, 163] width 656 height 326
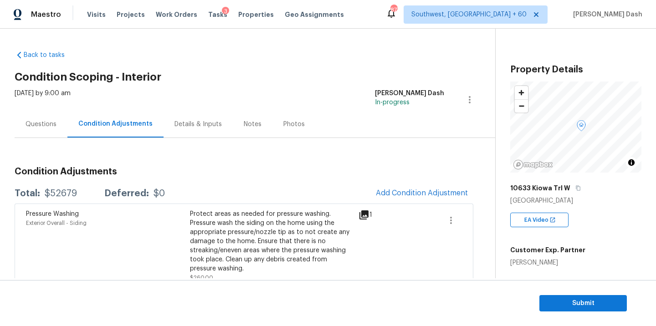
click at [34, 115] on div "Questions" at bounding box center [41, 124] width 53 height 27
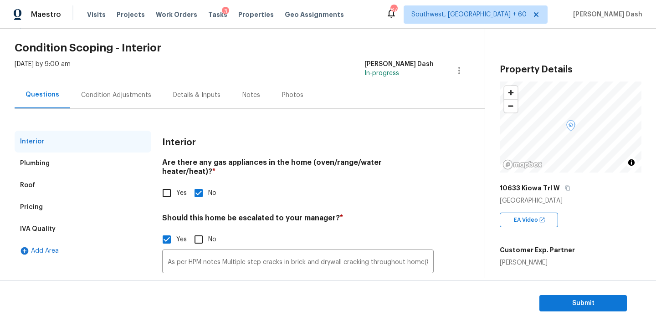
scroll to position [76, 0]
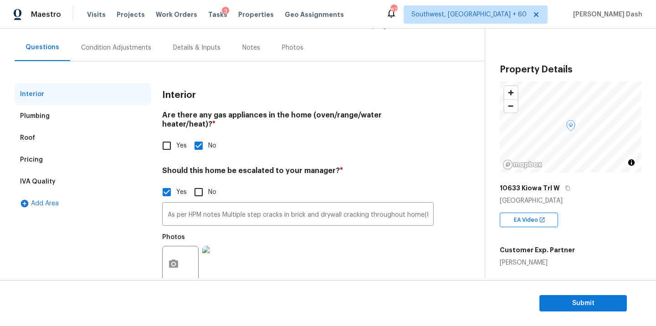
click at [51, 166] on div "Pricing" at bounding box center [83, 160] width 137 height 22
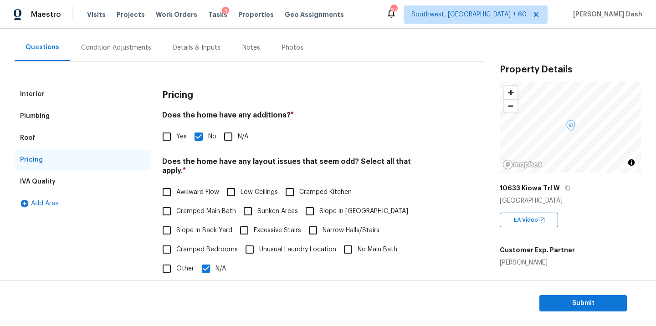
click at [175, 183] on input "Awkward Flow" at bounding box center [166, 192] width 19 height 19
click at [208, 261] on input "N/A" at bounding box center [205, 269] width 19 height 19
click at [131, 238] on div "Interior Plumbing Roof Pricing IVA Quality Add Area" at bounding box center [83, 255] width 137 height 345
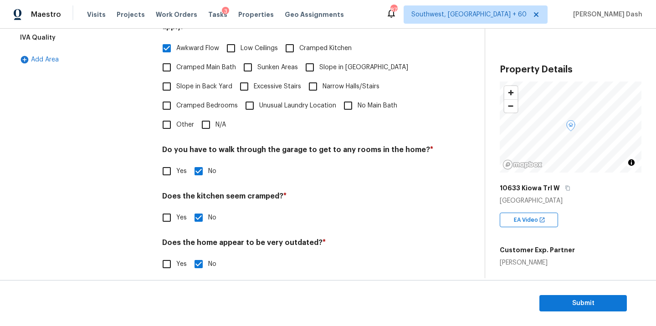
scroll to position [0, 0]
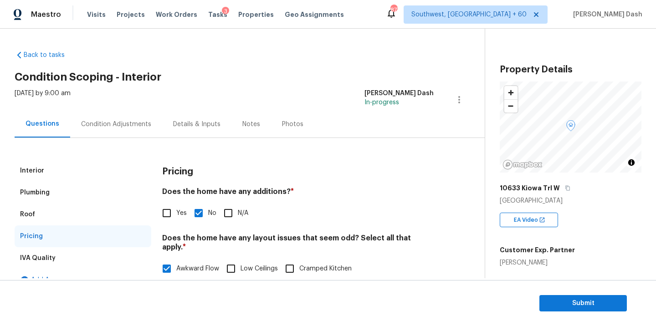
click at [135, 138] on div "Interior Plumbing Roof Pricing IVA Quality Add Area Pricing Does the home have …" at bounding box center [239, 321] width 448 height 367
click at [135, 123] on div "Condition Adjustments" at bounding box center [116, 124] width 70 height 9
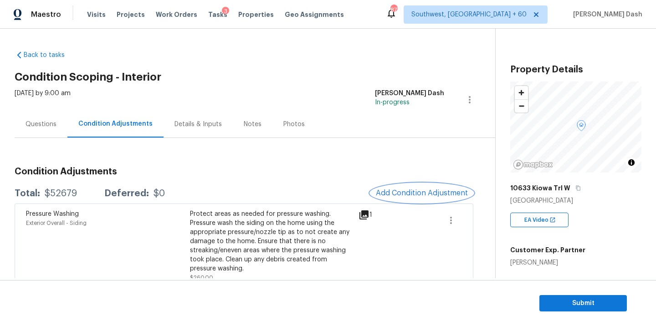
click at [401, 191] on span "Add Condition Adjustment" at bounding box center [422, 193] width 92 height 8
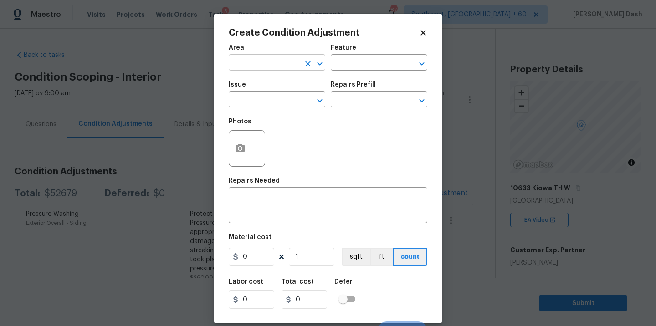
click at [288, 66] on input "text" at bounding box center [264, 63] width 71 height 14
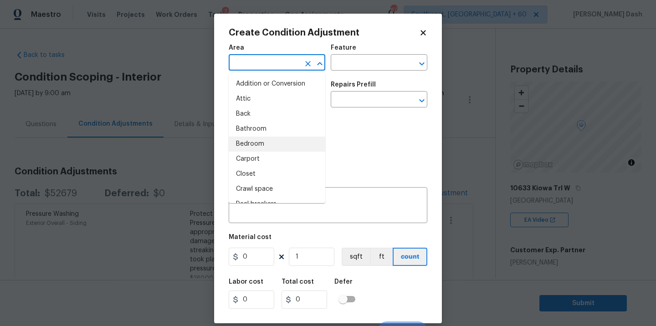
click at [271, 146] on li "Bedroom" at bounding box center [277, 144] width 97 height 15
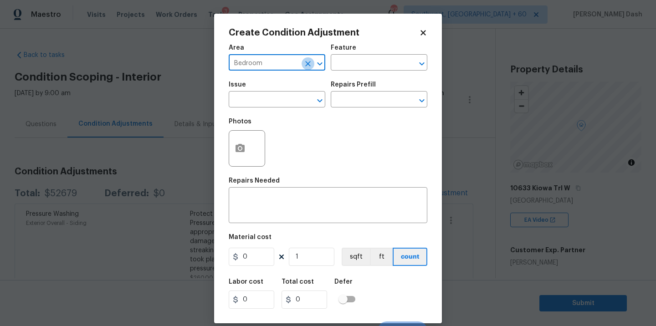
click at [306, 64] on icon "Clear" at bounding box center [307, 63] width 5 height 5
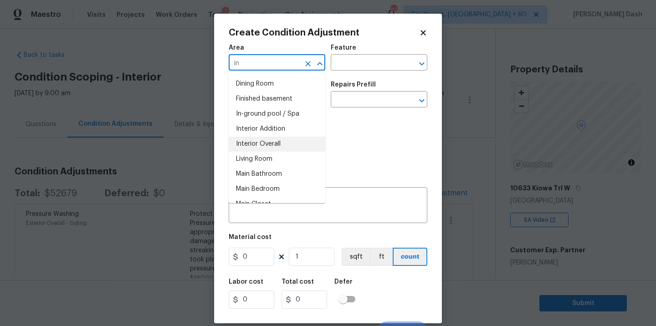
click at [284, 144] on li "Interior Overall" at bounding box center [277, 144] width 97 height 15
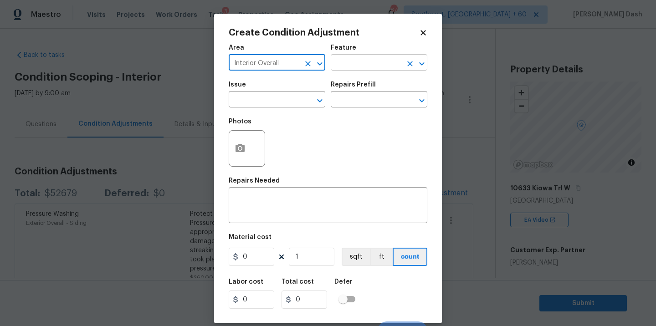
click at [353, 66] on input "text" at bounding box center [366, 63] width 71 height 14
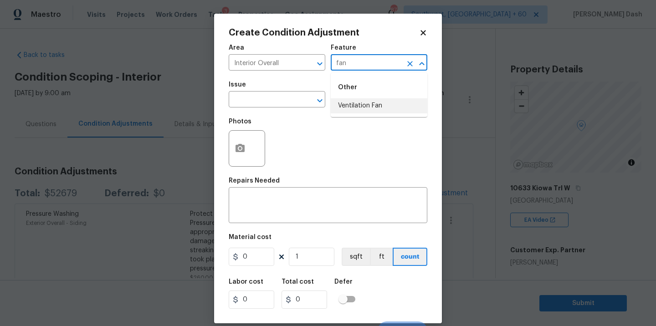
click at [376, 106] on li "Ventilation Fan" at bounding box center [379, 105] width 97 height 15
click at [302, 106] on div at bounding box center [313, 100] width 24 height 13
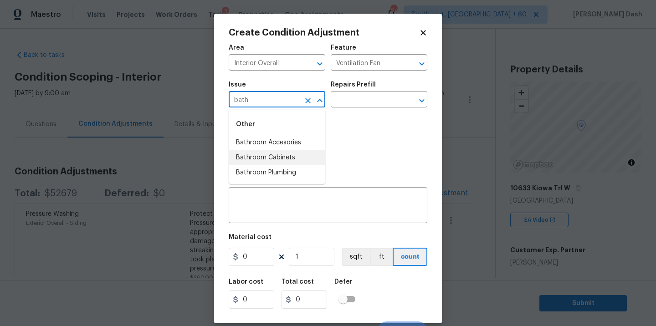
click at [280, 142] on li "Bathroom Accesories" at bounding box center [277, 142] width 97 height 15
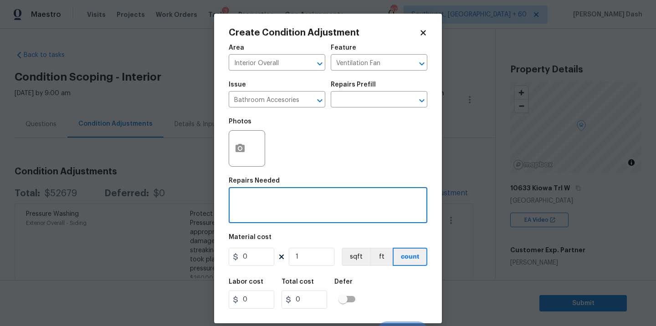
click at [280, 200] on textarea at bounding box center [328, 206] width 188 height 19
click at [311, 199] on textarea "Remove and reinstall ven tilation fan in bathroom." at bounding box center [328, 206] width 188 height 19
click at [395, 202] on textarea "Remove and reinstall ventilation fan in bathroom." at bounding box center [328, 206] width 188 height 19
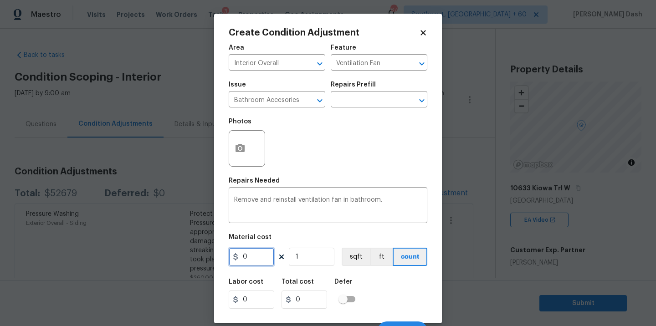
click at [243, 260] on input "0" at bounding box center [252, 257] width 46 height 18
click at [341, 285] on h5 "Defer" at bounding box center [343, 282] width 18 height 6
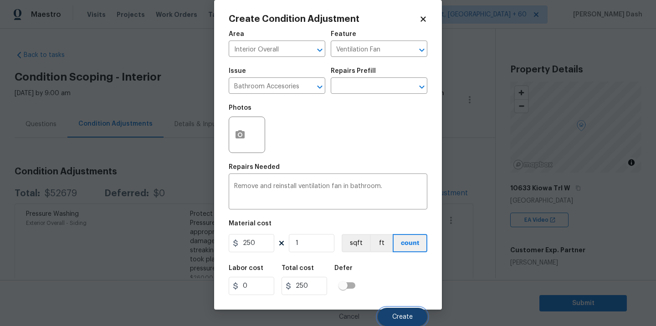
click at [400, 316] on span "Create" at bounding box center [402, 317] width 20 height 7
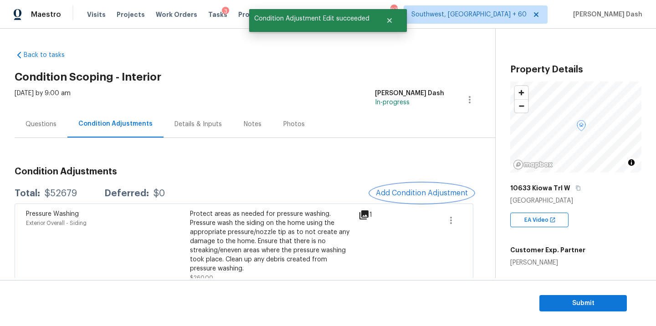
scroll to position [0, 0]
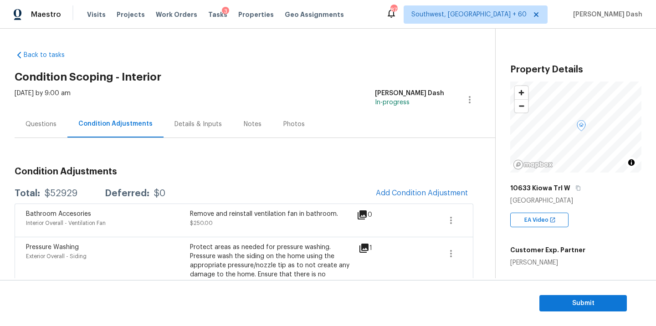
click at [156, 168] on h3 "Condition Adjustments" at bounding box center [244, 171] width 458 height 9
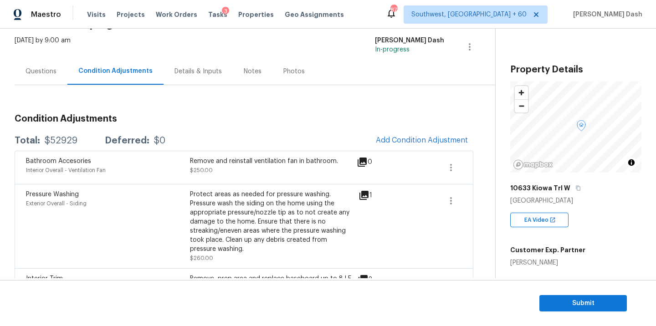
click at [56, 142] on div "$52929" at bounding box center [61, 140] width 33 height 9
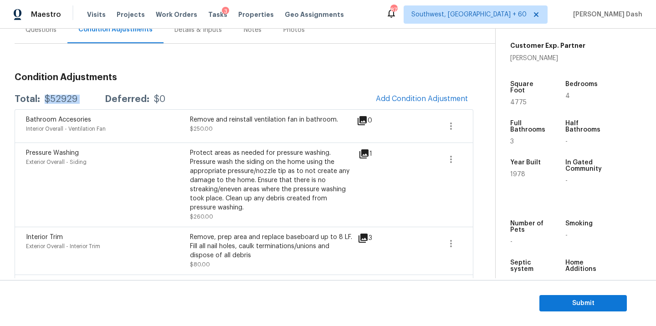
scroll to position [0, 0]
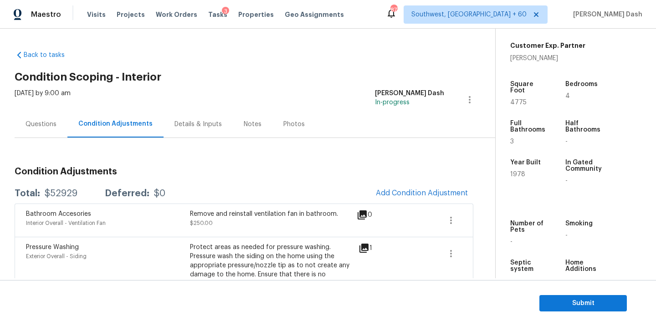
click at [46, 122] on div "Questions" at bounding box center [40, 124] width 31 height 9
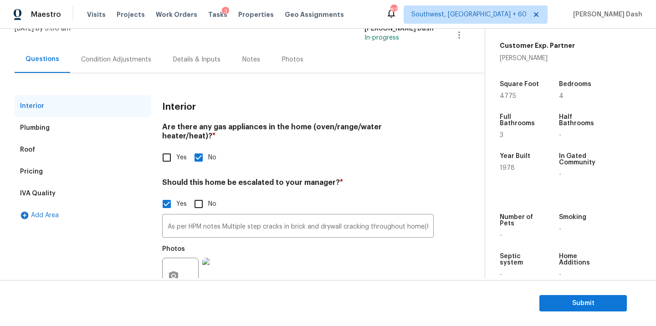
scroll to position [91, 0]
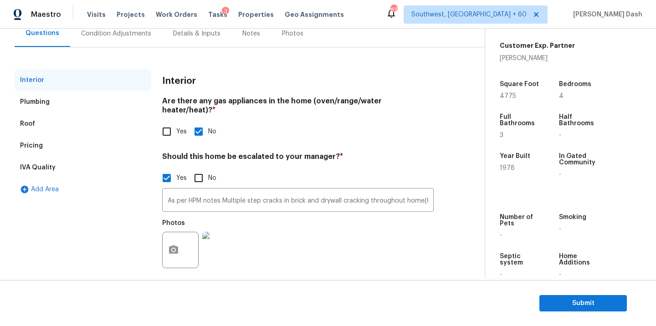
click at [80, 147] on div "Pricing" at bounding box center [83, 146] width 137 height 22
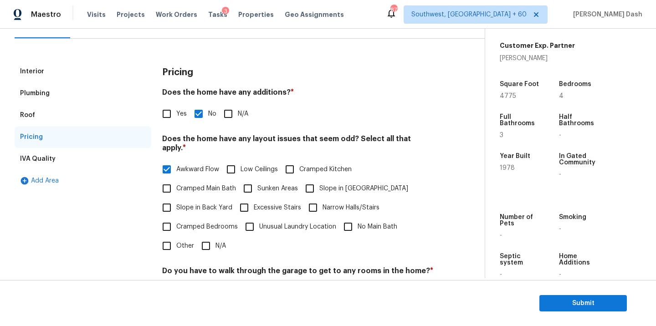
scroll to position [76, 0]
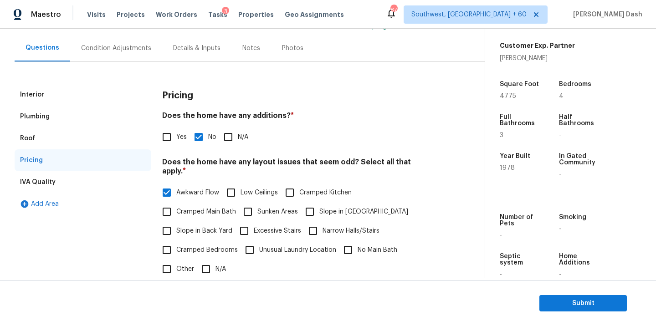
click at [100, 51] on div "Condition Adjustments" at bounding box center [116, 48] width 70 height 9
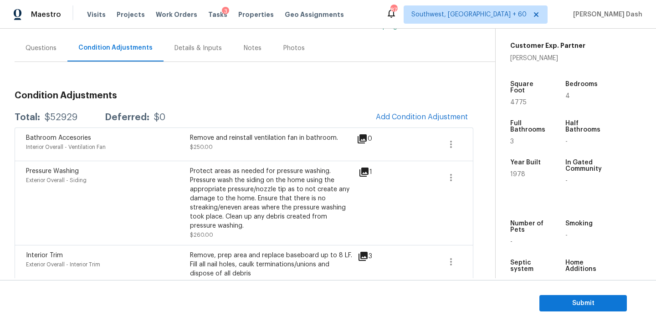
click at [72, 122] on div "Total: $52929 Deferred: $0 Add Condition Adjustment" at bounding box center [244, 117] width 458 height 20
click at [51, 56] on div "Questions" at bounding box center [41, 48] width 53 height 27
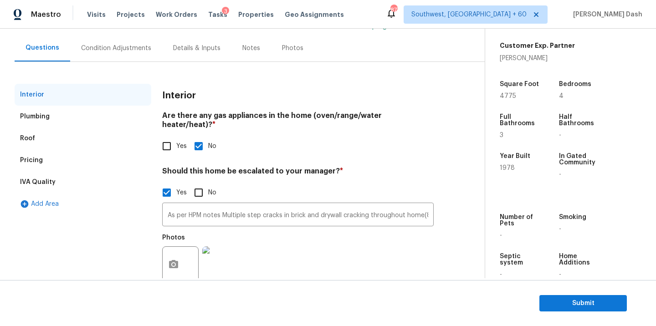
scroll to position [76, 0]
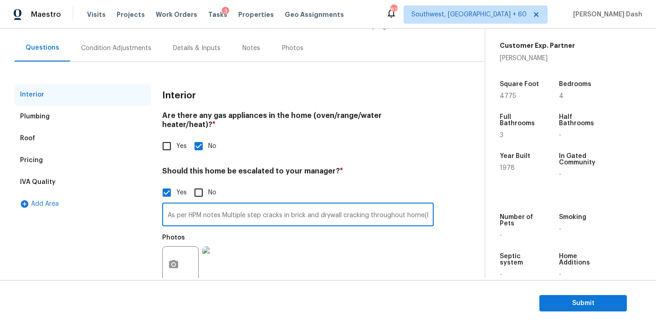
click at [230, 205] on input "As per HPM notes Multiple step cracks in brick and drywall cracking throughout …" at bounding box center [297, 215] width 271 height 21
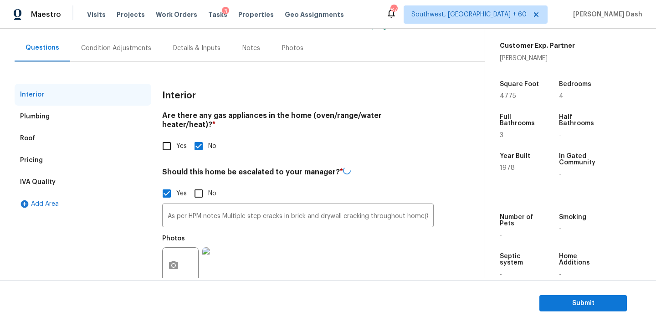
click at [43, 152] on div "Pricing" at bounding box center [83, 160] width 137 height 22
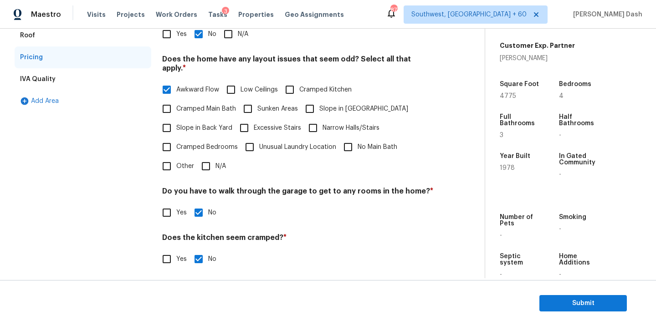
scroll to position [190, 0]
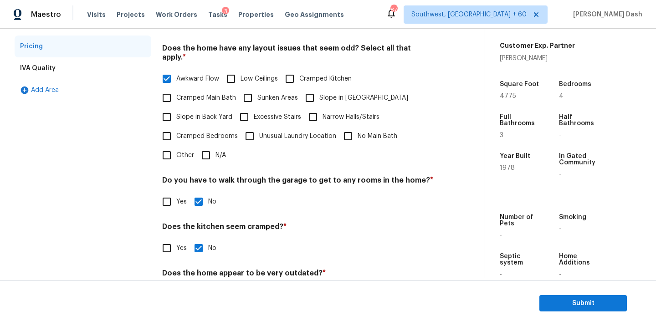
click at [567, 294] on section "Submit" at bounding box center [328, 303] width 656 height 46
click at [568, 296] on button "Submit" at bounding box center [582, 303] width 87 height 17
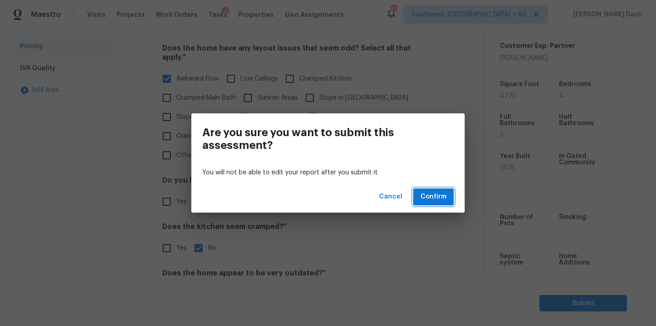
click at [442, 193] on span "Confirm" at bounding box center [433, 196] width 26 height 11
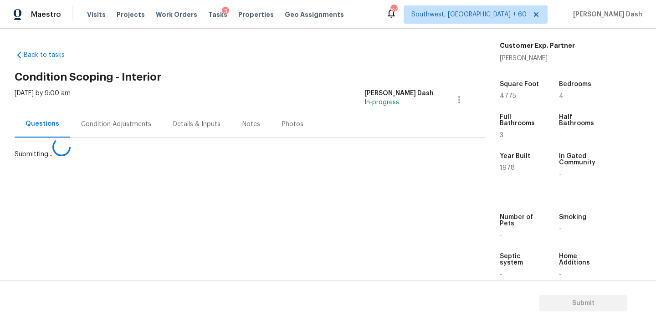
scroll to position [0, 0]
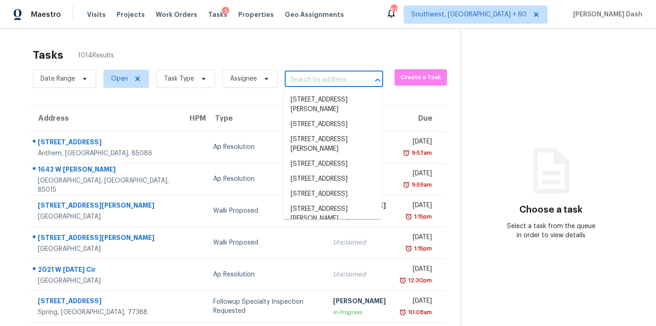
click at [322, 80] on input "text" at bounding box center [321, 80] width 73 height 14
paste input "6 Twinbrook Dr, Hamilton, OH 45013"
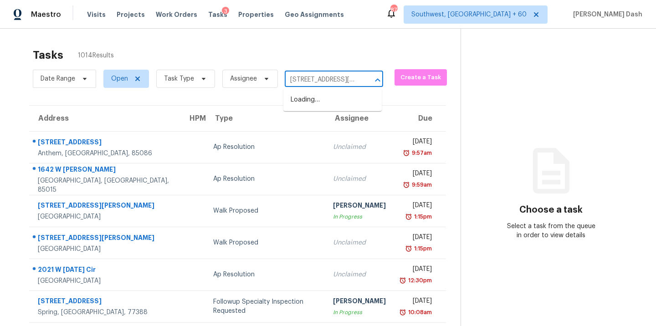
scroll to position [0, 41]
click at [317, 103] on li "6 Twinbrook Dr, Hamilton, OH 45013" at bounding box center [332, 104] width 98 height 25
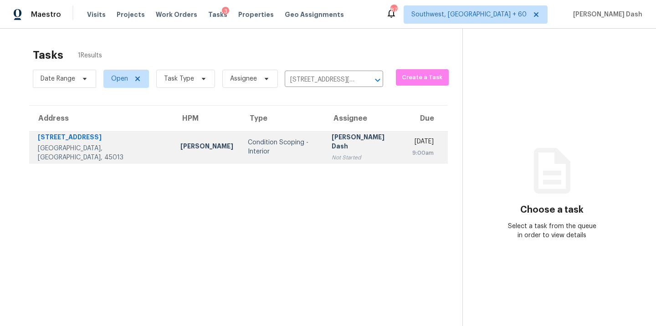
click at [331, 143] on div "[PERSON_NAME] Dash" at bounding box center [364, 142] width 66 height 20
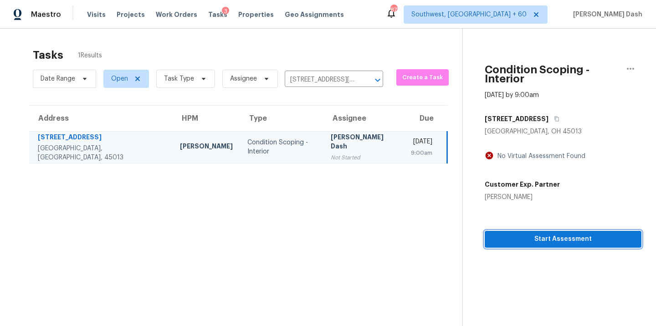
click at [547, 234] on span "Start Assessment" at bounding box center [563, 239] width 142 height 11
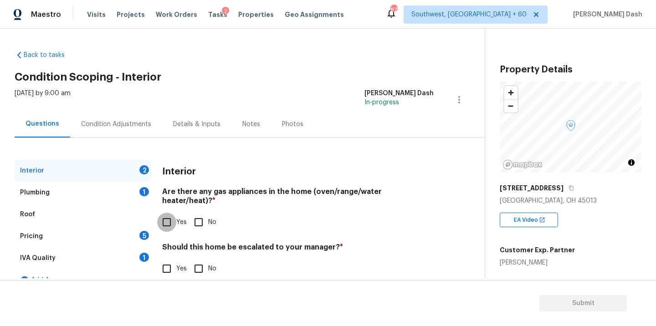
click at [166, 214] on input "Yes" at bounding box center [166, 222] width 19 height 19
click at [193, 264] on input "No" at bounding box center [198, 268] width 19 height 19
click at [144, 198] on div "Plumbing 1" at bounding box center [83, 193] width 137 height 22
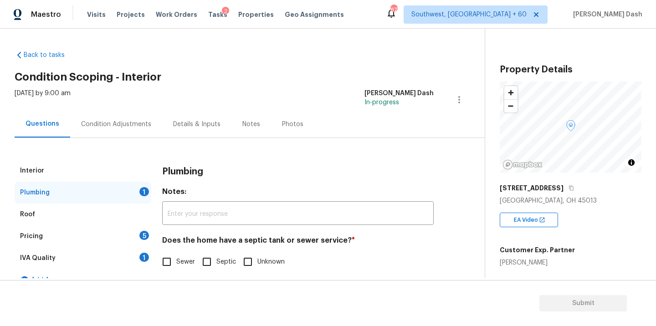
click at [167, 263] on input "Sewer" at bounding box center [166, 261] width 19 height 19
click at [147, 261] on div "IVA Quality 1" at bounding box center [83, 258] width 137 height 22
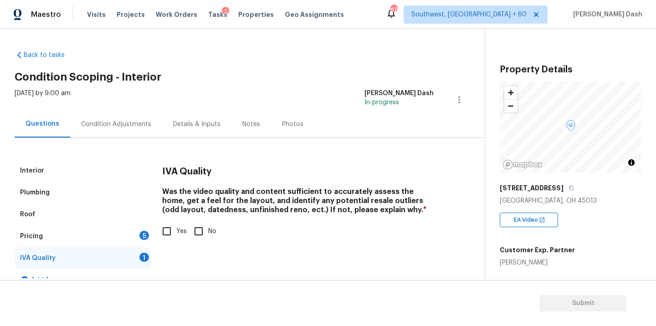
click at [178, 221] on div "Was the video quality and content sufficient to accurately assess the home, get…" at bounding box center [297, 214] width 271 height 54
click at [170, 229] on input "Yes" at bounding box center [166, 231] width 19 height 19
click at [147, 229] on div "Pricing 5" at bounding box center [83, 236] width 137 height 22
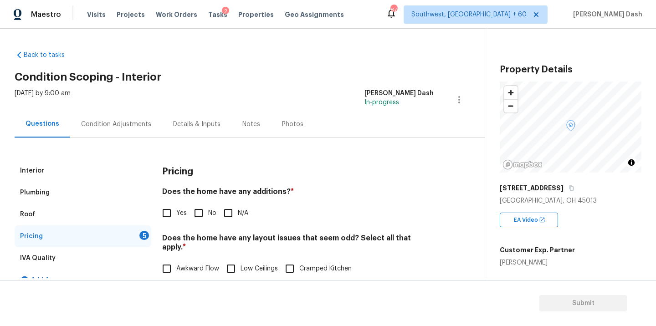
click at [187, 208] on div "Yes No N/A" at bounding box center [297, 212] width 271 height 19
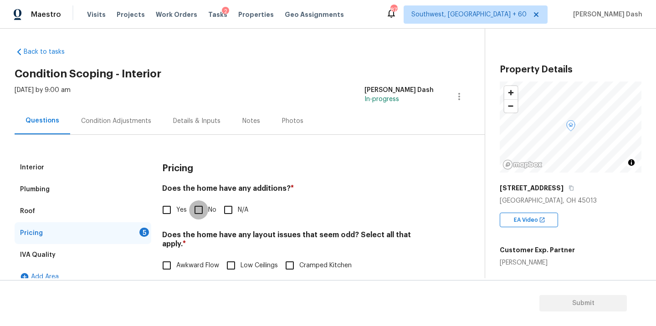
click at [198, 210] on input "No" at bounding box center [198, 209] width 19 height 19
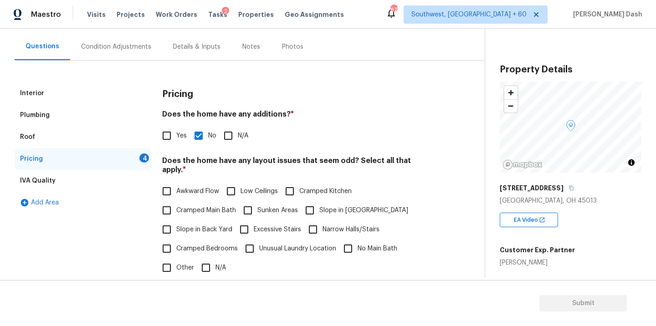
click at [203, 265] on input "N/A" at bounding box center [205, 267] width 19 height 19
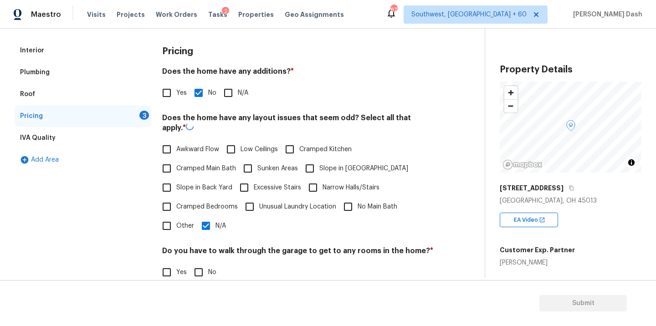
scroll to position [167, 0]
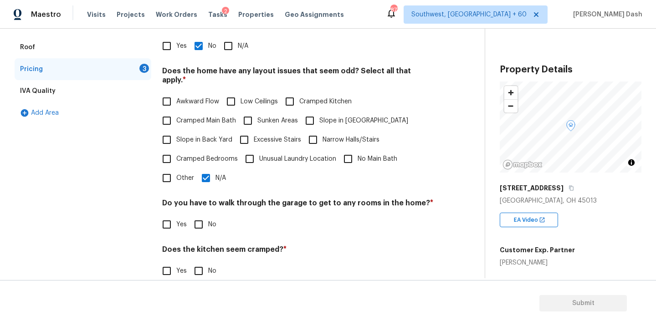
click at [193, 215] on input "No" at bounding box center [198, 224] width 19 height 19
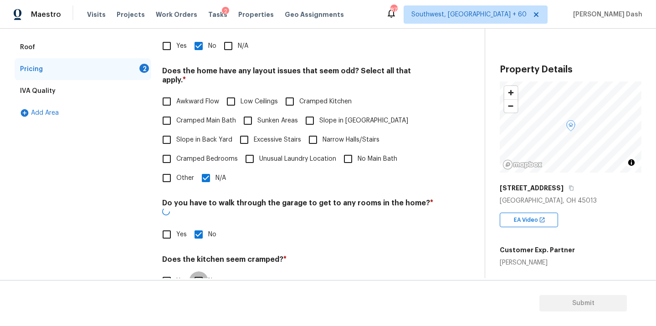
click at [197, 271] on input "No" at bounding box center [198, 280] width 19 height 19
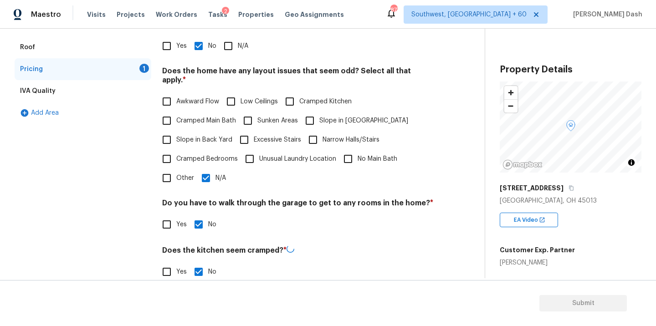
scroll to position [220, 0]
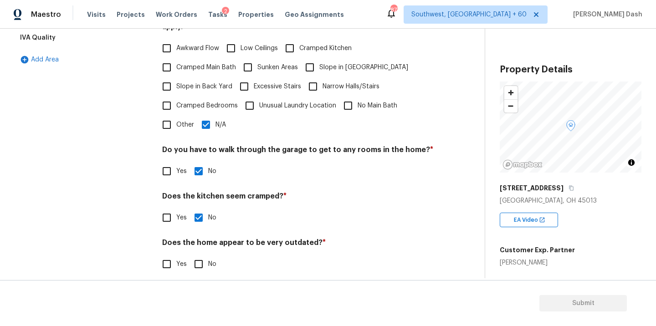
click at [195, 255] on input "No" at bounding box center [198, 263] width 19 height 19
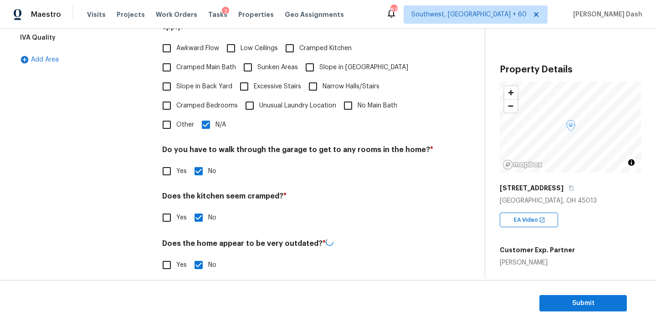
click at [80, 167] on div "Interior Plumbing Roof Pricing IVA Quality Add Area" at bounding box center [83, 112] width 137 height 346
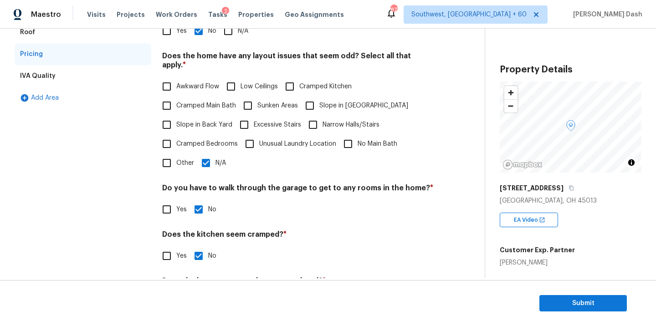
scroll to position [76, 0]
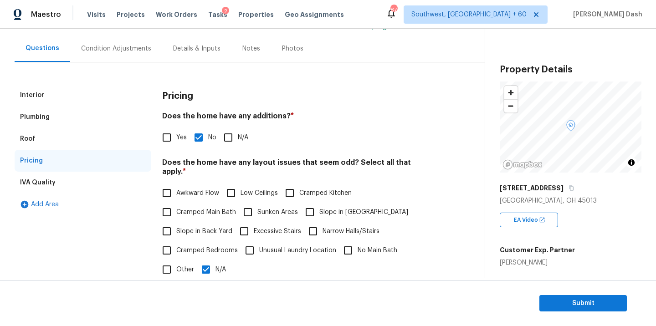
click at [97, 47] on div "Condition Adjustments" at bounding box center [116, 48] width 70 height 9
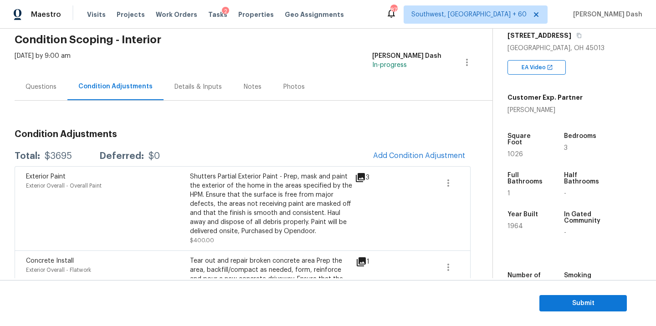
scroll to position [154, 0]
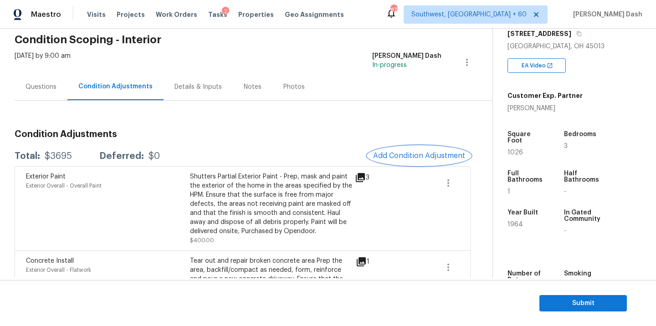
click at [398, 151] on button "Add Condition Adjustment" at bounding box center [418, 155] width 103 height 19
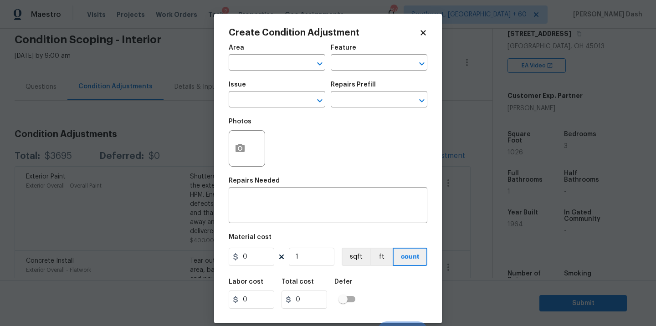
click at [276, 76] on span "Area ​" at bounding box center [277, 57] width 97 height 37
click at [279, 67] on input "text" at bounding box center [264, 63] width 71 height 14
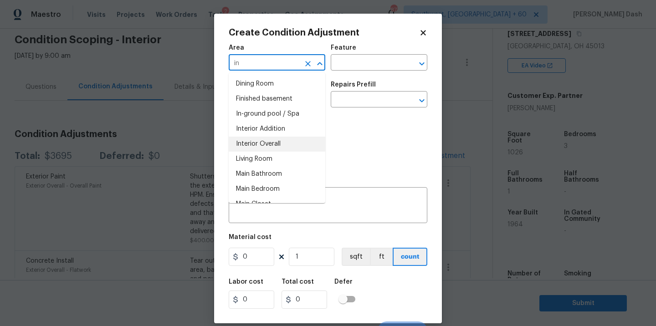
click at [269, 143] on li "Interior Overall" at bounding box center [277, 144] width 97 height 15
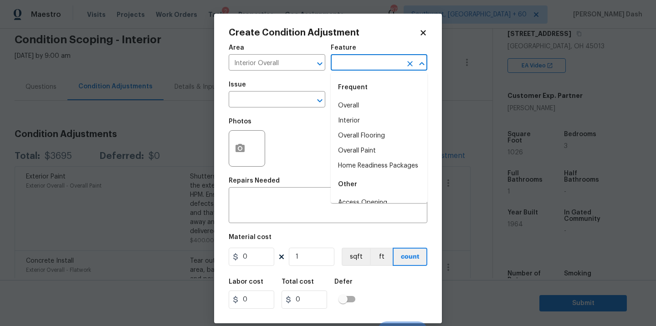
click at [351, 63] on input "text" at bounding box center [366, 63] width 71 height 14
click at [343, 98] on li "Overall Paint" at bounding box center [379, 105] width 97 height 15
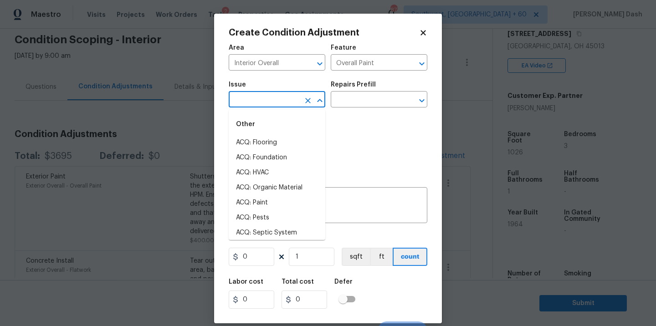
click at [297, 104] on input "text" at bounding box center [264, 100] width 71 height 14
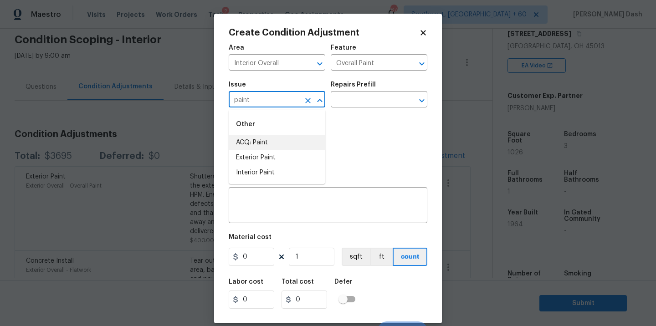
click at [270, 136] on li "ACQ: Paint" at bounding box center [277, 142] width 97 height 15
click at [364, 100] on input "text" at bounding box center [366, 100] width 71 height 14
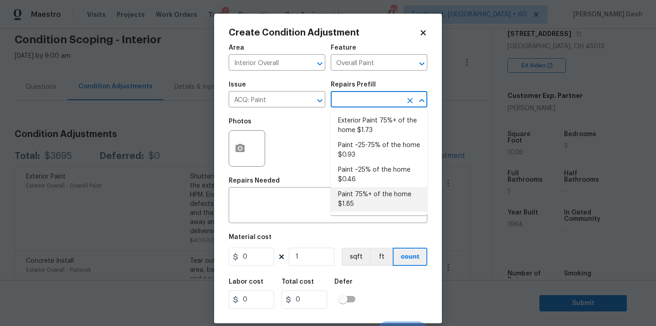
click at [353, 197] on li "Paint 75%+ of the home $1.85" at bounding box center [379, 199] width 97 height 25
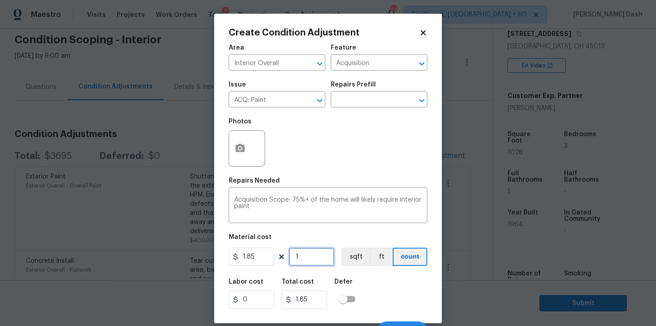
click at [312, 262] on input "1" at bounding box center [312, 257] width 46 height 18
click at [352, 259] on button "sqft" at bounding box center [355, 257] width 28 height 18
click at [378, 305] on div "Labor cost 0 Total cost 1898.1 Defer" at bounding box center [328, 293] width 198 height 41
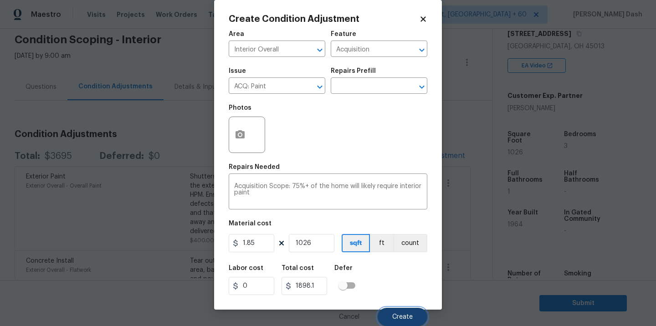
click at [399, 322] on button "Create" at bounding box center [402, 317] width 50 height 18
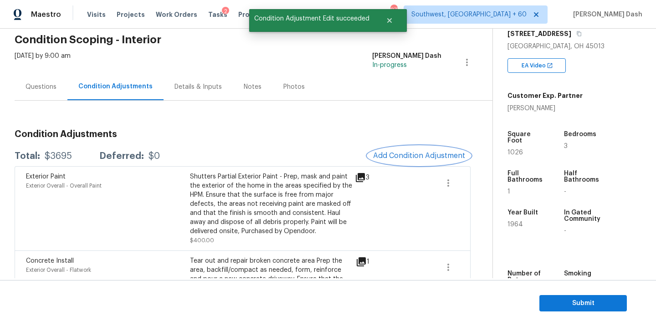
scroll to position [0, 0]
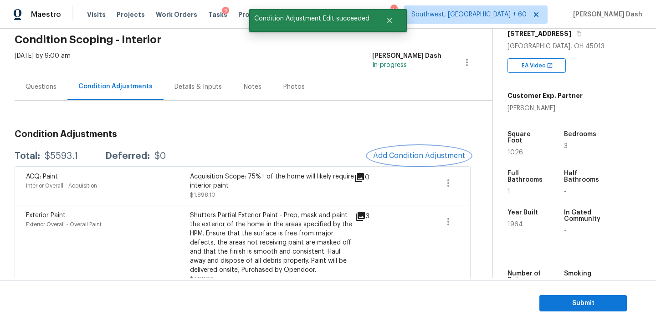
click at [392, 151] on button "Add Condition Adjustment" at bounding box center [418, 155] width 103 height 19
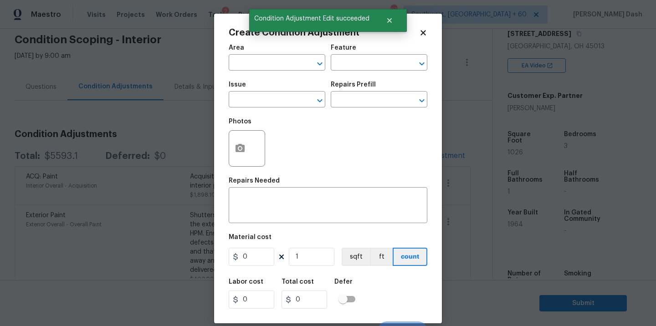
click at [273, 73] on span "Area ​" at bounding box center [277, 57] width 97 height 37
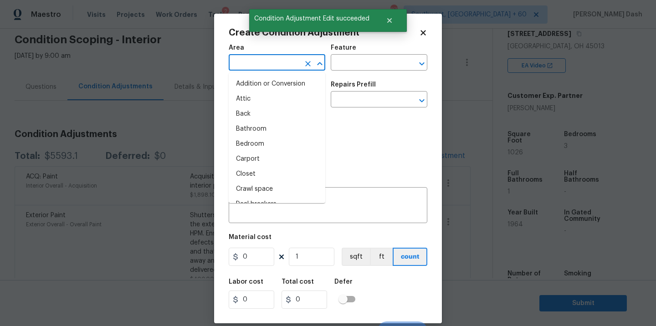
click at [277, 60] on input "text" at bounding box center [264, 63] width 71 height 14
click at [273, 147] on li "Interior Overall" at bounding box center [277, 144] width 97 height 15
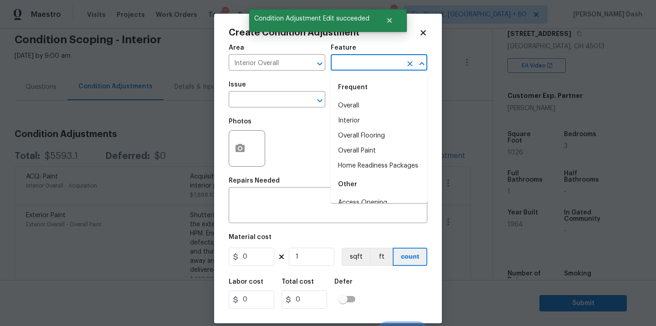
click at [344, 57] on input "text" at bounding box center [366, 63] width 71 height 14
click at [350, 136] on li "Overall Flooring" at bounding box center [379, 135] width 97 height 15
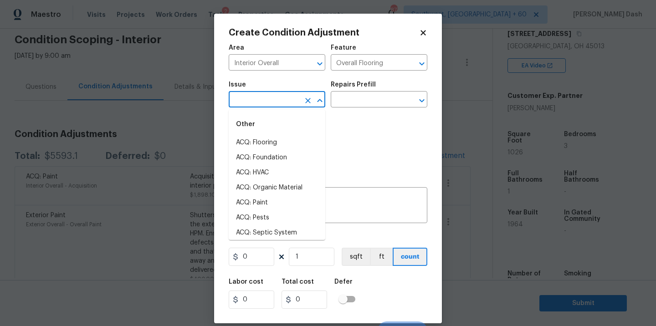
click at [296, 102] on input "text" at bounding box center [264, 100] width 71 height 14
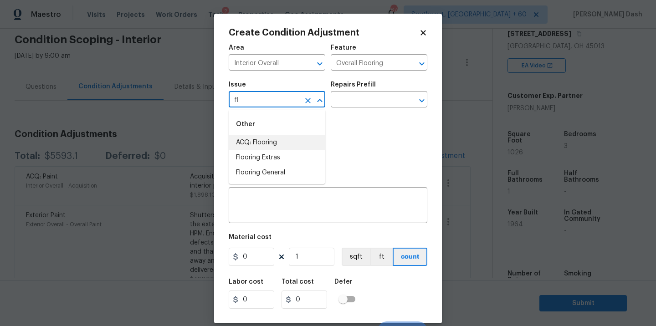
click at [266, 144] on li "ACQ: Flooring" at bounding box center [277, 142] width 97 height 15
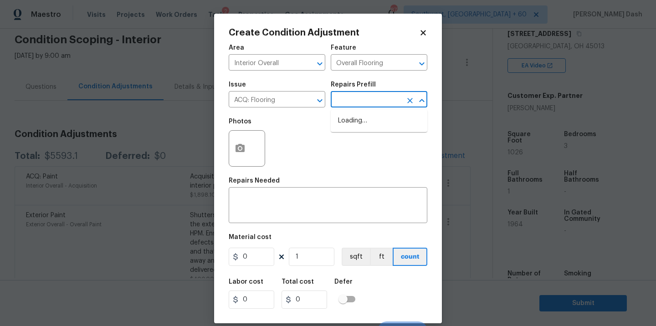
click at [356, 106] on input "text" at bounding box center [366, 100] width 71 height 14
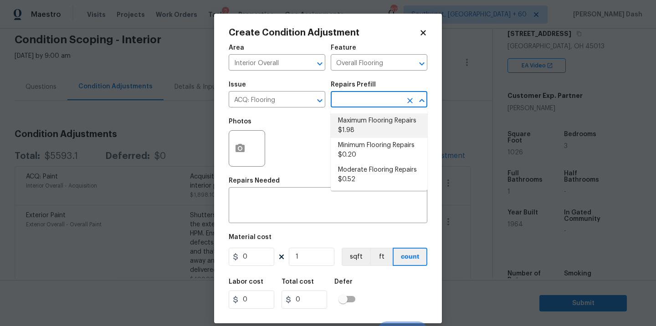
click at [350, 133] on li "Maximum Flooring Repairs $1.98" at bounding box center [379, 125] width 97 height 25
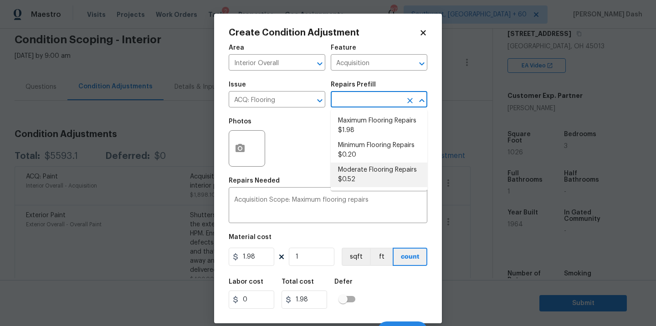
click at [358, 177] on li "Moderate Flooring Repairs $0.52" at bounding box center [379, 175] width 97 height 25
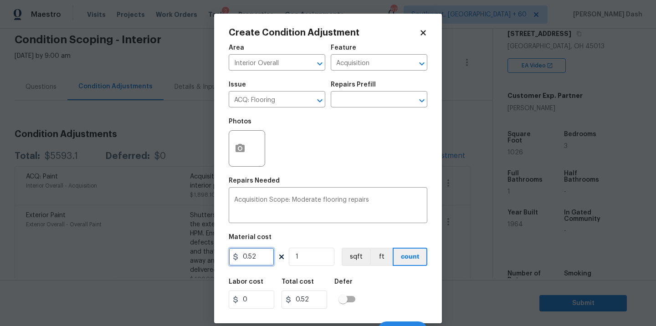
click at [263, 253] on input "0.52" at bounding box center [252, 257] width 46 height 18
click at [311, 252] on input "1" at bounding box center [312, 257] width 46 height 18
click at [354, 250] on button "sqft" at bounding box center [355, 257] width 28 height 18
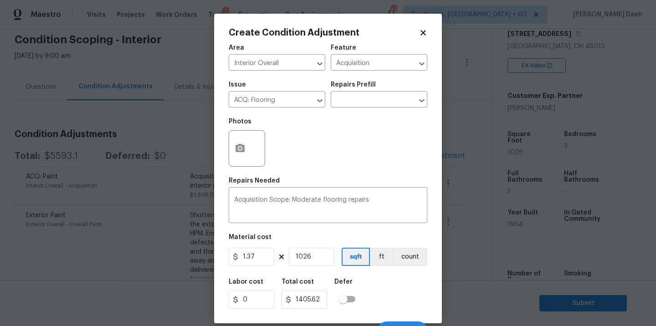
click at [371, 294] on div "Labor cost 0 Total cost 1405.62 Defer" at bounding box center [328, 293] width 198 height 41
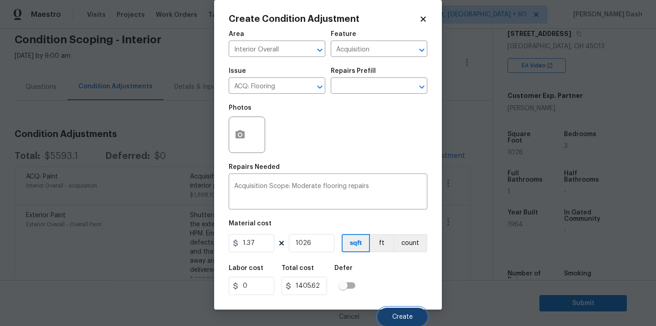
click at [402, 320] on span "Create" at bounding box center [402, 317] width 20 height 7
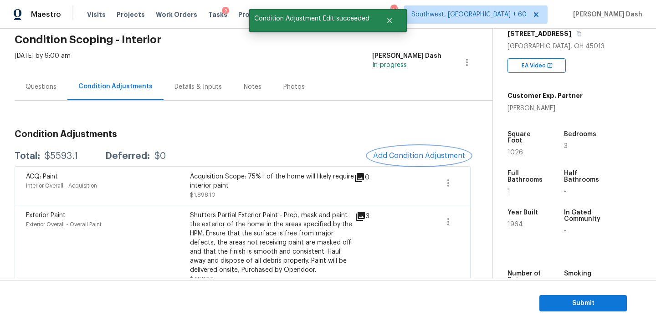
scroll to position [0, 0]
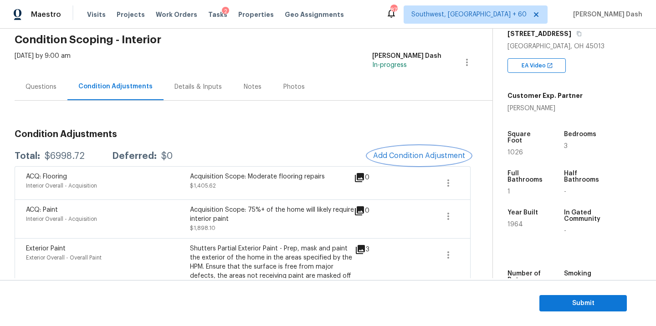
click at [420, 160] on span "Add Condition Adjustment" at bounding box center [419, 156] width 92 height 8
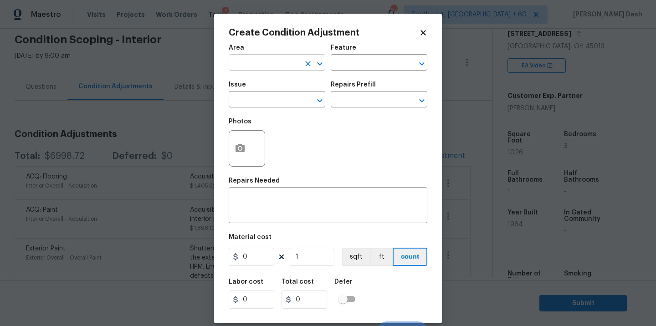
click at [277, 66] on input "text" at bounding box center [264, 63] width 71 height 14
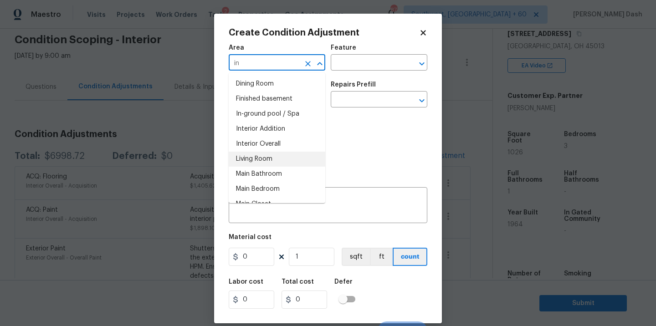
click at [272, 139] on li "Interior Overall" at bounding box center [277, 144] width 97 height 15
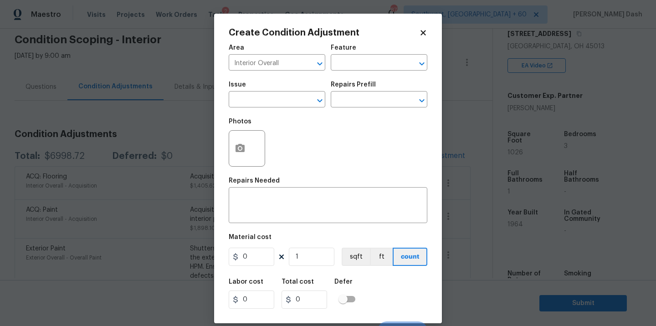
click at [356, 82] on h5 "Repairs Prefill" at bounding box center [353, 84] width 45 height 6
click at [356, 80] on div "Issue ​ Repairs Prefill ​" at bounding box center [328, 94] width 198 height 37
click at [362, 66] on input "text" at bounding box center [366, 63] width 71 height 14
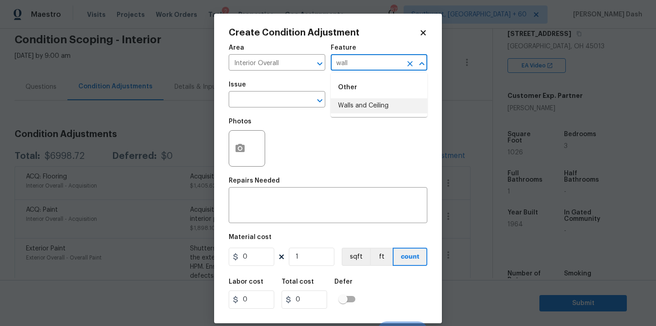
drag, startPoint x: 358, startPoint y: 107, endPoint x: 353, endPoint y: 107, distance: 5.0
click at [358, 107] on li "Walls and Ceiling" at bounding box center [379, 105] width 97 height 15
click at [275, 99] on input "text" at bounding box center [264, 100] width 71 height 14
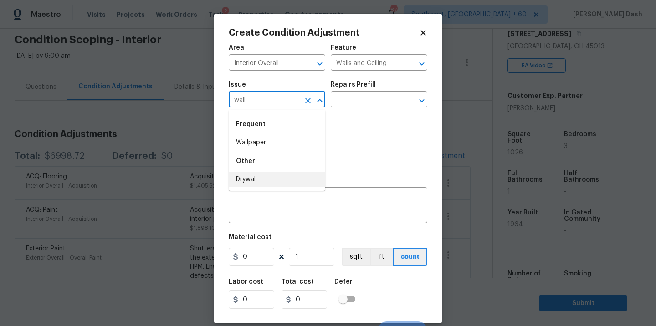
click at [242, 178] on li "Drywall" at bounding box center [277, 179] width 97 height 15
click at [355, 107] on input "text" at bounding box center [366, 100] width 71 height 14
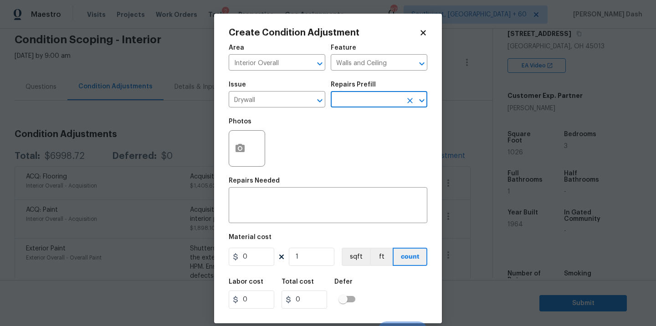
click at [355, 105] on input "text" at bounding box center [366, 100] width 71 height 14
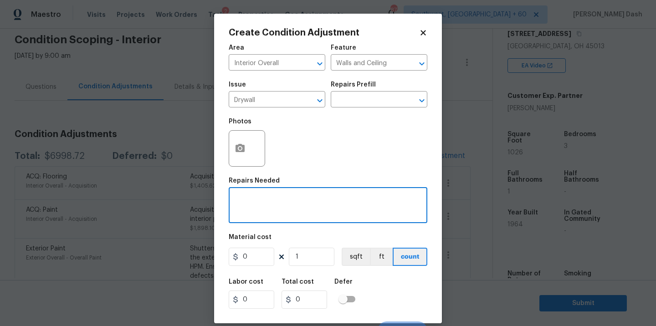
click at [296, 201] on textarea at bounding box center [328, 206] width 188 height 19
paste textarea "ceiling drywall repair"
click at [236, 201] on textarea "ceiling drywall repair" at bounding box center [328, 206] width 188 height 19
click at [255, 268] on figure "Material cost 0 1 sqft ft count" at bounding box center [328, 251] width 198 height 34
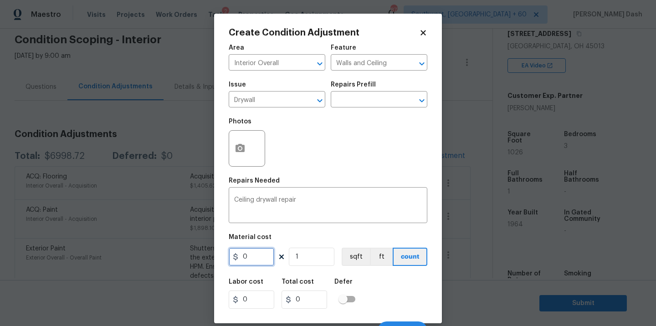
click at [255, 265] on input "0" at bounding box center [252, 257] width 46 height 18
click at [368, 272] on div "Area Interior Overall ​ Feature Walls and Ceiling ​ Issue Drywall ​ Repairs Pre…" at bounding box center [328, 189] width 198 height 300
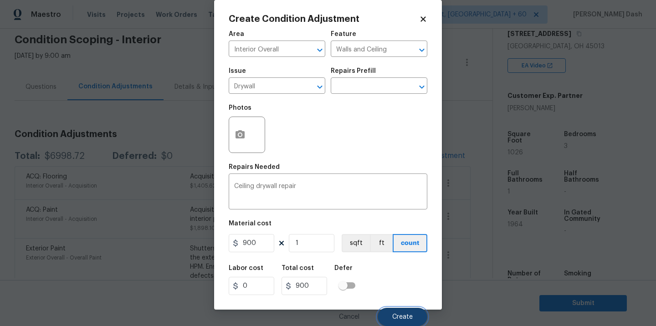
click at [408, 311] on button "Create" at bounding box center [402, 317] width 50 height 18
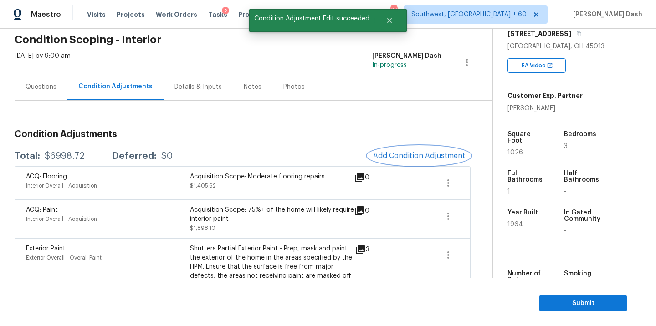
scroll to position [0, 0]
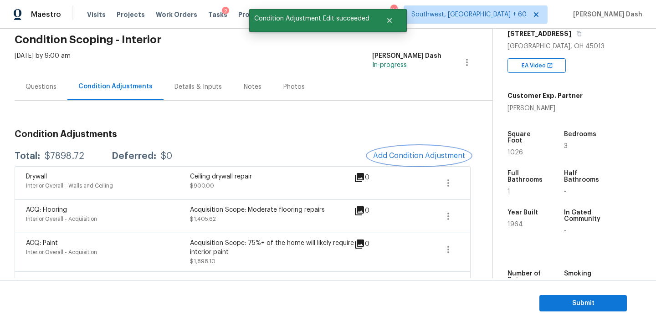
click at [414, 158] on span "Add Condition Adjustment" at bounding box center [419, 156] width 92 height 8
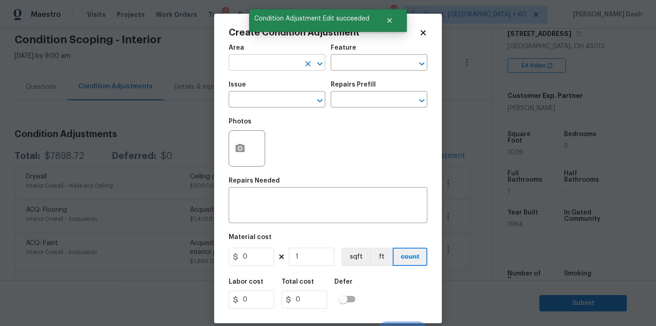
click at [269, 57] on input "text" at bounding box center [264, 63] width 71 height 14
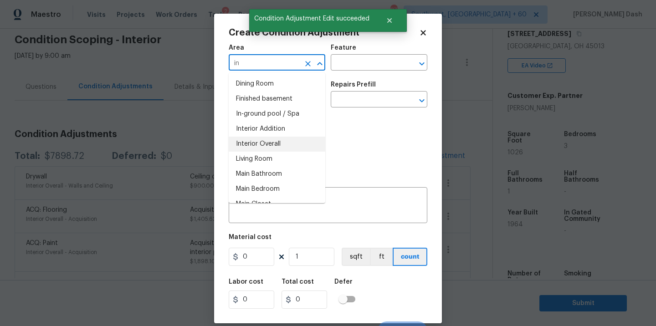
click at [251, 139] on li "Interior Overall" at bounding box center [277, 144] width 97 height 15
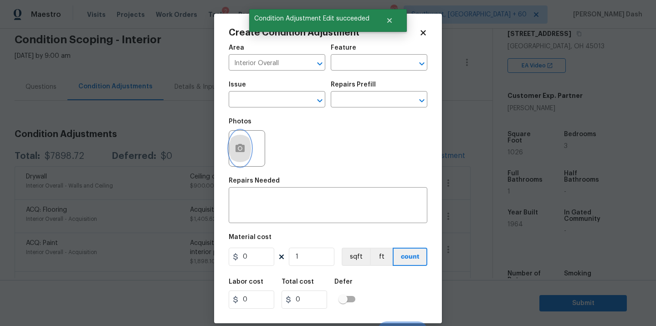
click at [239, 146] on icon "button" at bounding box center [239, 148] width 9 height 8
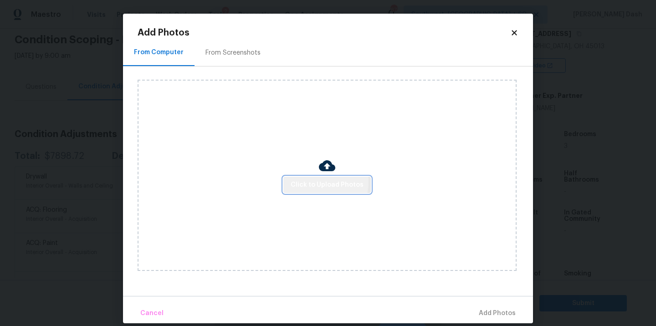
click at [317, 182] on span "Click to Upload Photos" at bounding box center [326, 184] width 73 height 11
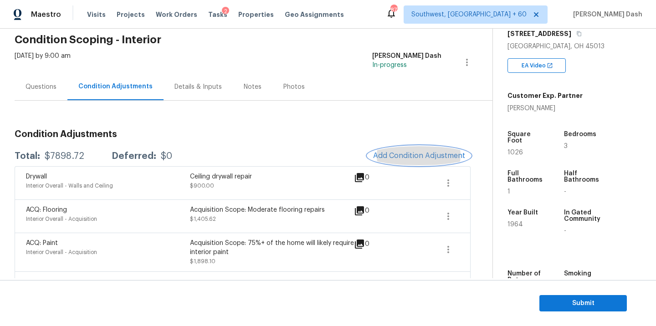
click at [408, 157] on span "Add Condition Adjustment" at bounding box center [419, 156] width 92 height 8
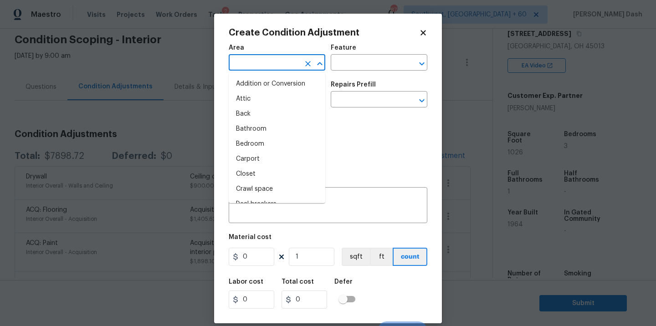
click at [273, 61] on input "text" at bounding box center [264, 63] width 71 height 14
click at [266, 140] on li "Interior Overall" at bounding box center [277, 144] width 97 height 15
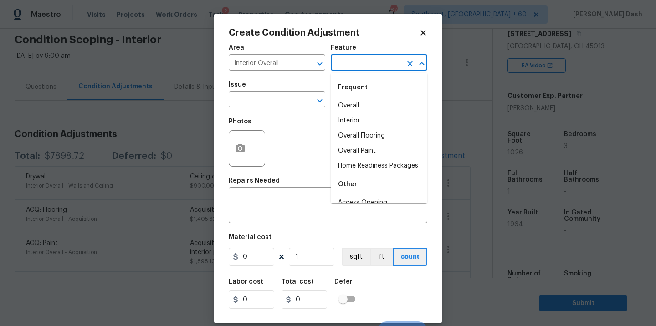
click at [344, 64] on input "text" at bounding box center [366, 63] width 71 height 14
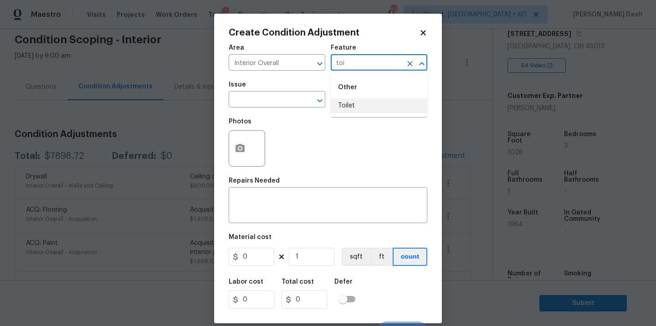
click at [344, 105] on li "Toilet" at bounding box center [379, 105] width 97 height 15
click at [267, 89] on div "Issue" at bounding box center [277, 87] width 97 height 12
click at [268, 105] on input "text" at bounding box center [264, 100] width 71 height 14
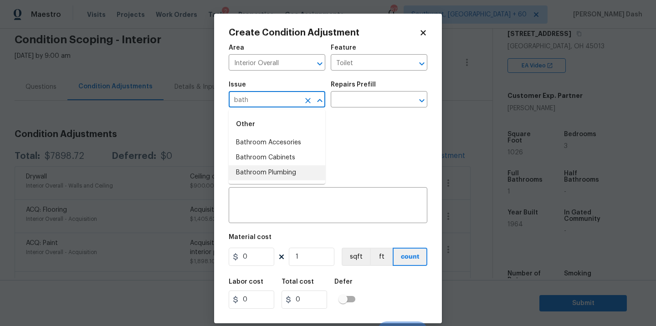
click at [274, 173] on li "Bathroom Plumbing" at bounding box center [277, 172] width 97 height 15
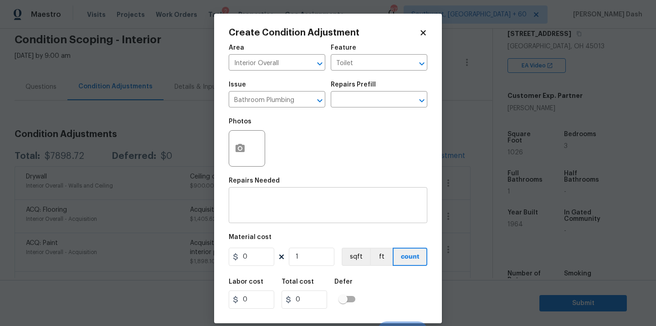
click at [276, 196] on div "x ​" at bounding box center [328, 206] width 198 height 34
paste textarea "bidet removal"
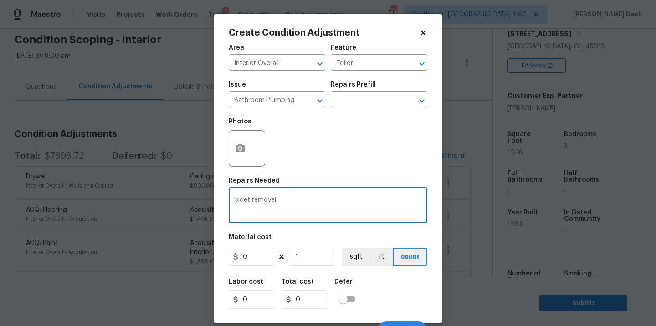
click at [237, 203] on textarea "bidet removal" at bounding box center [328, 206] width 188 height 19
click at [256, 262] on input "0" at bounding box center [252, 257] width 46 height 18
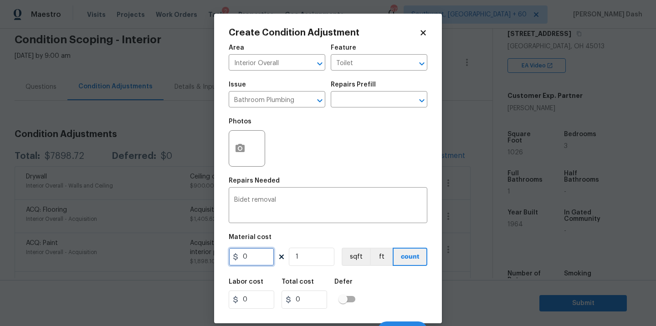
click at [256, 262] on input "0" at bounding box center [252, 257] width 46 height 18
click at [398, 299] on div "Labor cost 0 Total cost 75 Defer" at bounding box center [328, 293] width 198 height 41
click at [401, 315] on div "Cancel Create" at bounding box center [328, 326] width 198 height 25
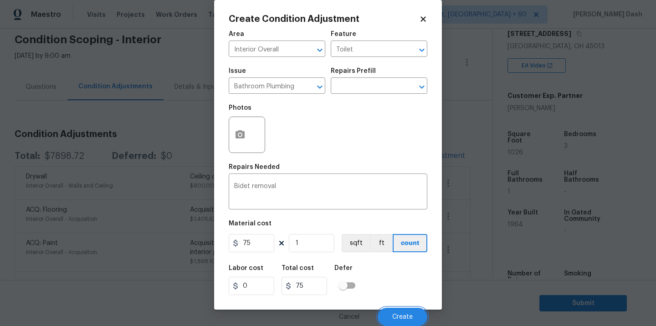
click at [401, 315] on span "Create" at bounding box center [402, 317] width 20 height 7
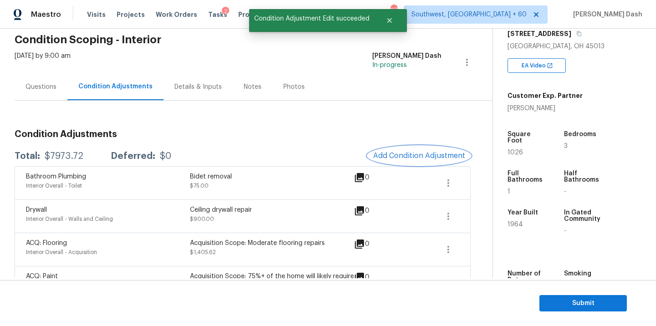
scroll to position [0, 0]
click at [47, 82] on div "Questions" at bounding box center [40, 86] width 31 height 9
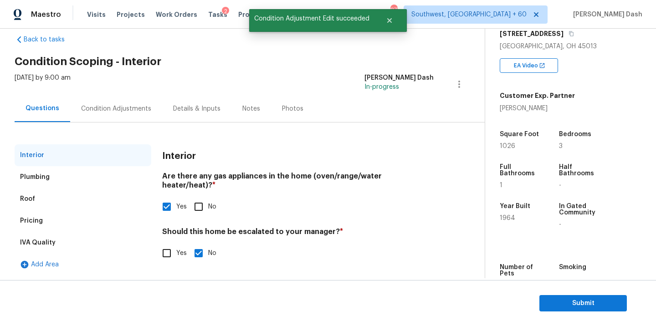
click at [45, 224] on div "Pricing" at bounding box center [83, 221] width 137 height 22
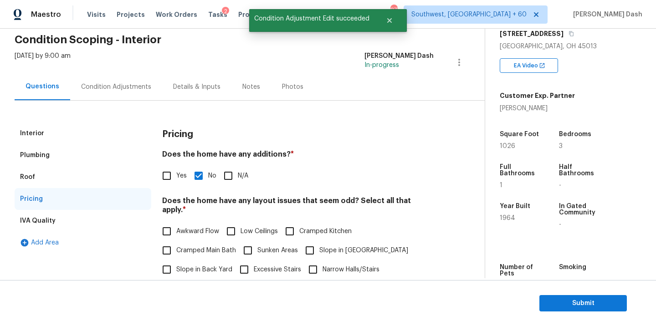
scroll to position [149, 0]
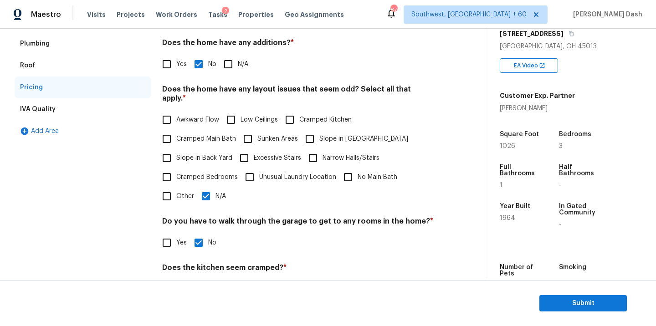
click at [278, 173] on span "Unusual Laundry Location" at bounding box center [297, 178] width 77 height 10
click at [259, 168] on input "Unusual Laundry Location" at bounding box center [249, 177] width 19 height 19
click at [210, 190] on input "N/A" at bounding box center [205, 197] width 19 height 19
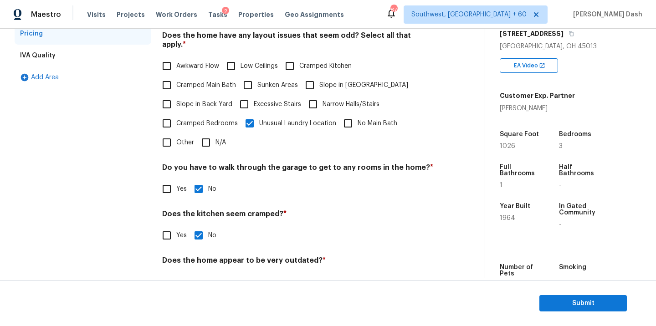
scroll to position [220, 0]
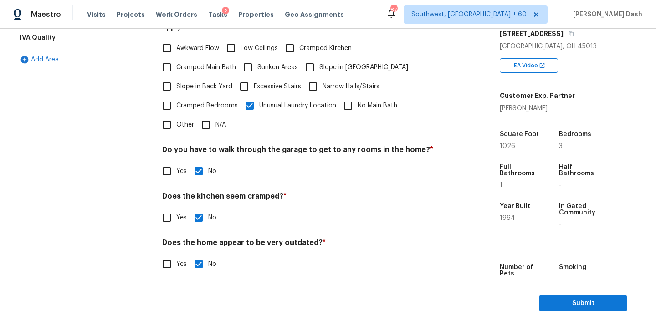
click at [126, 157] on div "Interior Plumbing Roof Pricing IVA Quality Add Area" at bounding box center [83, 111] width 137 height 345
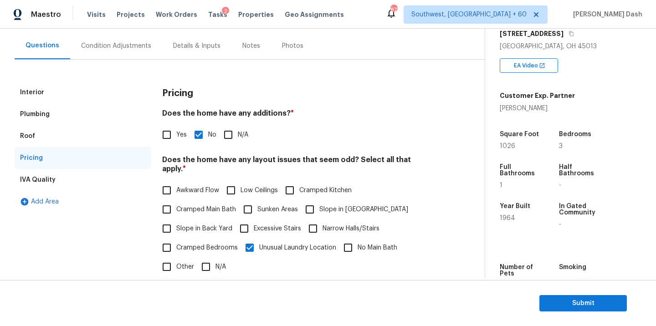
scroll to position [52, 0]
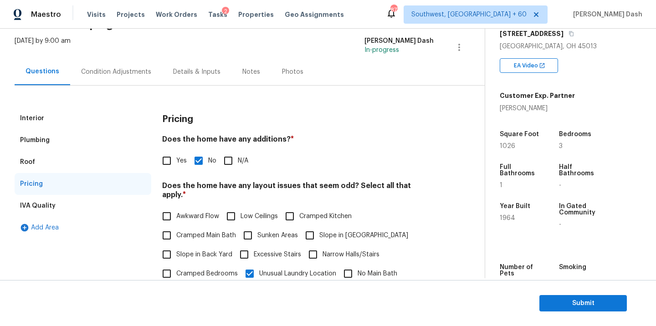
click at [111, 75] on div "Condition Adjustments" at bounding box center [116, 71] width 70 height 9
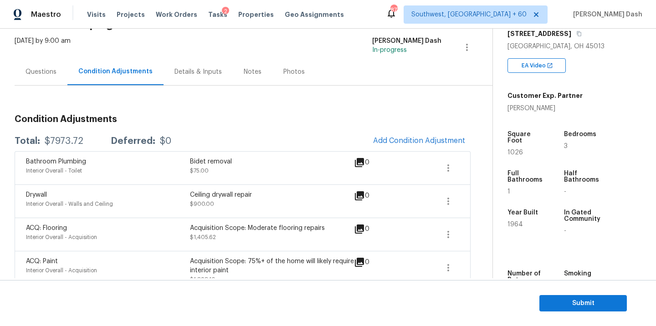
click at [65, 141] on div "$7973.72" at bounding box center [64, 141] width 39 height 9
click at [72, 137] on div "$7973.72" at bounding box center [64, 141] width 39 height 9
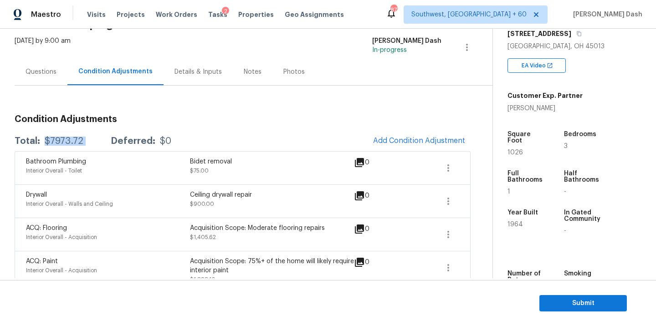
click at [72, 137] on div "$7973.72" at bounding box center [64, 141] width 39 height 9
click at [577, 311] on button "Submit" at bounding box center [582, 303] width 87 height 17
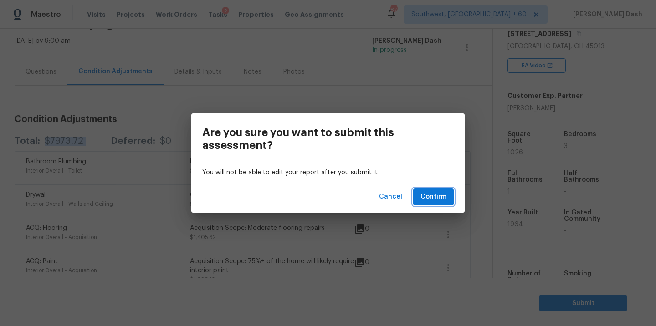
click at [430, 196] on span "Confirm" at bounding box center [433, 196] width 26 height 11
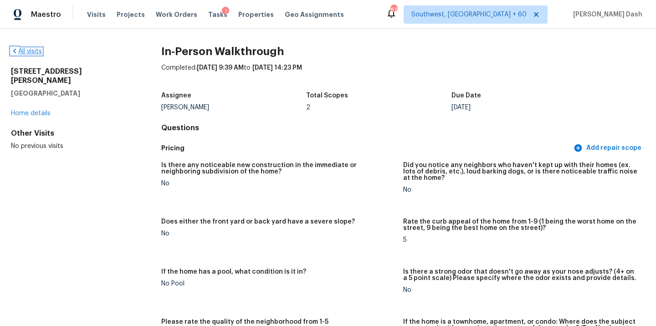
click at [34, 53] on link "All visits" at bounding box center [26, 51] width 31 height 6
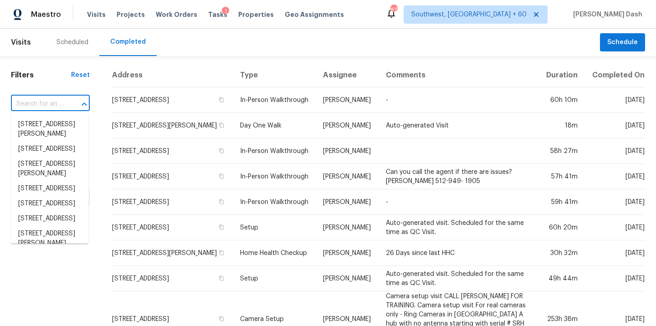
click at [57, 101] on input "text" at bounding box center [37, 104] width 53 height 14
paste input "6909 Clayton Nicholas Ct, Arlington, TX 76001"
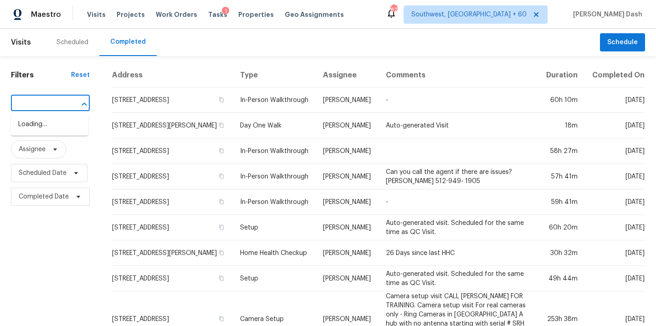
type input "6909 Clayton Nicholas Ct, Arlington, TX 76001"
click at [59, 108] on input "text" at bounding box center [37, 104] width 53 height 14
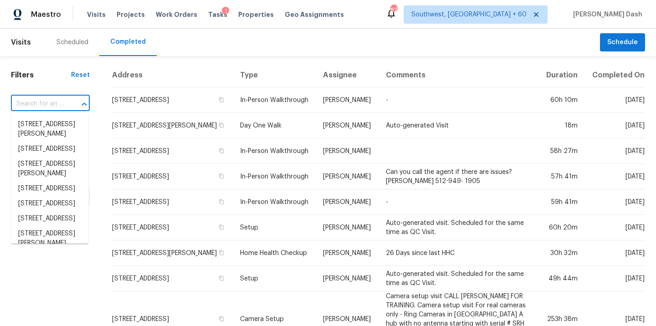
paste input "6909 Clayton Nicholas Ct, Arlington, TX 76001"
type input "6909 Clayton Nicholas Ct, Arlington, TX 76001"
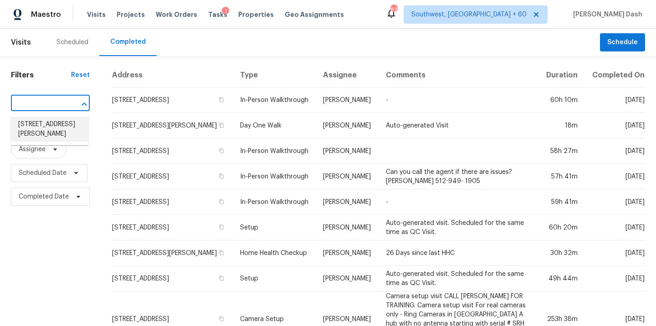
click at [58, 142] on li "6909 Clayton Nicholas Ct, Arlington, TX 76001" at bounding box center [49, 129] width 77 height 25
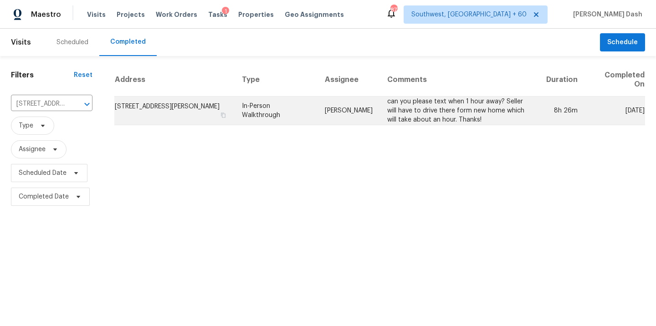
click at [474, 113] on td "can you please text when 1 hour away? Seller will have to drive there form new …" at bounding box center [459, 111] width 159 height 29
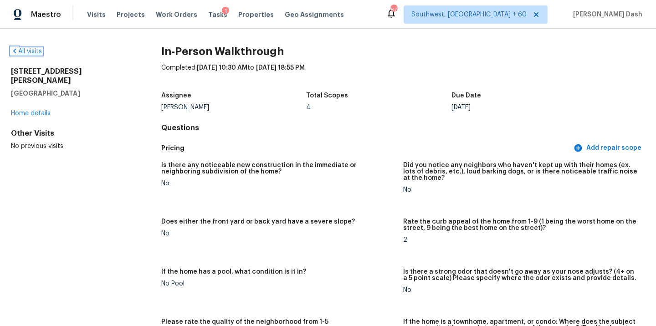
click at [29, 51] on link "All visits" at bounding box center [26, 51] width 31 height 6
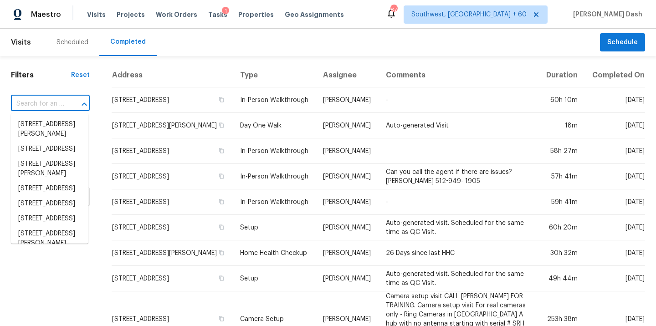
click at [39, 103] on input "text" at bounding box center [37, 104] width 53 height 14
paste input "818 N Brents Ave, Sherman, TX 75090"
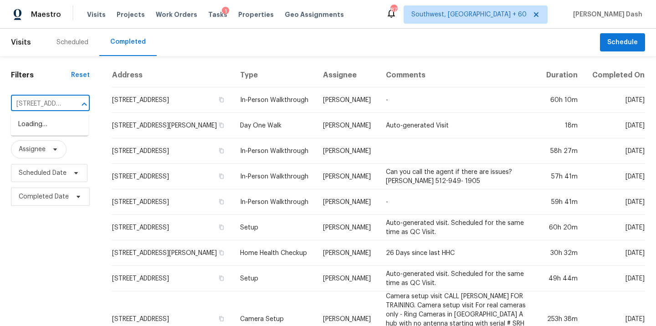
scroll to position [0, 66]
type input "818 N Brents Ave, Sherman, TX 75090"
click at [47, 132] on li "818 N Brents Ave, Sherman, TX 75090" at bounding box center [49, 129] width 77 height 25
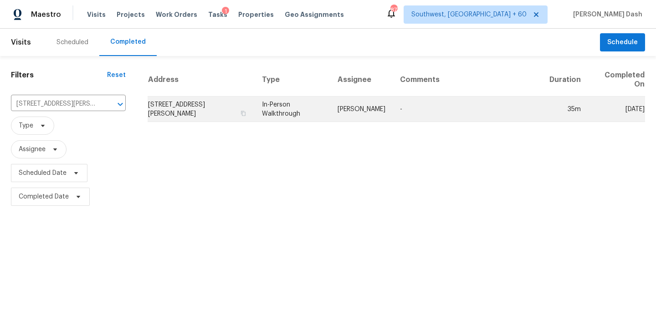
click at [330, 114] on td "In-Person Walkthrough" at bounding box center [292, 109] width 76 height 25
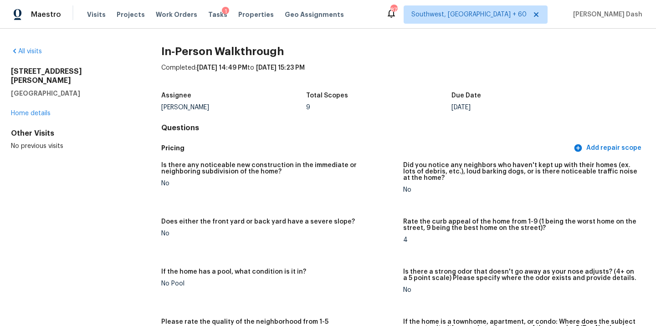
click at [36, 56] on div "All visits" at bounding box center [71, 51] width 121 height 9
click at [36, 53] on link "All visits" at bounding box center [26, 51] width 31 height 6
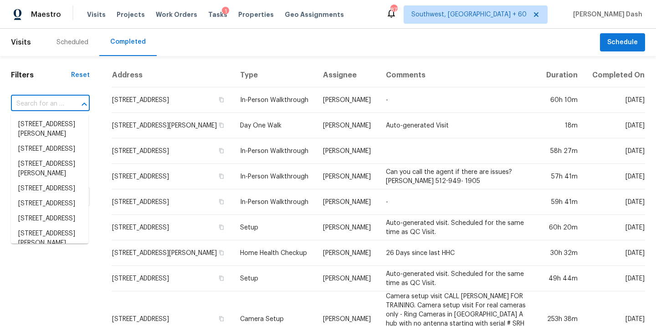
click at [36, 108] on input "text" at bounding box center [37, 104] width 53 height 14
paste input "2435 Thrasher Oak, San Antonio, TX 78232"
type input "2435 Thrasher Oak, San Antonio, TX 78232"
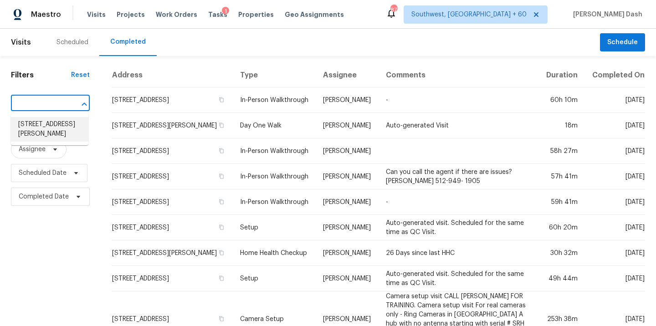
click at [63, 126] on li "2435 Thrasher Oak, San Antonio, TX 78232" at bounding box center [49, 129] width 77 height 25
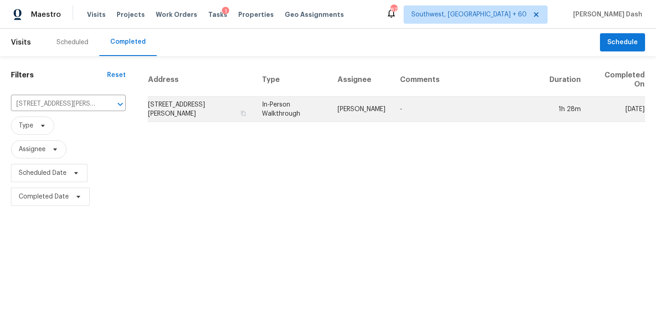
click at [305, 108] on td "In-Person Walkthrough" at bounding box center [292, 109] width 76 height 25
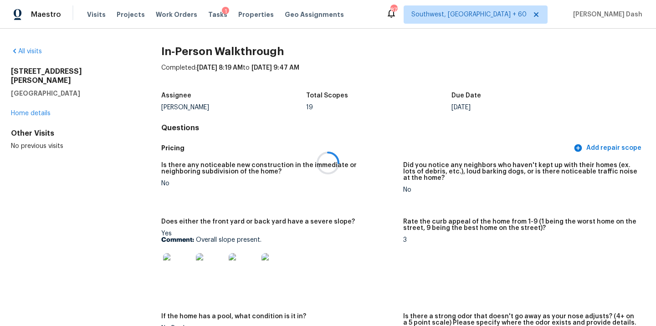
click at [35, 52] on div at bounding box center [328, 163] width 656 height 326
click at [36, 52] on link "All visits" at bounding box center [26, 51] width 31 height 6
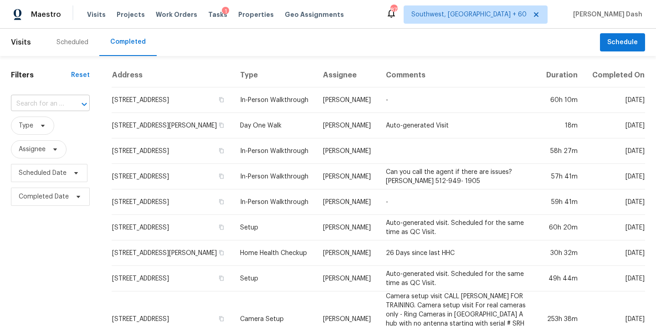
click at [45, 103] on input "text" at bounding box center [37, 104] width 53 height 14
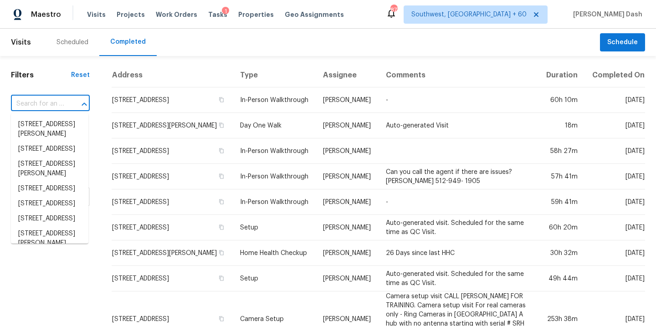
paste input "11461 W 107th Pl, Broomfield, CO 80021"
type input "11461 W 107th Pl, Broomfield, CO 80021"
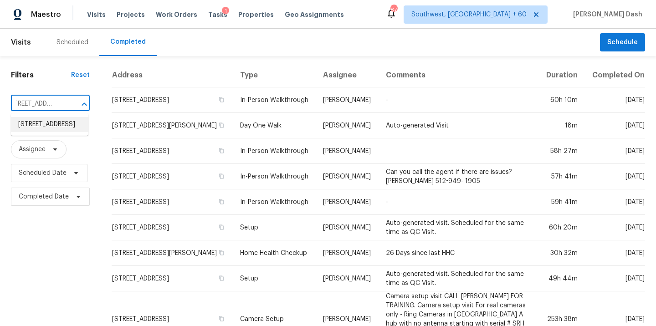
click at [58, 125] on li "11461 W 107th Pl, Broomfield, CO 80021" at bounding box center [49, 124] width 77 height 15
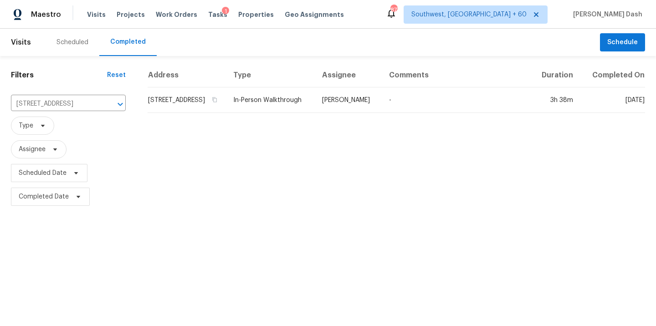
click at [335, 105] on td "Andrew McCuskey" at bounding box center [348, 99] width 67 height 25
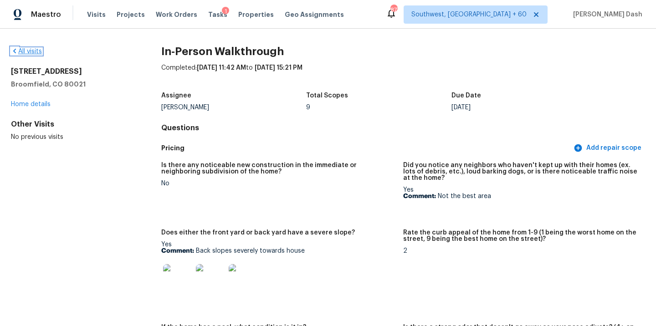
click at [36, 53] on link "All visits" at bounding box center [26, 51] width 31 height 6
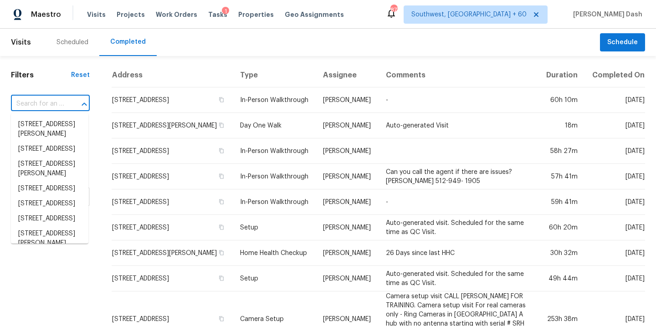
click at [56, 104] on input "text" at bounding box center [37, 104] width 53 height 14
paste input "149 Wimberly Way, Powder Springs, GA 30127"
type input "149 Wimberly Way, Powder Springs, GA 30127"
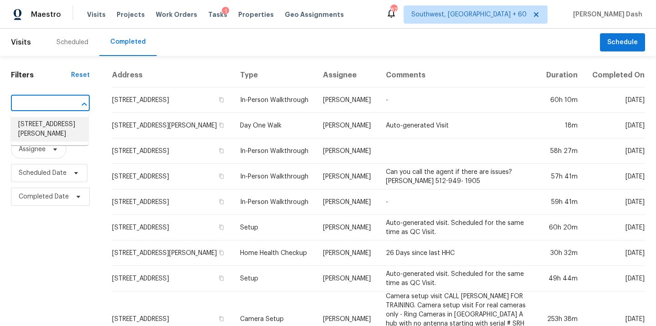
click at [49, 129] on li "149 Wimberly Way, Powder Springs, GA 30127" at bounding box center [49, 129] width 77 height 25
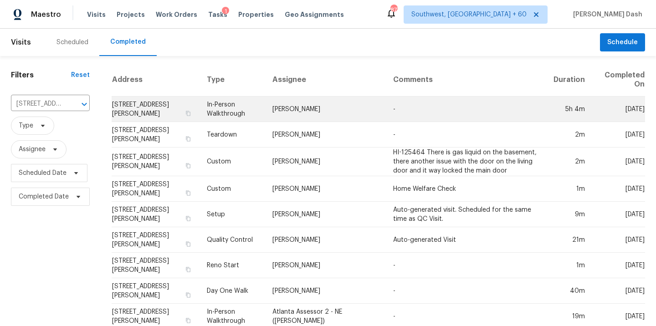
click at [364, 117] on td "[PERSON_NAME]" at bounding box center [325, 109] width 121 height 25
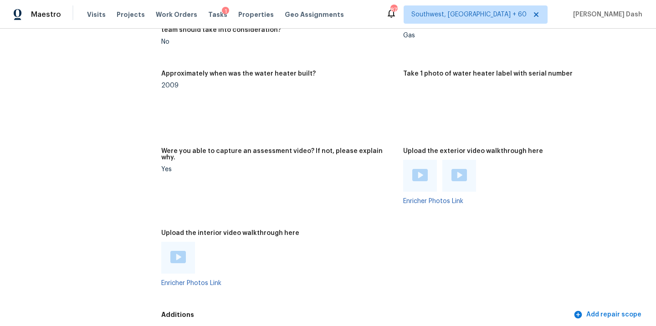
scroll to position [2056, 0]
click at [181, 250] on img at bounding box center [177, 256] width 15 height 12
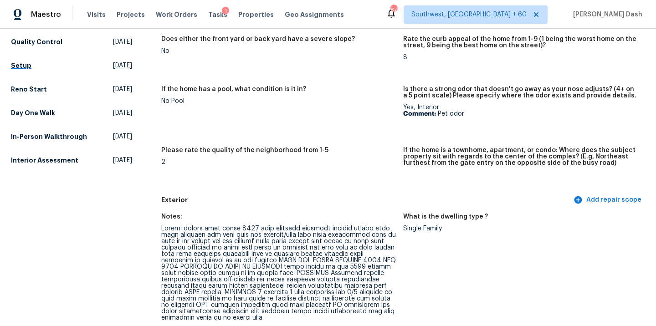
scroll to position [0, 0]
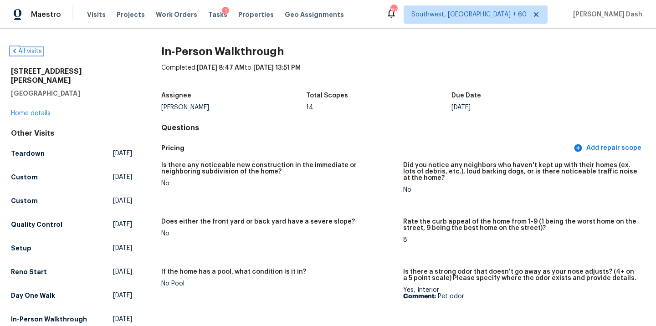
click at [40, 51] on link "All visits" at bounding box center [26, 51] width 31 height 6
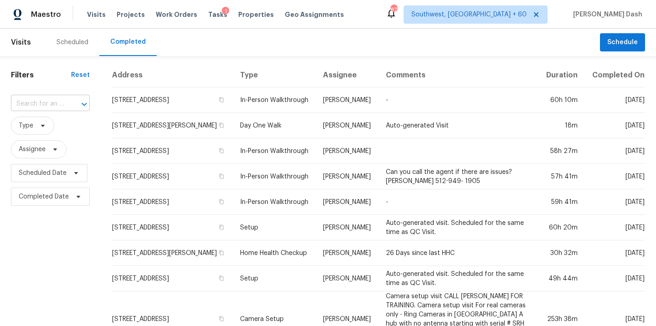
click at [55, 100] on input "text" at bounding box center [37, 104] width 53 height 14
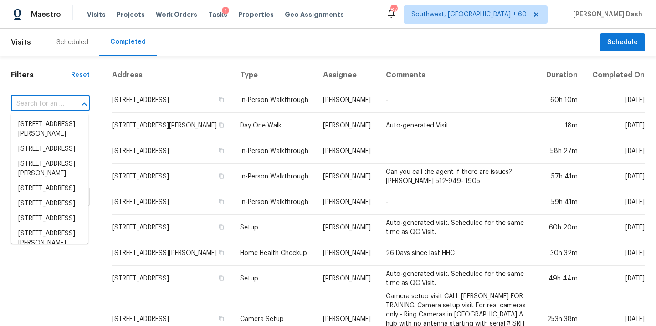
paste input "7200 Ridgeline Dr, Raleigh, NC 27613"
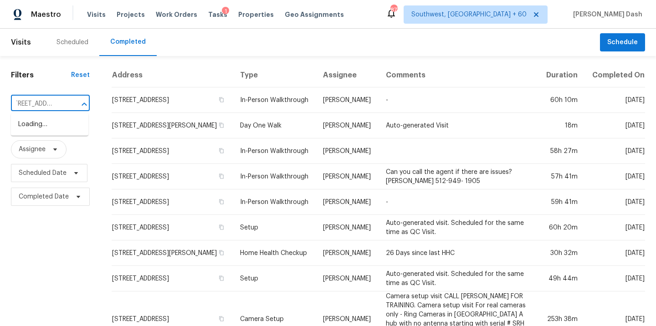
type input "7200 Ridgeline Dr, Raleigh, NC 27613"
click at [50, 125] on li "7200 Ridgeline Dr, Raleigh, NC 27613" at bounding box center [49, 124] width 77 height 15
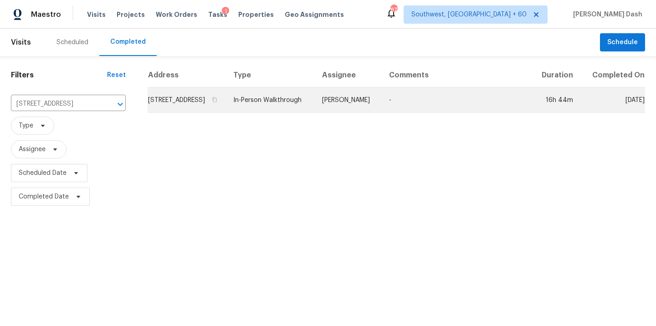
click at [381, 109] on td "Lee Privette" at bounding box center [348, 99] width 67 height 25
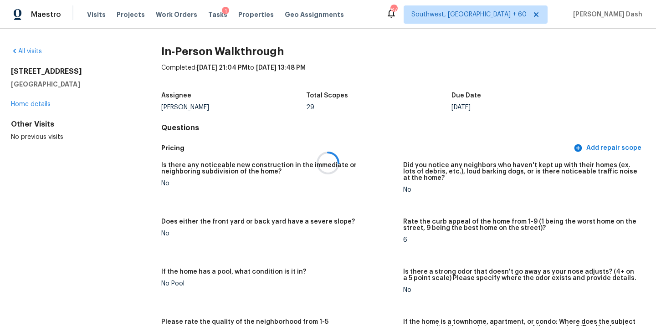
click at [37, 53] on div at bounding box center [328, 163] width 656 height 326
click at [42, 50] on div at bounding box center [328, 163] width 656 height 326
click at [36, 49] on link "All visits" at bounding box center [26, 51] width 31 height 6
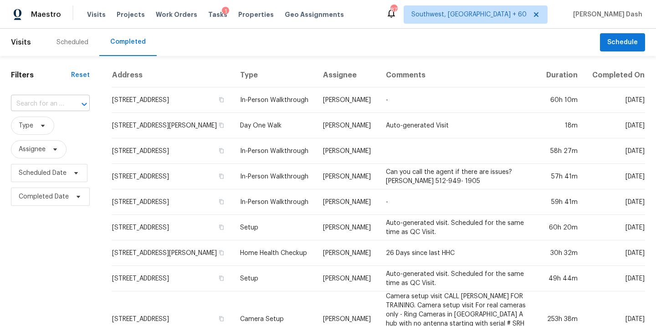
click at [75, 111] on div "​" at bounding box center [50, 104] width 79 height 14
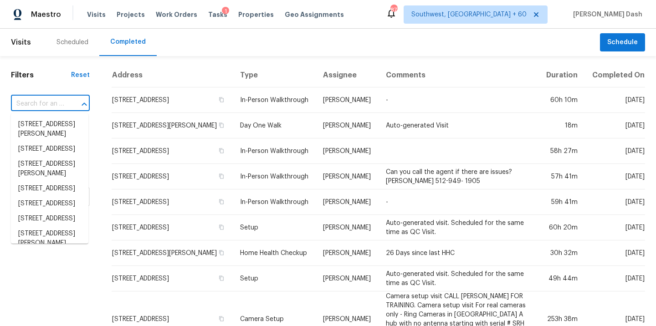
paste input "225 Terlingua Dr, Portland, TX 78374"
type input "225 Terlingua Dr, Portland, TX 78374"
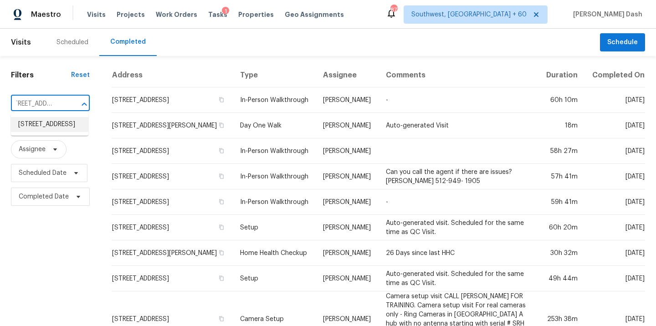
click at [58, 124] on li "225 Terlingua Dr, Portland, TX 78374" at bounding box center [49, 124] width 77 height 15
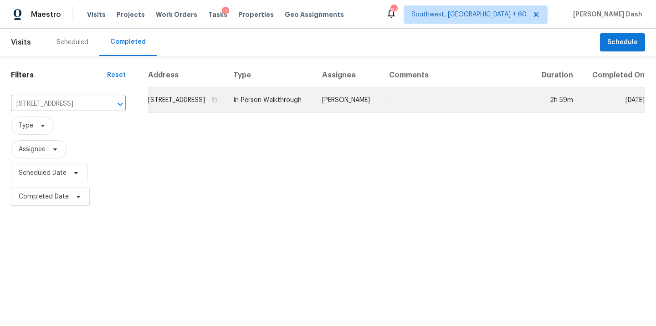
click at [285, 110] on td "In-Person Walkthrough" at bounding box center [270, 99] width 89 height 25
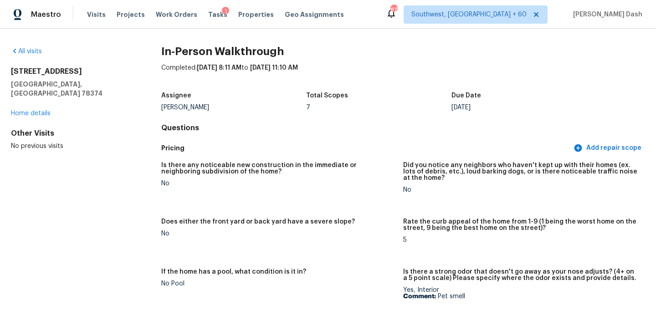
click at [35, 47] on div "All visits" at bounding box center [71, 51] width 121 height 9
click at [35, 50] on link "All visits" at bounding box center [26, 51] width 31 height 6
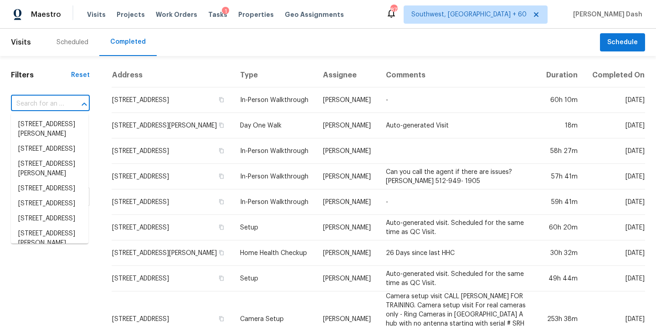
click at [49, 103] on input "text" at bounding box center [37, 104] width 53 height 14
paste input "3689 Graham Sherron Rd, Wake Forest, NC 27587"
type input "3689 Graham Sherron Rd, Wake Forest, NC 27587"
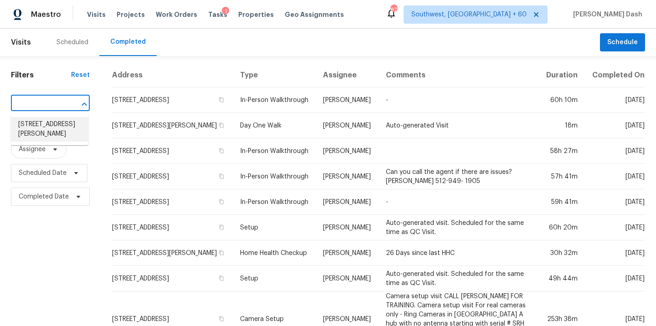
click at [50, 123] on li "3689 Graham Sherron Rd, Wake Forest, NC 27587" at bounding box center [49, 129] width 77 height 25
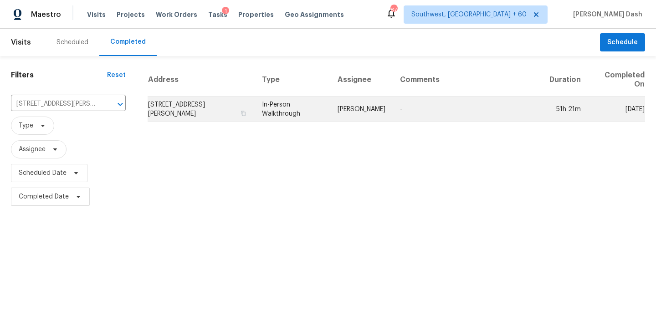
click at [360, 113] on td "Joseph White" at bounding box center [361, 109] width 62 height 25
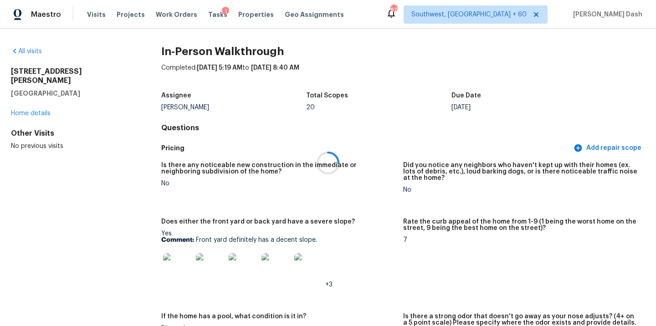
click at [31, 56] on div at bounding box center [328, 163] width 656 height 326
click at [35, 47] on div at bounding box center [328, 163] width 656 height 326
click at [35, 49] on link "All visits" at bounding box center [26, 51] width 31 height 6
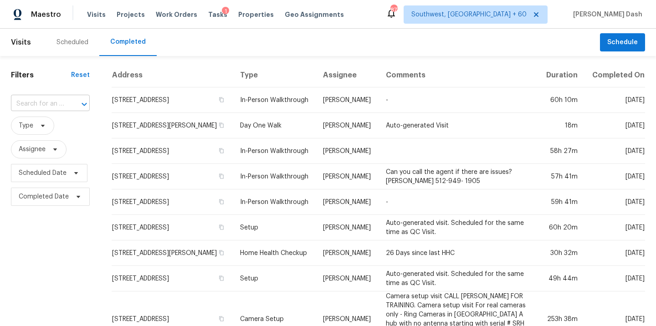
click at [23, 106] on input "text" at bounding box center [37, 104] width 53 height 14
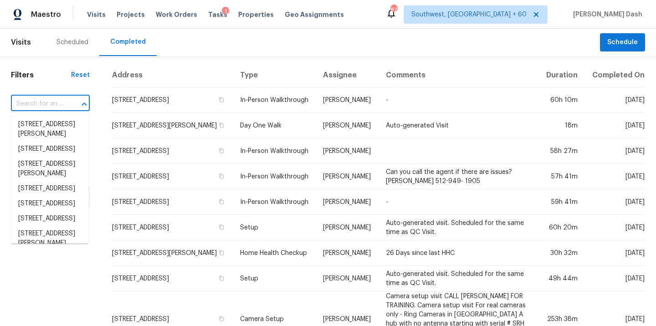
type input "x"
paste input "10139 Sagemill Dr, Houston, TX 77089"
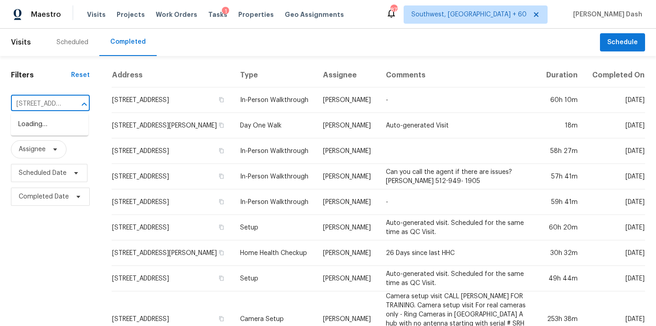
scroll to position [0, 66]
type input "10139 Sagemill Dr, Houston, TX 77089"
click at [80, 136] on ul "10139 Sagemill Dr, Houston, TX 77089" at bounding box center [49, 124] width 77 height 22
click at [77, 132] on li "10139 Sagemill Dr, Houston, TX 77089" at bounding box center [49, 124] width 77 height 15
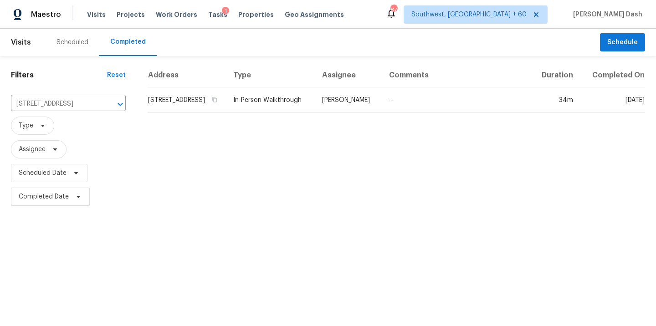
click at [226, 108] on td "10139 Sagemill Dr, Houston, TX 77089" at bounding box center [186, 99] width 78 height 25
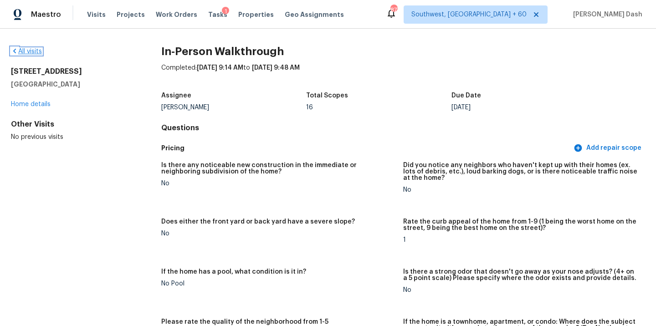
click at [22, 53] on link "All visits" at bounding box center [26, 51] width 31 height 6
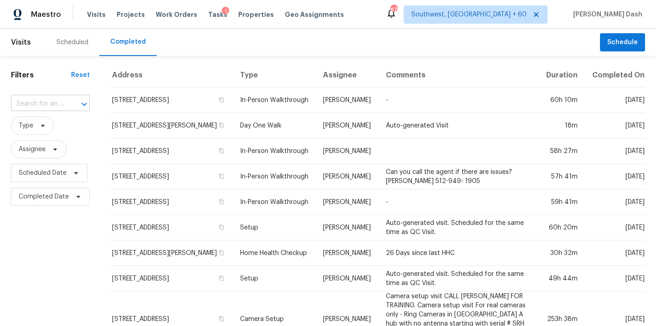
click at [43, 109] on input "text" at bounding box center [37, 104] width 53 height 14
paste input "10633 Kiowa Trl W, Fort Worth, TX 76108"
type input "10633 Kiowa Trl W, Fort Worth, TX 76108"
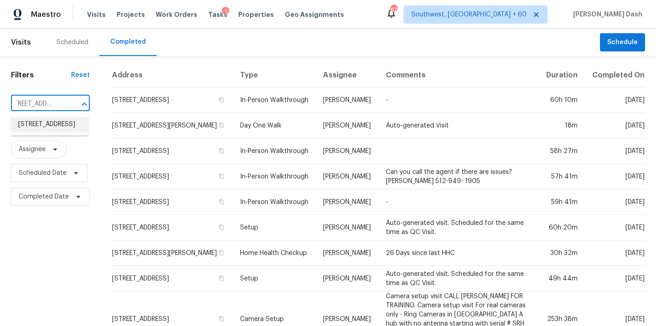
click at [44, 122] on li "10633 Kiowa Trl W, Fort Worth, TX 76108" at bounding box center [49, 124] width 77 height 15
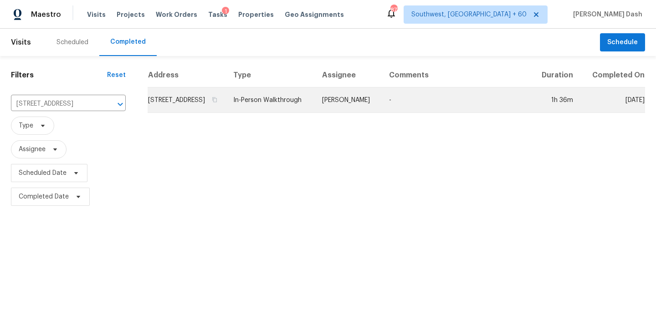
click at [351, 107] on td "[PERSON_NAME]" at bounding box center [348, 99] width 67 height 25
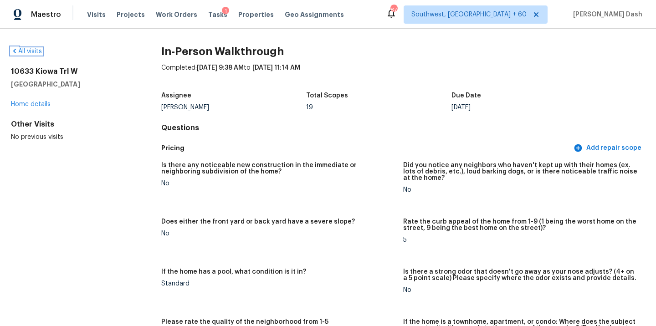
click at [40, 52] on link "All visits" at bounding box center [26, 51] width 31 height 6
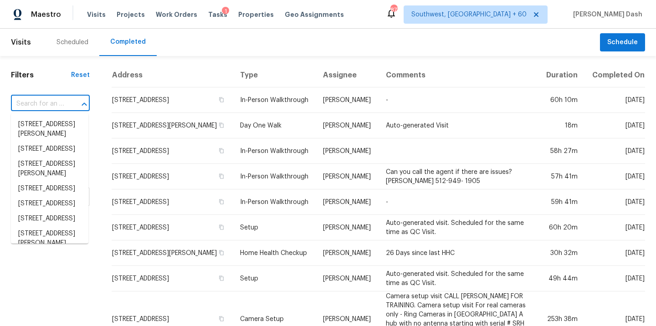
click at [46, 107] on input "text" at bounding box center [37, 104] width 53 height 14
paste input "10633 Kiowa Trl W, Fort Worth, TX 76108"
type input "10633 Kiowa Trl W, Fort Worth, TX 76108"
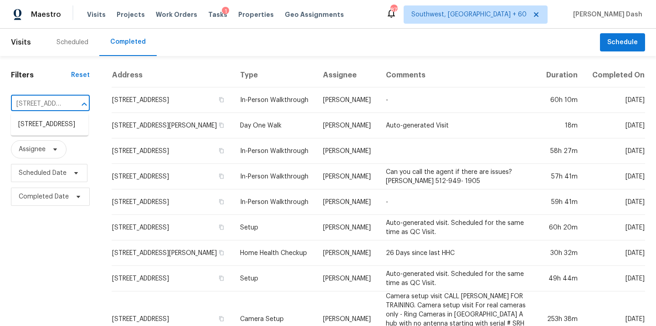
scroll to position [0, 73]
click at [51, 127] on li "10633 Kiowa Trl W, Fort Worth, TX 76108" at bounding box center [49, 124] width 77 height 15
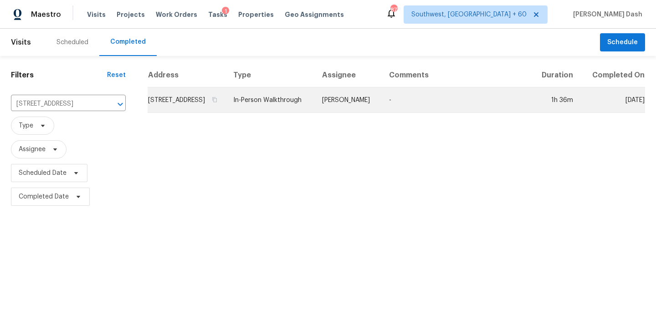
click at [315, 113] on td "In-Person Walkthrough" at bounding box center [270, 99] width 89 height 25
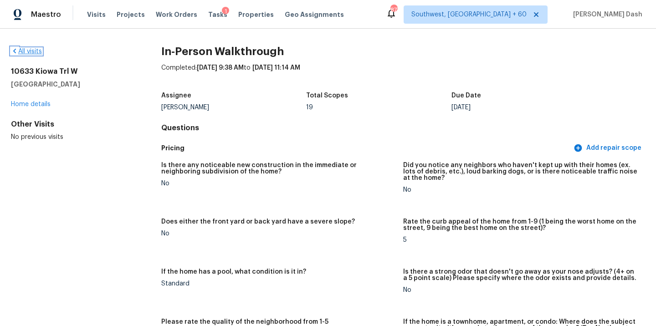
click at [36, 49] on link "All visits" at bounding box center [26, 51] width 31 height 6
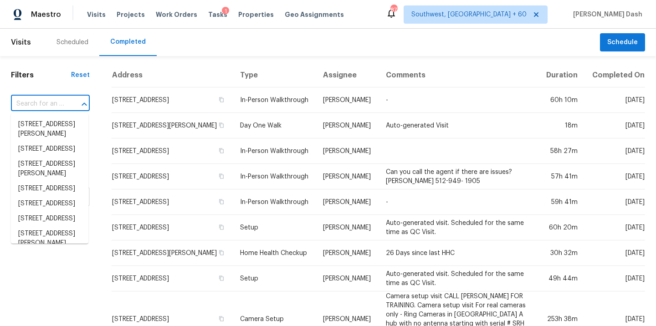
click at [52, 107] on input "text" at bounding box center [37, 104] width 53 height 14
paste input "5701 E Helen St, Tucson, AZ 85712"
type input "5701 E Helen St, Tucson, AZ 85712"
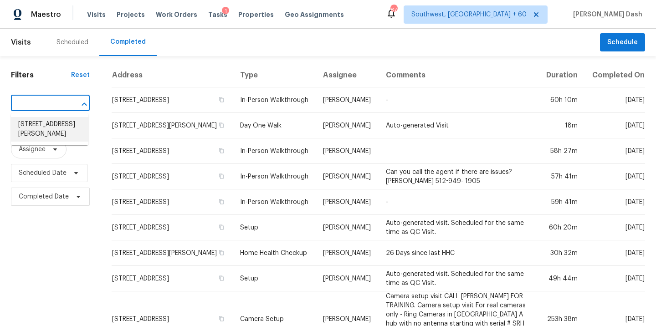
click at [53, 127] on li "5701 E Helen St, Tucson, AZ 85712" at bounding box center [49, 129] width 77 height 25
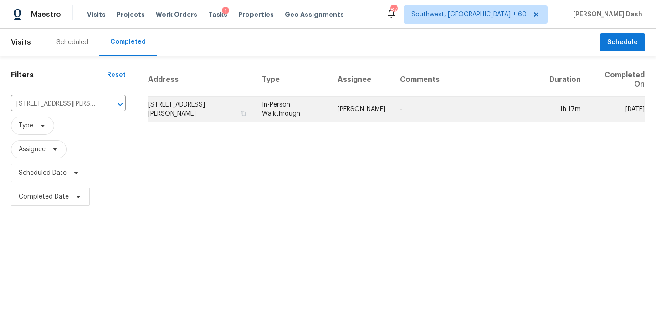
click at [353, 100] on td "John Perkins" at bounding box center [361, 109] width 62 height 25
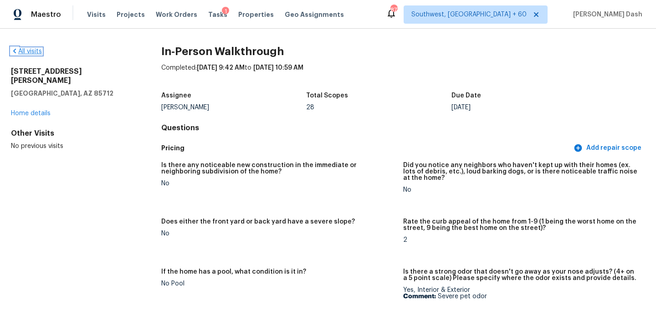
click at [31, 51] on link "All visits" at bounding box center [26, 51] width 31 height 6
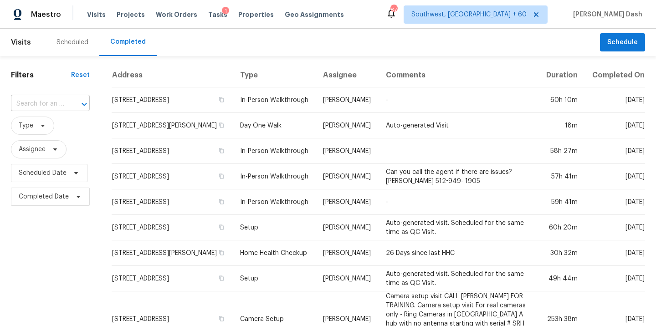
click at [36, 102] on input "text" at bounding box center [37, 104] width 53 height 14
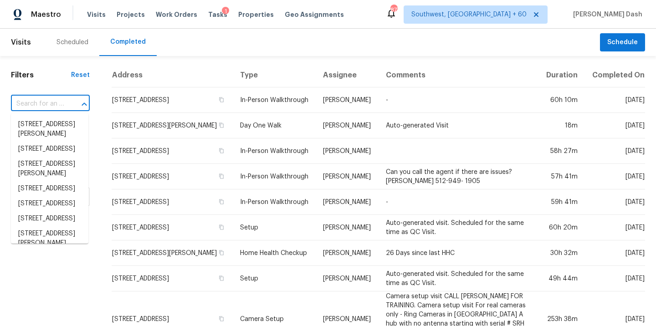
paste input "6 Twinbrook Dr, Hamilton, OH 45013"
type input "6 Twinbrook Dr, Hamilton, OH 45013"
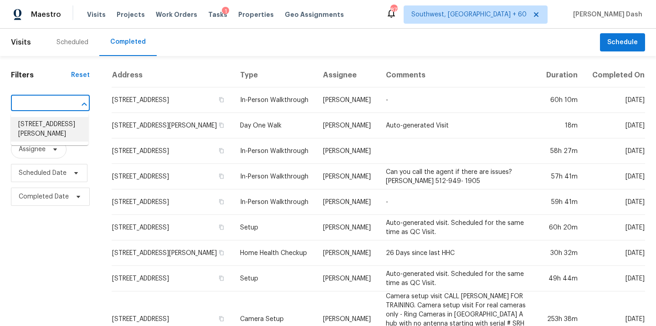
click at [37, 126] on li "6 Twinbrook Dr, Hamilton, OH 45013" at bounding box center [49, 129] width 77 height 25
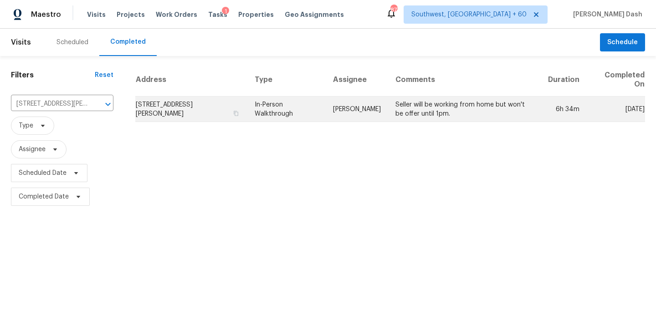
click at [325, 106] on td "In-Person Walkthrough" at bounding box center [286, 109] width 78 height 25
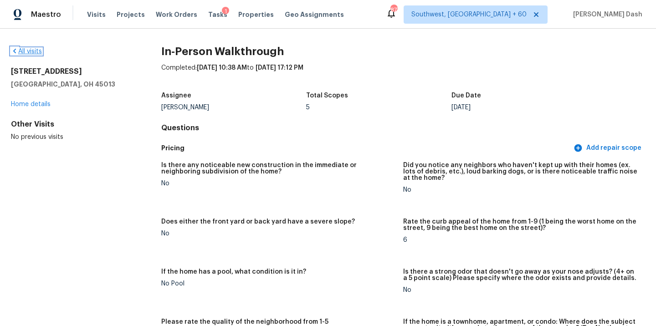
click at [28, 51] on link "All visits" at bounding box center [26, 51] width 31 height 6
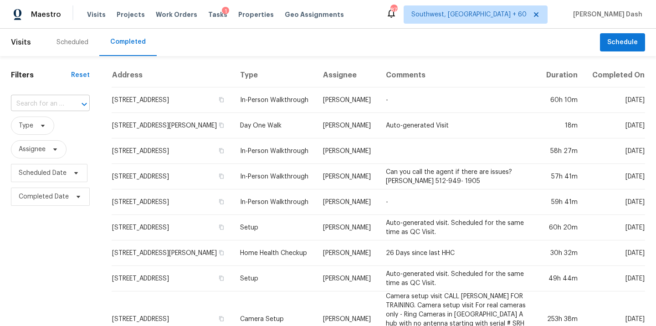
click at [74, 101] on div at bounding box center [78, 104] width 24 height 13
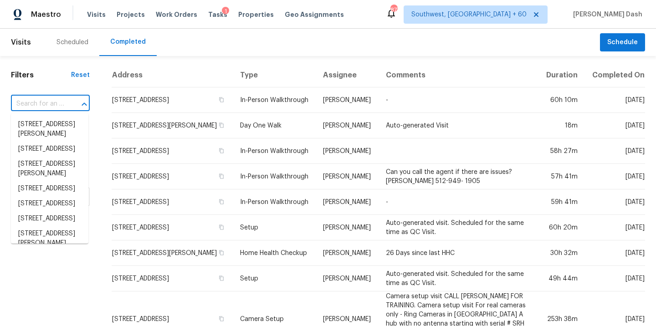
paste input "6038 Glennsbury Ct, West Chester, OH 45069"
type input "6038 Glennsbury Ct, West Chester, OH 45069"
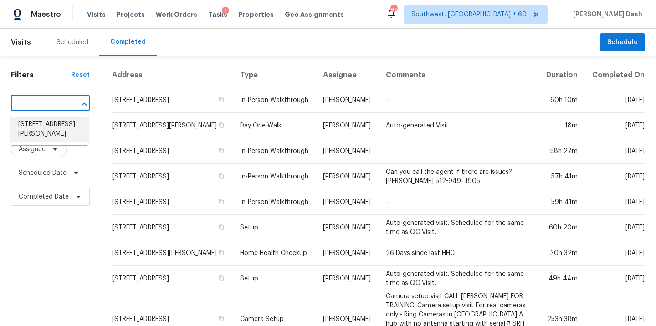
click at [65, 121] on li "6038 Glennsbury Ct, West Chester, OH 45069" at bounding box center [49, 129] width 77 height 25
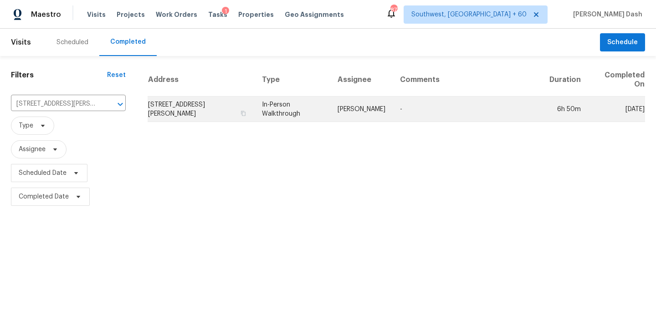
click at [329, 112] on td "In-Person Walkthrough" at bounding box center [292, 109] width 76 height 25
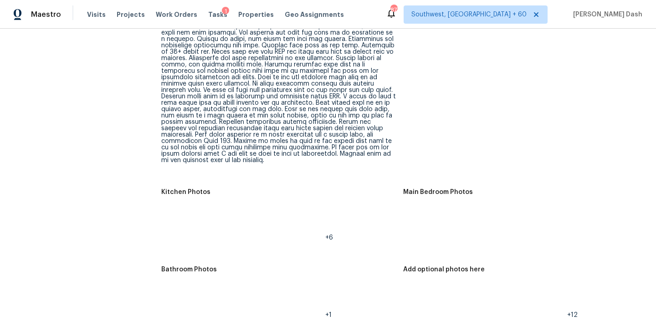
scroll to position [1016, 0]
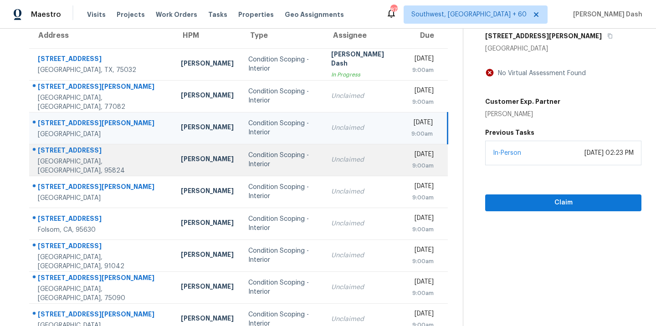
scroll to position [84, 0]
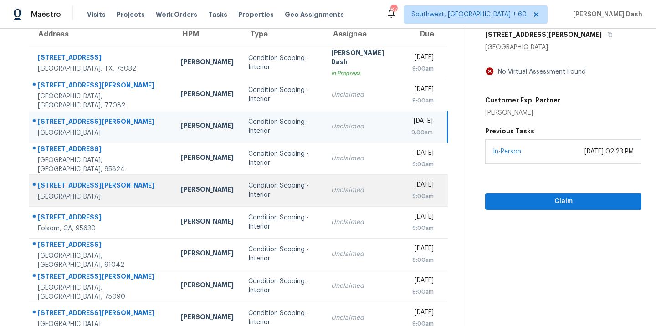
click at [248, 189] on div "Condition Scoping - Interior" at bounding box center [282, 190] width 69 height 18
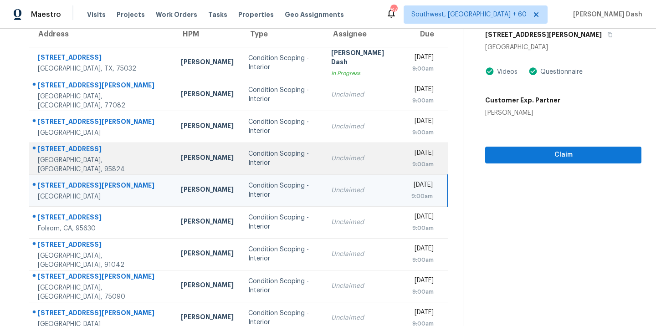
scroll to position [0, 0]
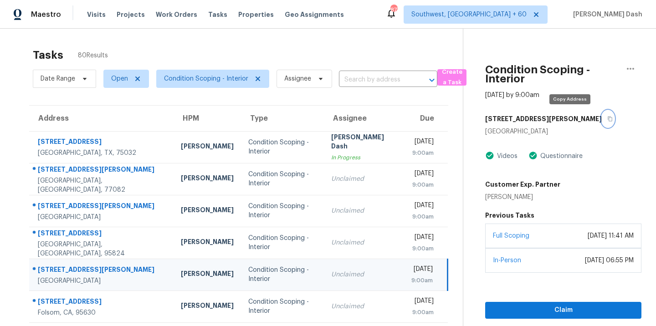
click at [601, 116] on button "button" at bounding box center [607, 119] width 12 height 16
click at [607, 120] on icon "button" at bounding box center [609, 118] width 5 height 5
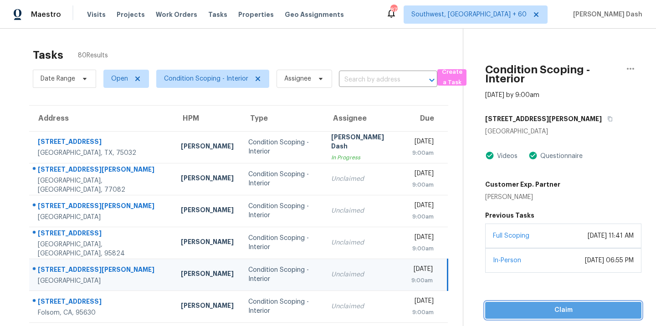
click at [556, 307] on span "Claim" at bounding box center [563, 310] width 142 height 11
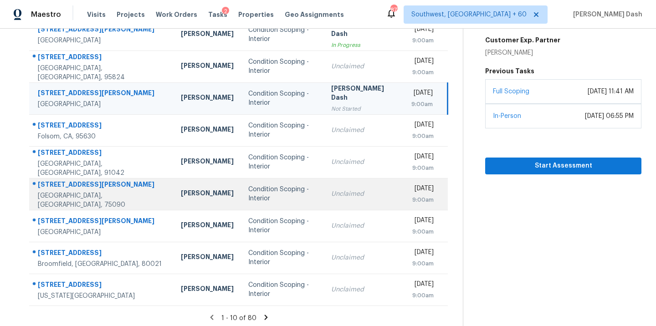
scroll to position [148, 0]
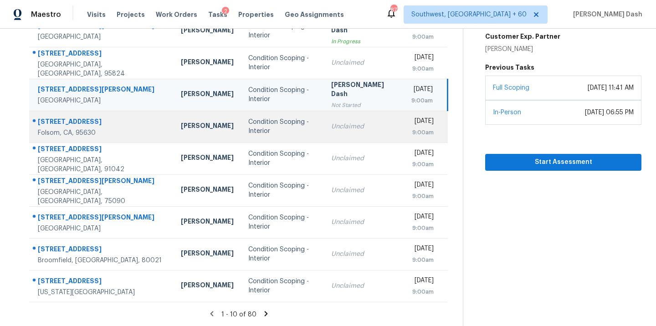
click at [278, 134] on div "Condition Scoping - Interior" at bounding box center [282, 126] width 69 height 18
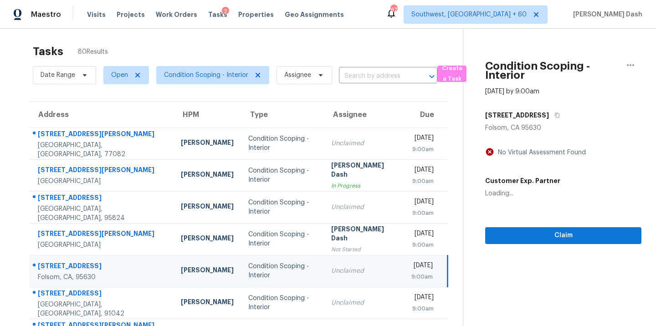
scroll to position [0, 0]
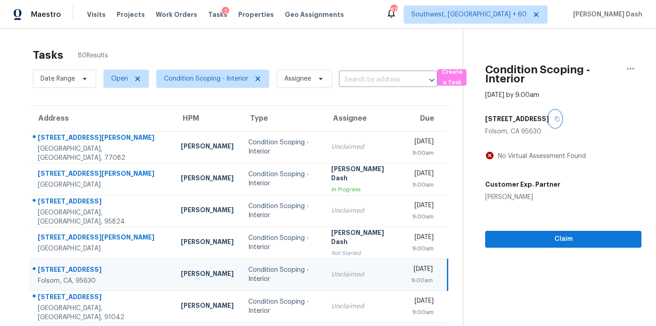
click at [559, 116] on icon "button" at bounding box center [556, 118] width 5 height 5
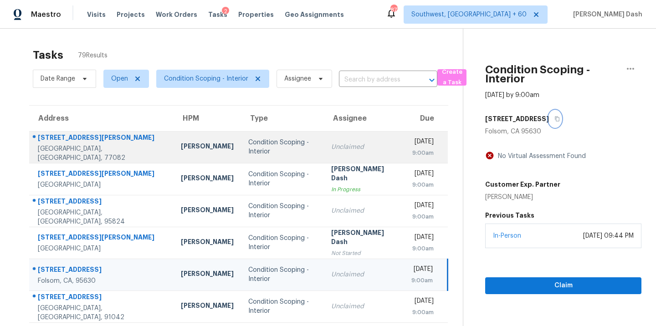
scroll to position [31, 0]
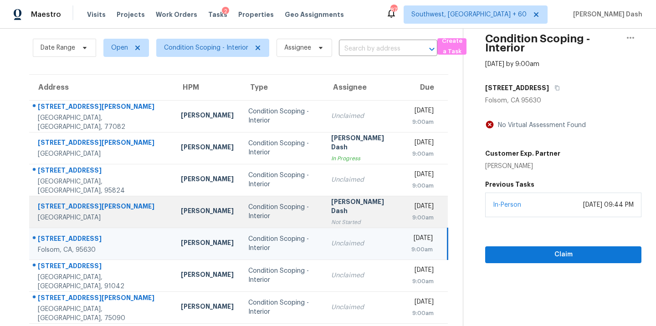
click at [324, 217] on td "Soumya Ranjan Dash Not Started" at bounding box center [364, 212] width 80 height 32
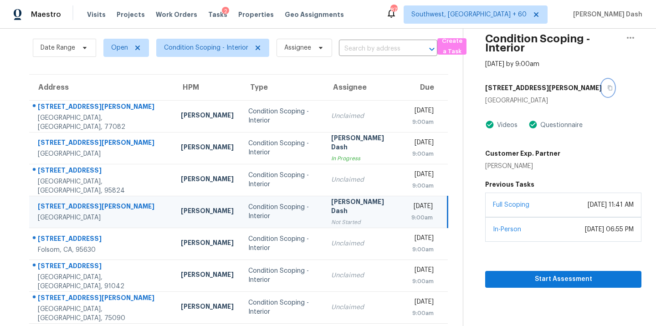
click at [601, 84] on button "button" at bounding box center [607, 88] width 12 height 16
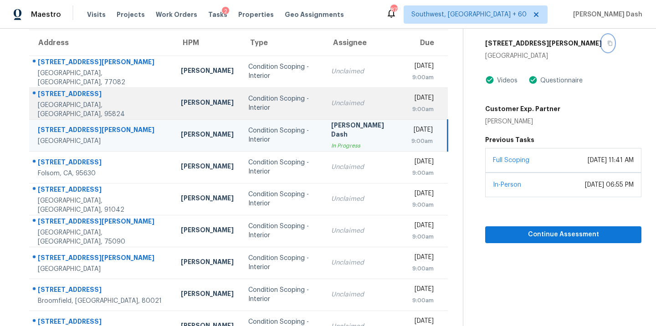
scroll to position [91, 0]
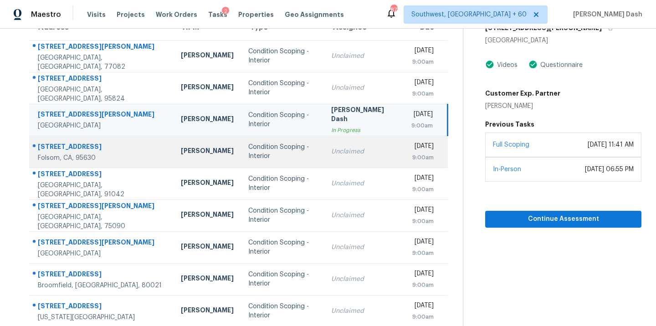
click at [248, 152] on div "Condition Scoping - Interior" at bounding box center [282, 151] width 69 height 18
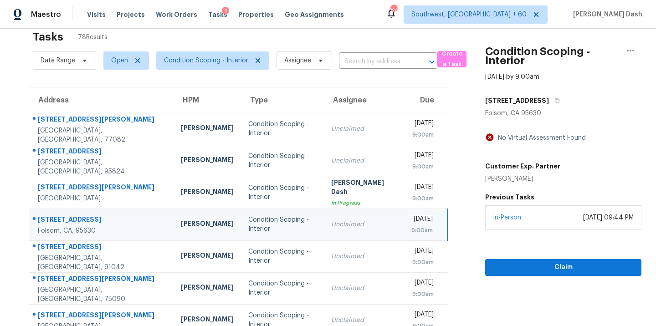
scroll to position [11, 0]
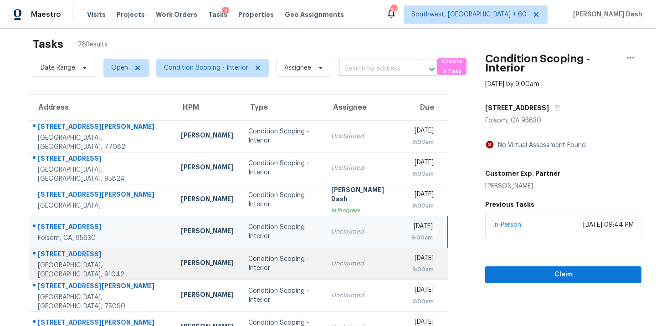
click at [248, 264] on div "Condition Scoping - Interior" at bounding box center [282, 263] width 69 height 18
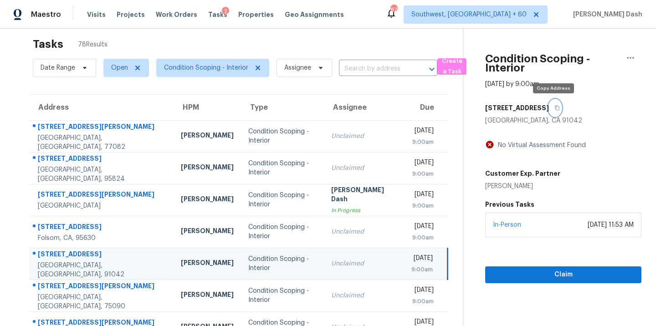
click at [555, 106] on icon "button" at bounding box center [557, 108] width 5 height 5
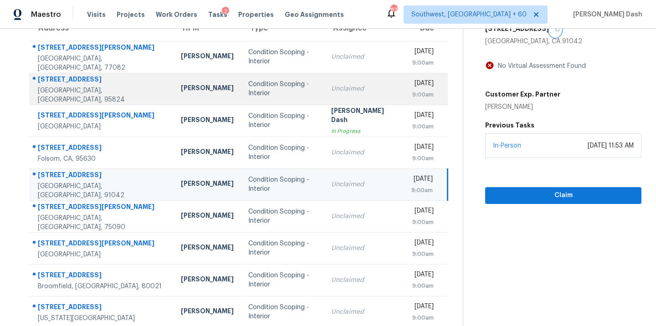
scroll to position [117, 0]
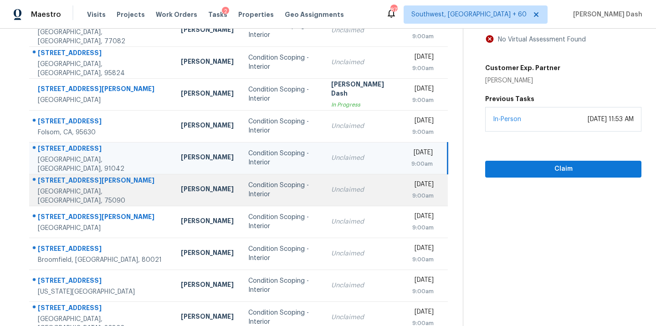
click at [249, 187] on div "Condition Scoping - Interior" at bounding box center [282, 190] width 69 height 18
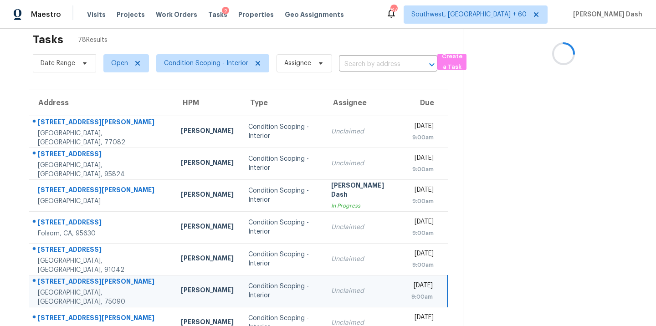
scroll to position [0, 0]
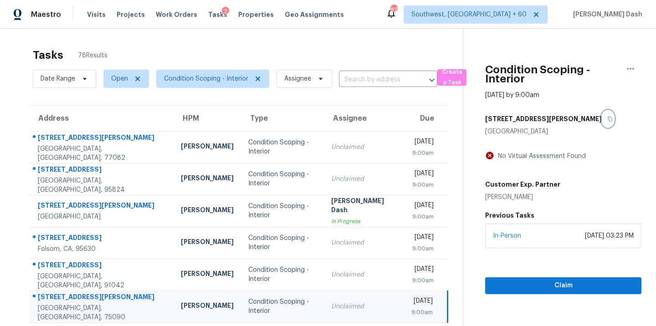
click at [607, 119] on icon "button" at bounding box center [609, 118] width 5 height 5
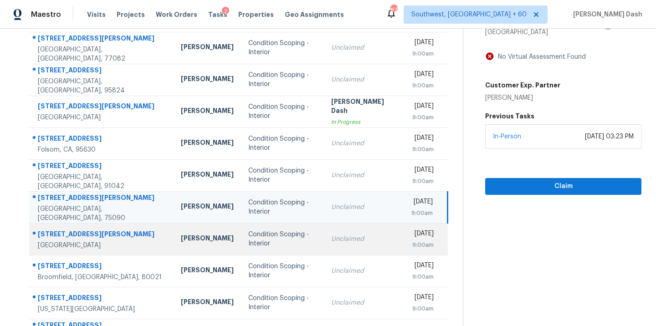
scroll to position [99, 0]
click at [284, 245] on div "Condition Scoping - Interior" at bounding box center [282, 239] width 69 height 18
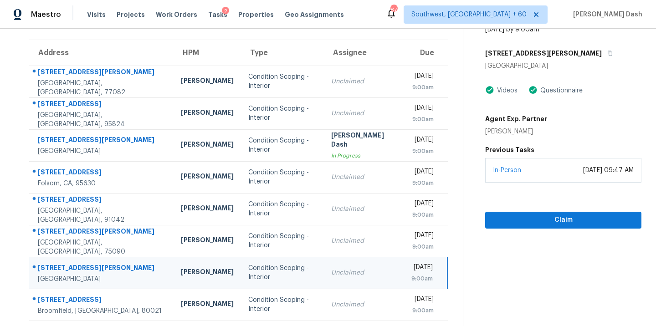
scroll to position [43, 0]
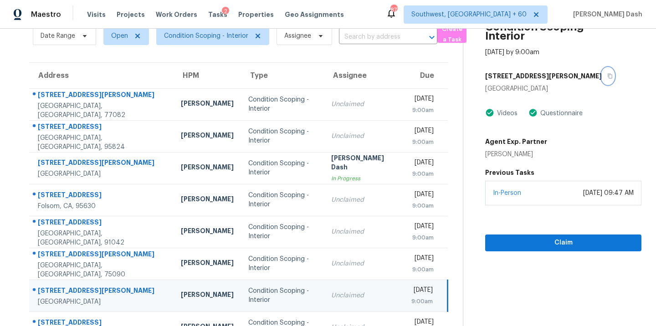
click at [601, 72] on button "button" at bounding box center [607, 76] width 12 height 16
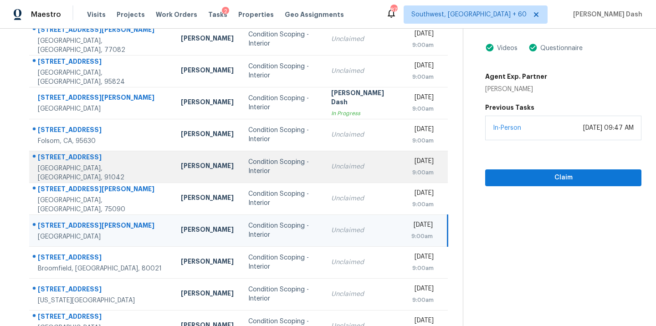
scroll to position [148, 0]
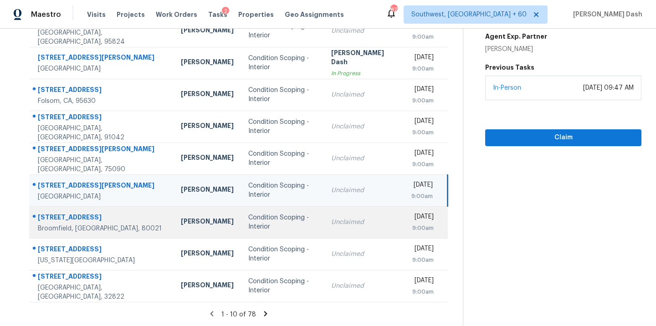
click at [248, 218] on div "Condition Scoping - Interior" at bounding box center [282, 222] width 69 height 18
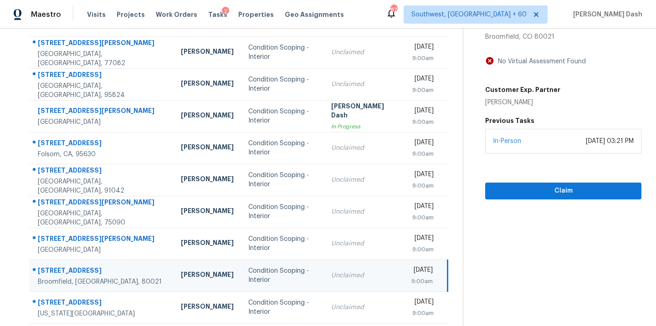
scroll to position [47, 0]
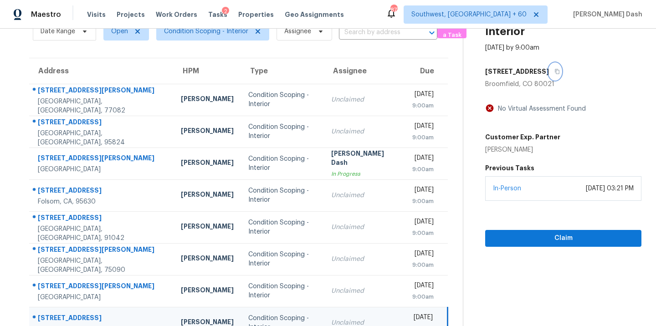
click at [555, 69] on icon "button" at bounding box center [557, 71] width 5 height 5
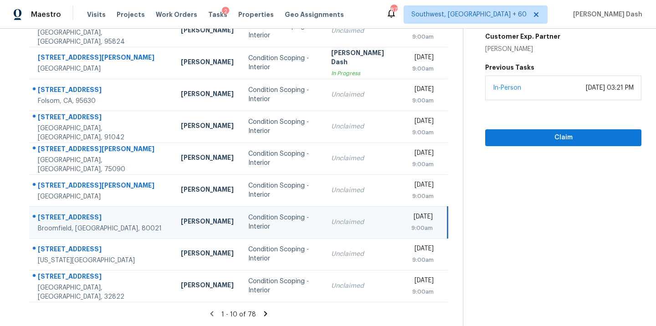
click at [264, 315] on icon at bounding box center [265, 313] width 3 height 5
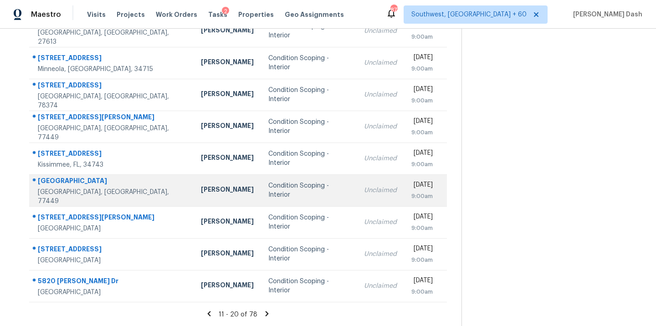
scroll to position [0, 0]
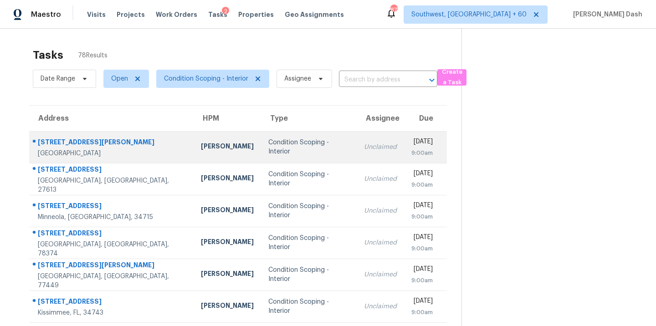
click at [268, 145] on div "Condition Scoping - Interior" at bounding box center [308, 147] width 81 height 18
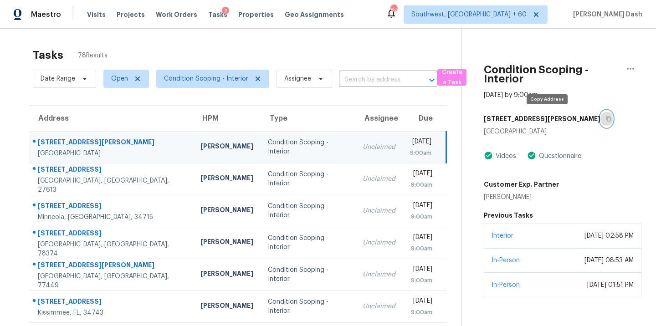
click at [600, 115] on button "button" at bounding box center [606, 119] width 12 height 16
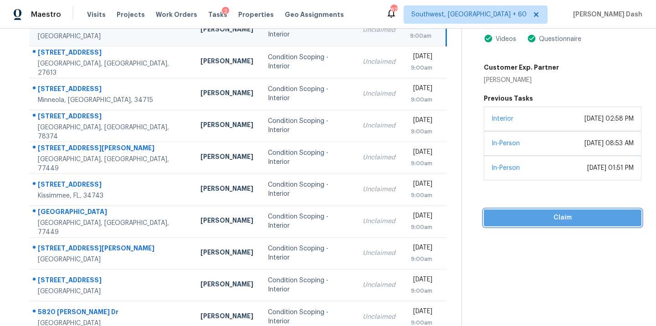
click at [556, 223] on button "Claim" at bounding box center [562, 217] width 158 height 17
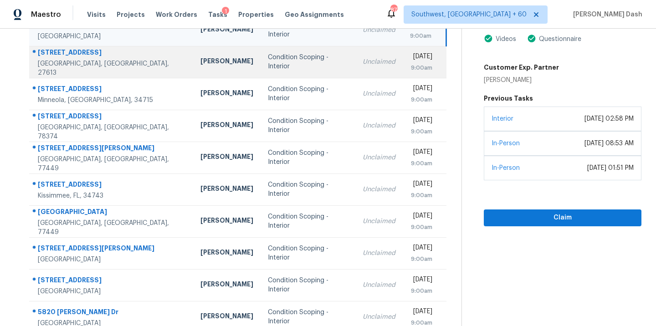
click at [260, 67] on td "Condition Scoping - Interior" at bounding box center [307, 62] width 95 height 32
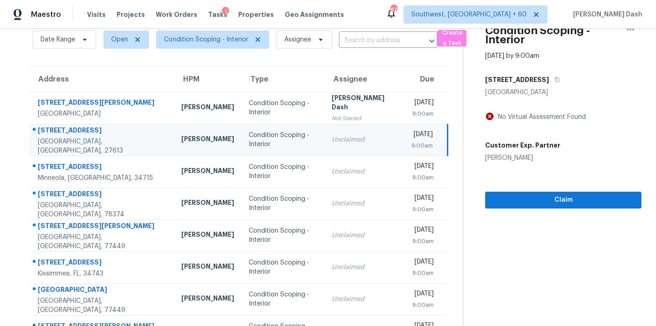
scroll to position [36, 0]
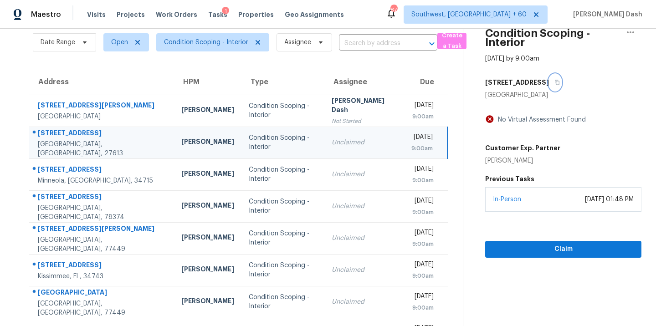
click at [555, 85] on icon "button" at bounding box center [557, 82] width 5 height 5
click at [332, 147] on td "Unclaimed" at bounding box center [364, 143] width 80 height 32
click at [554, 83] on icon "button" at bounding box center [556, 82] width 5 height 5
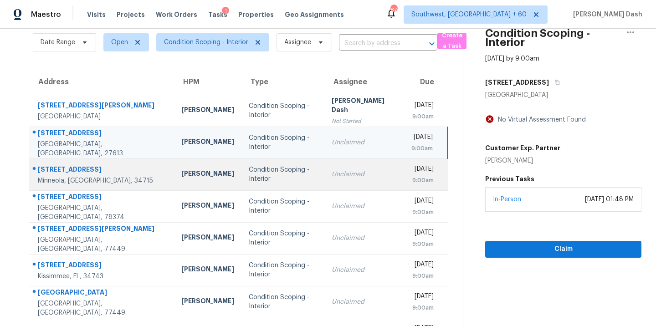
click at [256, 188] on td "Condition Scoping - Interior" at bounding box center [282, 174] width 83 height 32
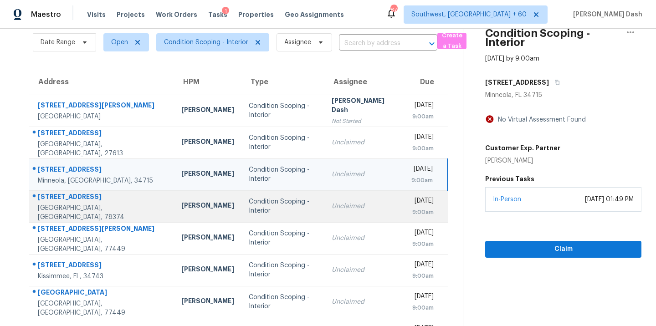
click at [249, 213] on div "Condition Scoping - Interior" at bounding box center [283, 206] width 68 height 18
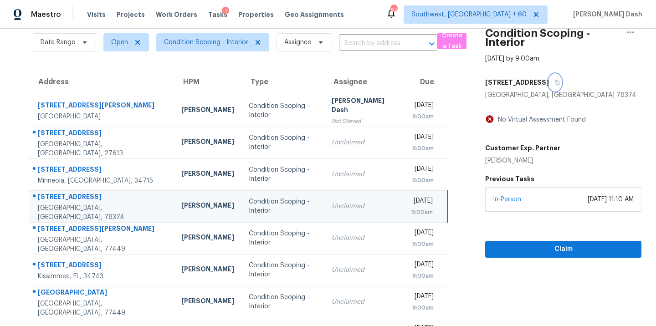
click at [554, 85] on icon "button" at bounding box center [556, 82] width 5 height 5
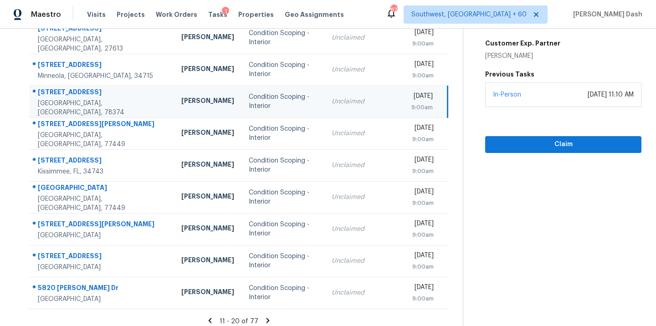
scroll to position [148, 0]
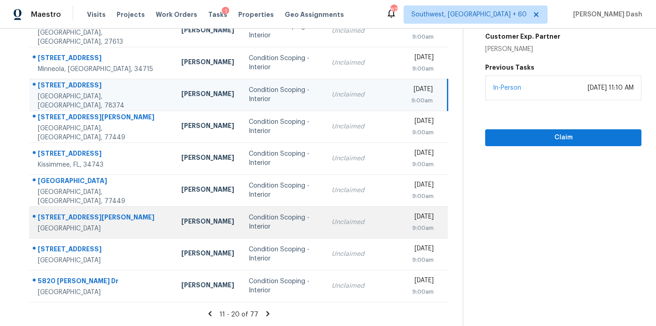
click at [265, 214] on div "Condition Scoping - Interior" at bounding box center [283, 222] width 68 height 18
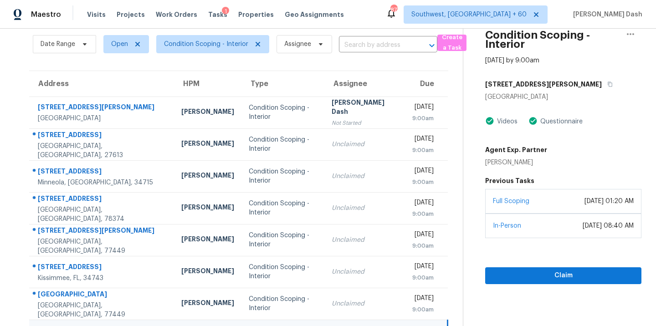
scroll to position [22, 0]
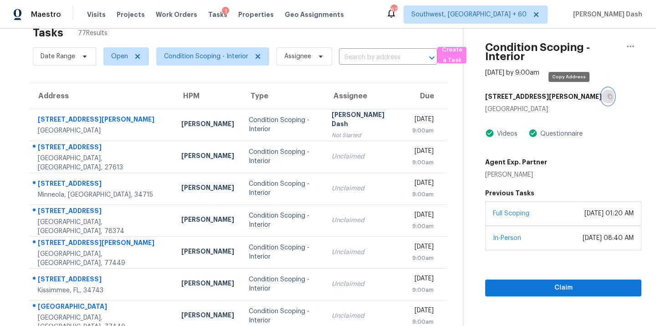
click at [601, 97] on button "button" at bounding box center [607, 96] width 12 height 16
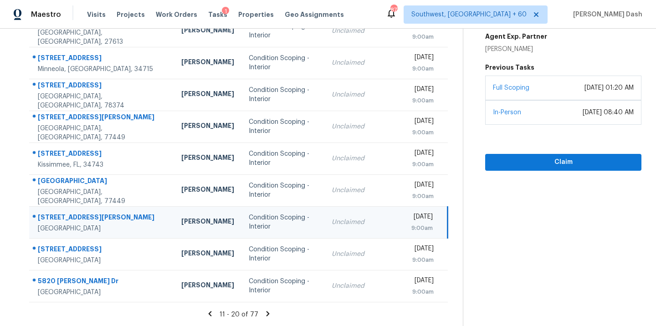
click at [265, 310] on icon at bounding box center [268, 314] width 8 height 8
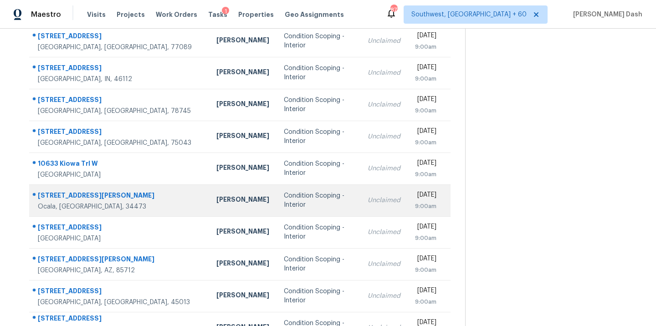
scroll to position [20, 0]
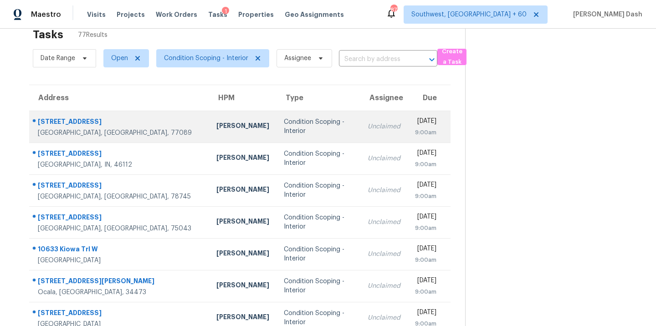
click at [278, 133] on td "Condition Scoping - Interior" at bounding box center [318, 127] width 84 height 32
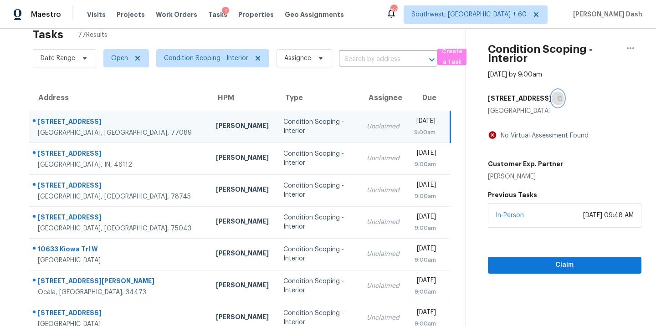
click at [551, 95] on button "button" at bounding box center [557, 98] width 12 height 16
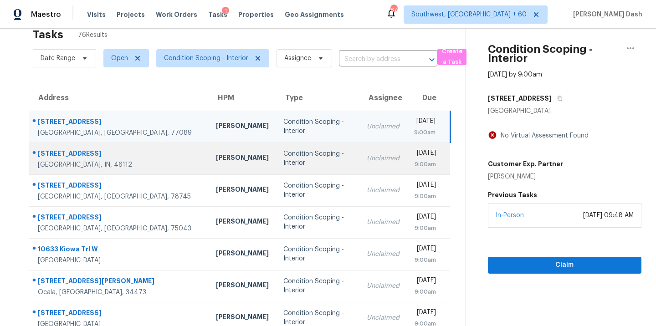
click at [295, 161] on div "Condition Scoping - Interior" at bounding box center [317, 158] width 69 height 18
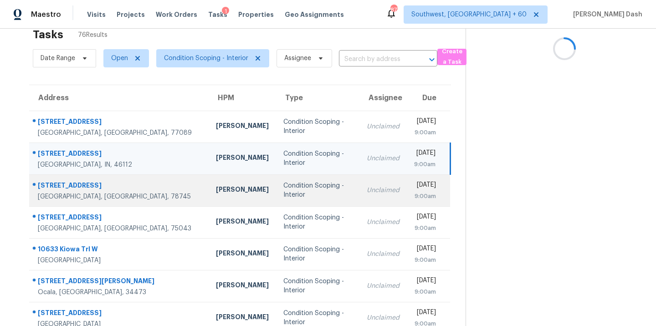
click at [276, 180] on td "Condition Scoping - Interior" at bounding box center [317, 190] width 83 height 32
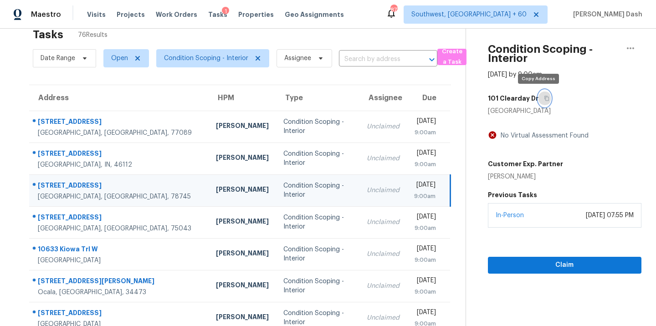
click at [538, 97] on button "button" at bounding box center [544, 98] width 12 height 16
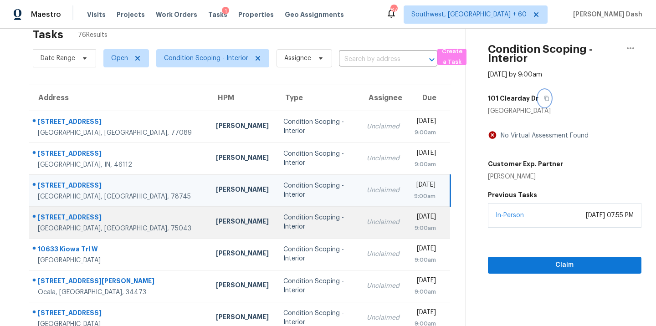
scroll to position [54, 0]
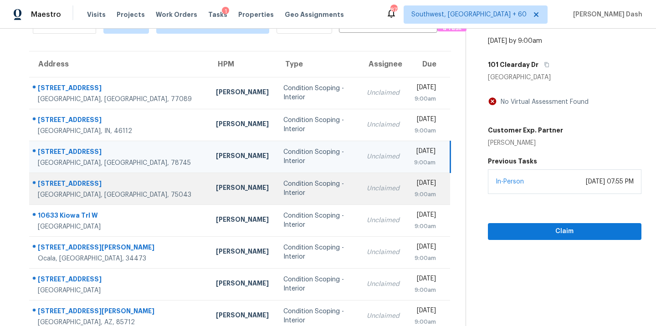
click at [283, 190] on div "Condition Scoping - Interior" at bounding box center [317, 188] width 69 height 18
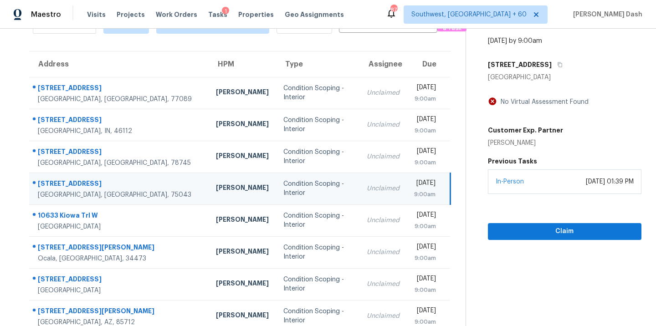
click at [549, 54] on div "Condition Scoping - Interior Aug 25th 2025 by 9:00am 3818 Dartmouth St Garland,…" at bounding box center [553, 107] width 175 height 265
click at [557, 65] on icon "button" at bounding box center [559, 64] width 5 height 5
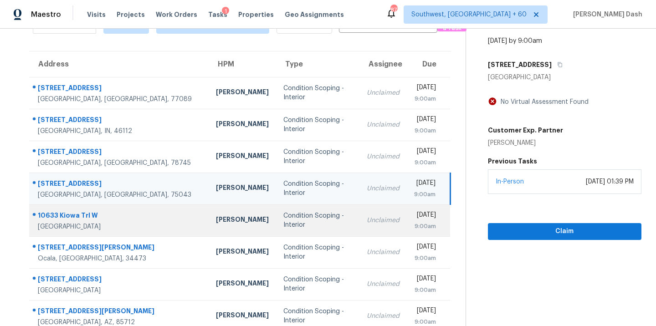
click at [359, 215] on td "Unclaimed" at bounding box center [382, 220] width 47 height 32
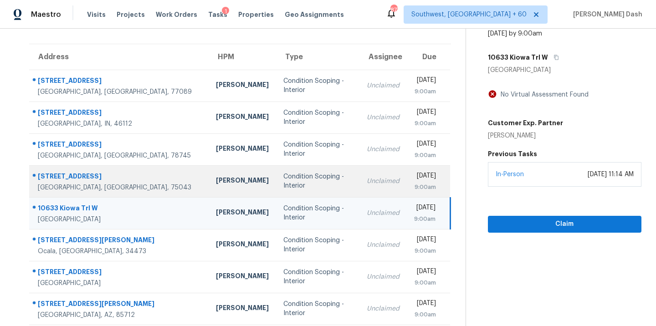
scroll to position [62, 0]
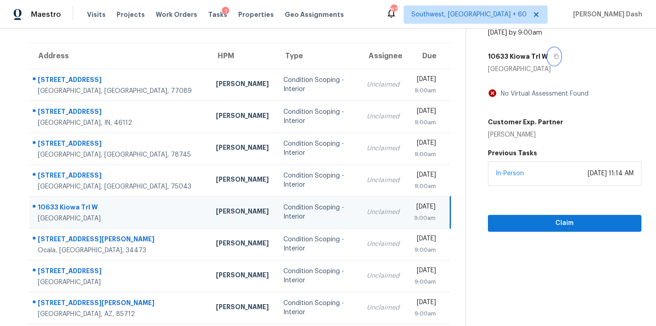
click at [550, 58] on button "button" at bounding box center [554, 56] width 12 height 16
click at [534, 222] on span "Claim" at bounding box center [564, 223] width 139 height 11
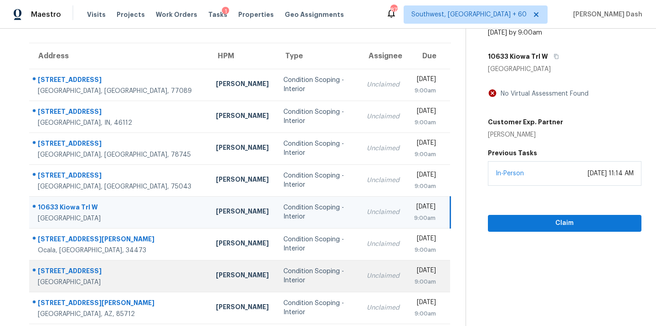
click at [283, 274] on div "Condition Scoping - Interior" at bounding box center [317, 276] width 69 height 18
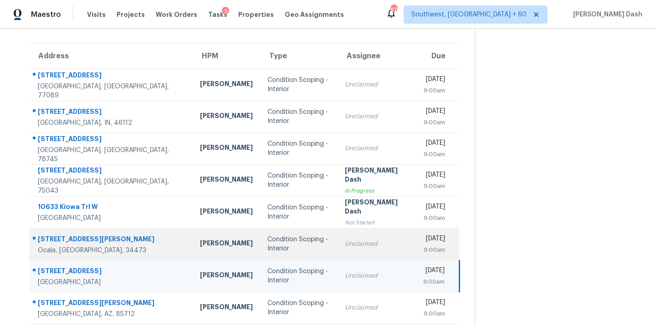
scroll to position [148, 0]
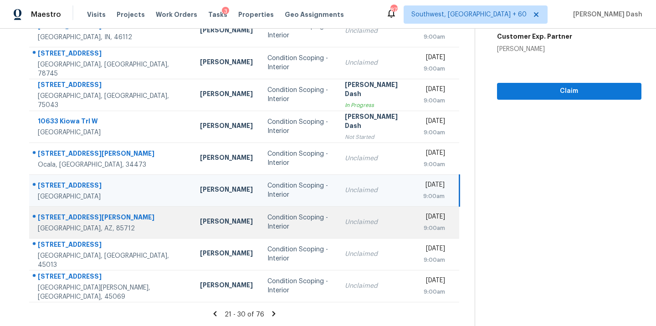
click at [267, 225] on div "Condition Scoping - Interior" at bounding box center [298, 222] width 63 height 18
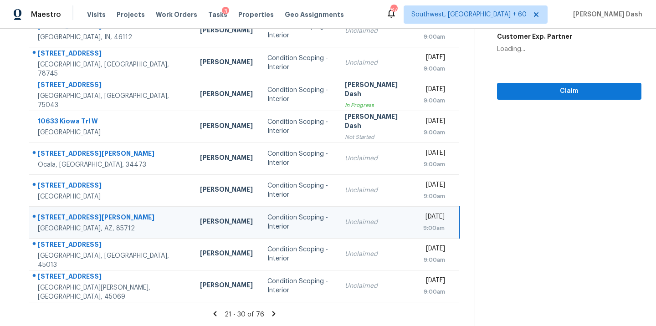
scroll to position [9, 0]
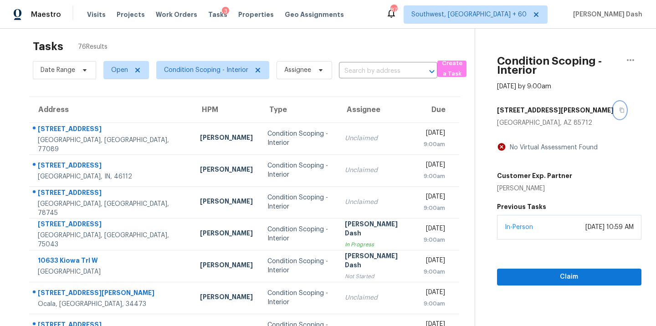
click at [619, 107] on icon "button" at bounding box center [621, 109] width 5 height 5
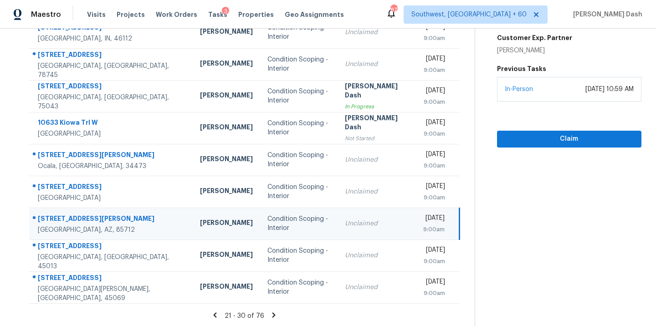
scroll to position [148, 0]
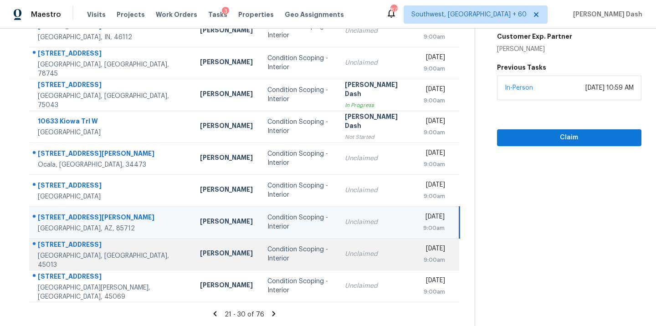
click at [269, 255] on div "Condition Scoping - Interior" at bounding box center [298, 254] width 63 height 18
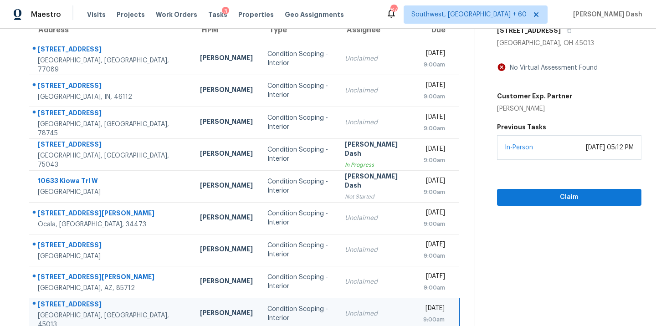
scroll to position [76, 0]
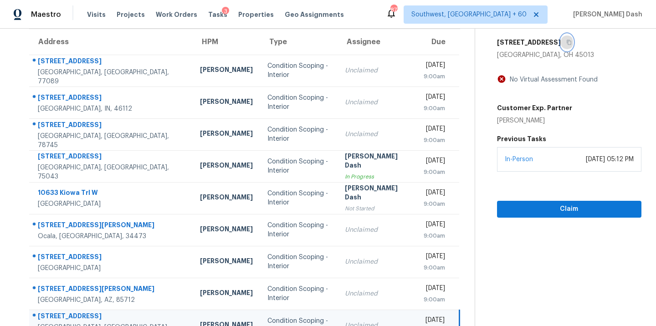
click at [560, 39] on button "button" at bounding box center [566, 42] width 12 height 16
click at [539, 211] on span "Claim" at bounding box center [569, 208] width 130 height 11
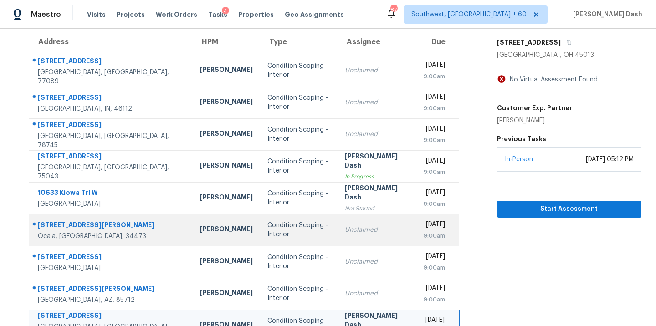
scroll to position [148, 0]
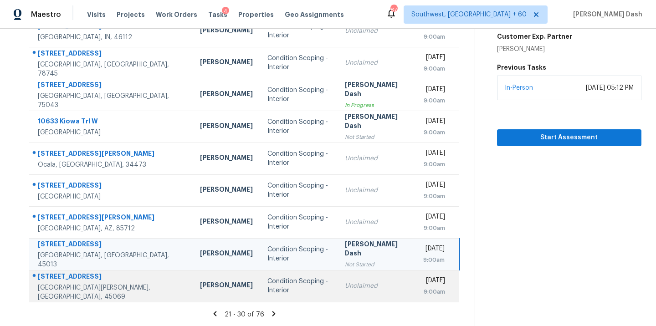
click at [284, 292] on td "Condition Scoping - Interior" at bounding box center [298, 286] width 77 height 32
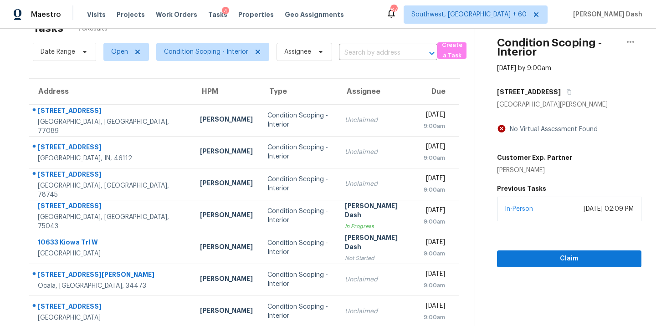
scroll to position [15, 0]
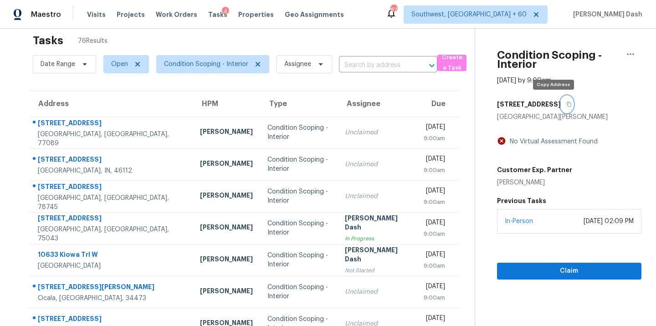
click at [560, 99] on button "button" at bounding box center [566, 104] width 12 height 16
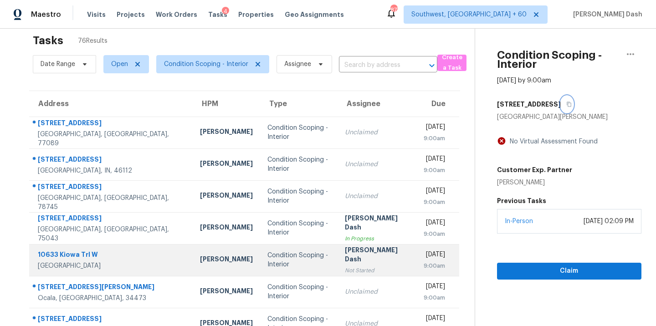
scroll to position [148, 0]
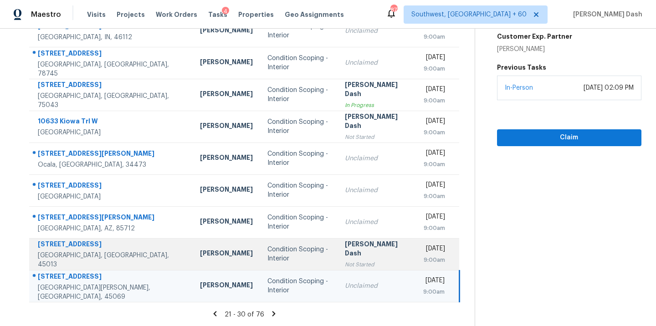
click at [345, 250] on div "[PERSON_NAME] Dash" at bounding box center [377, 249] width 64 height 20
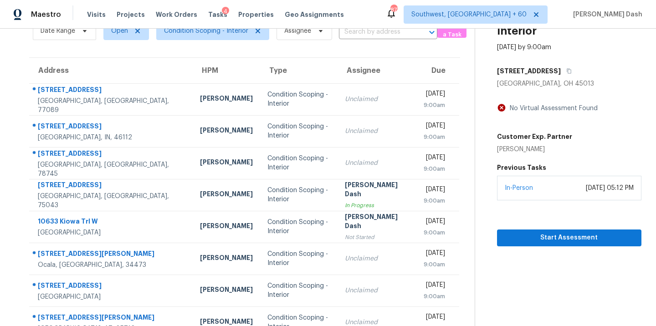
scroll to position [19, 0]
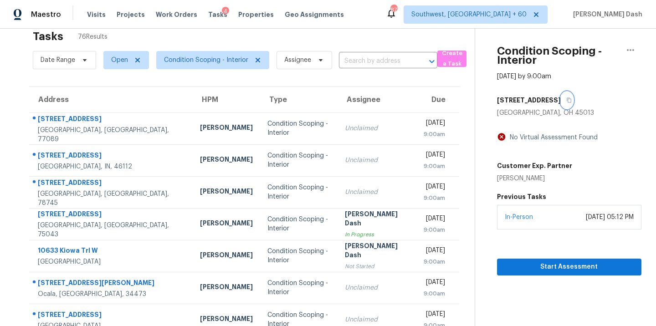
click at [566, 99] on icon "button" at bounding box center [568, 99] width 5 height 5
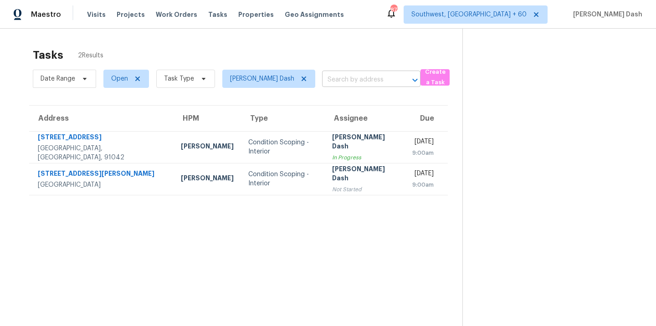
scroll to position [29, 0]
